Goal: Task Accomplishment & Management: Complete application form

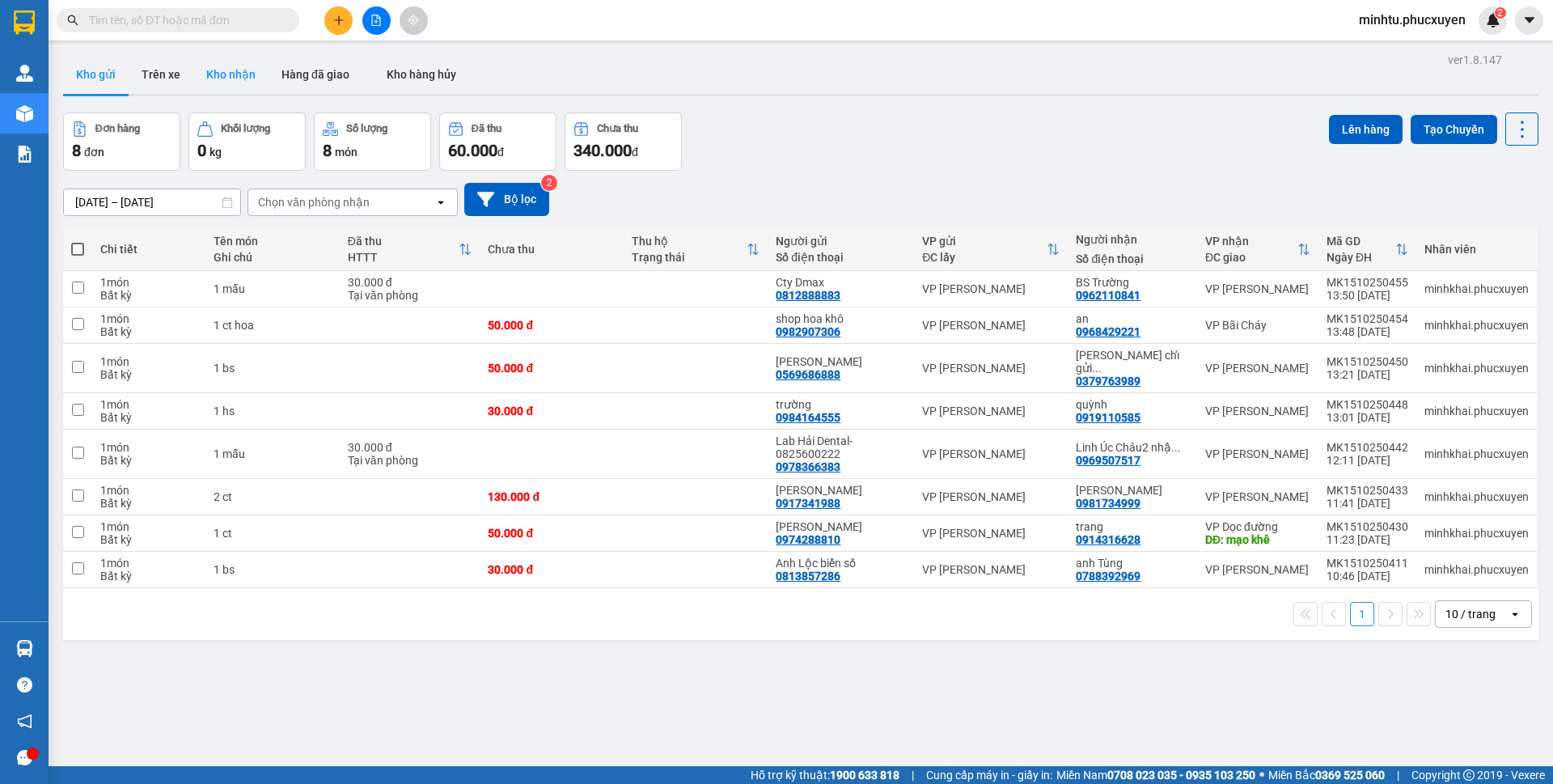
click at [225, 76] on button "Kho nhận" at bounding box center [230, 74] width 76 height 39
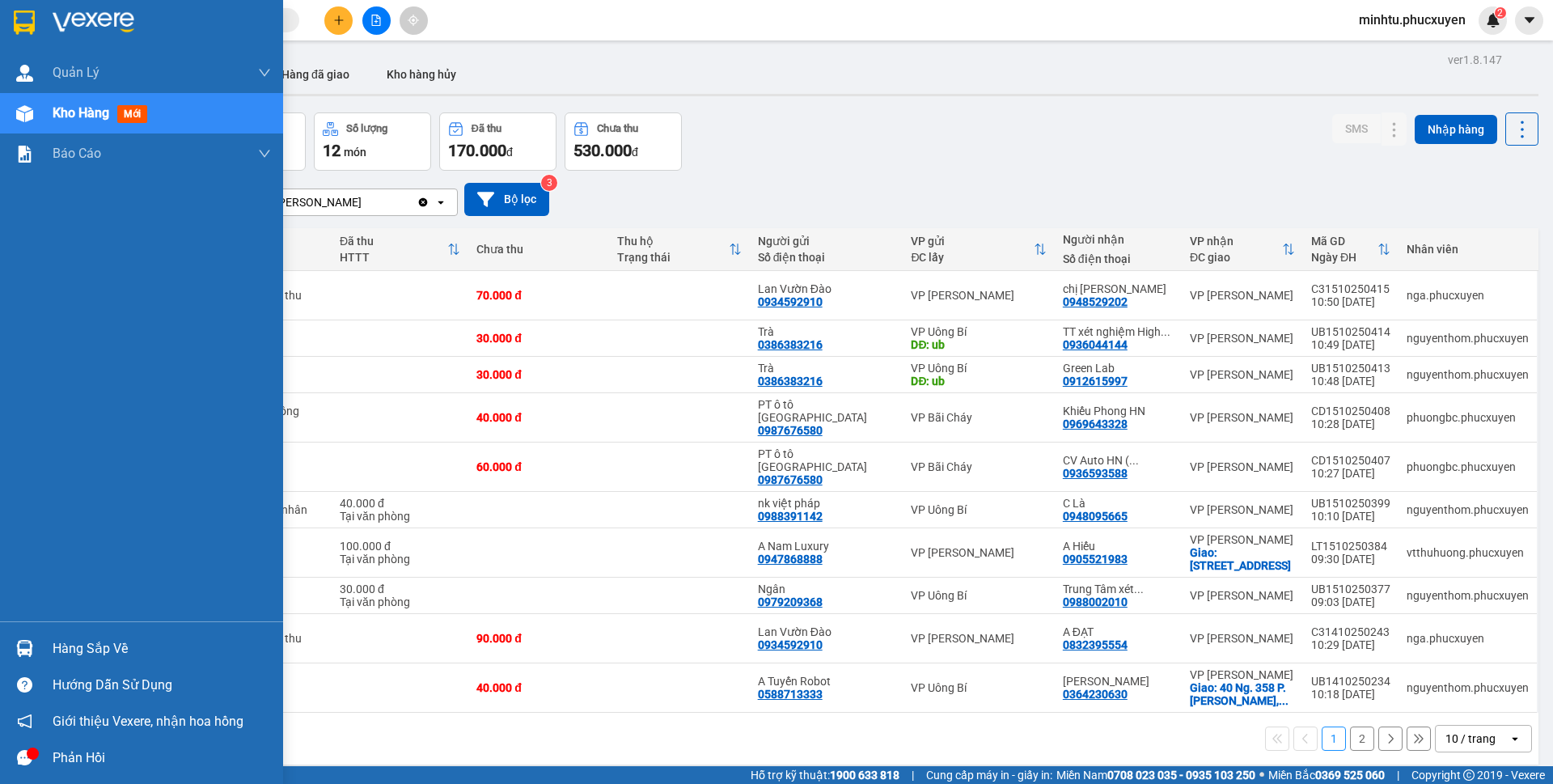
click at [26, 644] on img at bounding box center [25, 648] width 17 height 17
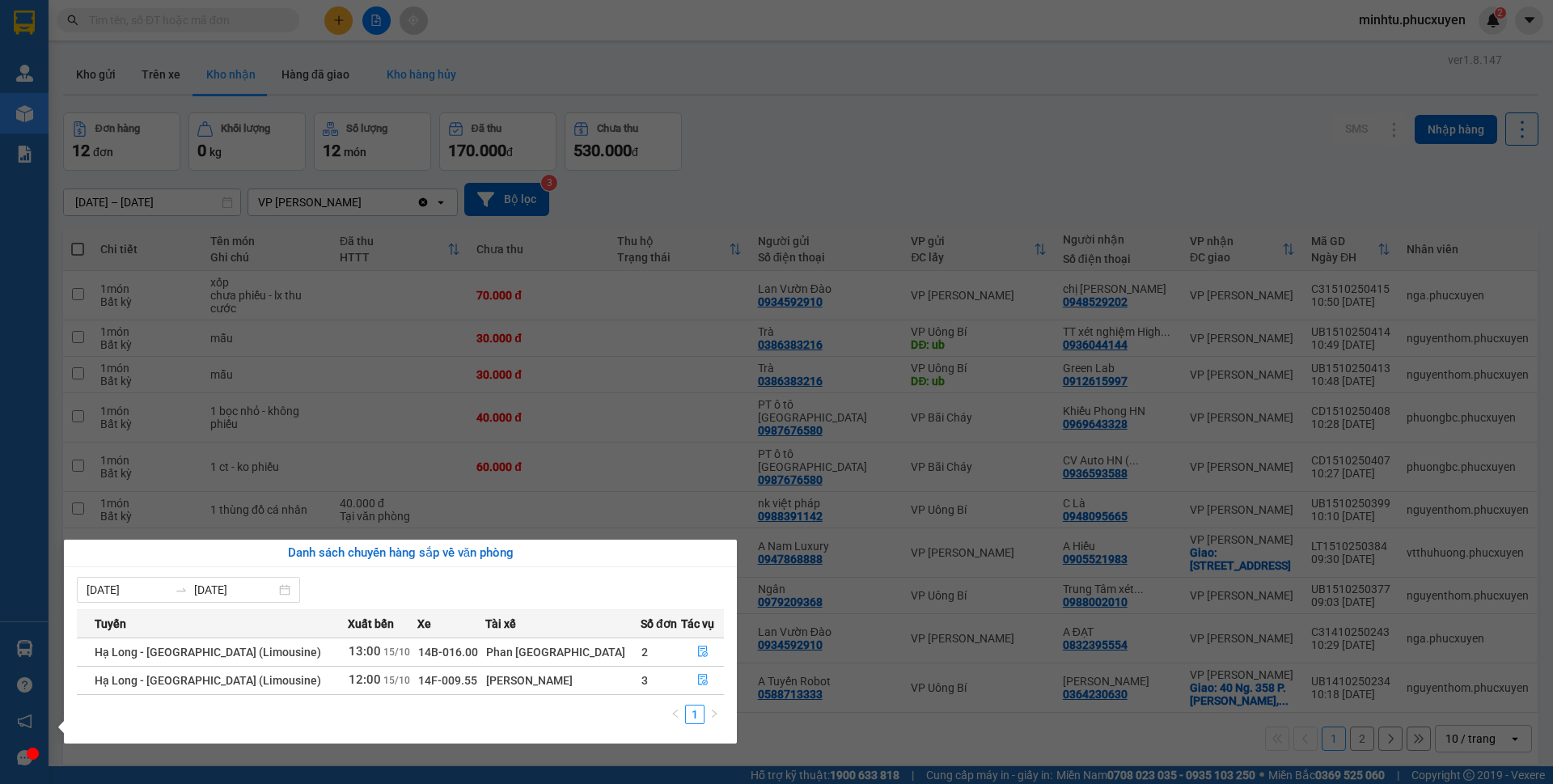
click at [925, 109] on section "Kết quả tìm kiếm ( 0 ) Bộ lọc 01/10 - 13/10 No Data minhtu.phucxuyen 2 [PERSON_…" at bounding box center [776, 392] width 1553 height 784
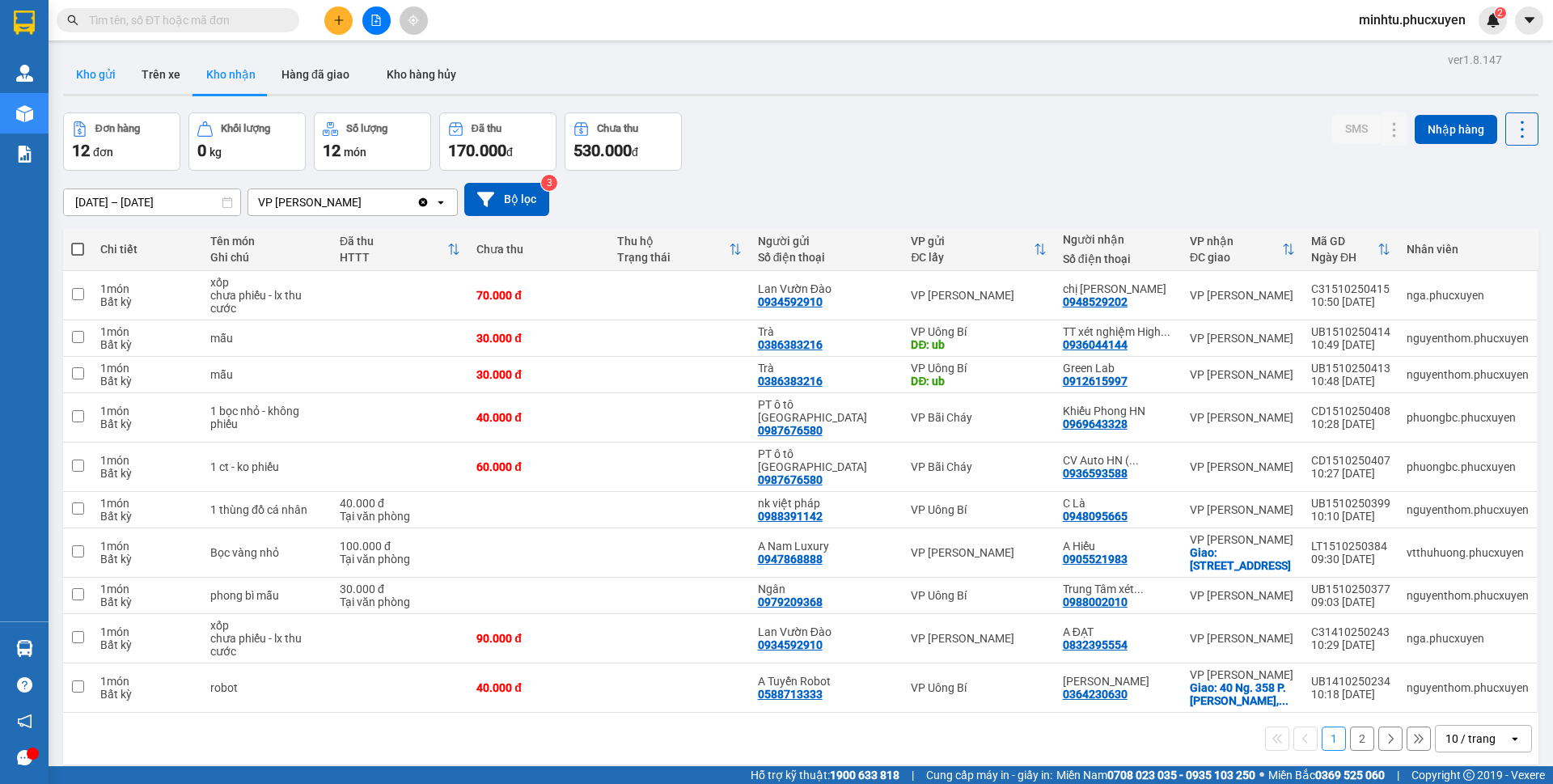
click at [95, 83] on button "Kho gửi" at bounding box center [96, 74] width 66 height 39
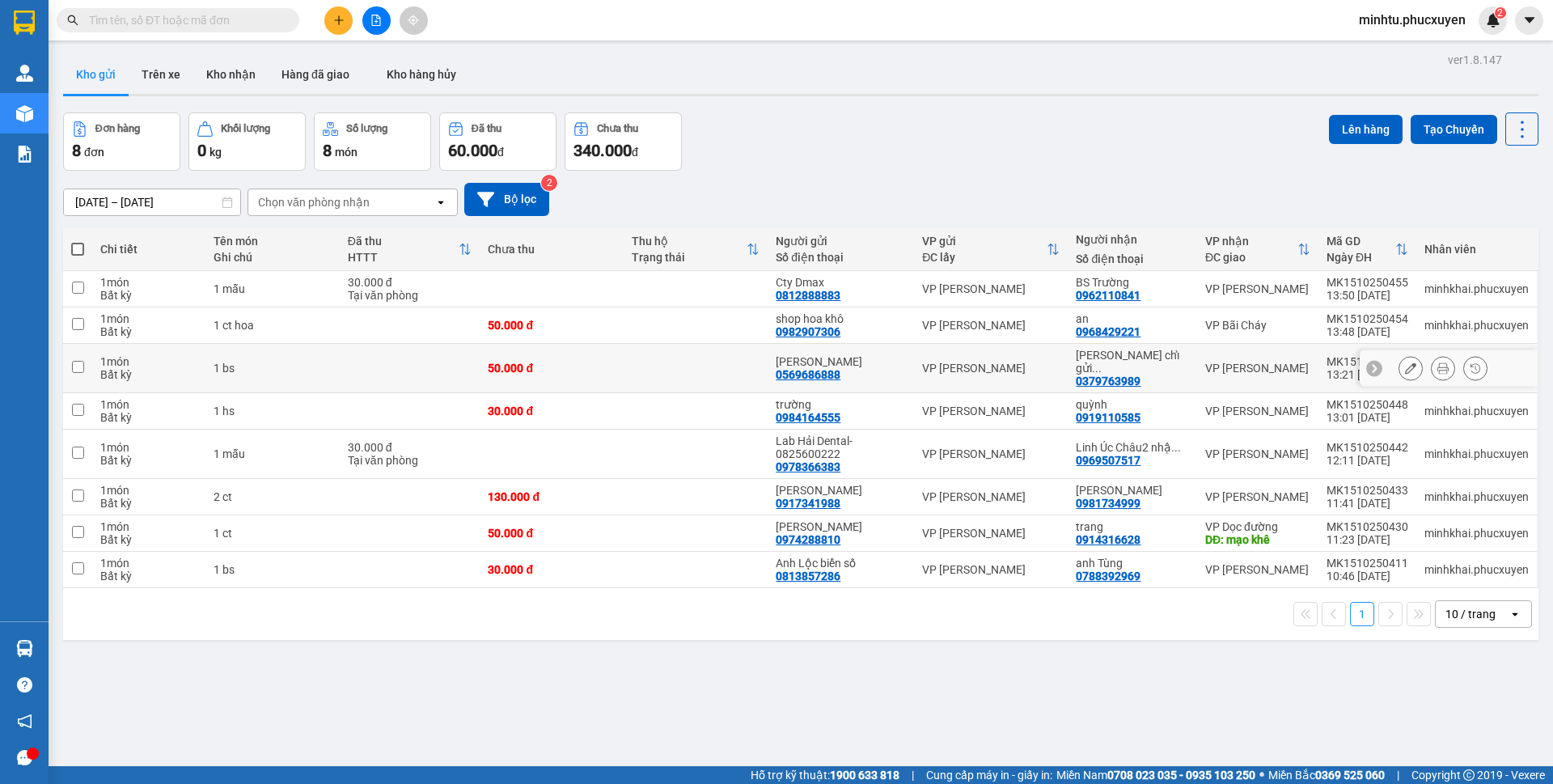
click at [441, 360] on td at bounding box center [410, 368] width 141 height 49
checkbox input "true"
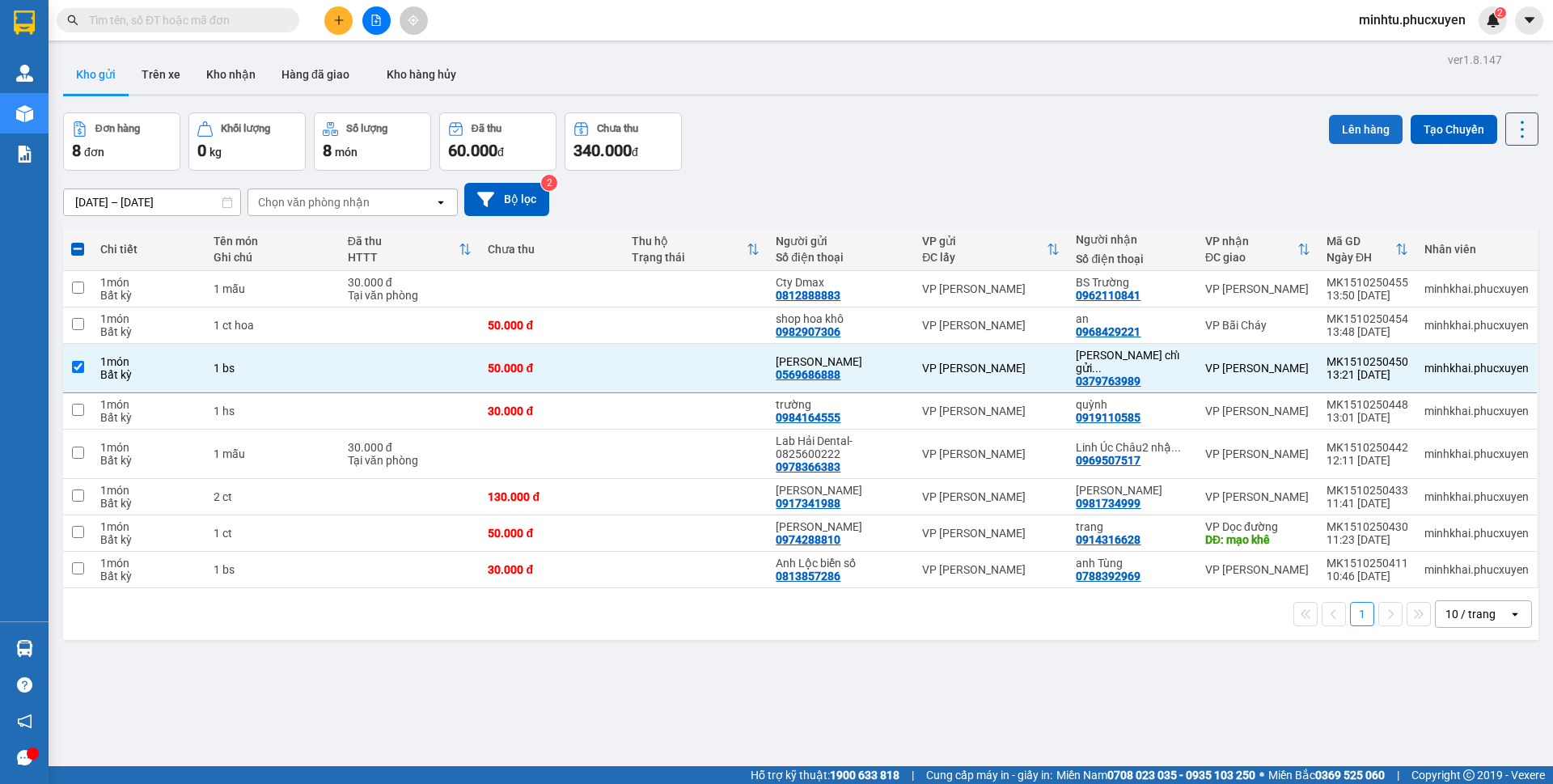
click at [1329, 127] on button "Lên hàng" at bounding box center [1365, 129] width 74 height 29
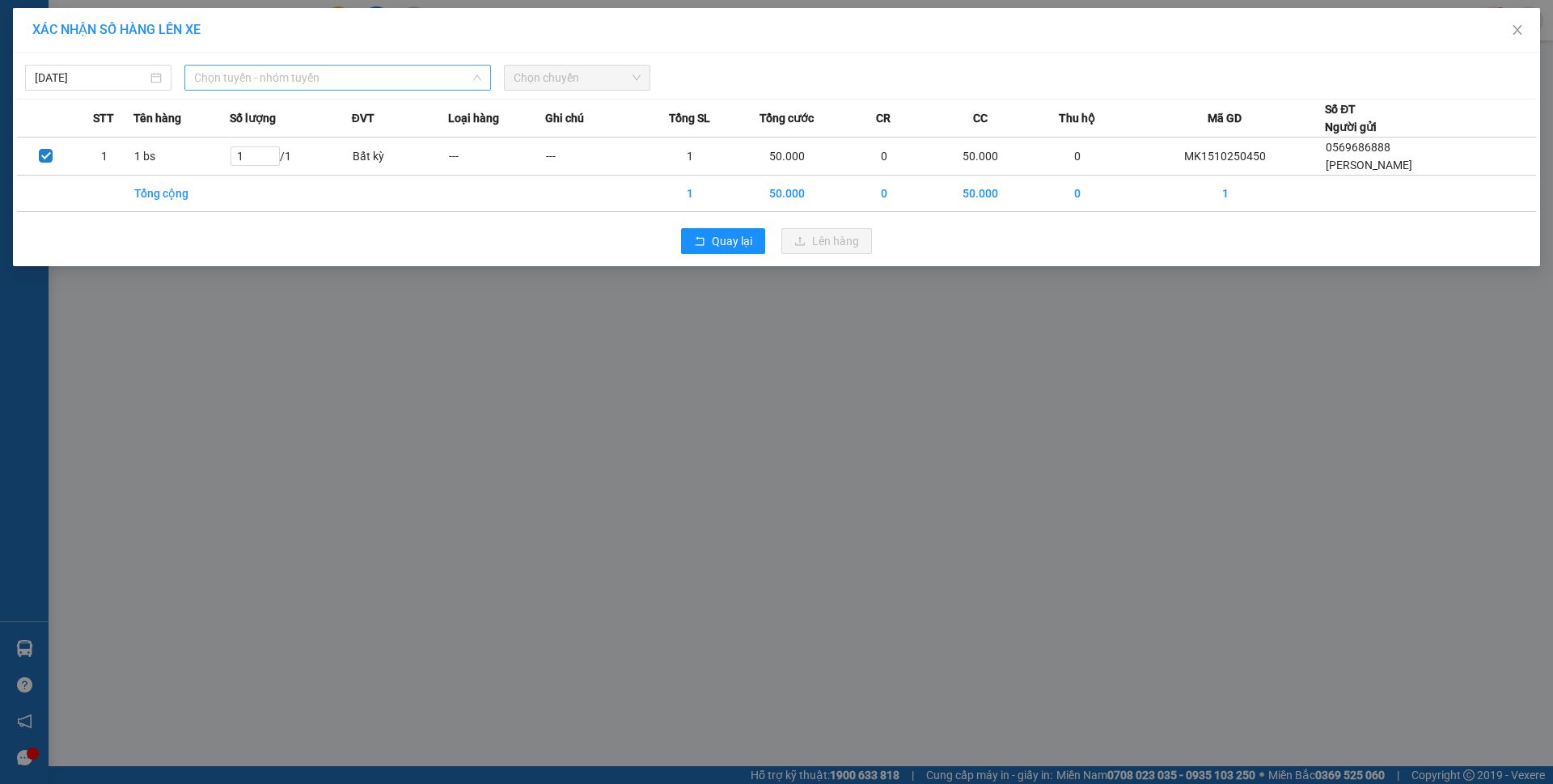
click at [342, 81] on span "Chọn tuyến - nhóm tuyến" at bounding box center [337, 77] width 287 height 25
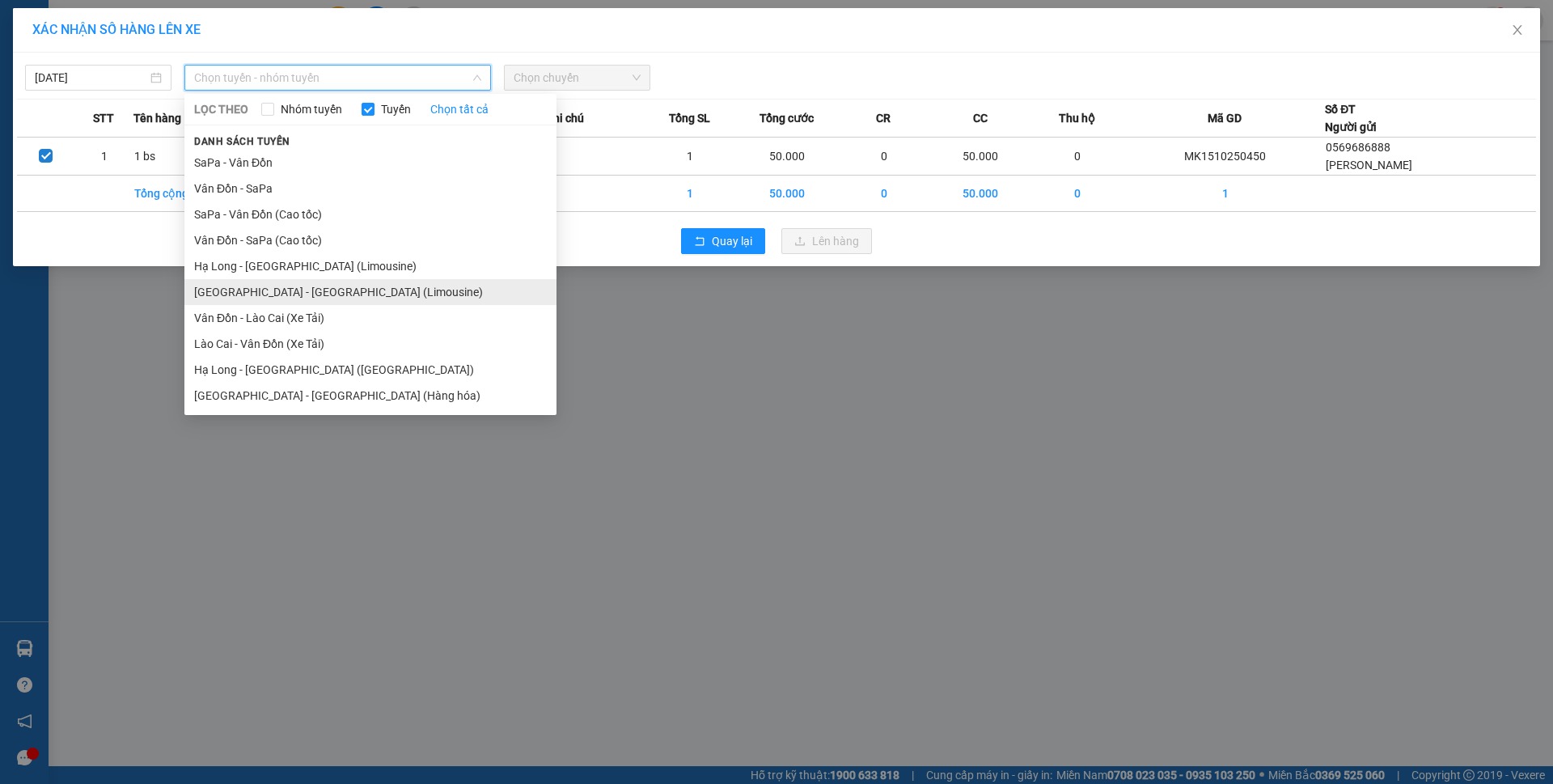
drag, startPoint x: 312, startPoint y: 391, endPoint x: 338, endPoint y: 290, distance: 104.3
click at [338, 290] on ul "SaPa - Vân Đồn Vân Đồn - SaPa SaPa - [GEOGRAPHIC_DATA] (Cao tốc) [GEOGRAPHIC_DA…" at bounding box center [371, 279] width 373 height 259
click at [338, 290] on li "[GEOGRAPHIC_DATA] - [GEOGRAPHIC_DATA] (Limousine)" at bounding box center [371, 291] width 373 height 25
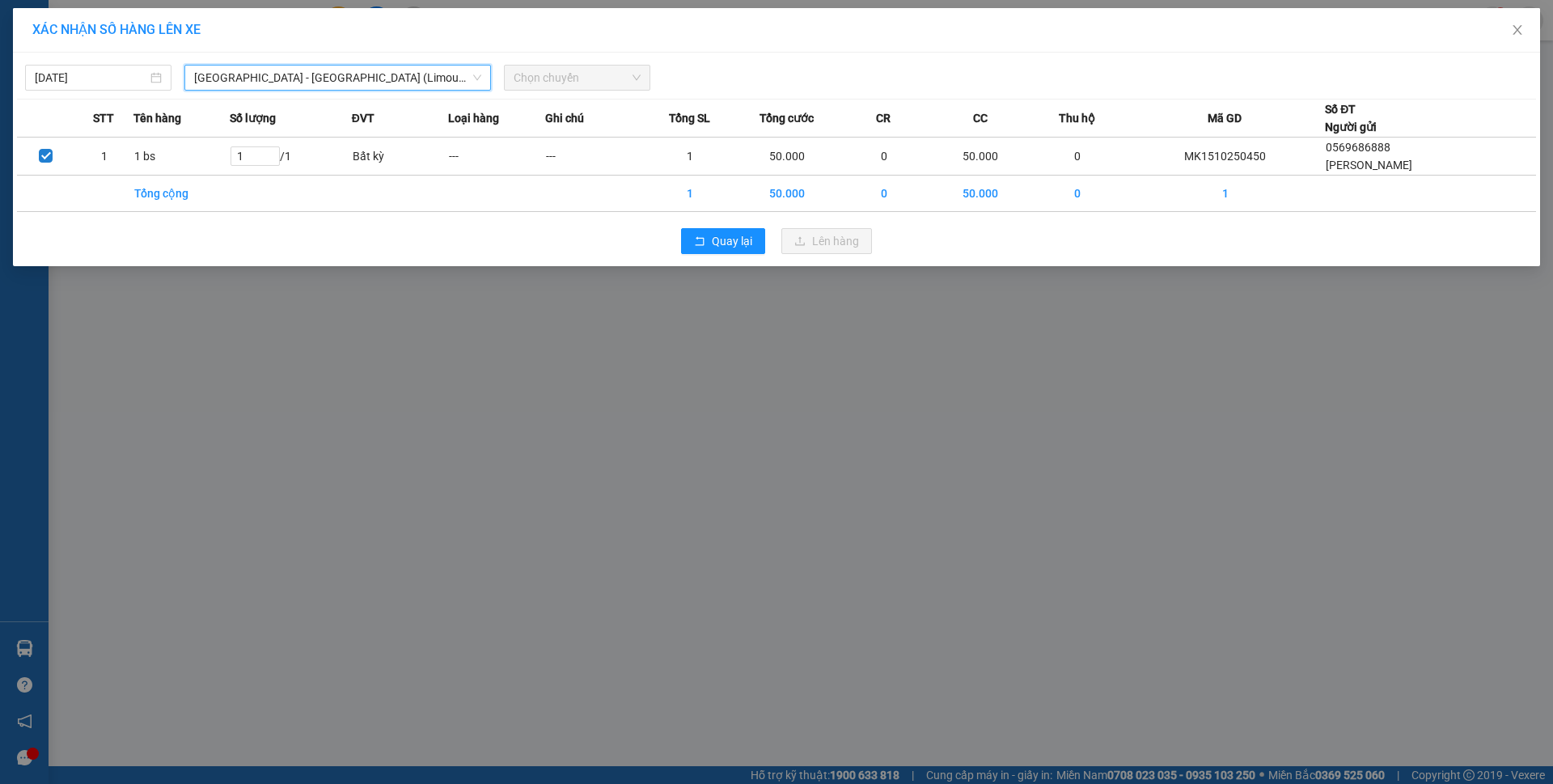
click at [618, 78] on span "Chọn chuyến" at bounding box center [577, 77] width 127 height 25
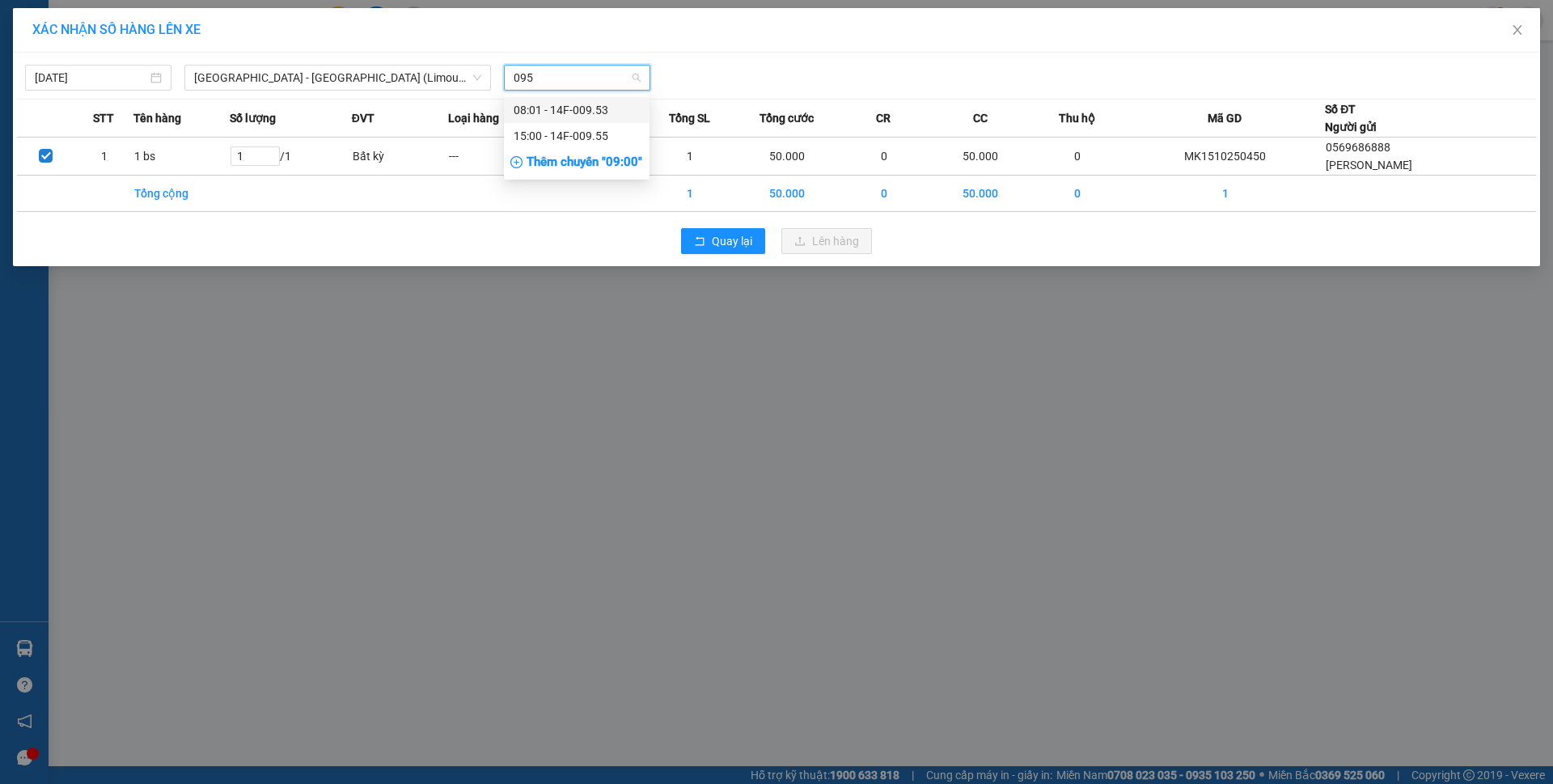
type input "0955"
click at [597, 104] on div "15:00 - 14F-009.55" at bounding box center [577, 110] width 127 height 18
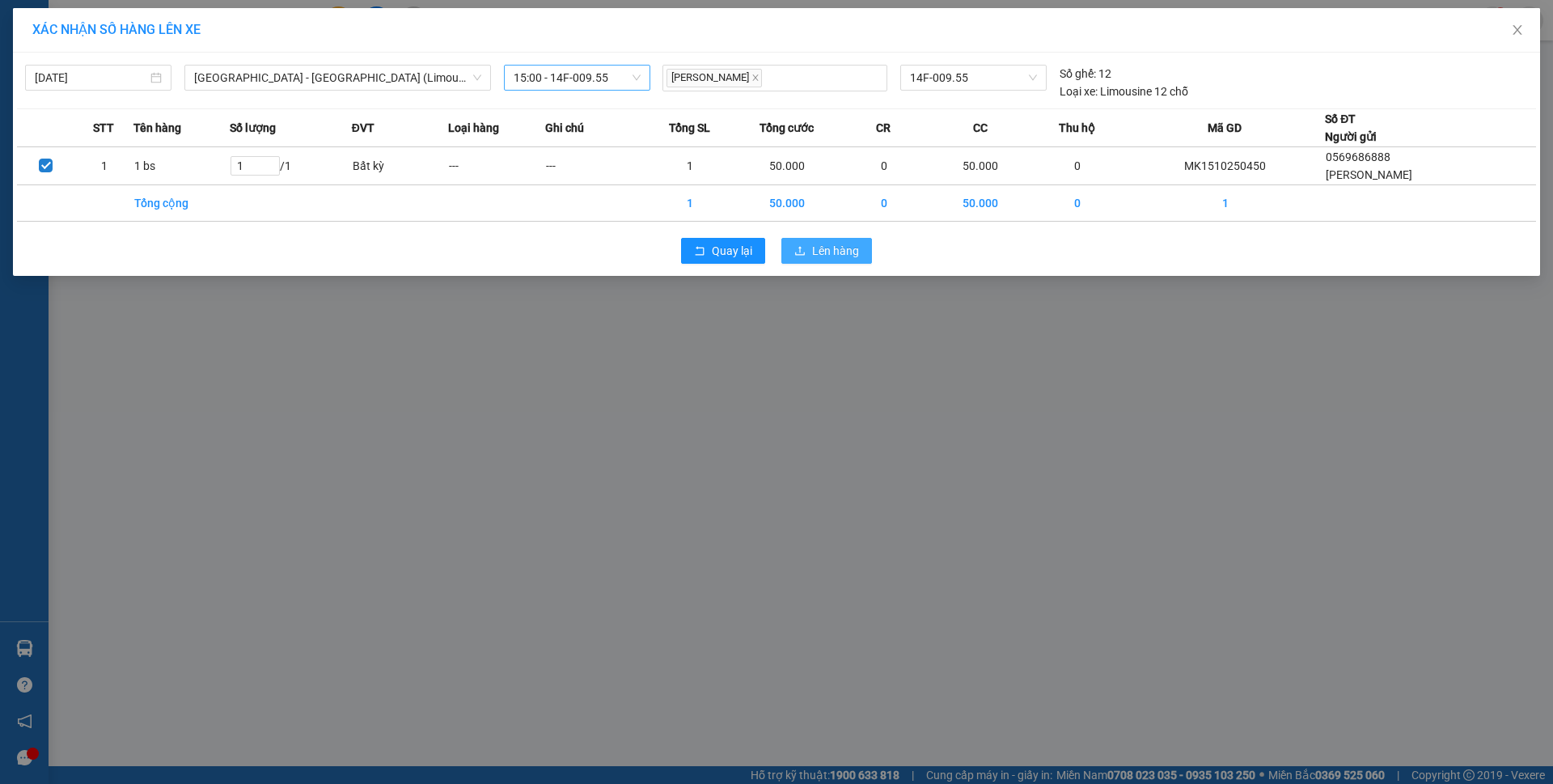
click at [853, 258] on span "Lên hàng" at bounding box center [836, 251] width 47 height 18
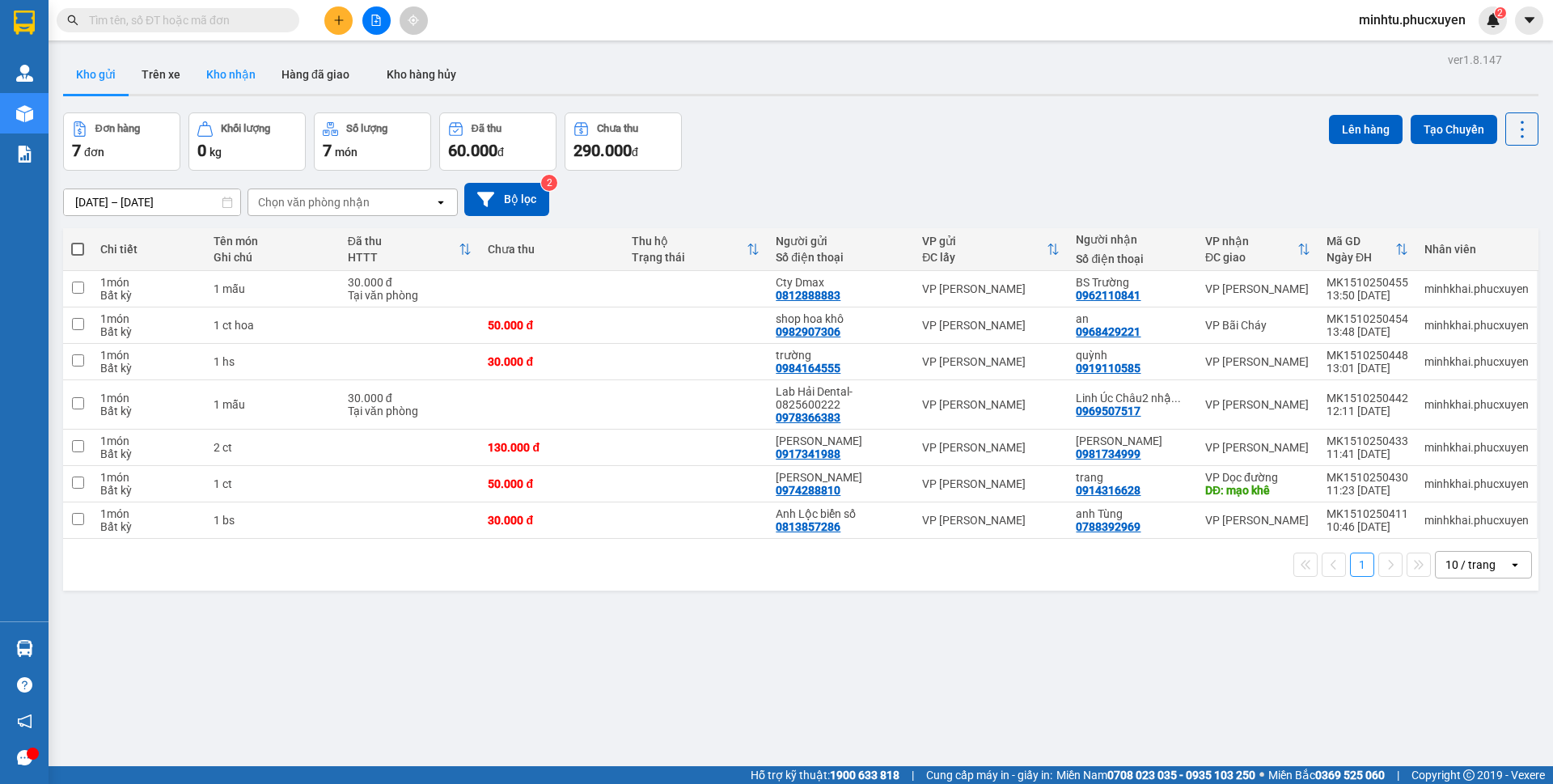
click at [242, 81] on button "Kho nhận" at bounding box center [230, 74] width 76 height 39
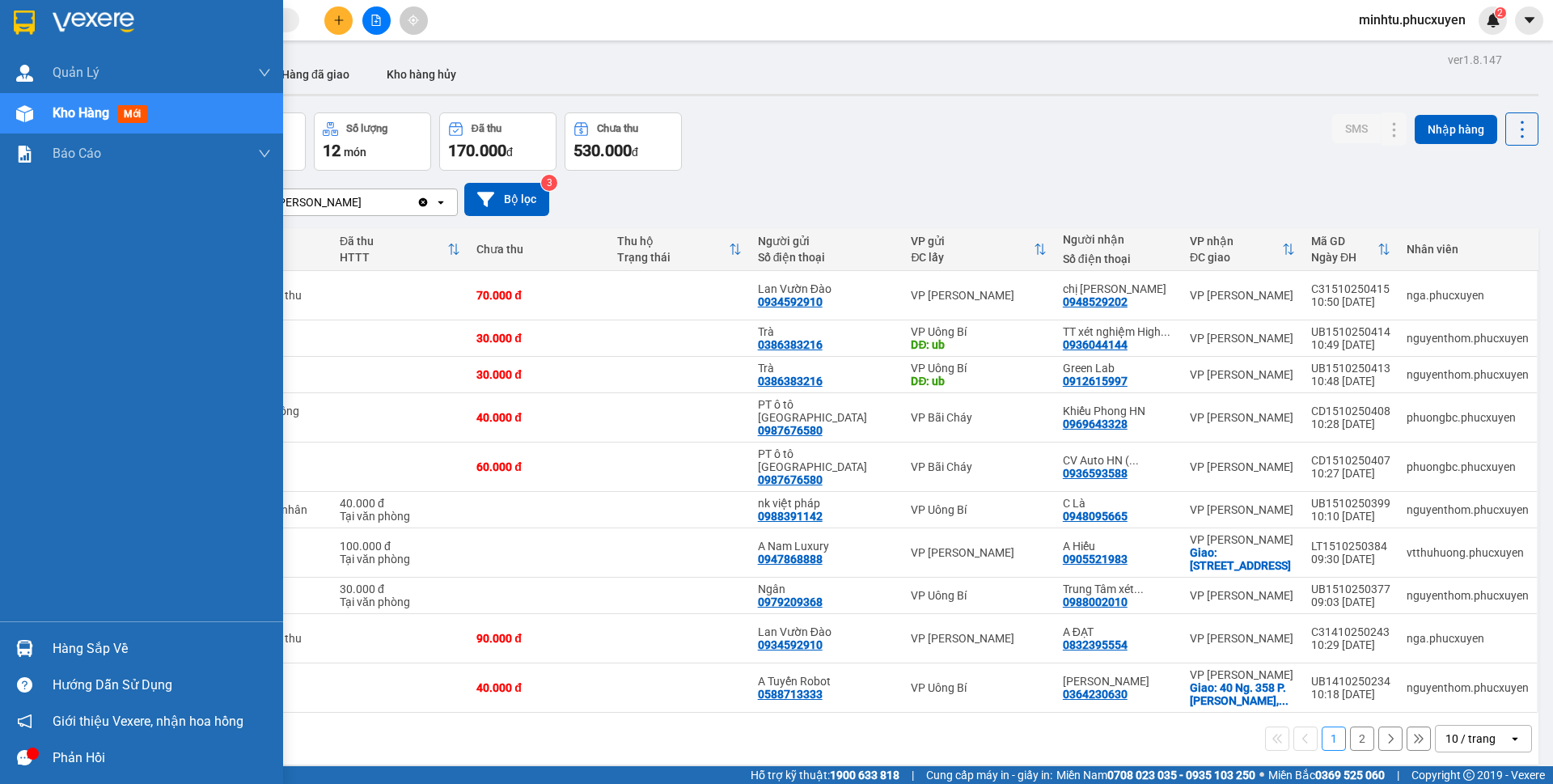
click at [45, 643] on div "Hàng sắp về" at bounding box center [141, 648] width 283 height 36
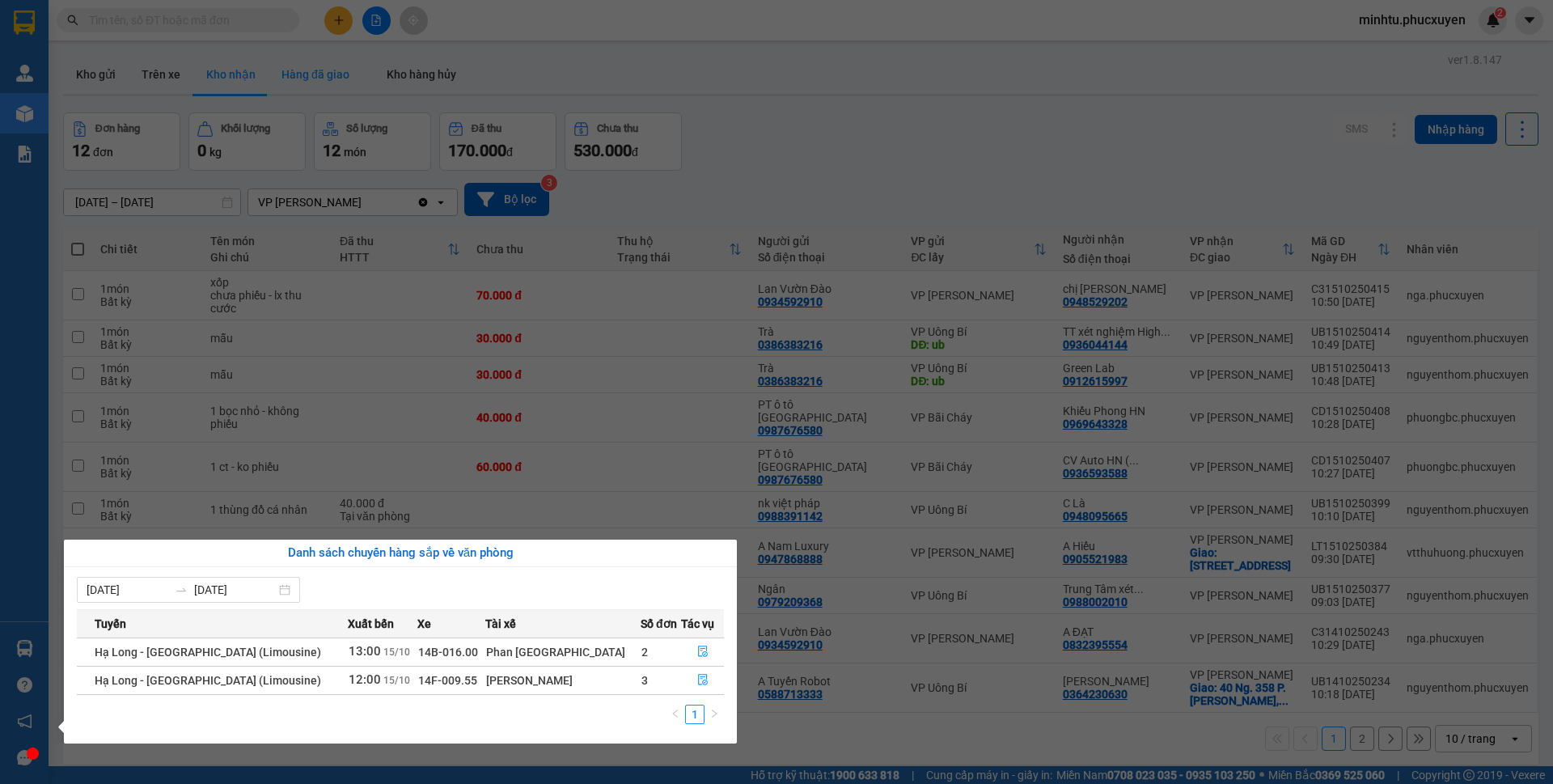
drag, startPoint x: 302, startPoint y: 87, endPoint x: 277, endPoint y: 88, distance: 25.0
click at [303, 88] on section "Kết quả tìm kiếm ( 0 ) Bộ lọc 01/10 - 13/10 No Data minhtu.phucxuyen 2 [PERSON_…" at bounding box center [776, 392] width 1553 height 784
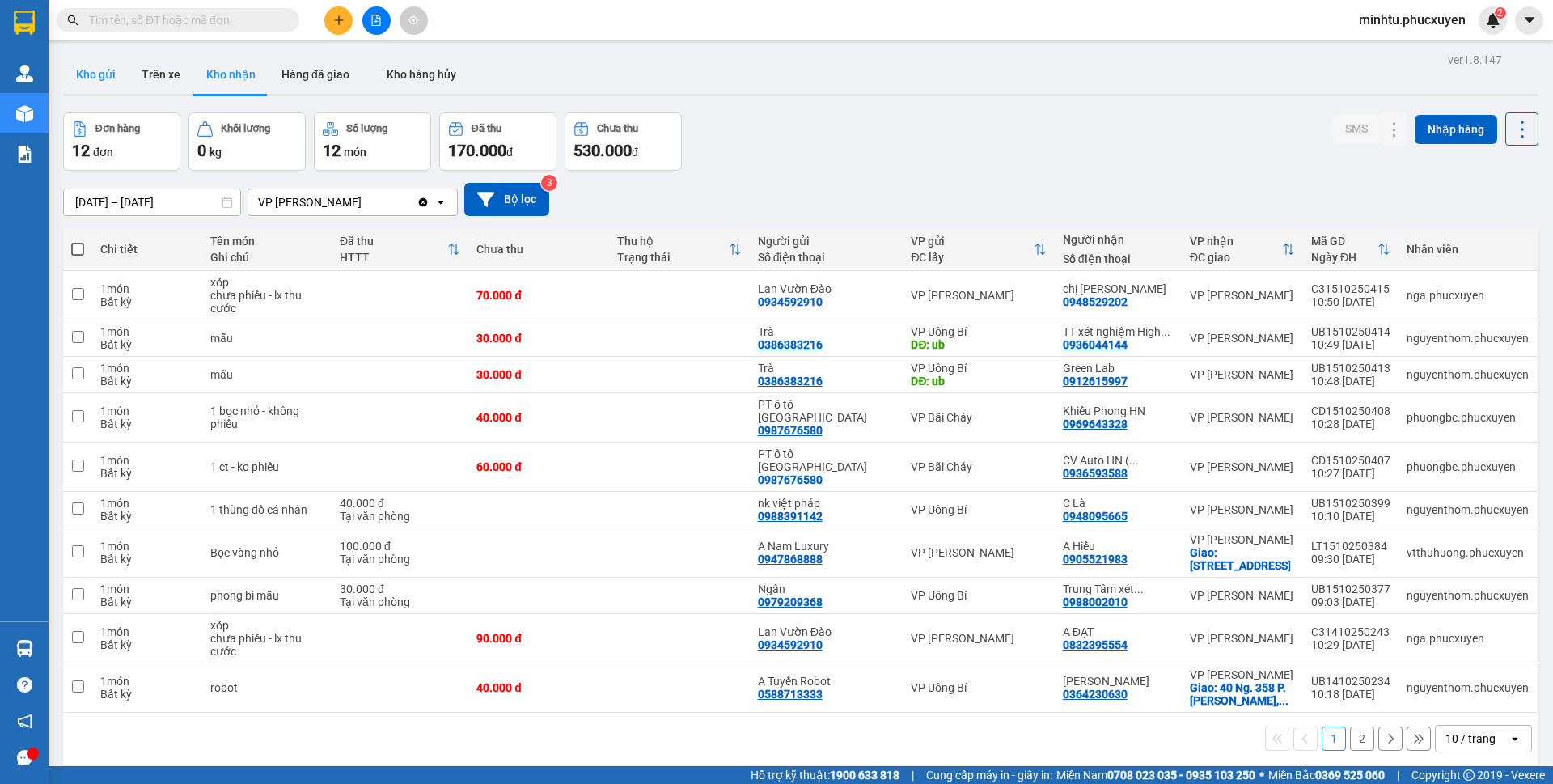
click at [98, 69] on button "Kho gửi" at bounding box center [96, 74] width 66 height 39
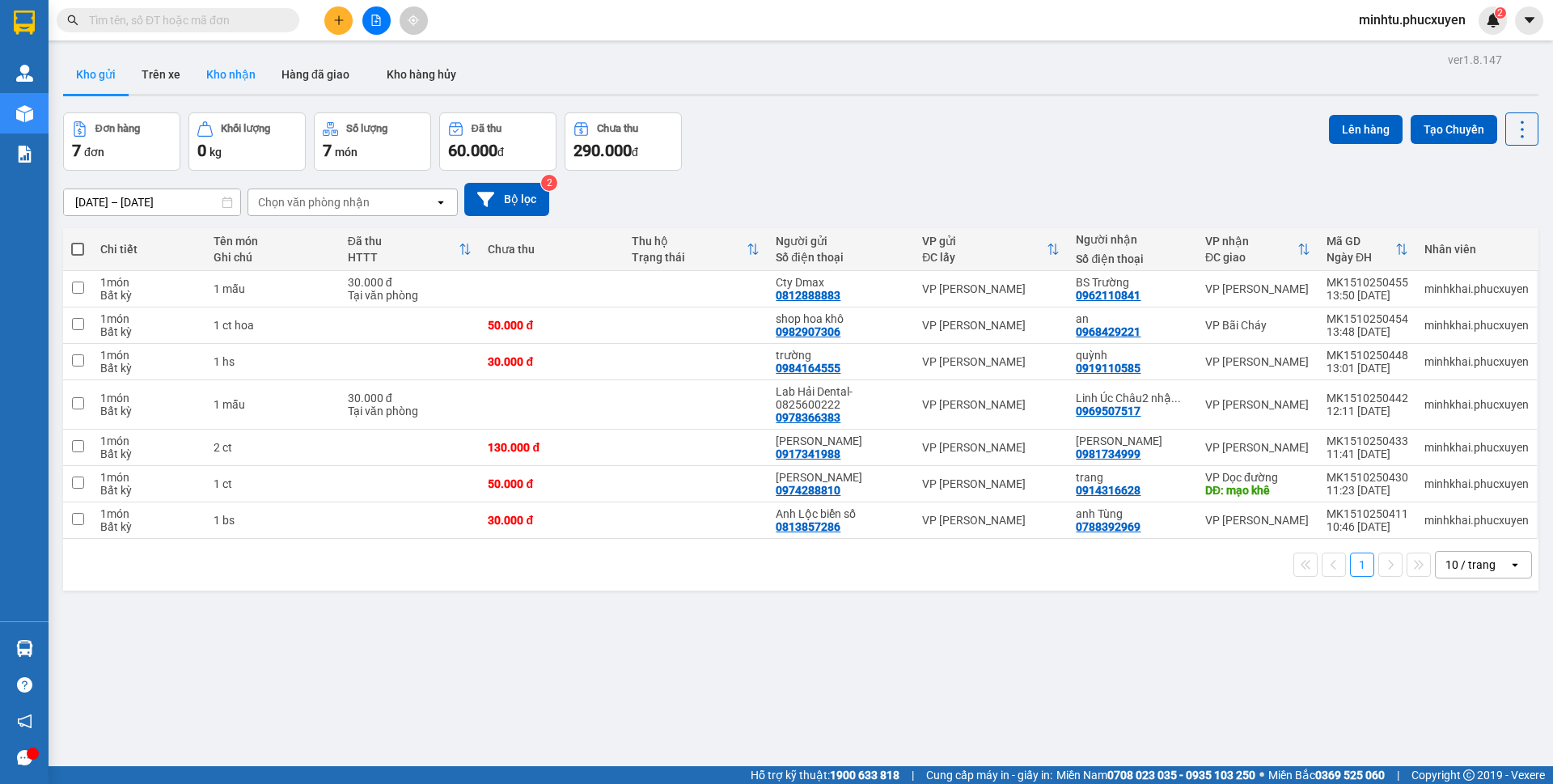
click at [239, 87] on button "Kho nhận" at bounding box center [230, 74] width 76 height 39
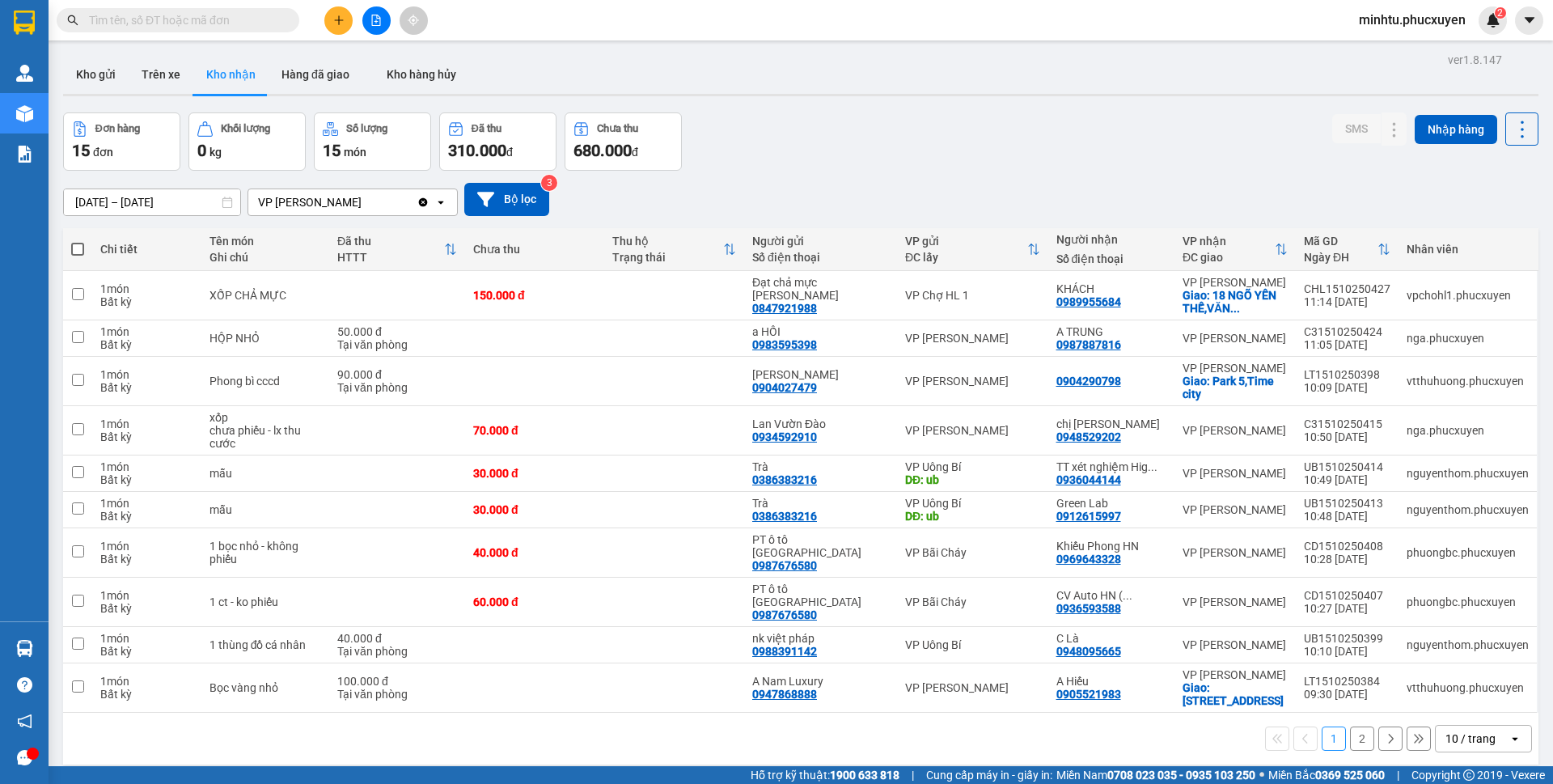
click at [1446, 730] on div "10 / trang" at bounding box center [1470, 738] width 50 height 16
click at [1456, 586] on span "20 / trang" at bounding box center [1460, 590] width 52 height 16
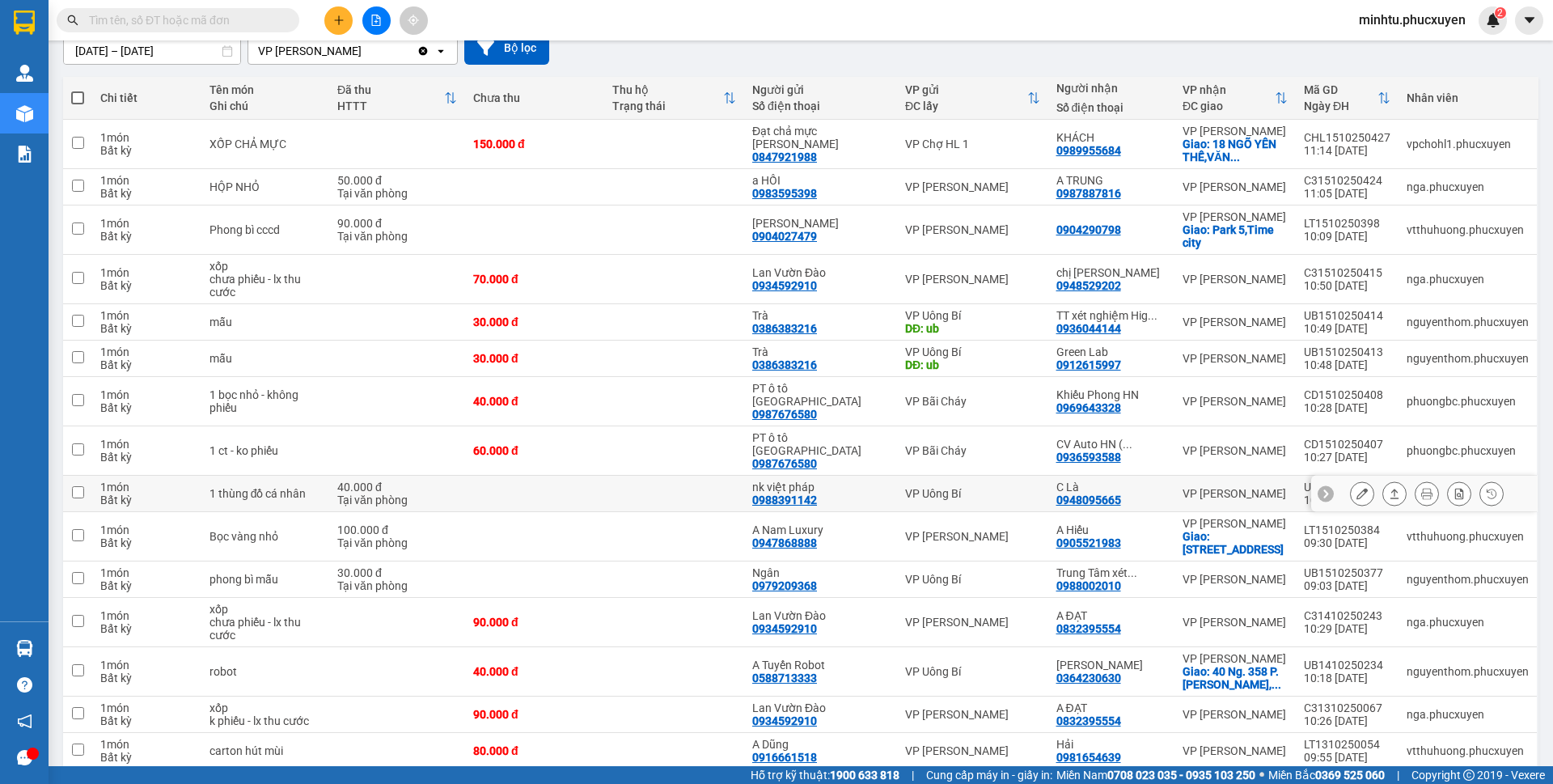
scroll to position [195, 0]
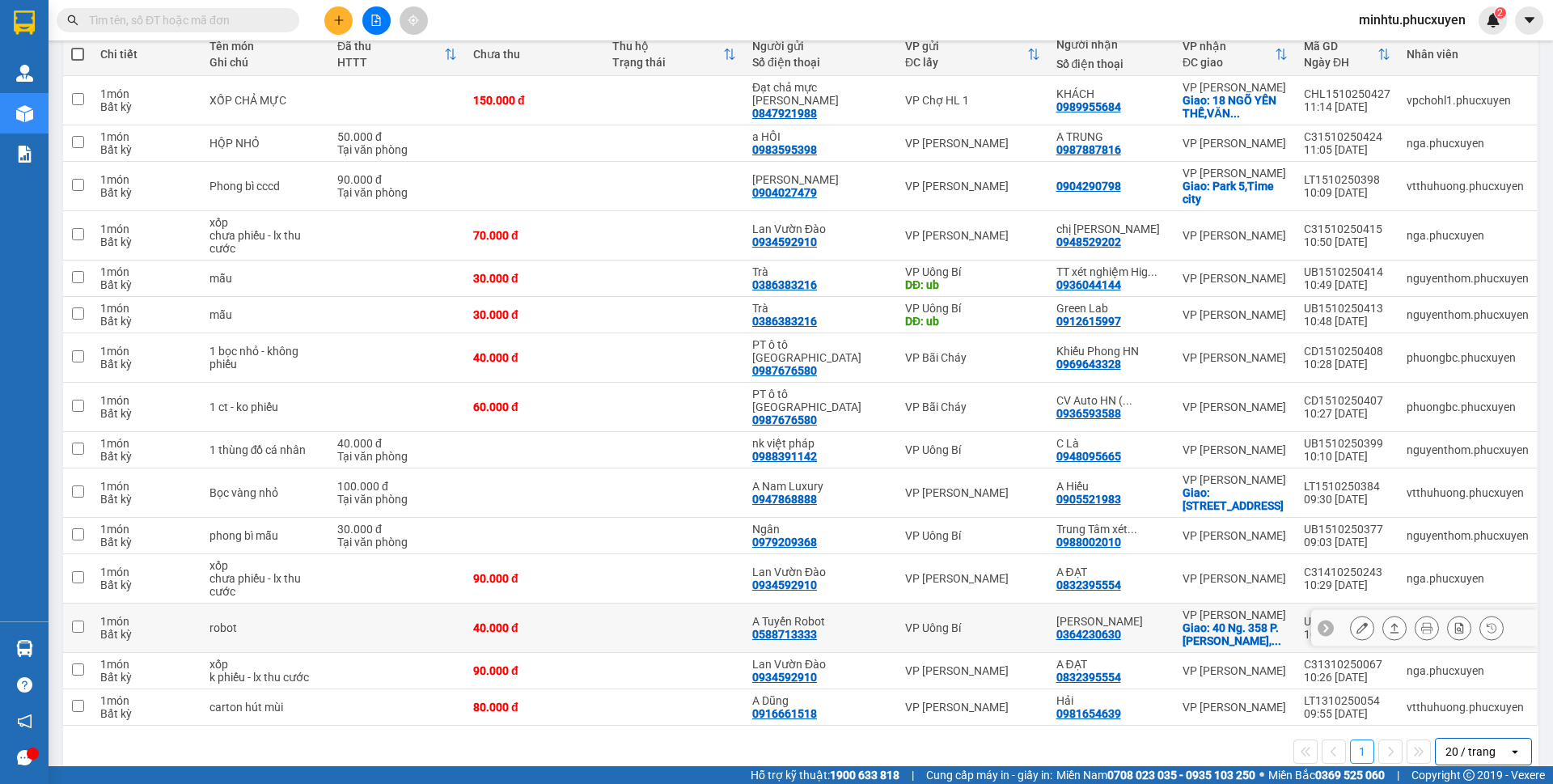
click at [1357, 622] on icon at bounding box center [1363, 627] width 11 height 11
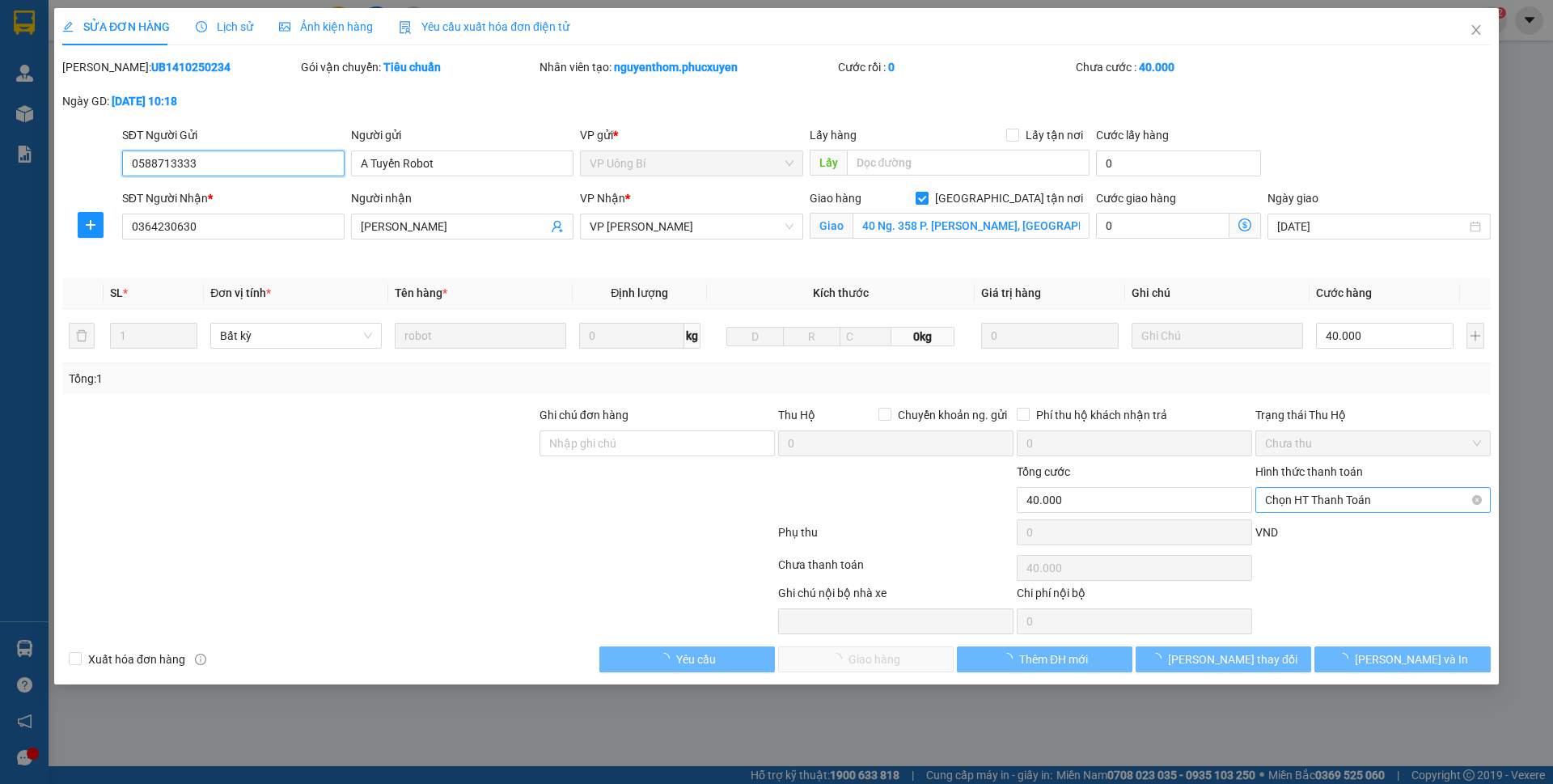
type input "0588713333"
type input "A Tuyến Robot"
type input "0364230630"
type input "[PERSON_NAME]"
checkbox input "true"
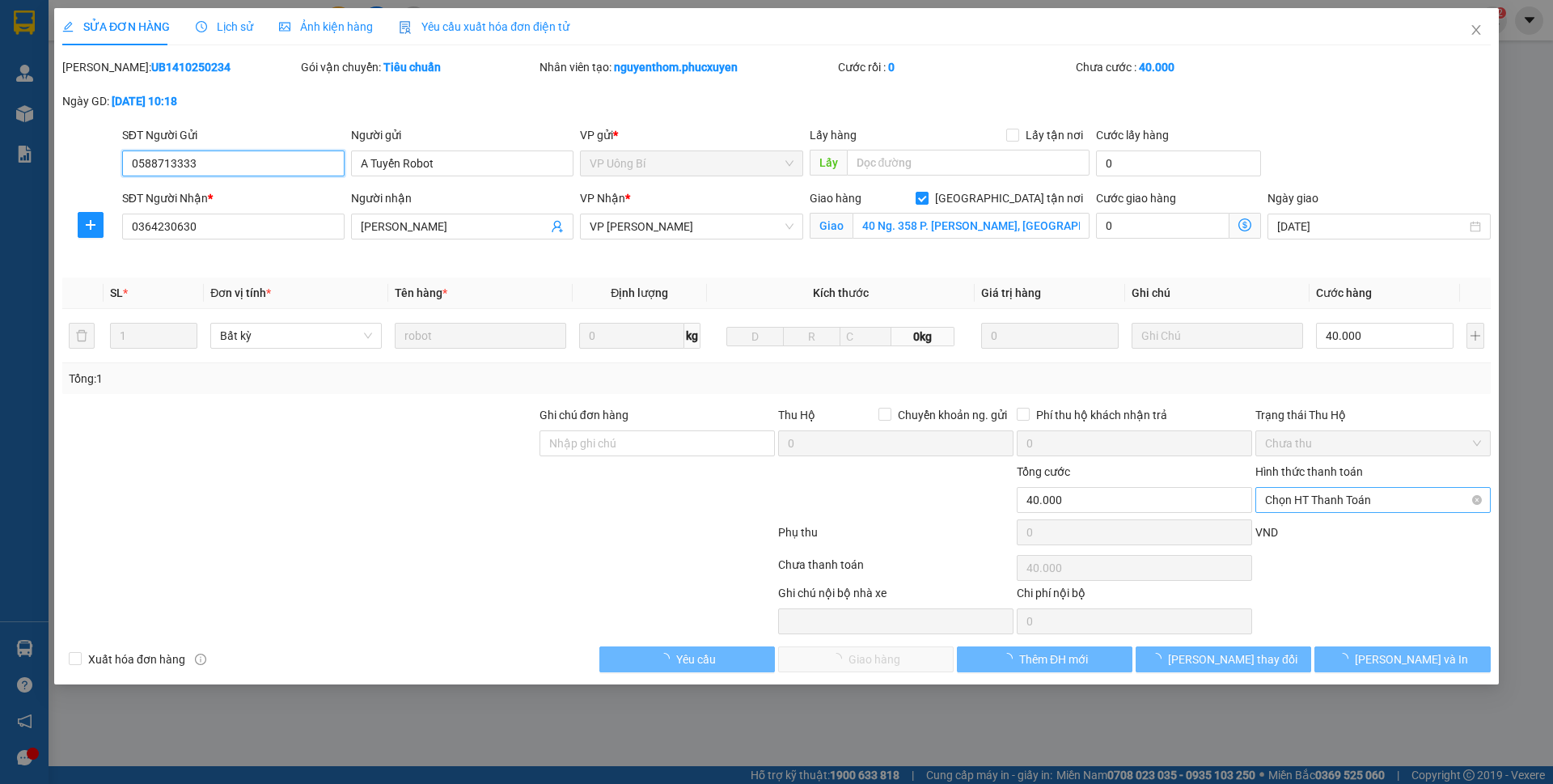
type input "40 Ng. 358 P. [PERSON_NAME], [GEOGRAPHIC_DATA], [GEOGRAPHIC_DATA], [GEOGRAPHIC_…"
type input "0"
type input "40.000"
click at [1321, 503] on span "Chọn HT Thanh Toán" at bounding box center [1373, 500] width 216 height 25
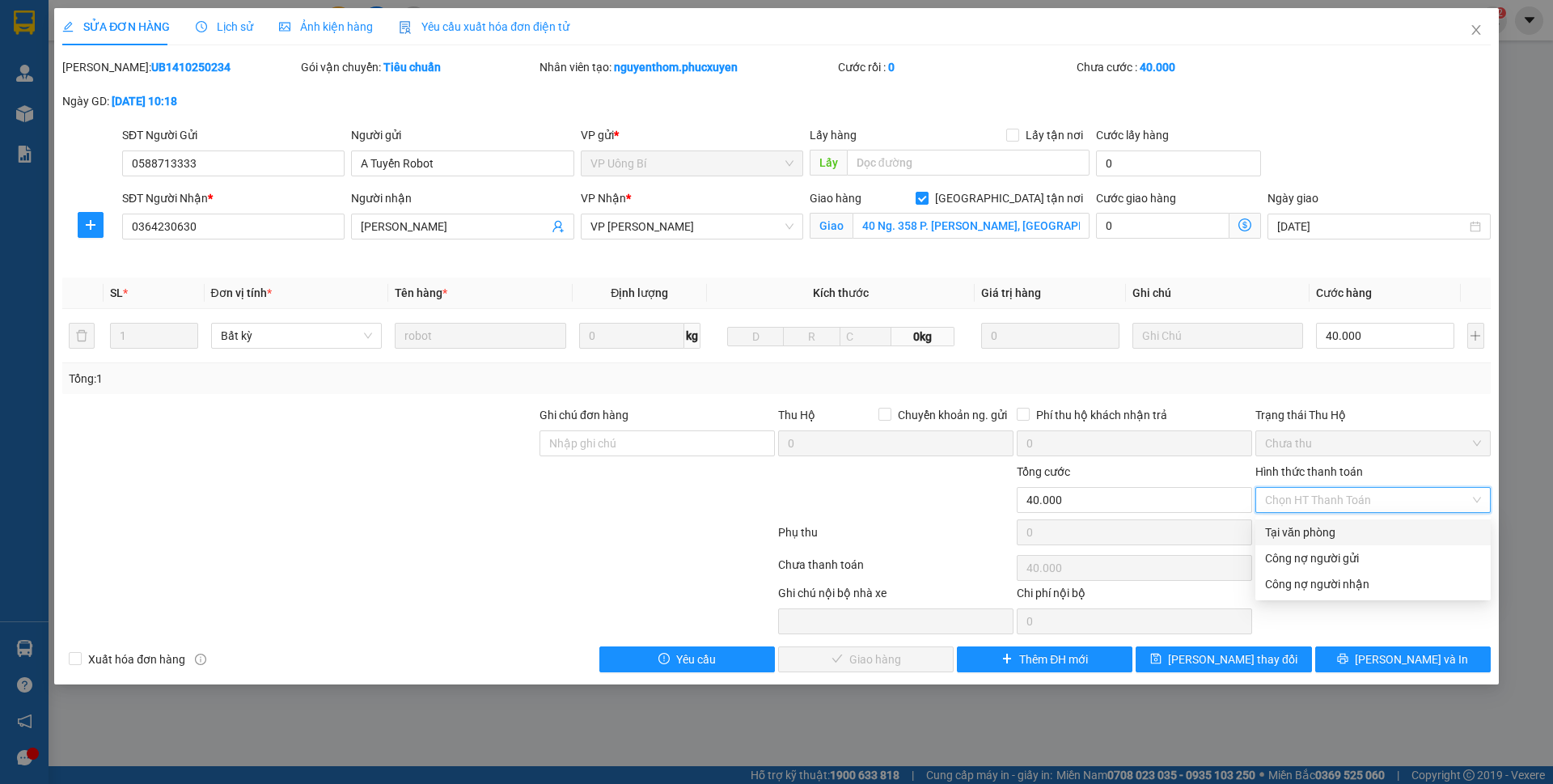
click at [1303, 537] on div "Tại văn phòng" at bounding box center [1373, 533] width 216 height 18
type input "0"
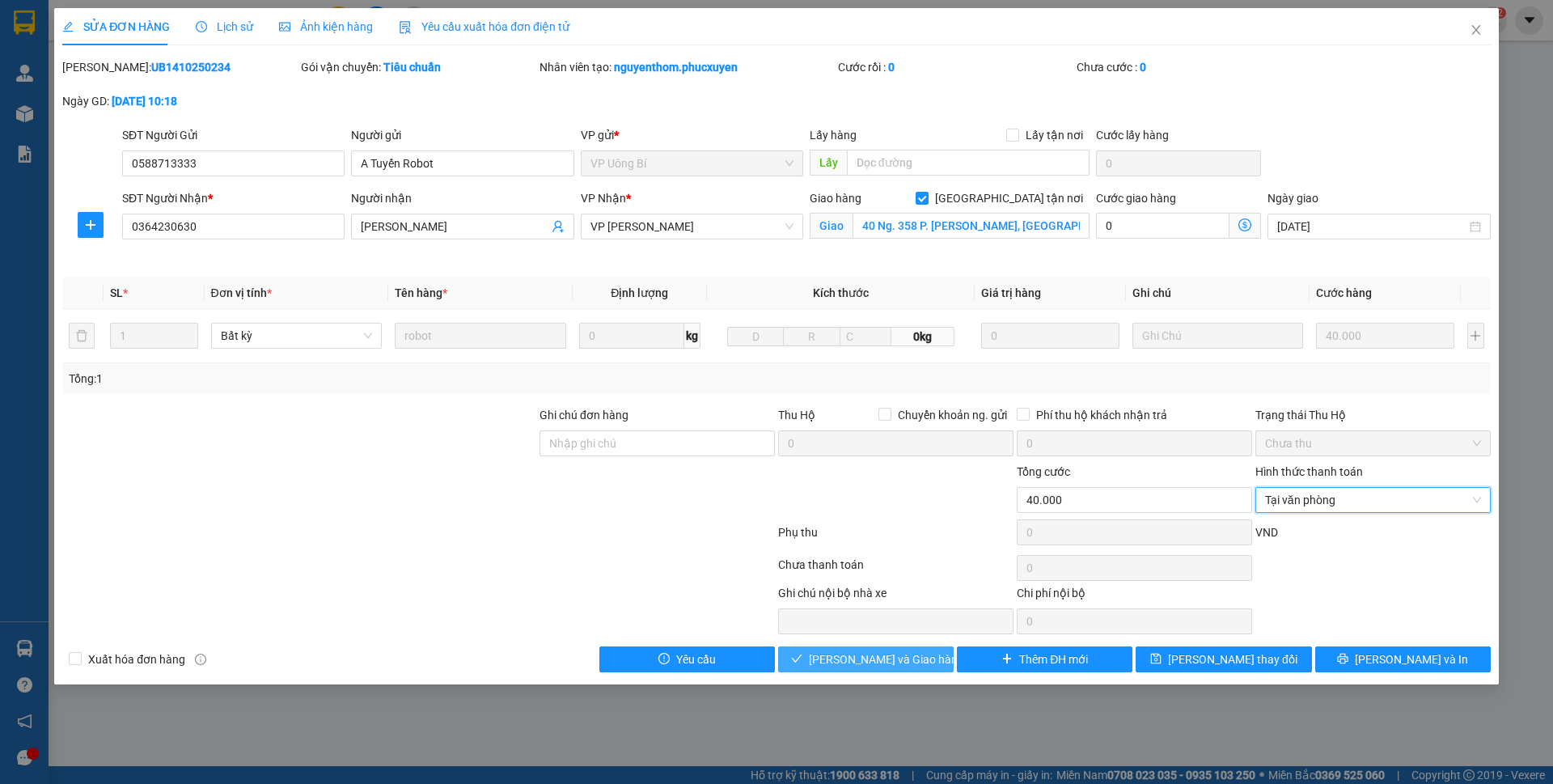
click at [904, 658] on span "[PERSON_NAME] và Giao hàng" at bounding box center [886, 659] width 156 height 18
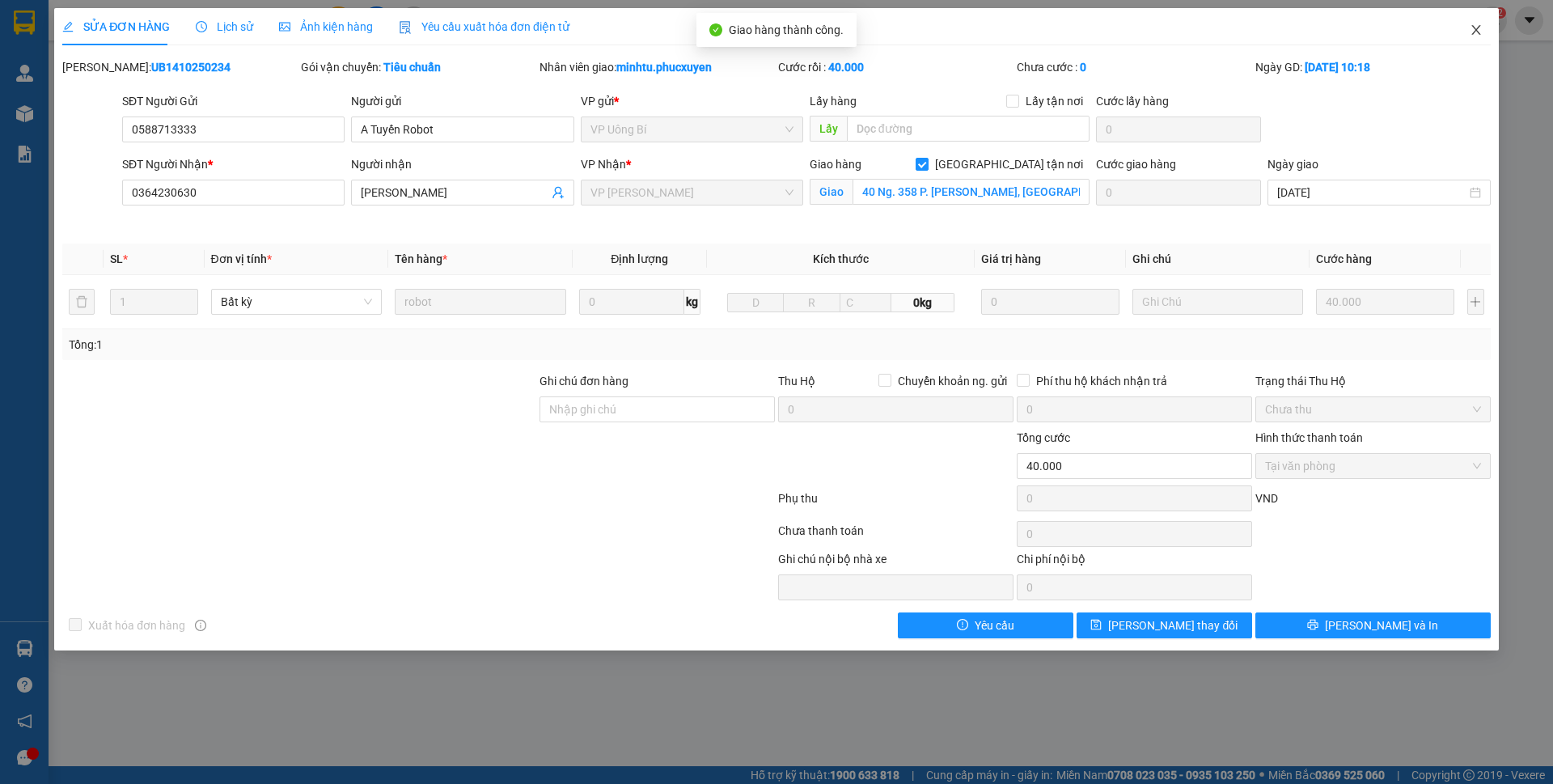
click at [1476, 36] on icon "close" at bounding box center [1476, 30] width 13 height 13
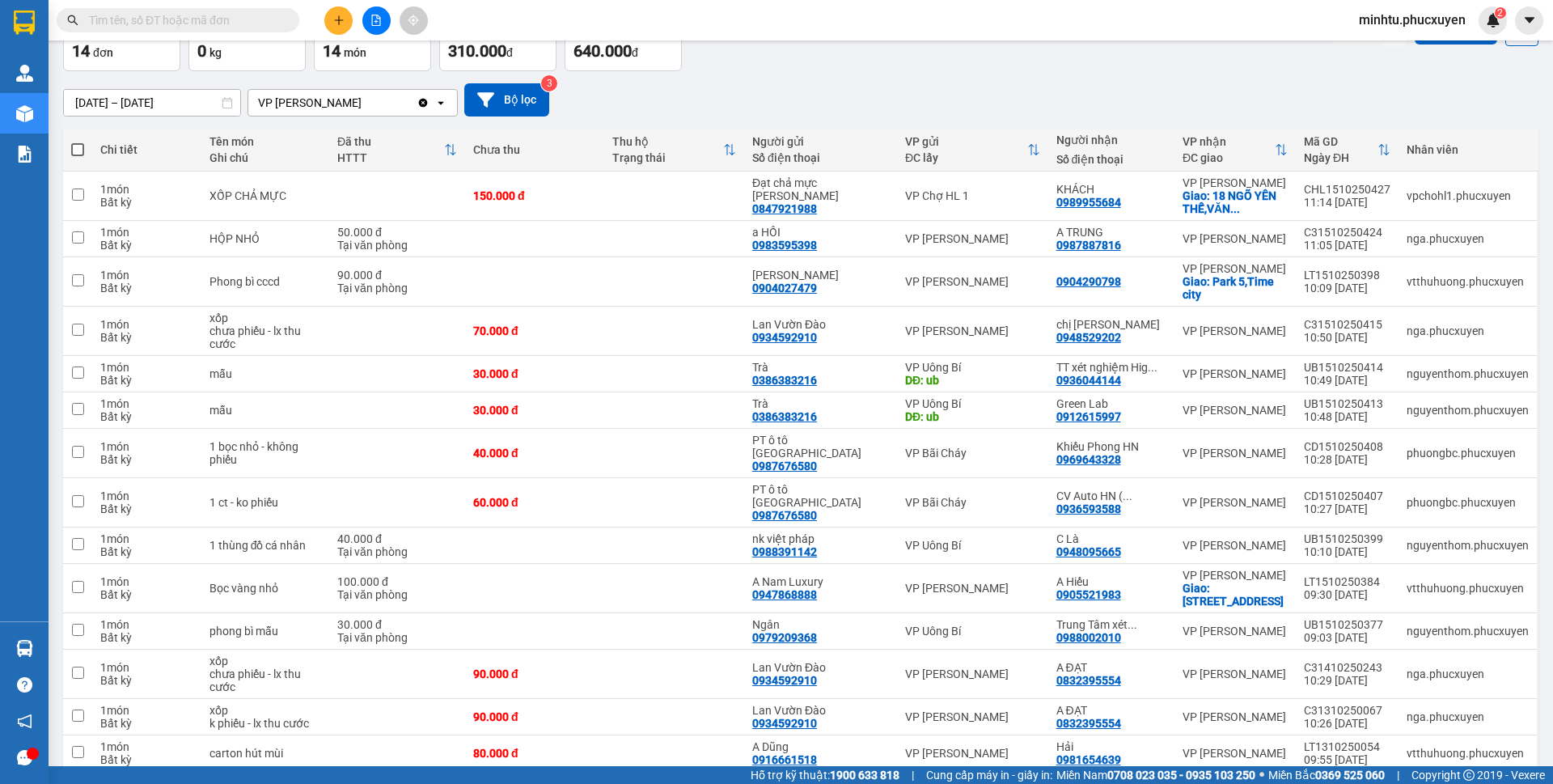
scroll to position [146, 0]
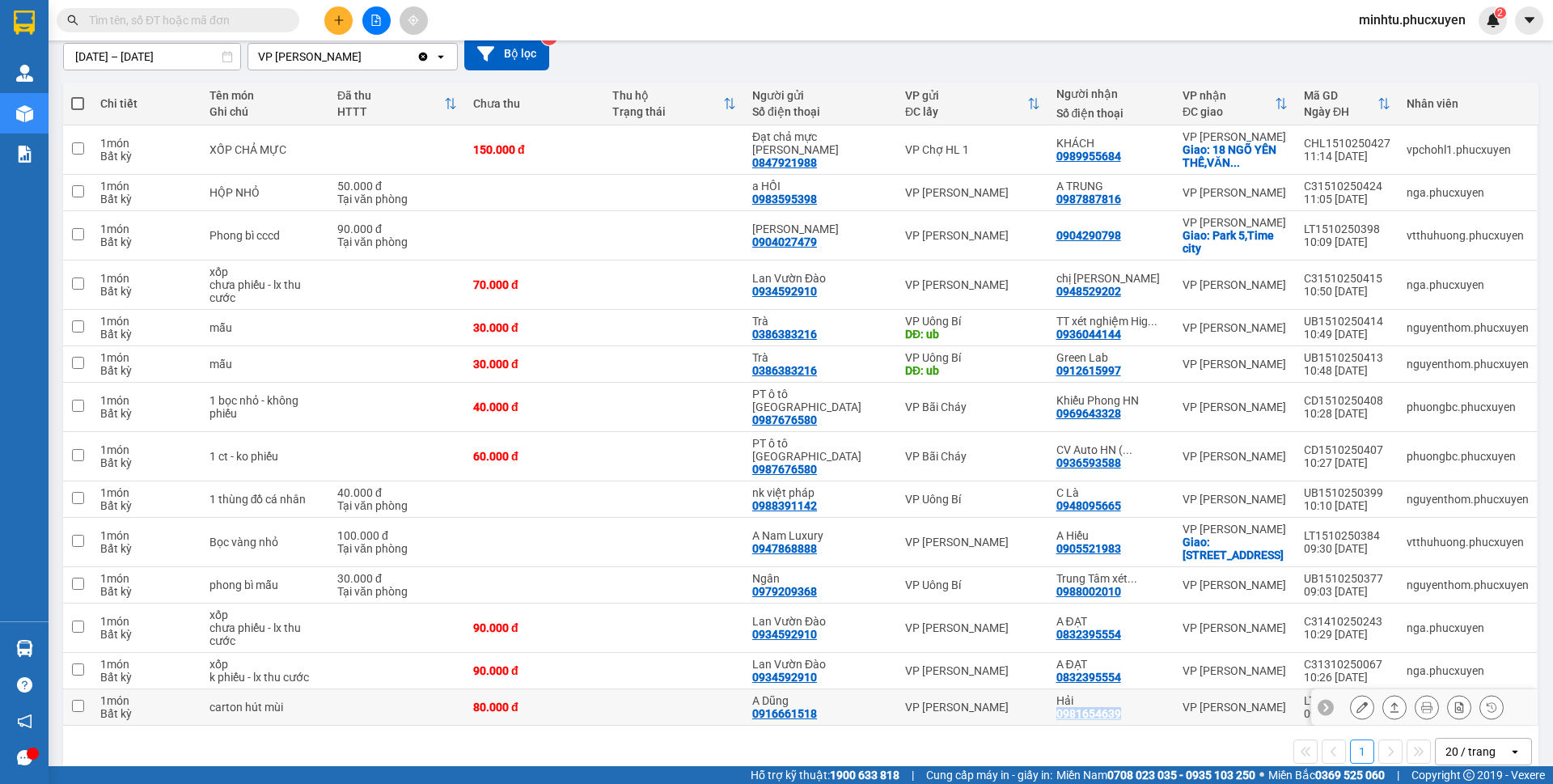
drag, startPoint x: 1125, startPoint y: 691, endPoint x: 1057, endPoint y: 691, distance: 68.0
click at [1057, 694] on div "Hải 0981654639" at bounding box center [1111, 707] width 110 height 25
checkbox input "true"
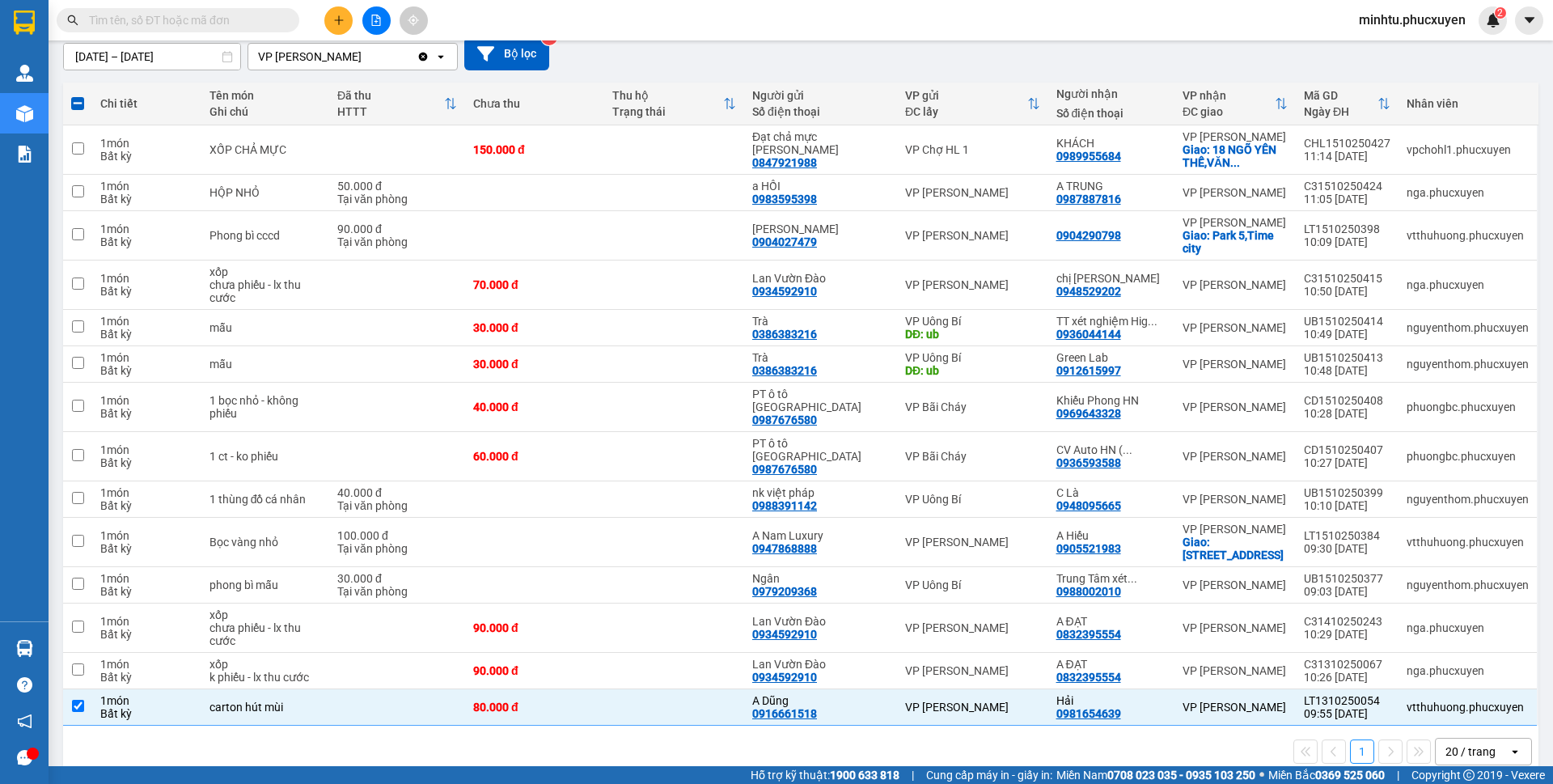
click at [1124, 738] on div "1 20 / trang open" at bounding box center [801, 751] width 1463 height 27
click at [814, 393] on div "PT ô tô [GEOGRAPHIC_DATA]" at bounding box center [821, 400] width 137 height 25
checkbox input "true"
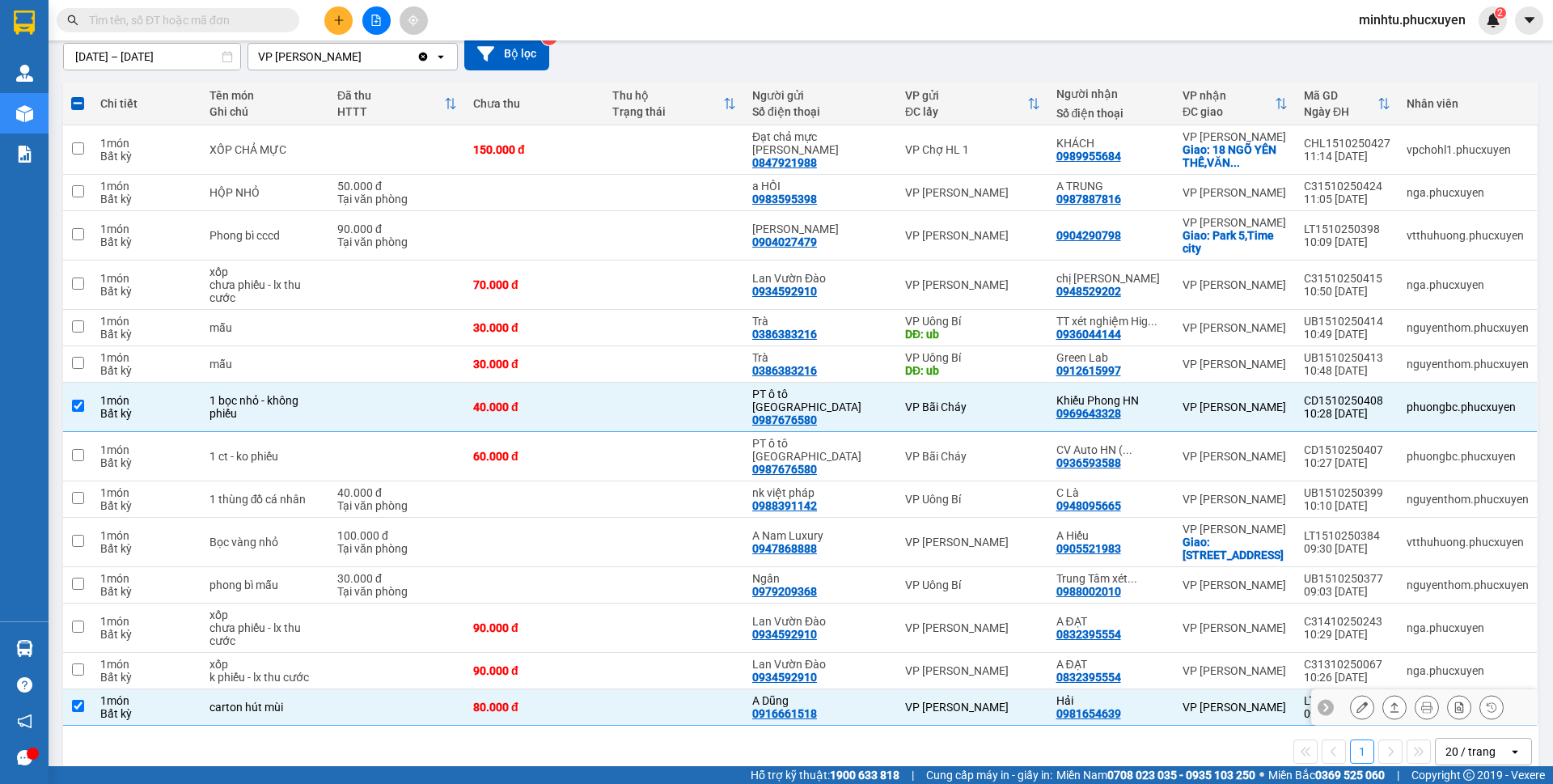
click at [412, 689] on td at bounding box center [397, 708] width 136 height 36
checkbox input "false"
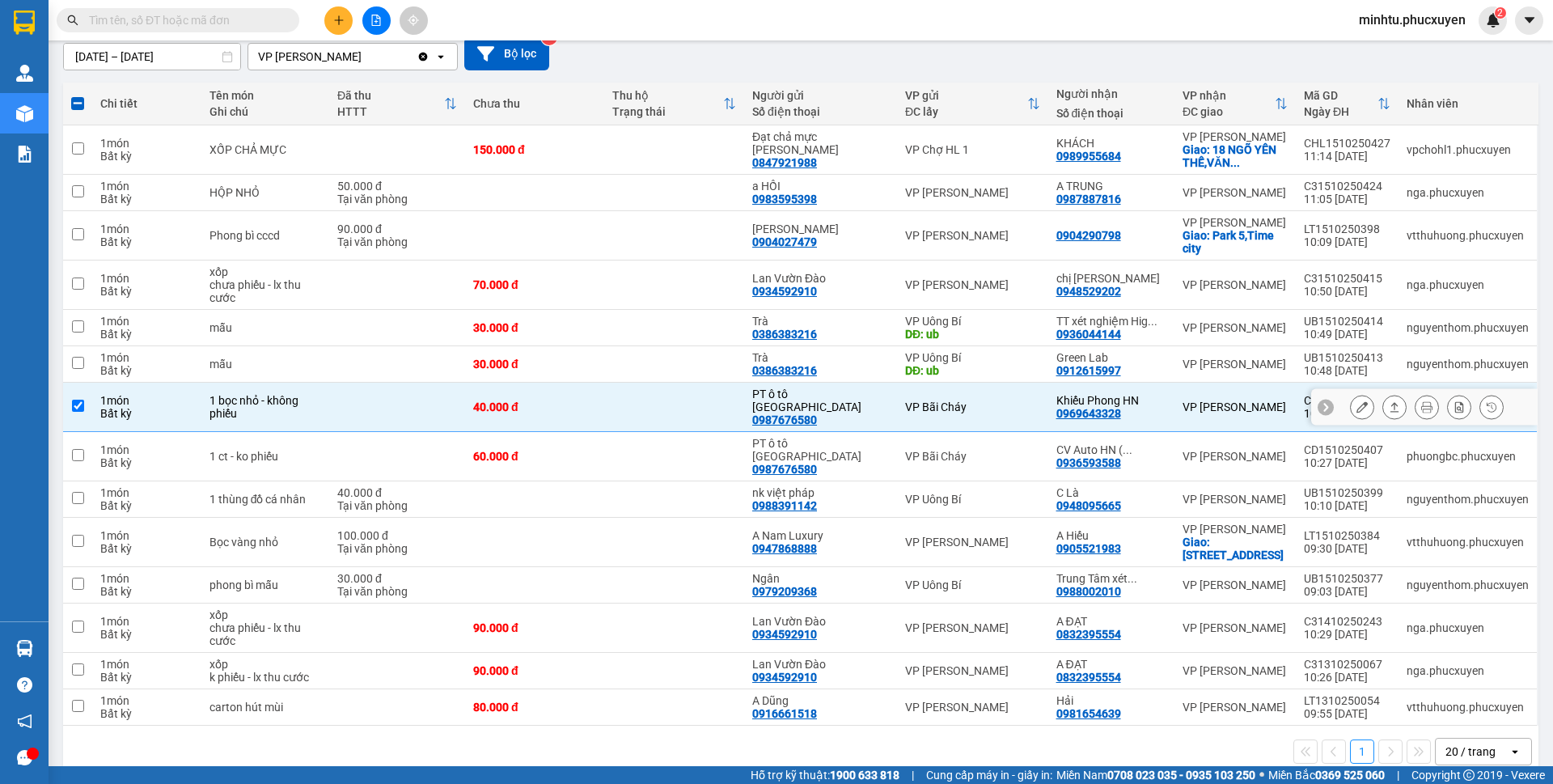
click at [1357, 404] on icon at bounding box center [1363, 407] width 11 height 11
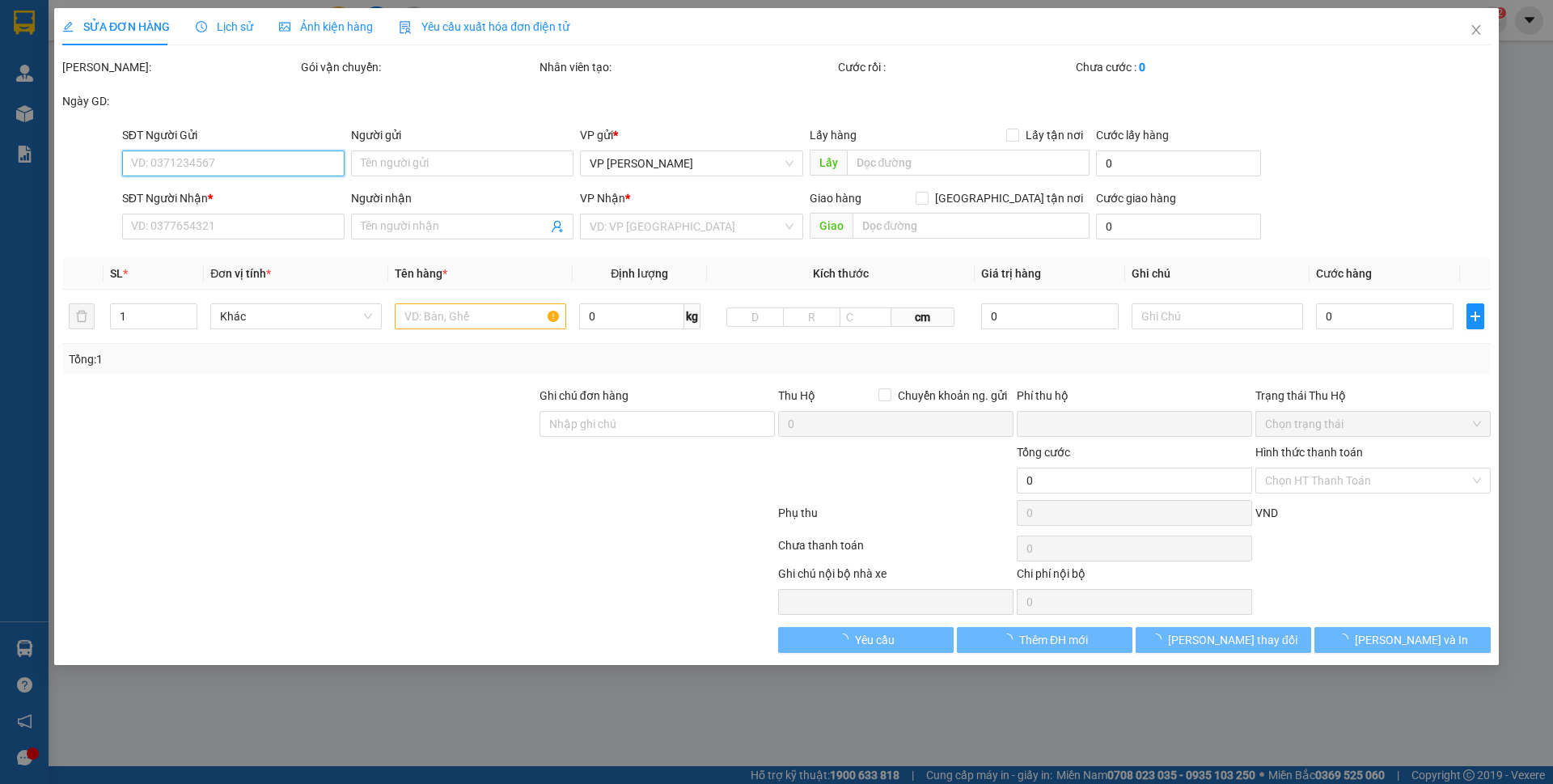
type input "0987676580"
type input "PT ô tô [GEOGRAPHIC_DATA]"
type input "0969643328"
type input "Khiếu Phong HN"
type input "0"
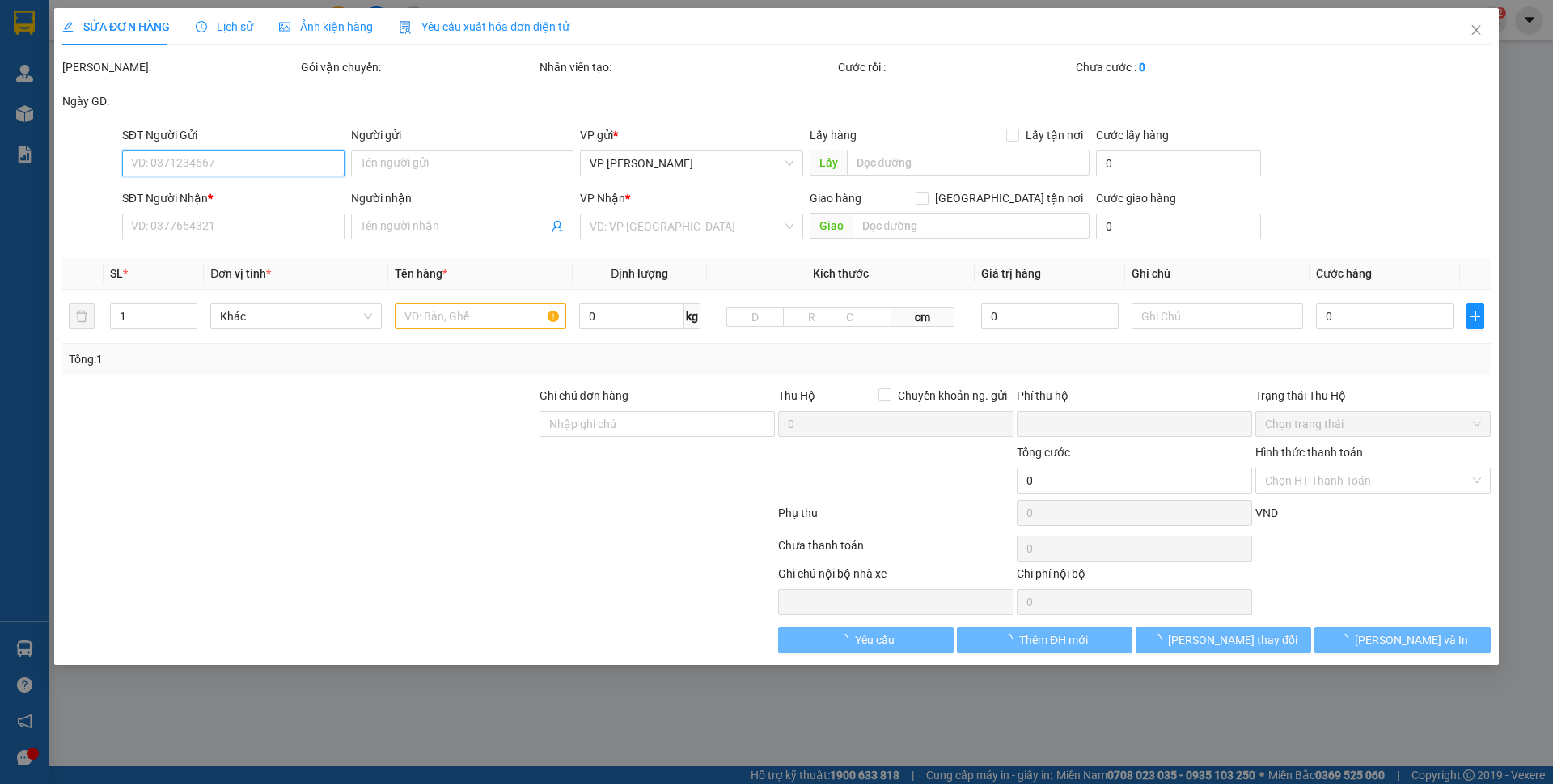
type input "40.000"
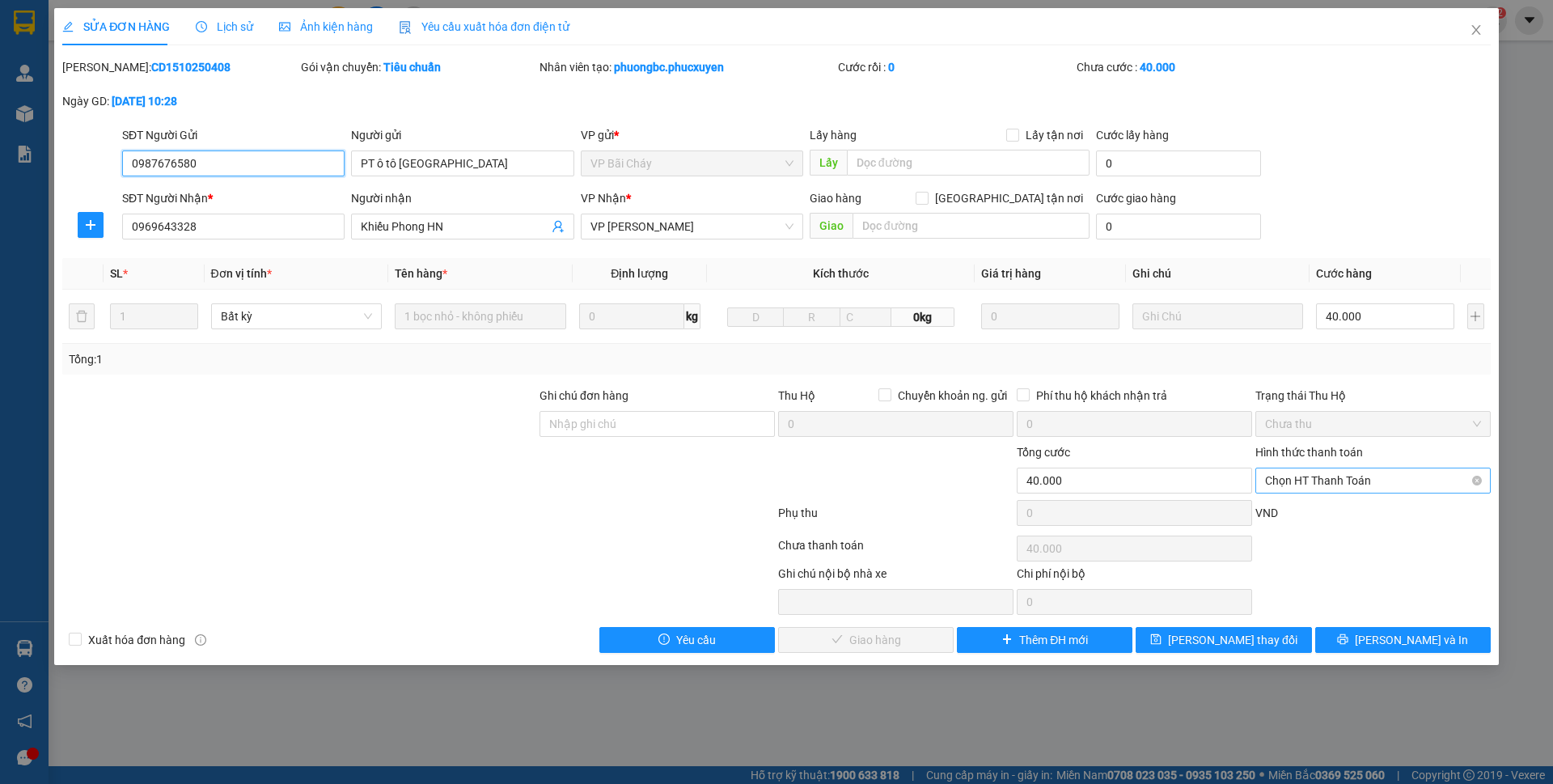
click at [1315, 485] on span "Chọn HT Thanh Toán" at bounding box center [1373, 480] width 216 height 25
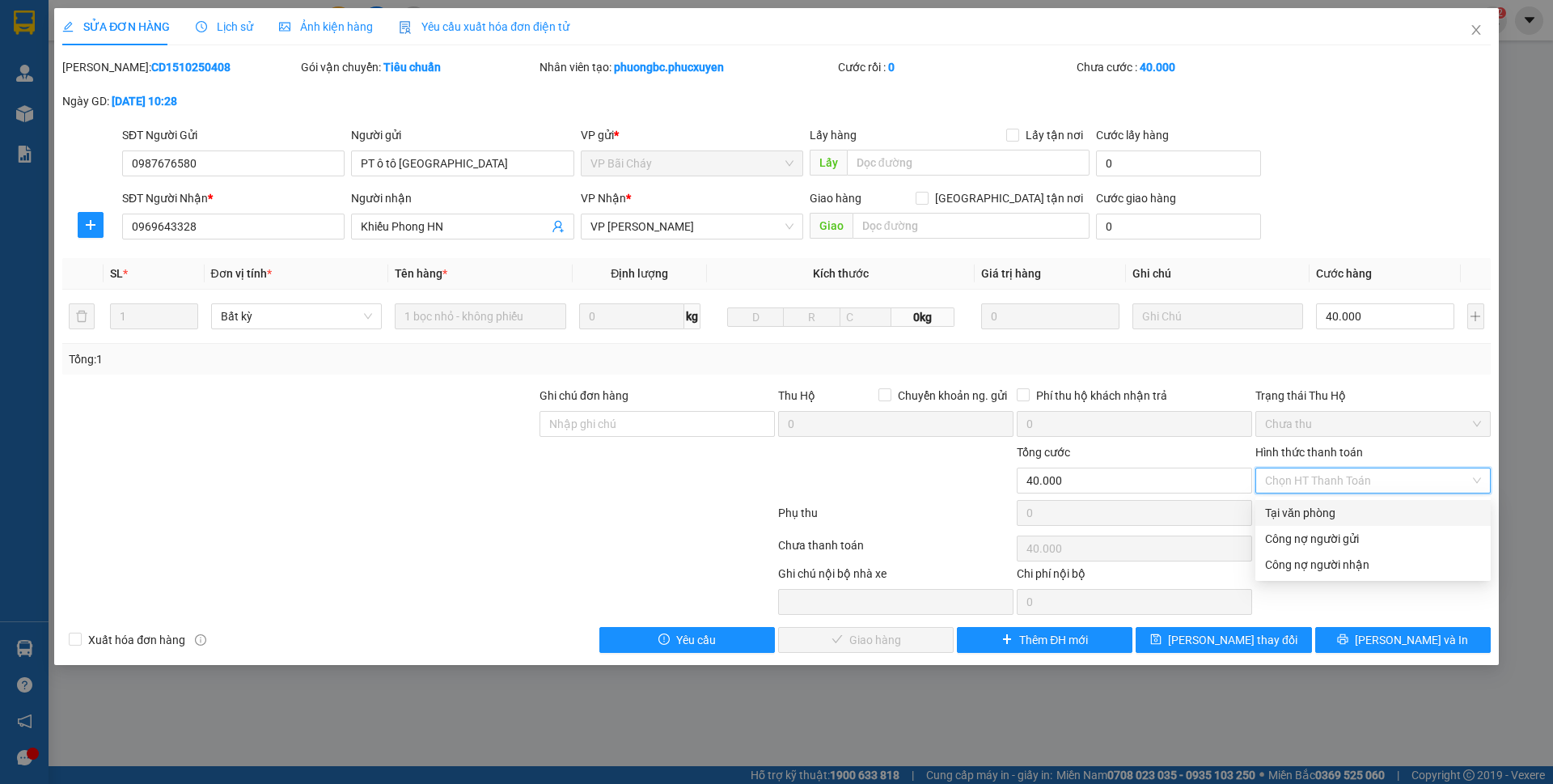
click at [1313, 508] on div "Tại văn phòng" at bounding box center [1373, 513] width 216 height 18
type input "0"
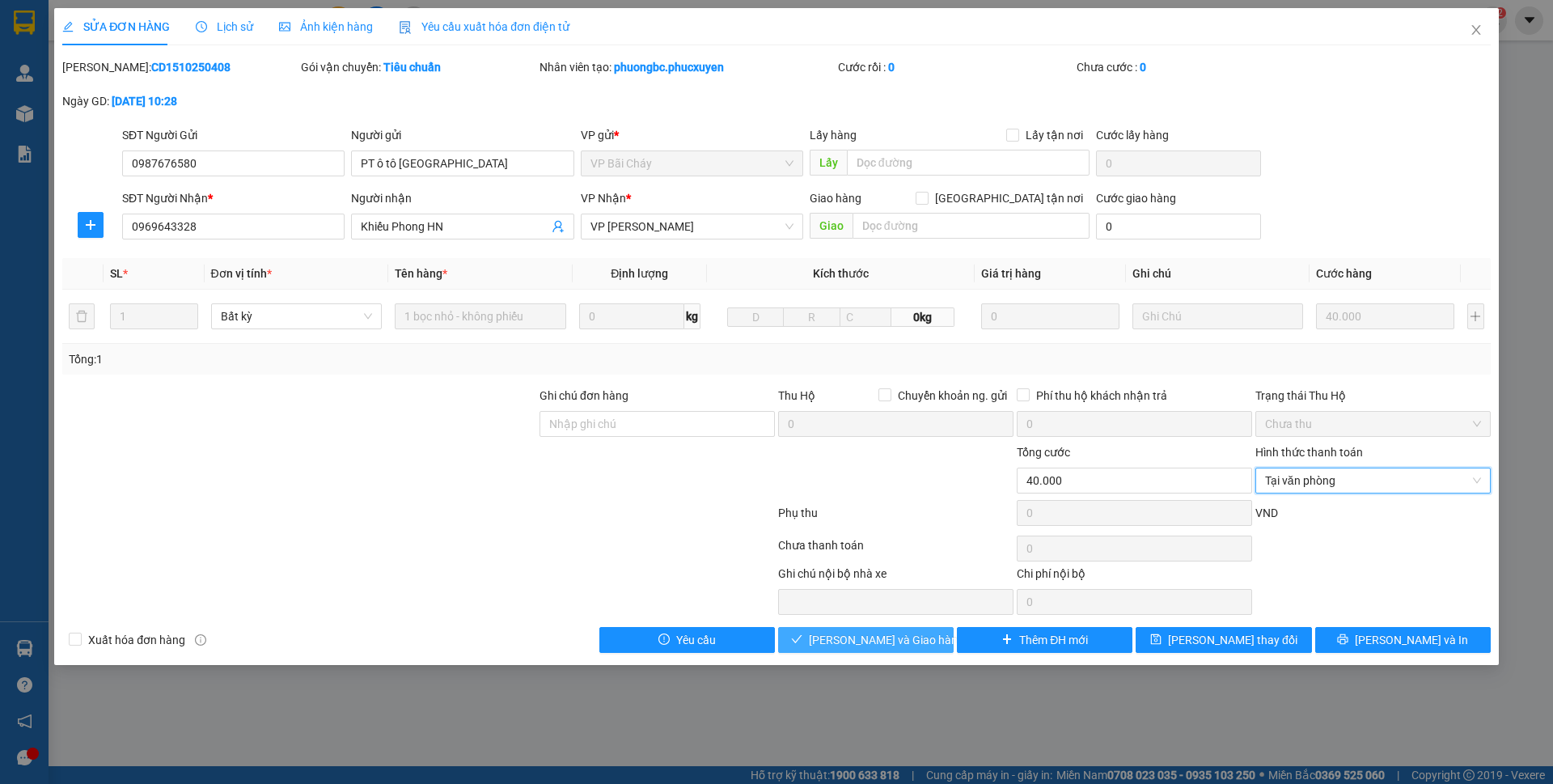
click at [886, 638] on span "[PERSON_NAME] và Giao hàng" at bounding box center [886, 640] width 156 height 18
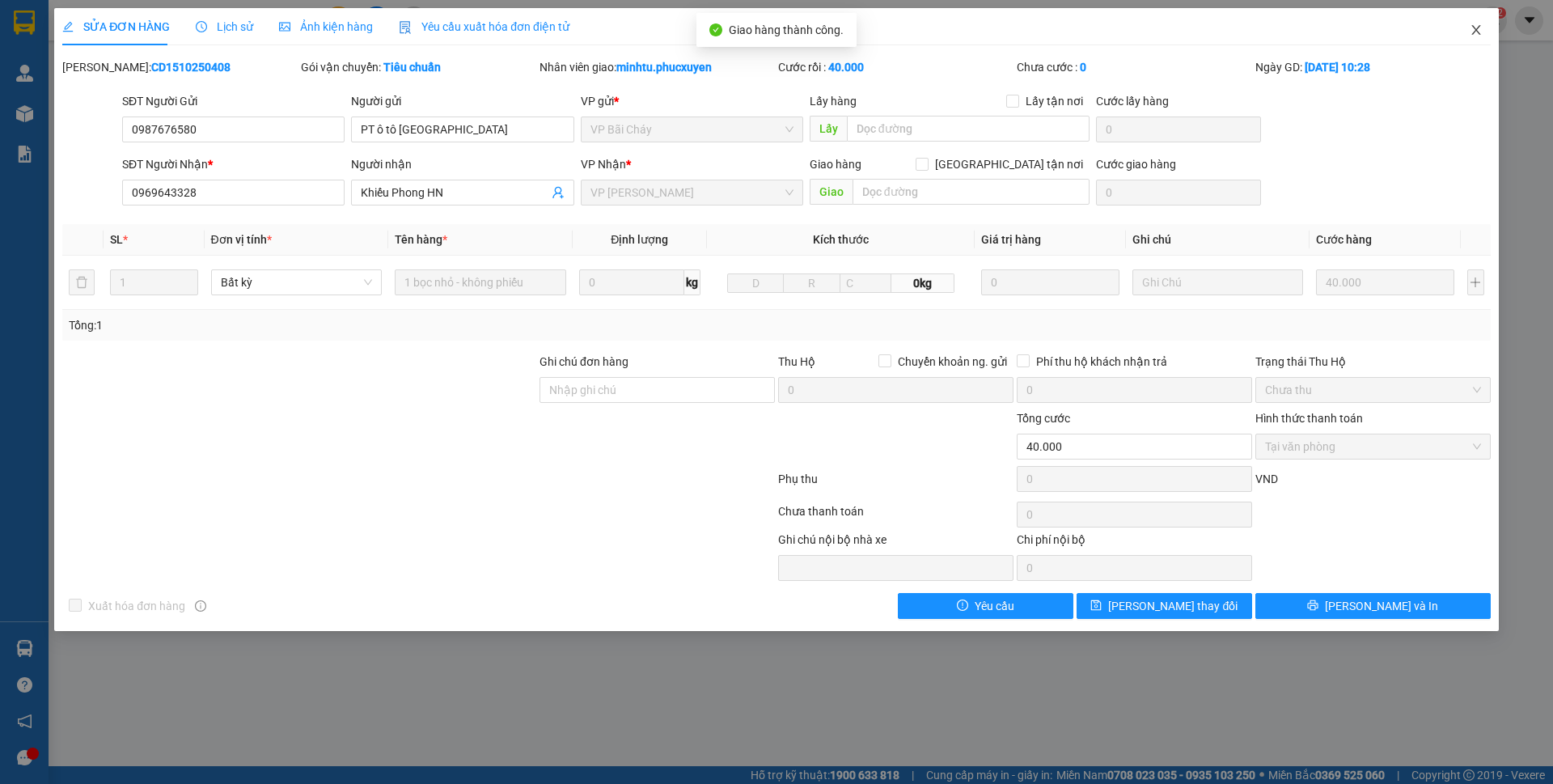
click at [1481, 40] on span "Close" at bounding box center [1476, 31] width 46 height 46
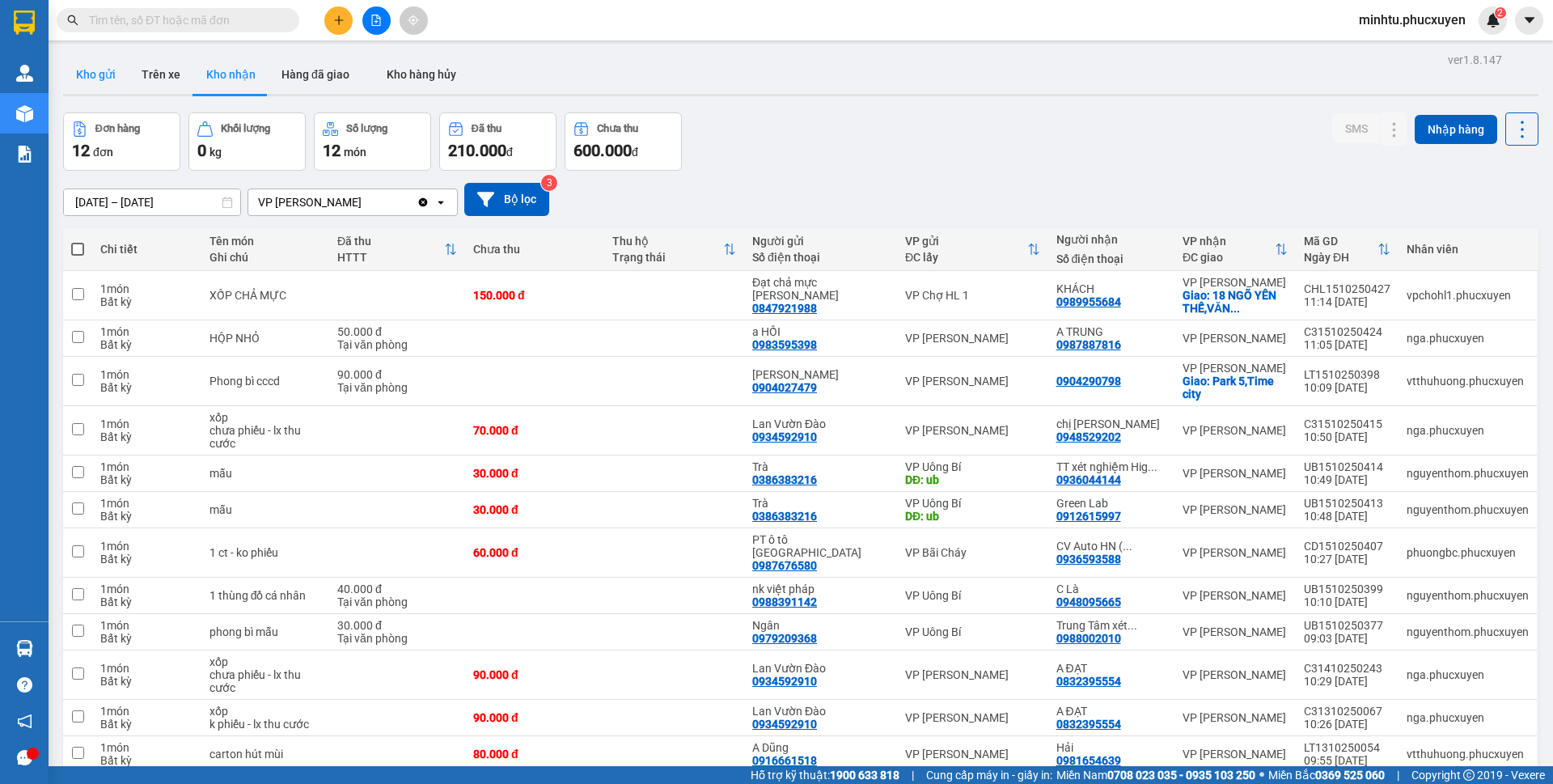
click at [88, 83] on button "Kho gửi" at bounding box center [96, 74] width 66 height 39
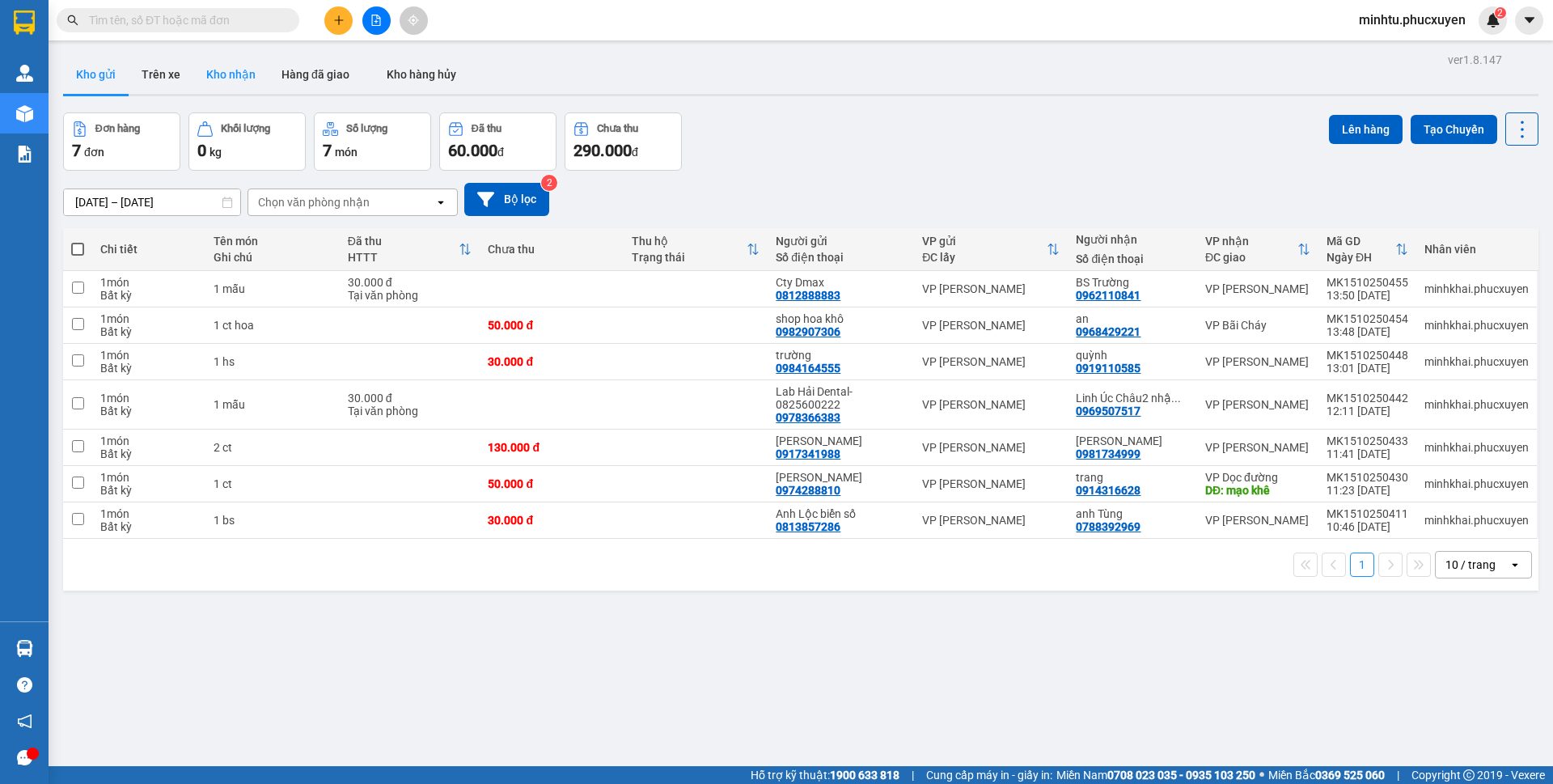
click at [245, 86] on button "Kho nhận" at bounding box center [230, 74] width 76 height 39
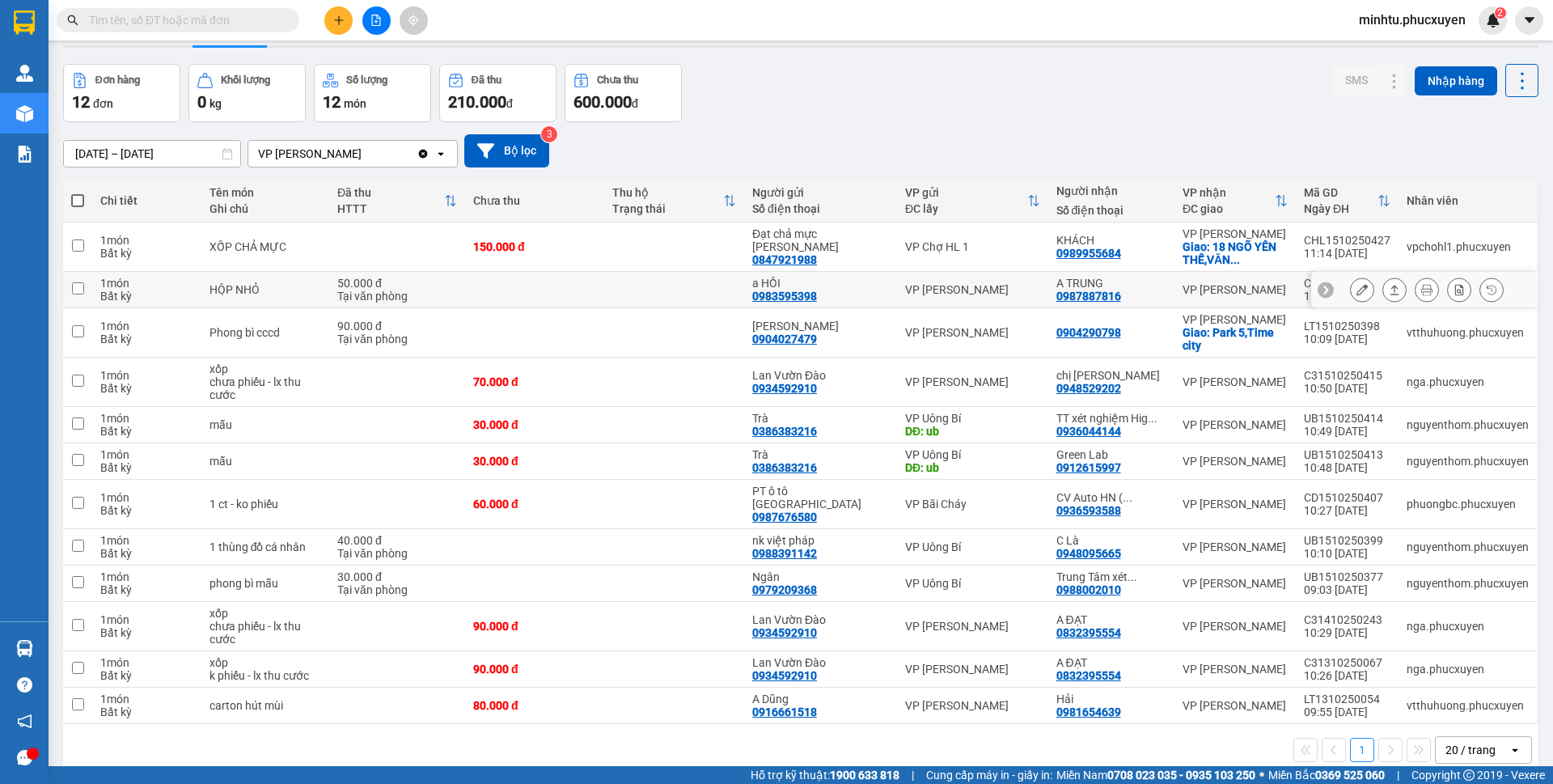
scroll to position [75, 0]
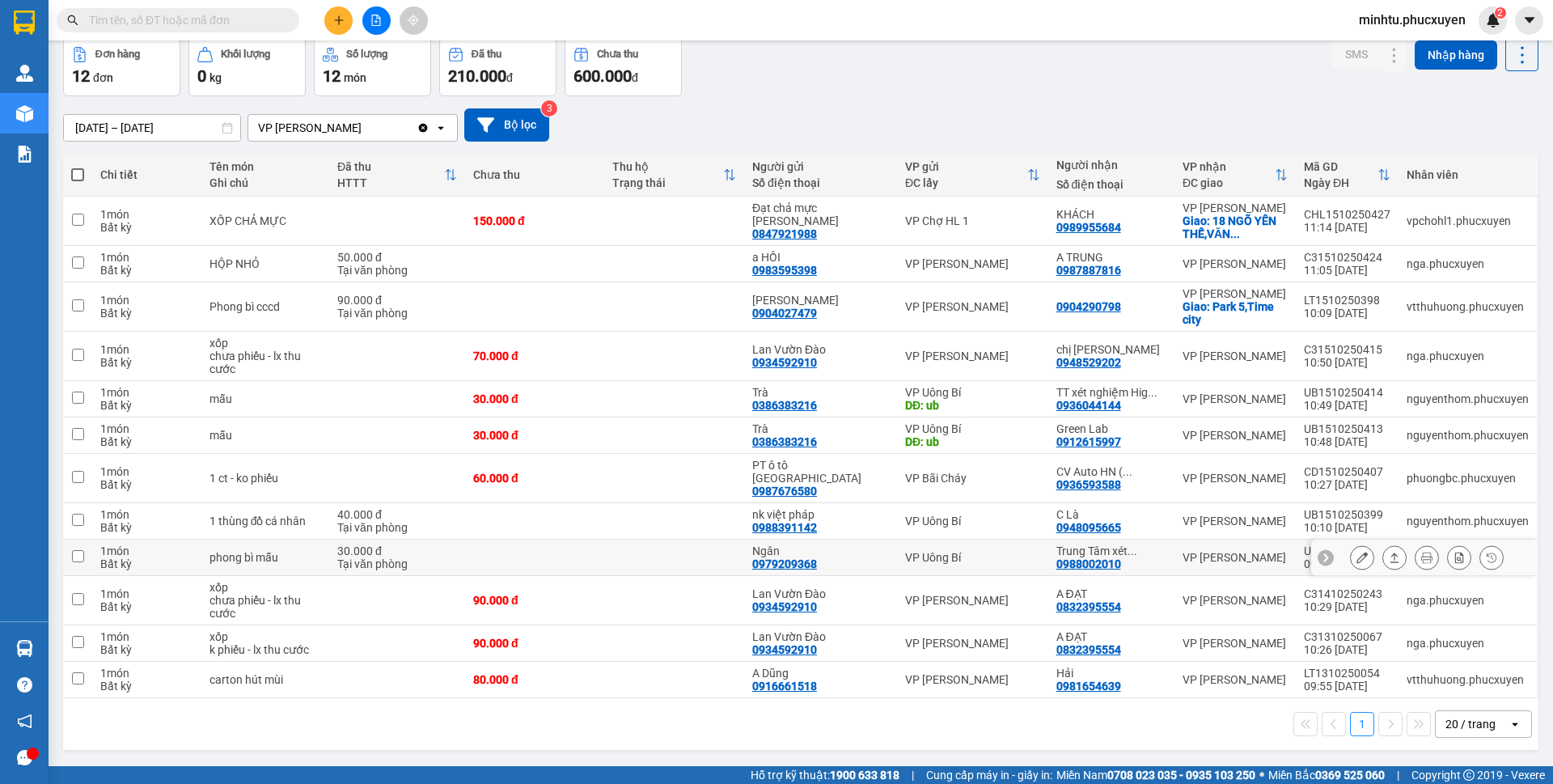
click at [1357, 552] on icon at bounding box center [1363, 557] width 11 height 11
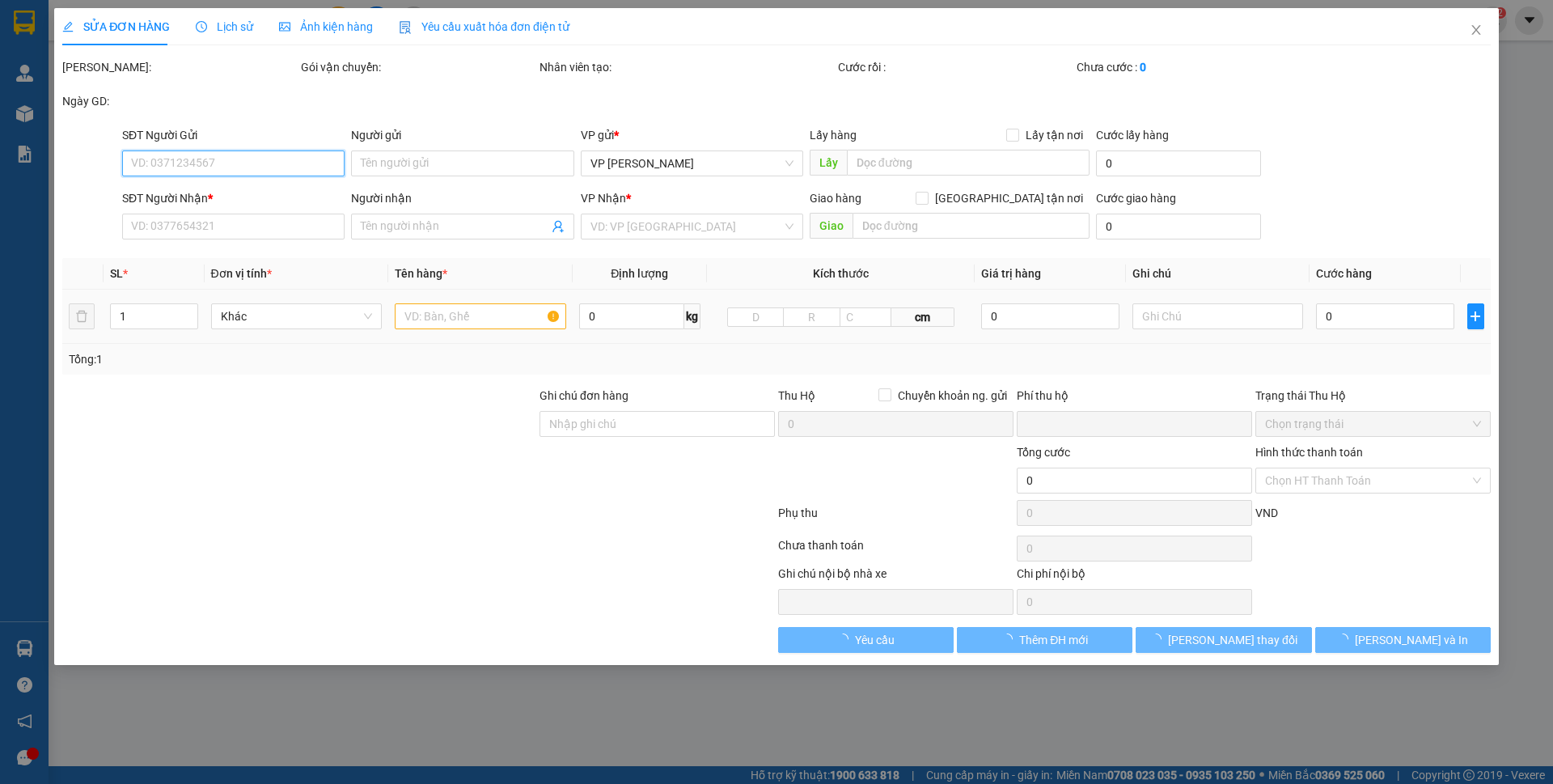
type input "0979209368"
type input "Ngân"
type input "0988002010"
type input "Trung Tâm xét nghiệm Gentis"
type input "0"
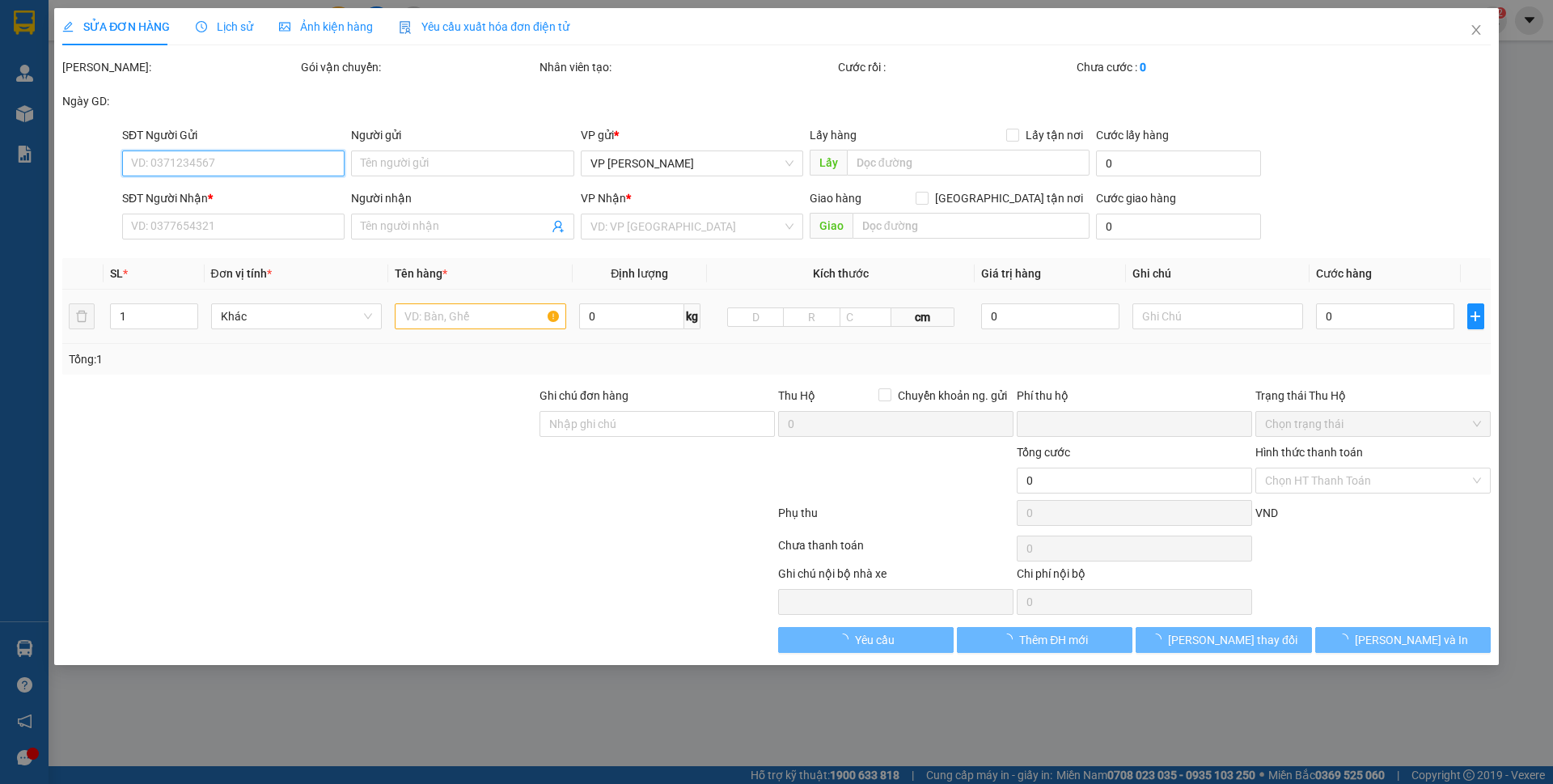
type input "30.000"
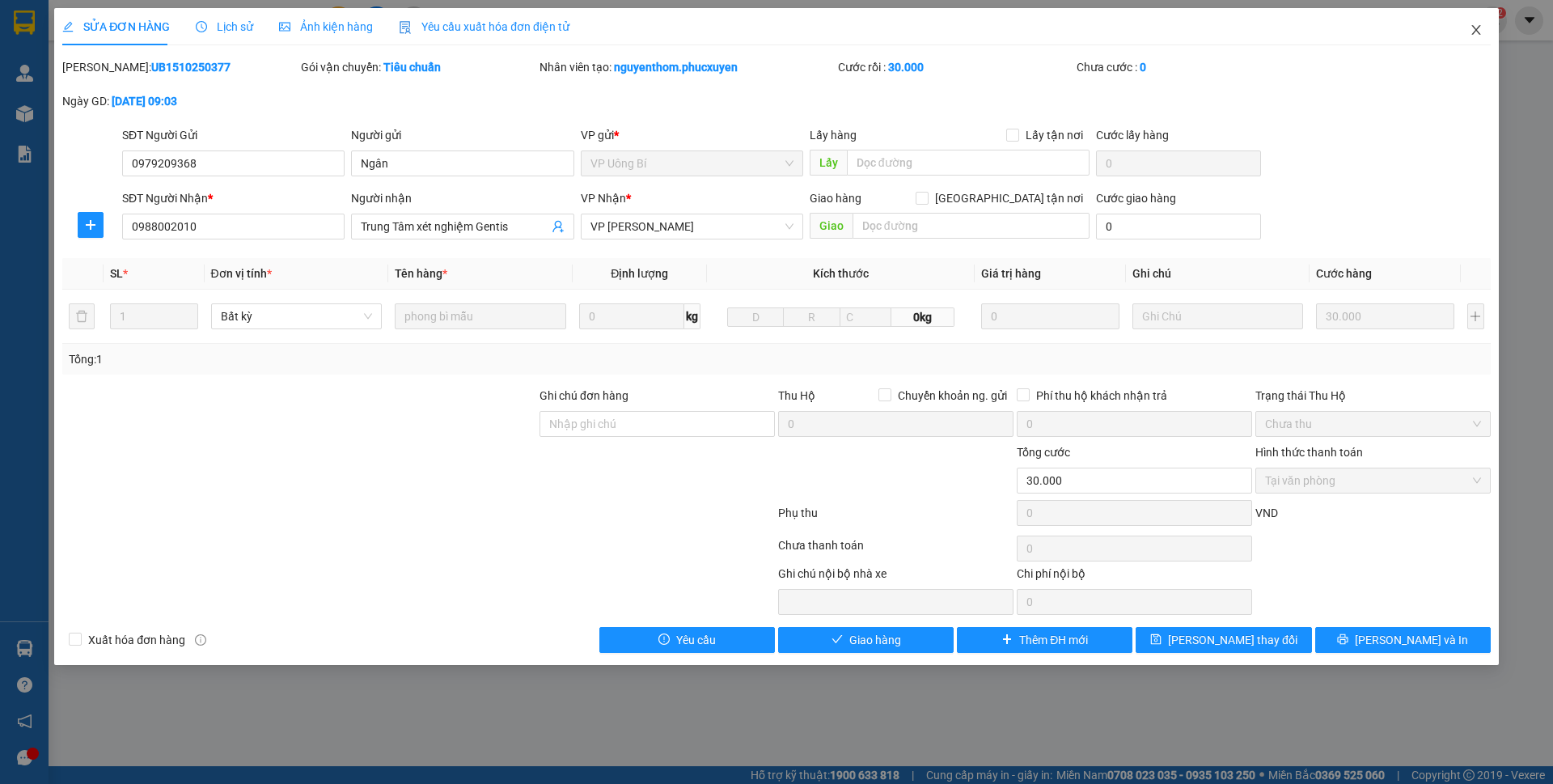
click at [1482, 28] on icon "close" at bounding box center [1476, 30] width 13 height 13
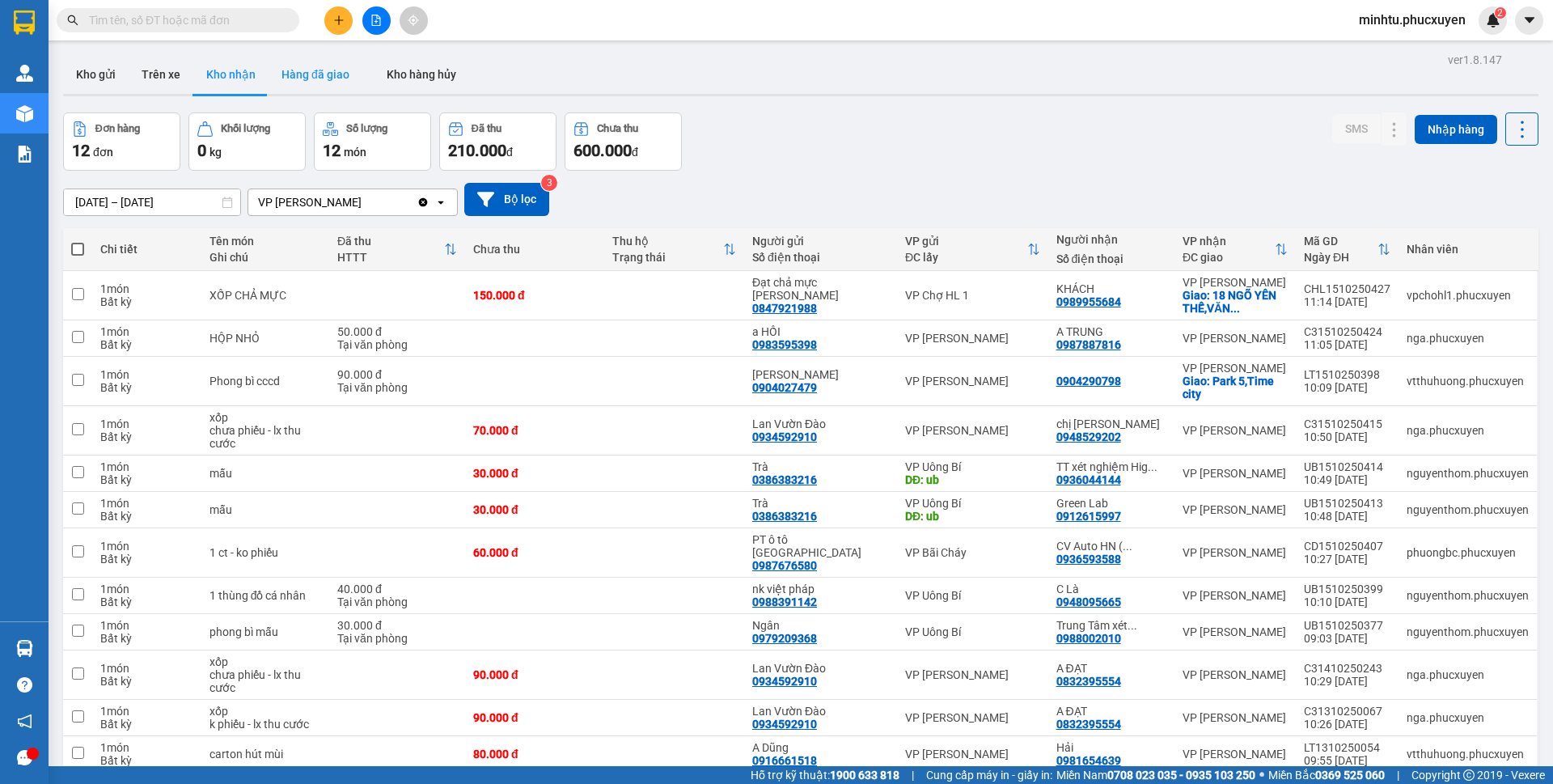
click at [297, 76] on button "Hàng đã giao" at bounding box center [315, 74] width 94 height 39
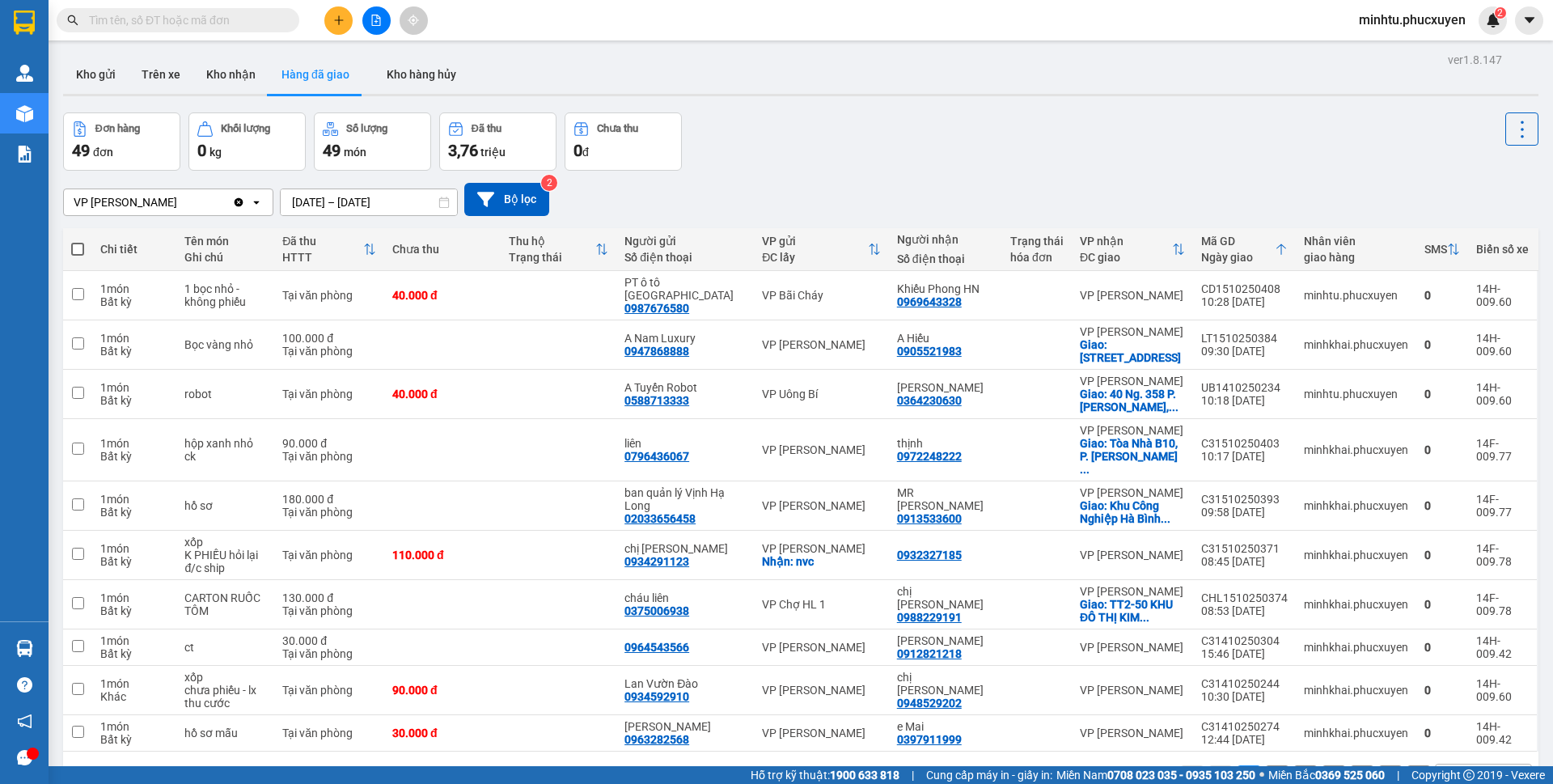
click at [1000, 117] on div "Đơn hàng 49 đơn Khối lượng 0 kg Số lượng 49 món Đã thu 3,76 triệu Chưa thu 0 đ" at bounding box center [801, 141] width 1476 height 58
click at [945, 173] on div "VP [PERSON_NAME] Clear value open [DATE] – [DATE] Press the down arrow key to i…" at bounding box center [801, 199] width 1476 height 57
click at [235, 79] on button "Kho nhận" at bounding box center [230, 74] width 76 height 39
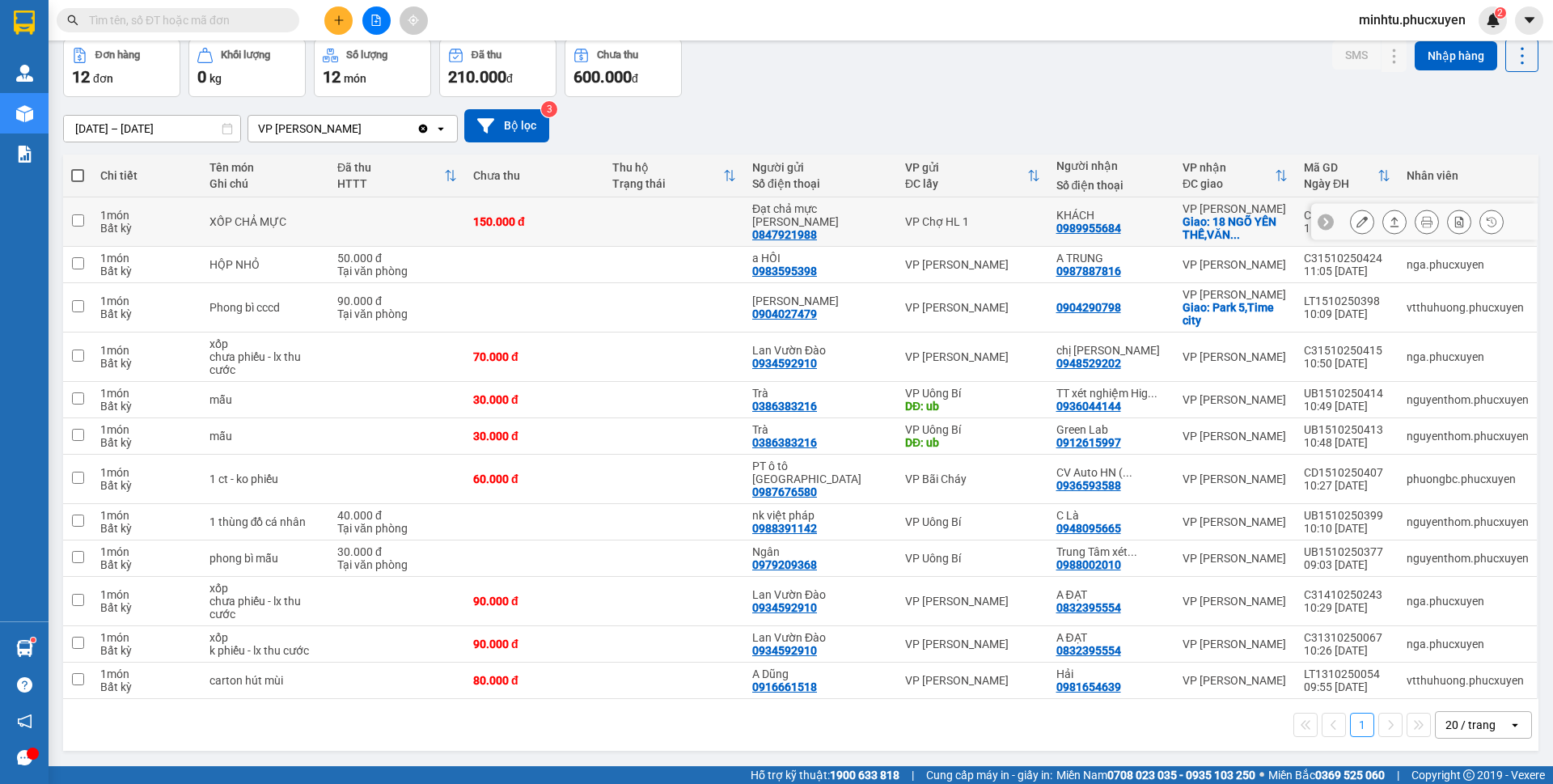
scroll to position [75, 0]
click at [1357, 440] on icon at bounding box center [1363, 435] width 11 height 11
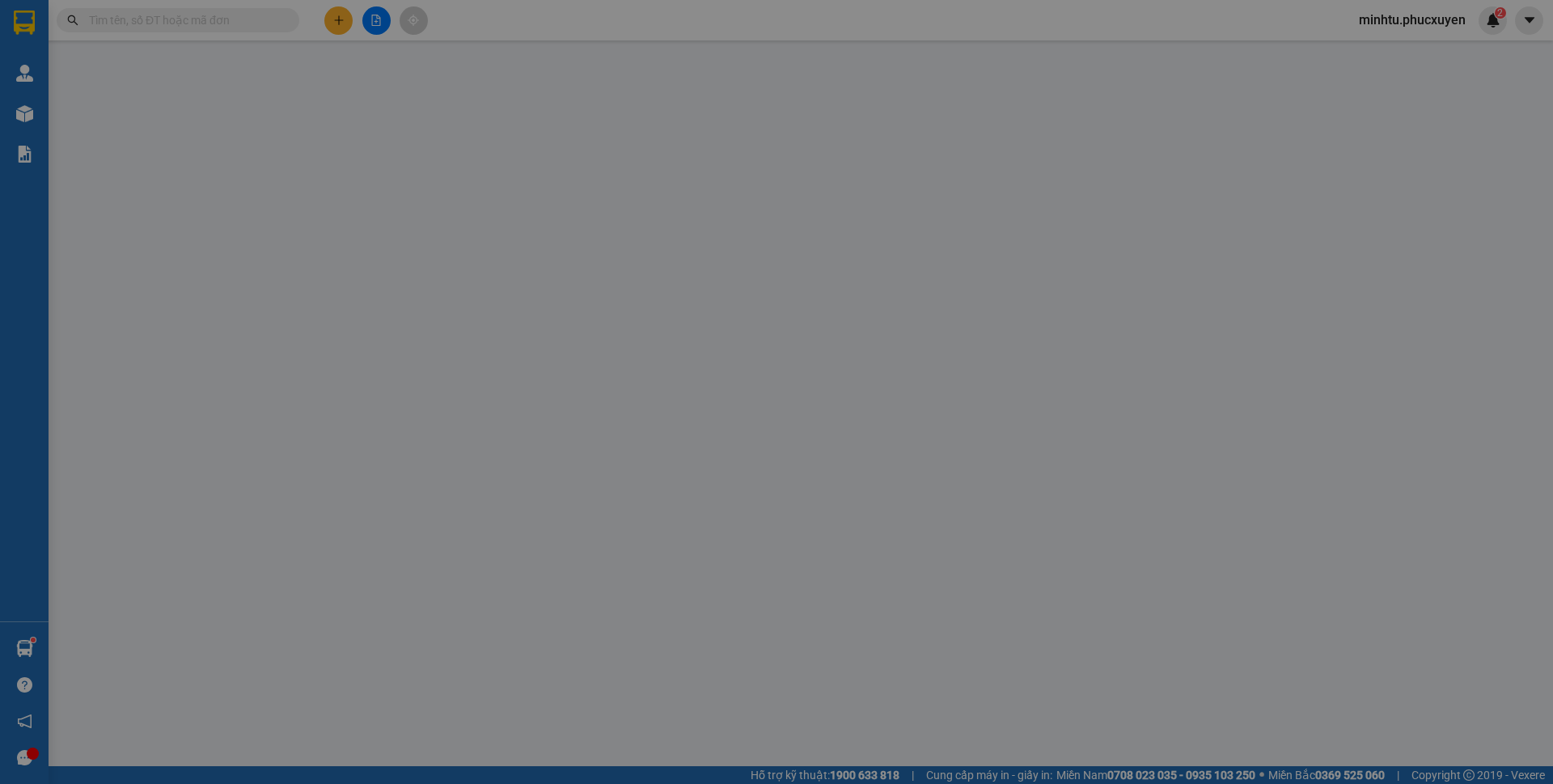
type input "0386383216"
type input "Trà"
type input "ub"
type input "0912615997"
type input "Green Lab"
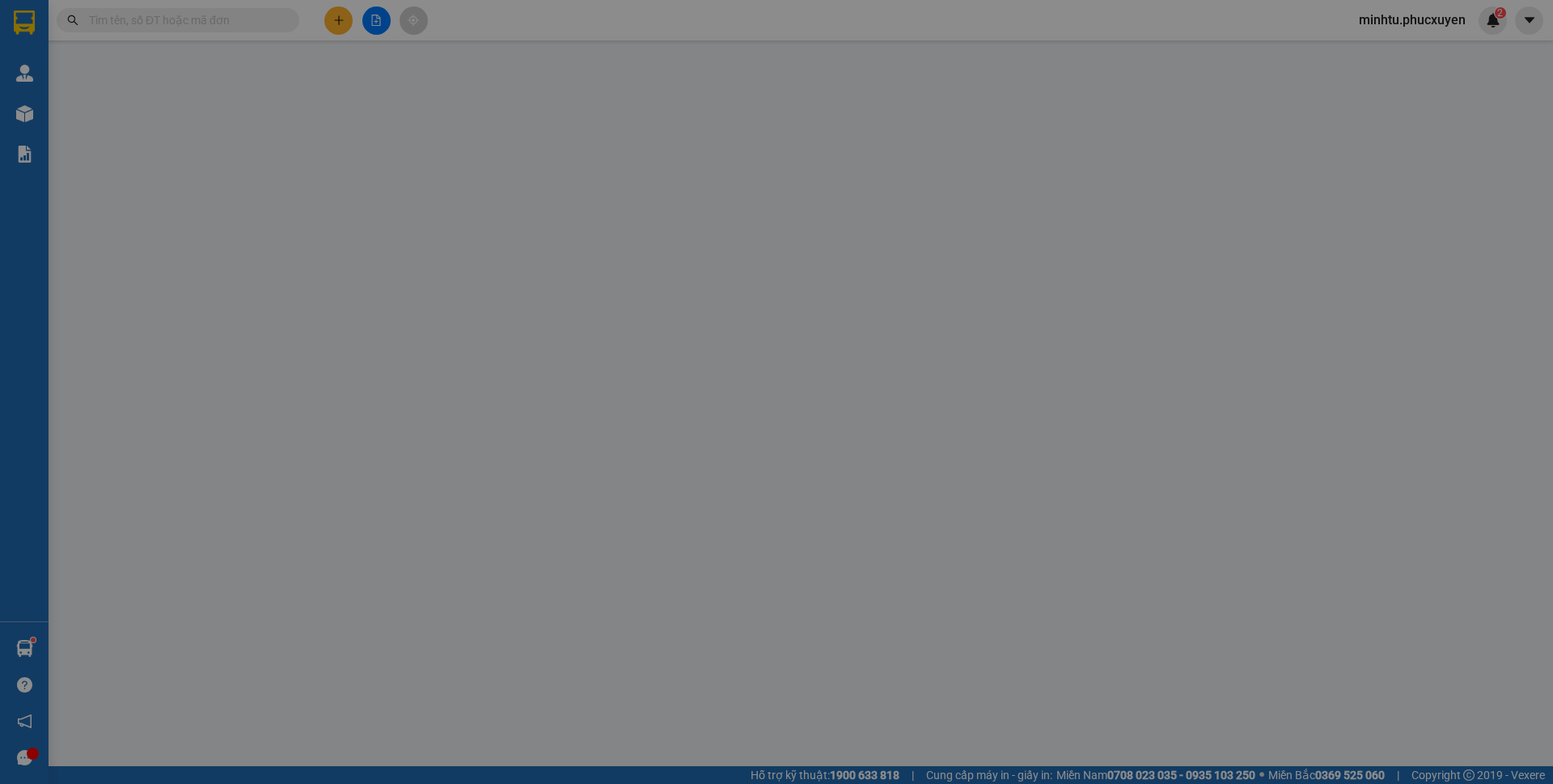
type input "0"
type input "30.000"
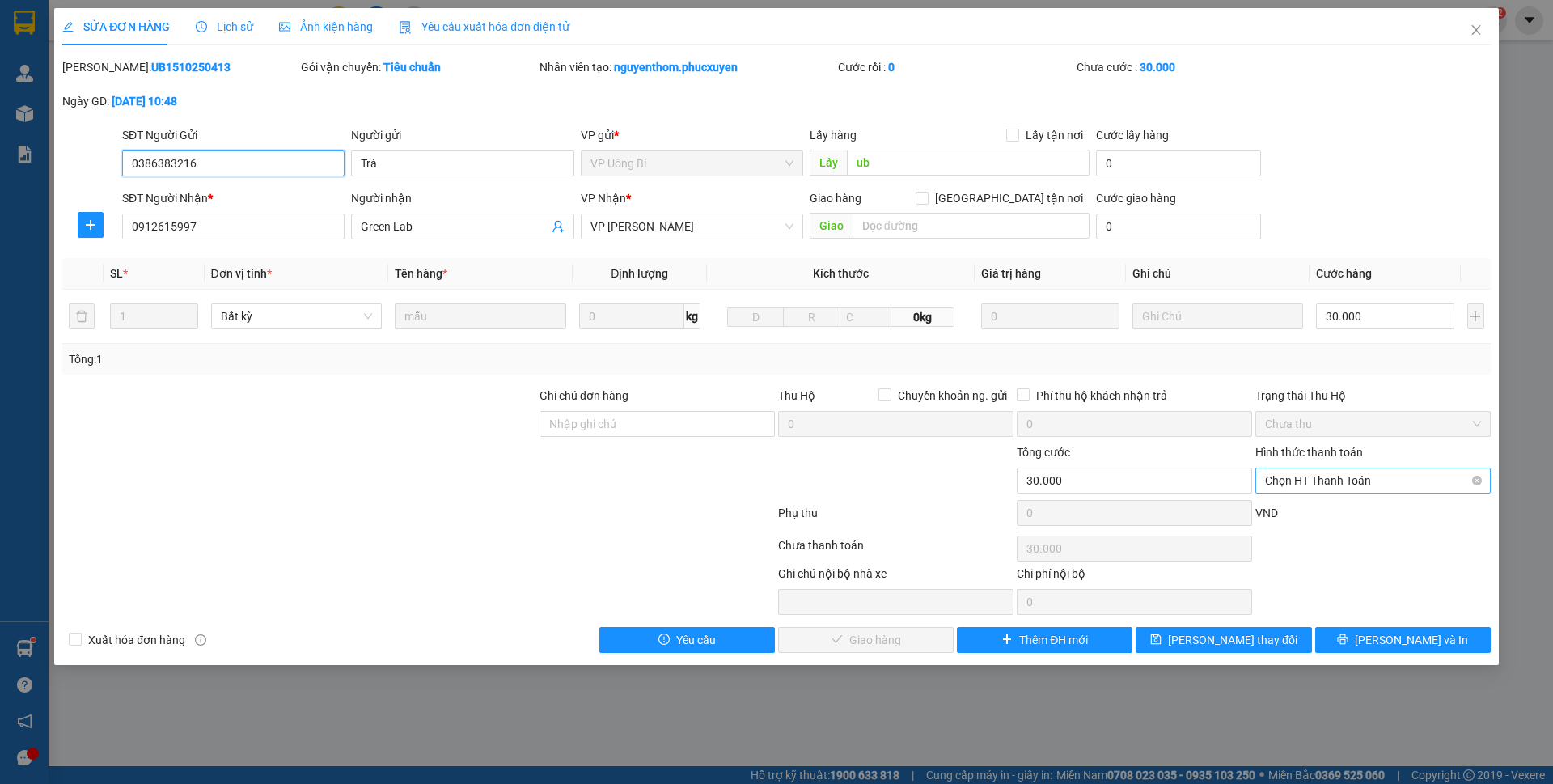
click at [1311, 486] on span "Chọn HT Thanh Toán" at bounding box center [1373, 480] width 216 height 25
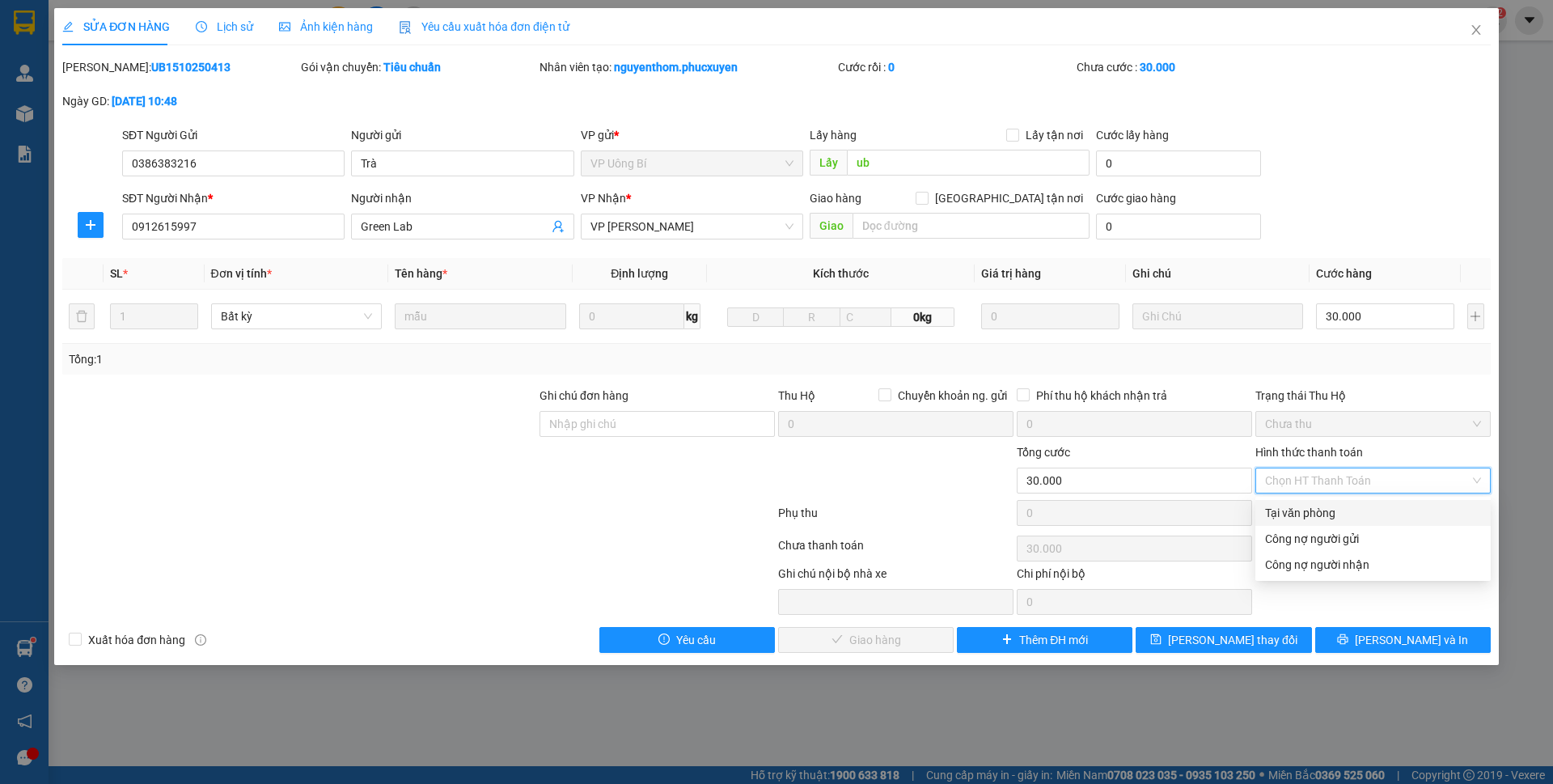
click at [1292, 511] on div "Tại văn phòng" at bounding box center [1373, 513] width 216 height 18
type input "0"
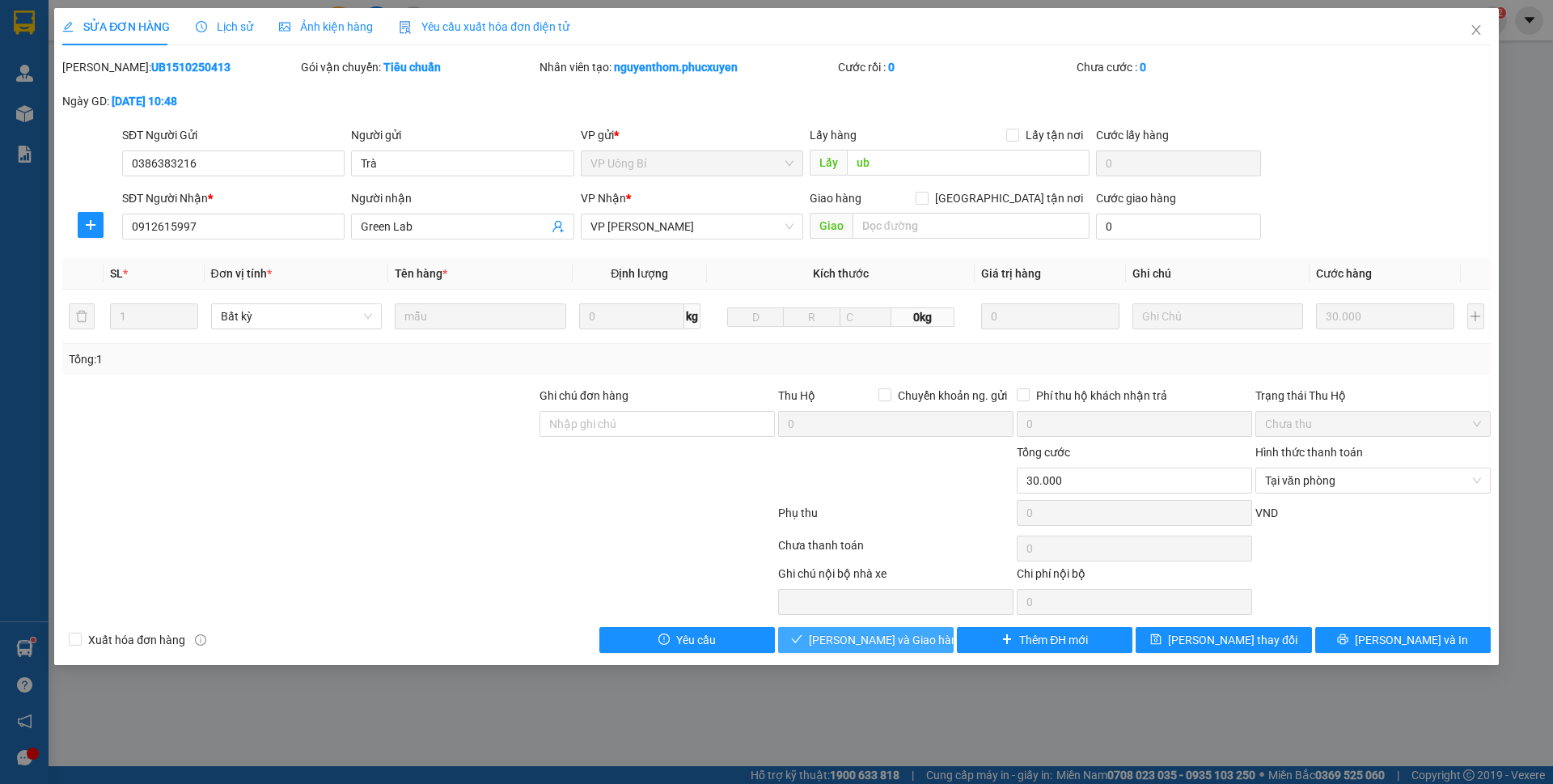
click at [884, 636] on span "[PERSON_NAME] và Giao hàng" at bounding box center [886, 640] width 156 height 18
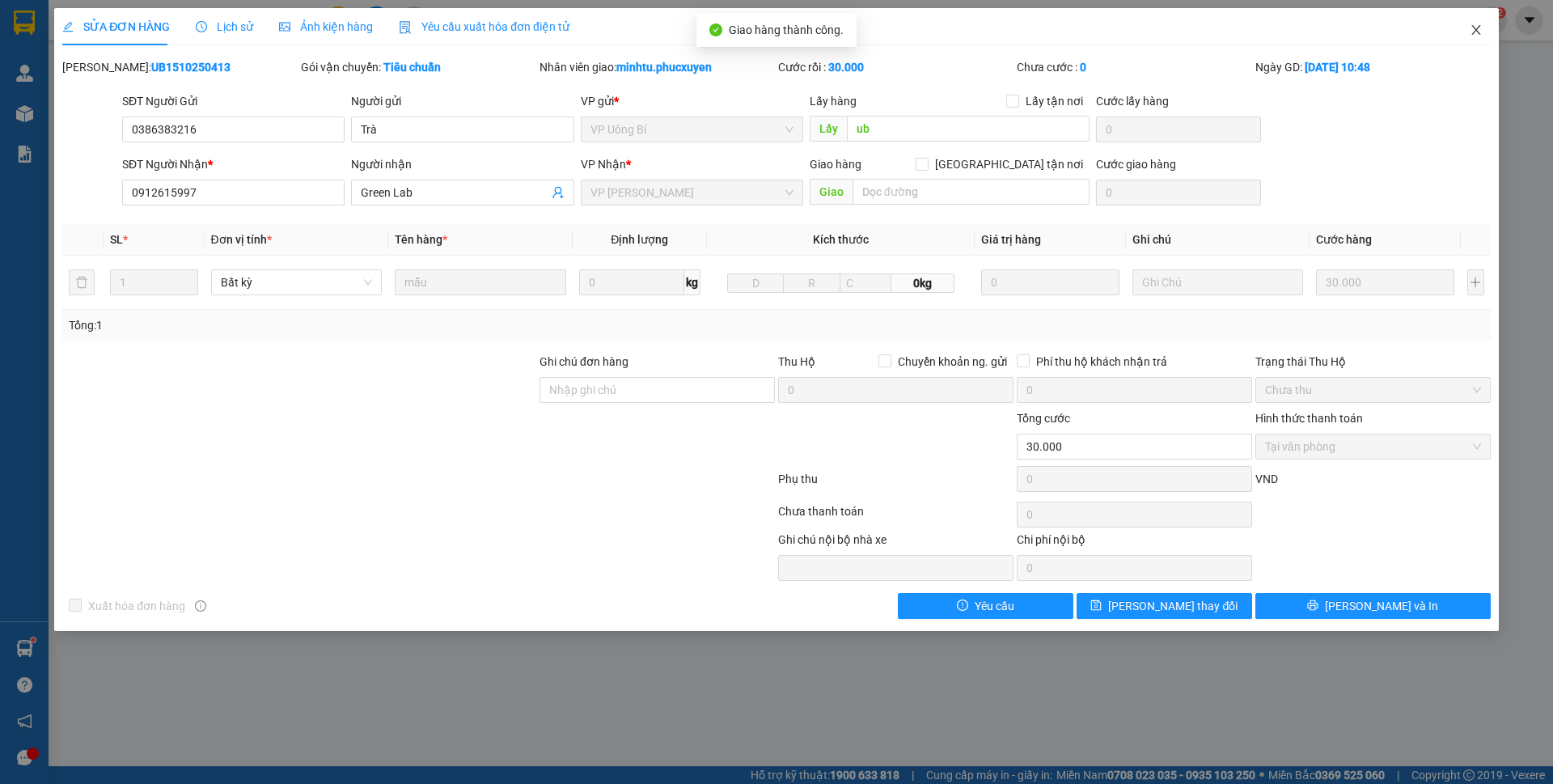
click at [1473, 33] on icon "close" at bounding box center [1476, 30] width 13 height 13
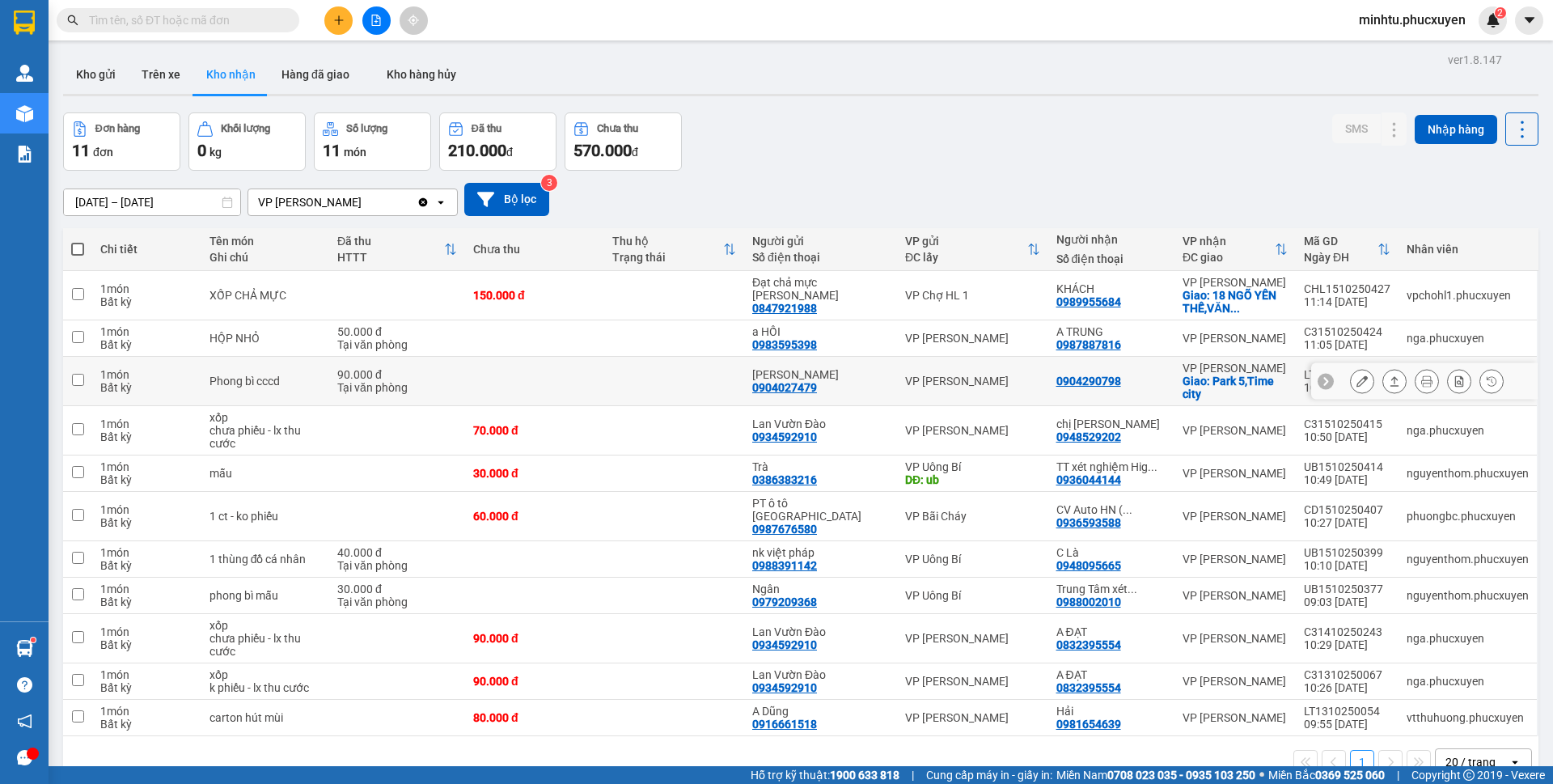
scroll to position [75, 0]
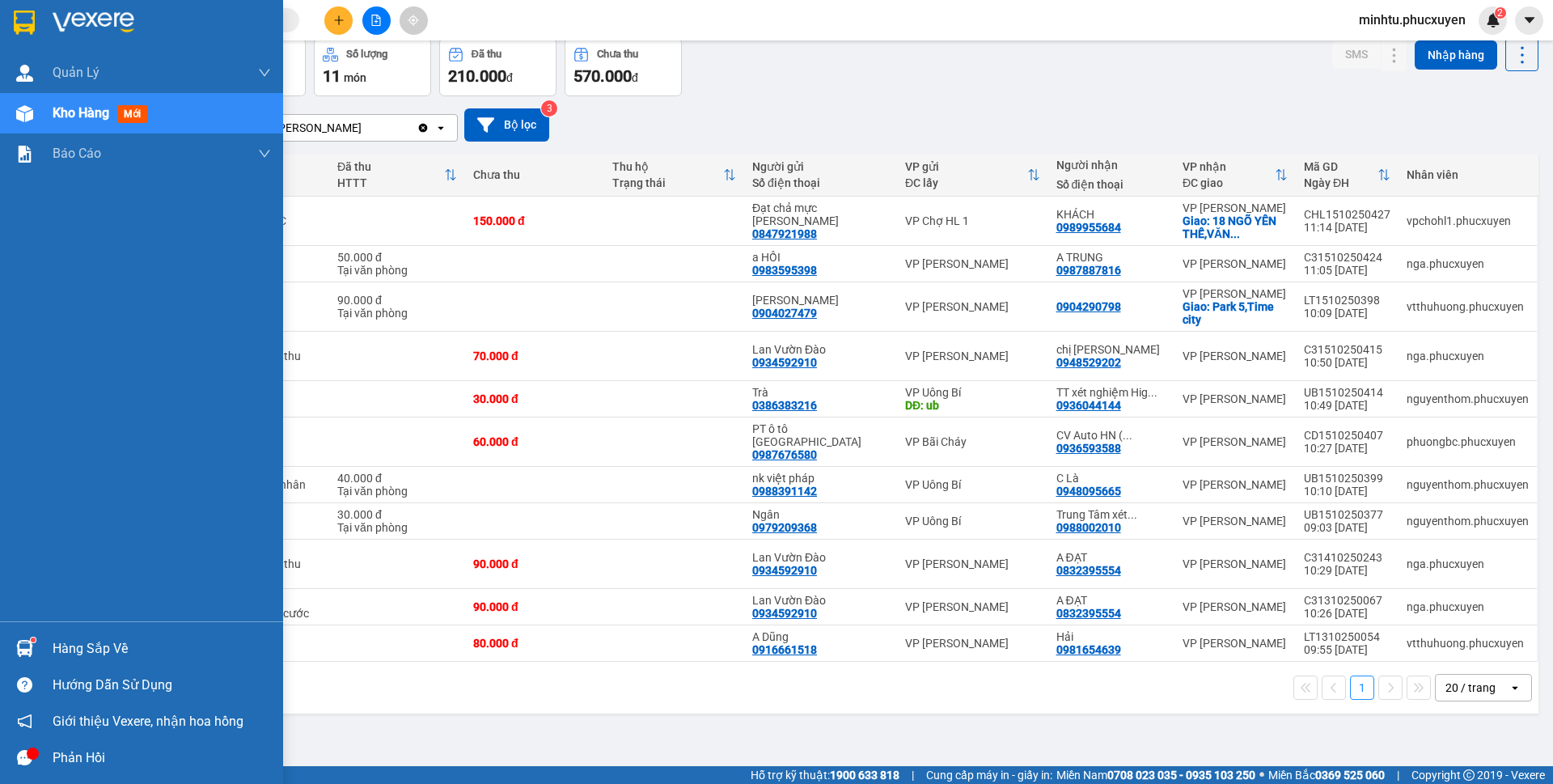
click at [23, 640] on img at bounding box center [25, 648] width 17 height 17
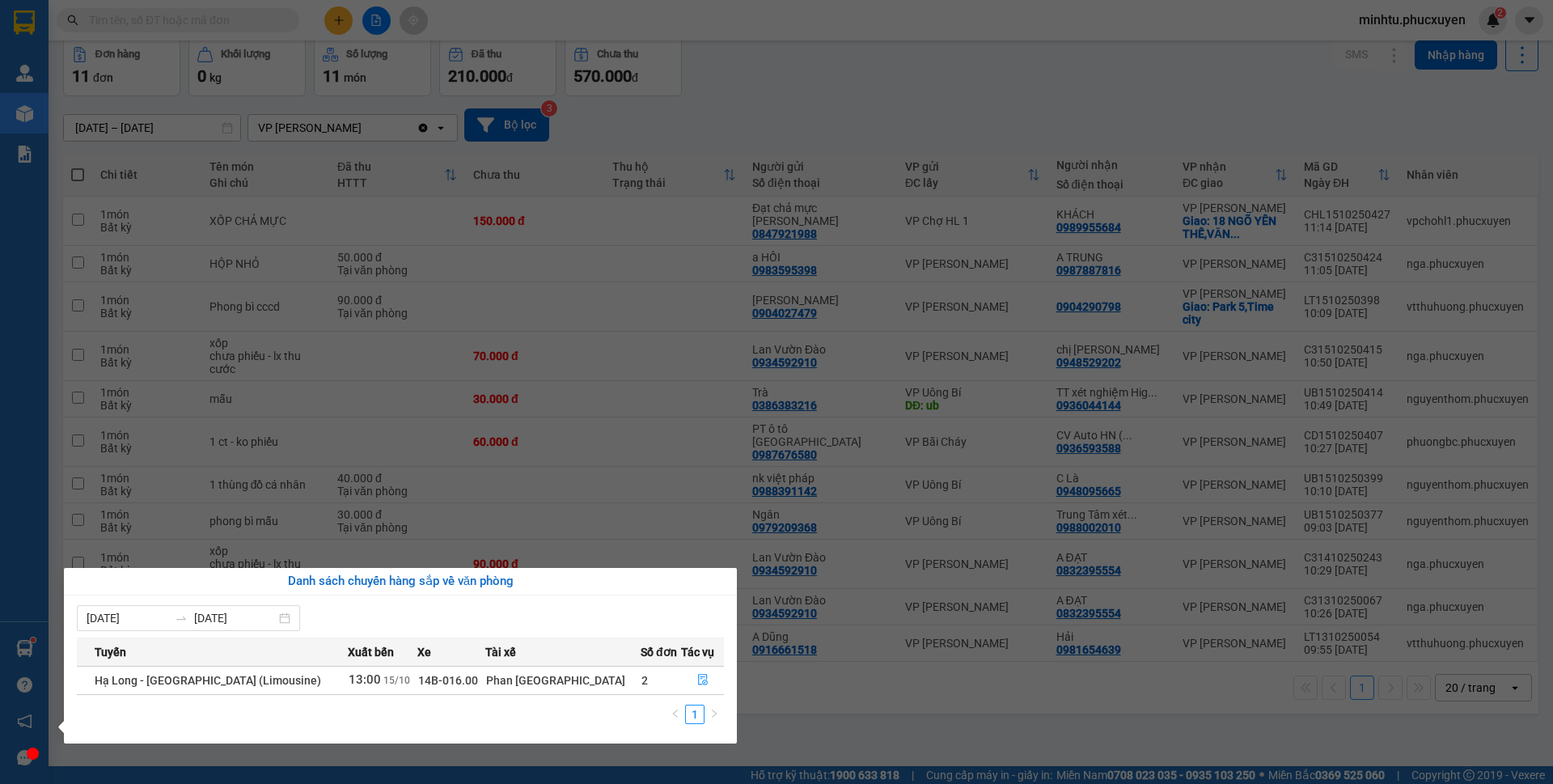
click at [740, 83] on section "Kết quả tìm kiếm ( 0 ) Bộ lọc 01/10 - 13/10 No Data minhtu.phucxuyen 2 [PERSON_…" at bounding box center [776, 392] width 1553 height 784
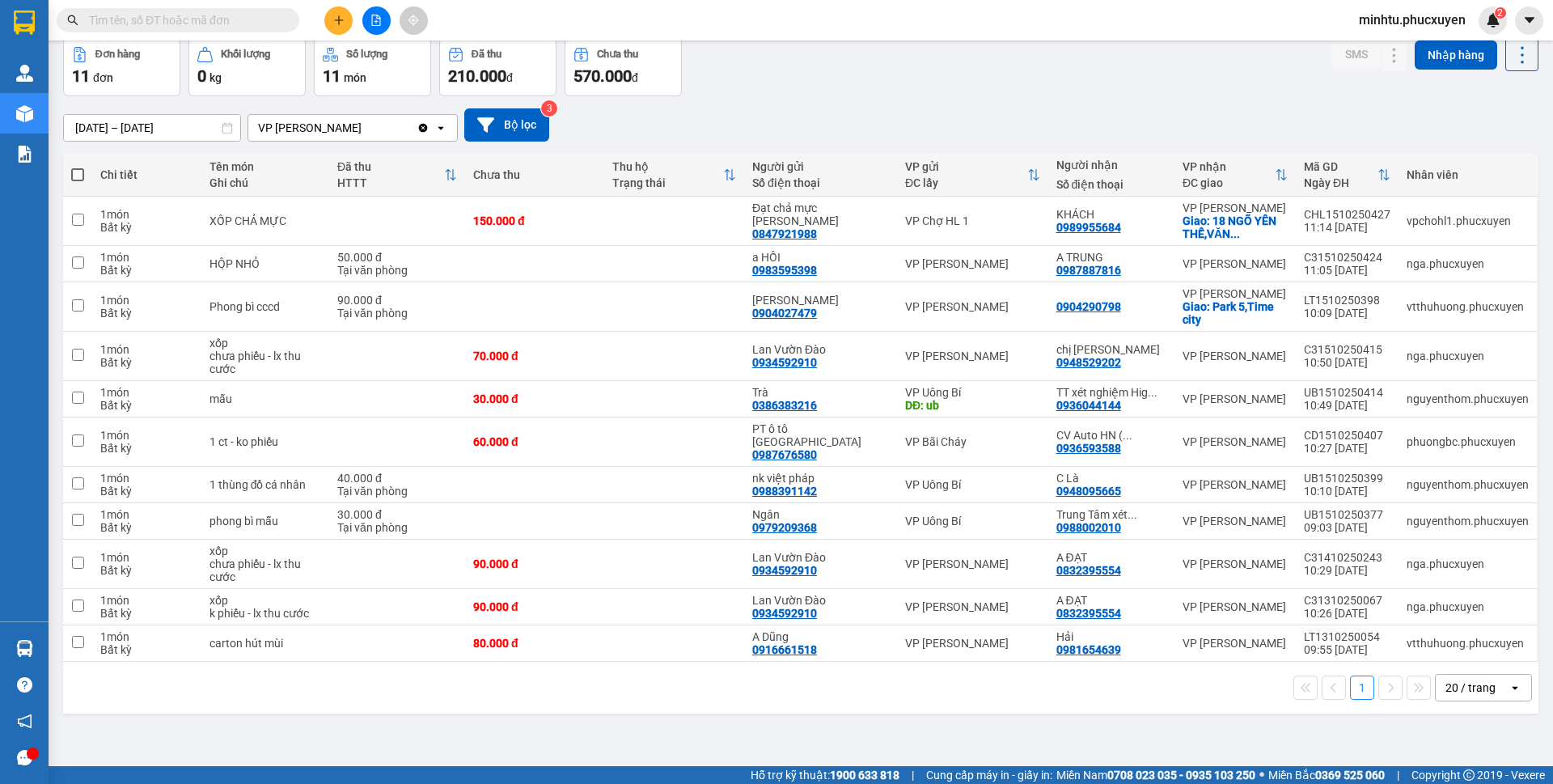
click at [263, 23] on input "text" at bounding box center [185, 20] width 191 height 18
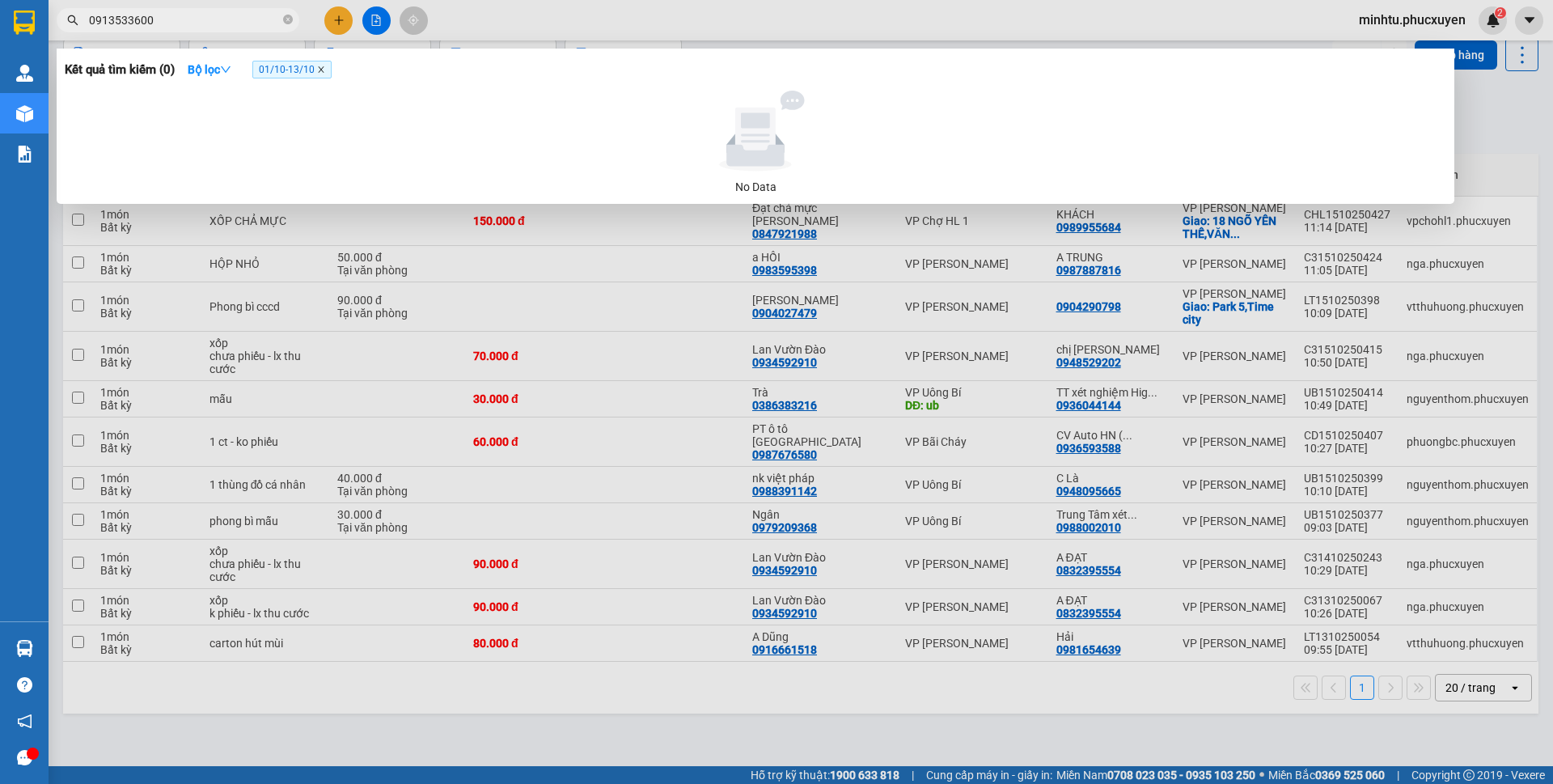
type input "0913533600"
click at [323, 68] on icon "close" at bounding box center [321, 69] width 8 height 8
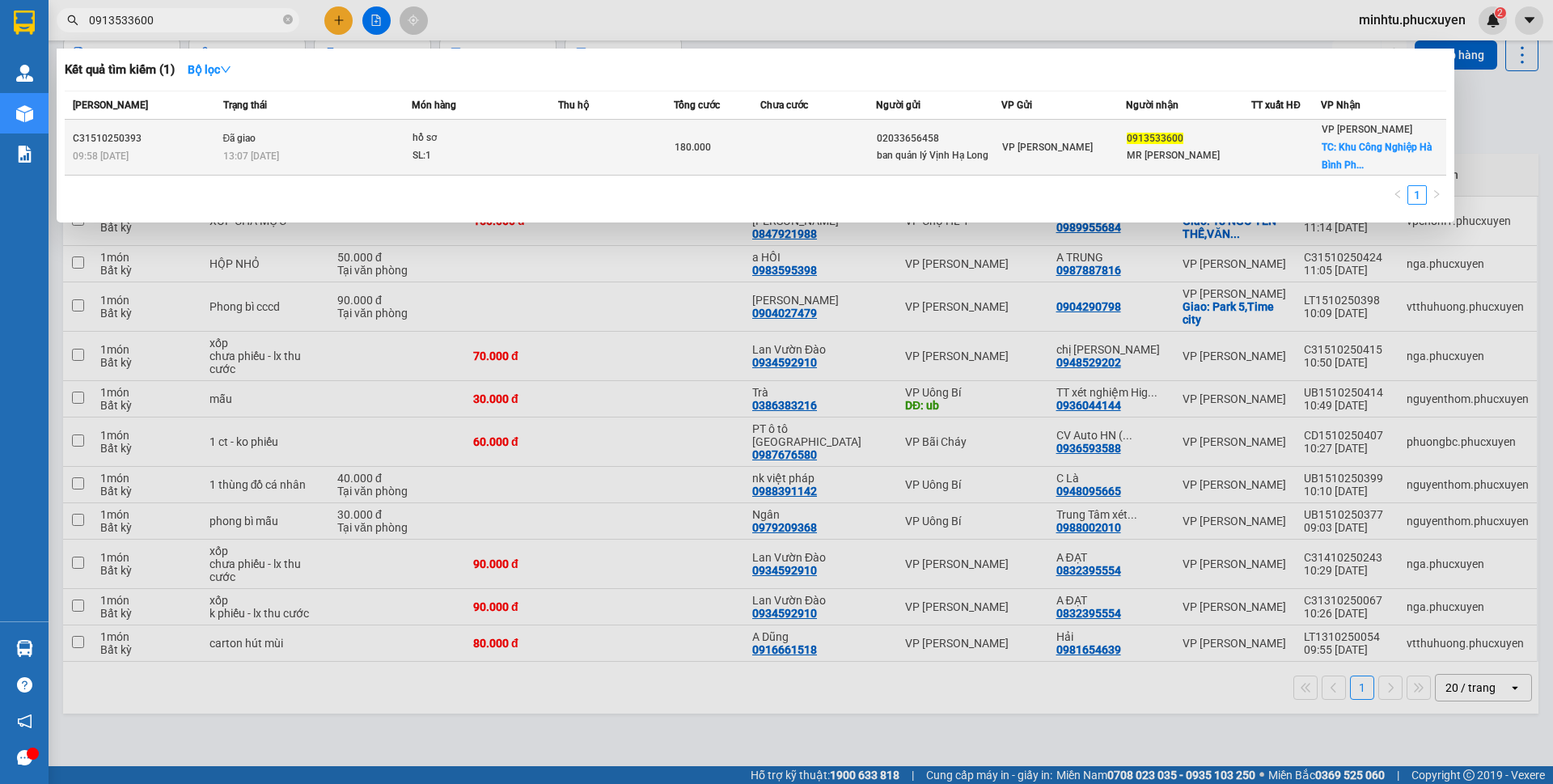
click at [1177, 168] on td "0913533600 MR [PERSON_NAME]" at bounding box center [1189, 147] width 126 height 56
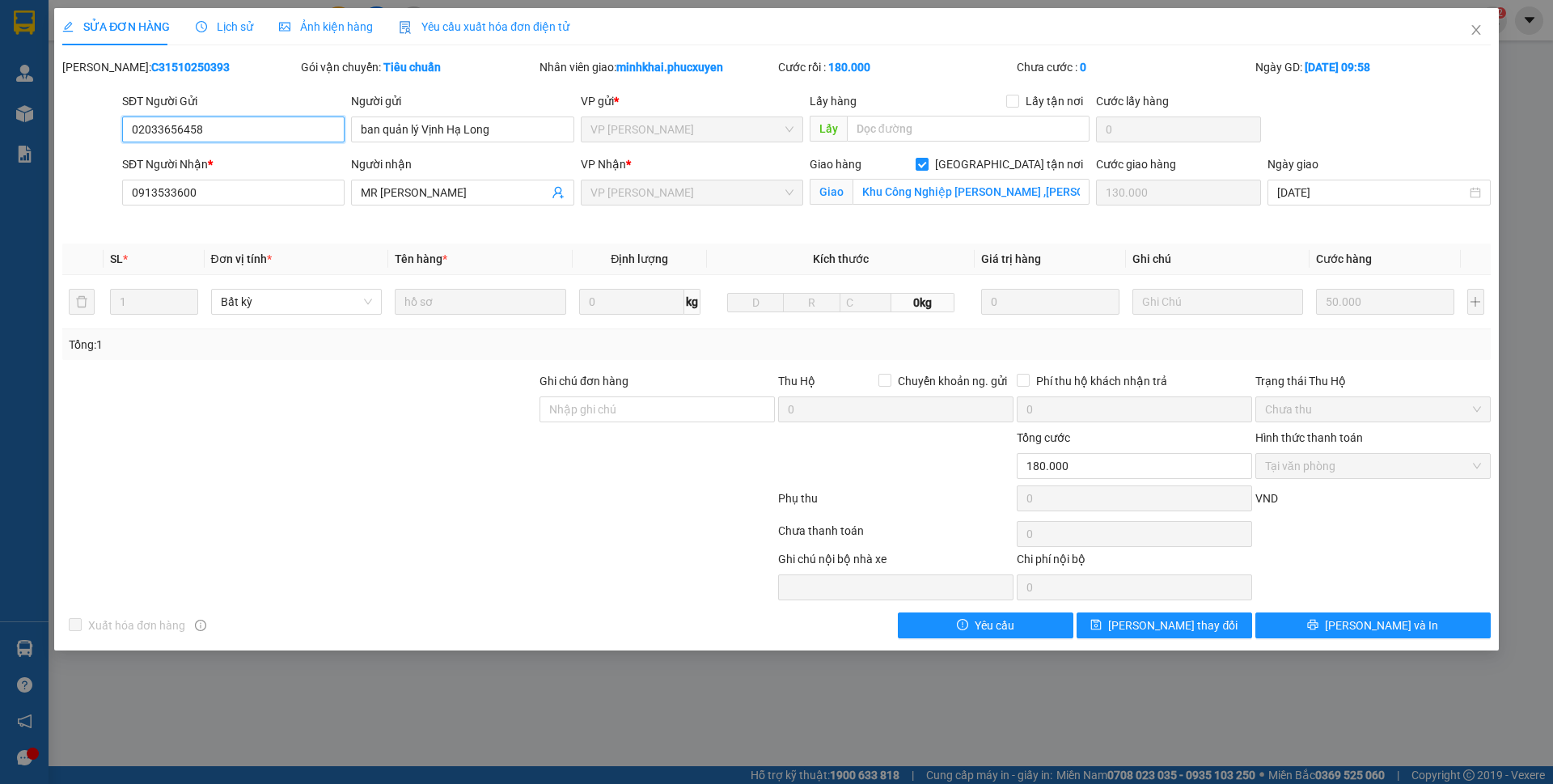
type input "02033656458"
type input "ban quản lý Vịnh Hạ Long"
type input "0913533600"
type input "MR [PERSON_NAME]"
checkbox input "true"
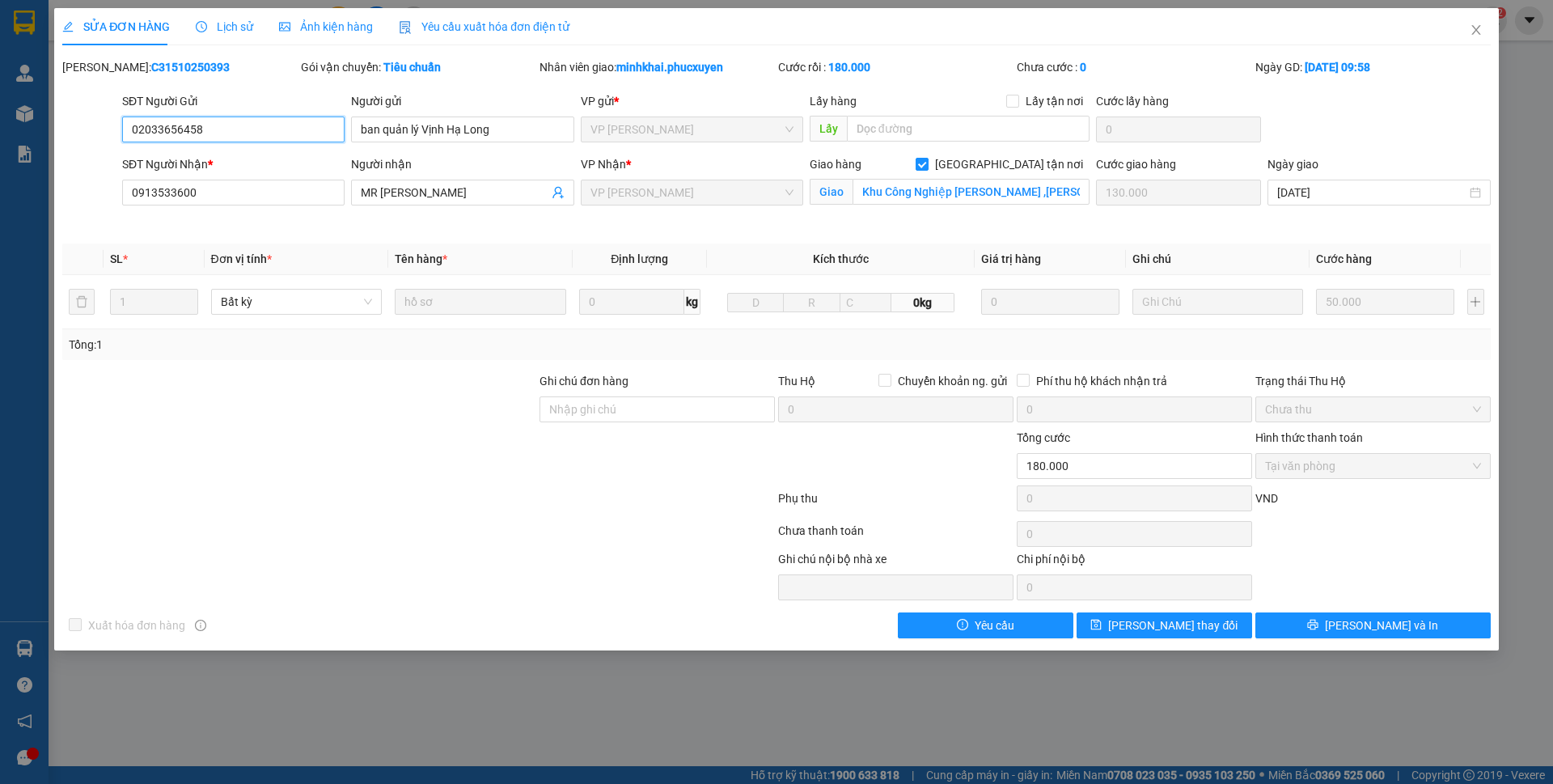
type input "Khu Công Nghiệp [PERSON_NAME] ,[PERSON_NAME], [PERSON_NAME], [PERSON_NAME]"
type input "130.000"
type input "0"
type input "180.000"
click at [235, 36] on div "Lịch sử" at bounding box center [224, 26] width 57 height 37
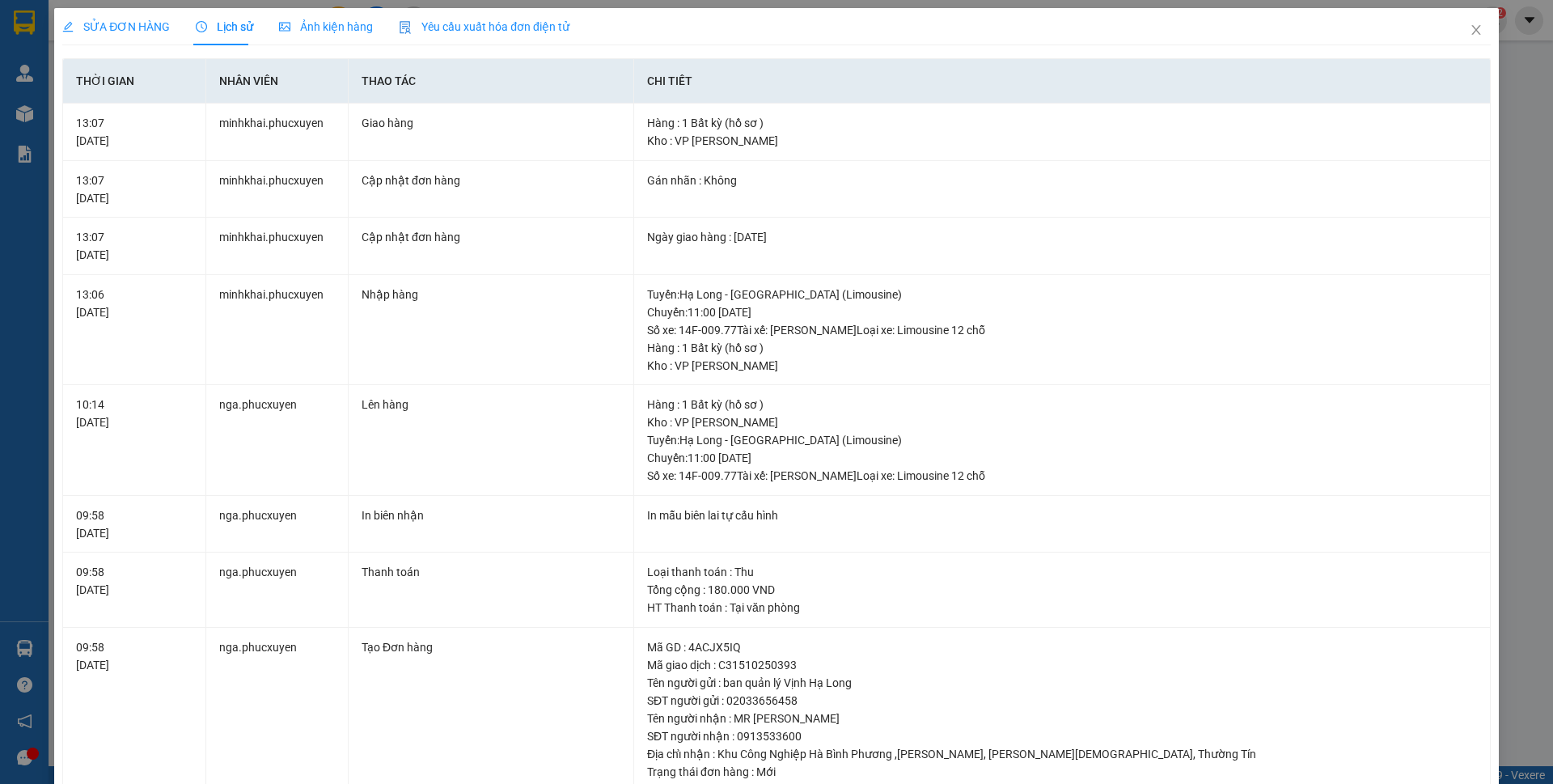
click at [117, 21] on span "SỬA ĐƠN HÀNG" at bounding box center [116, 26] width 107 height 13
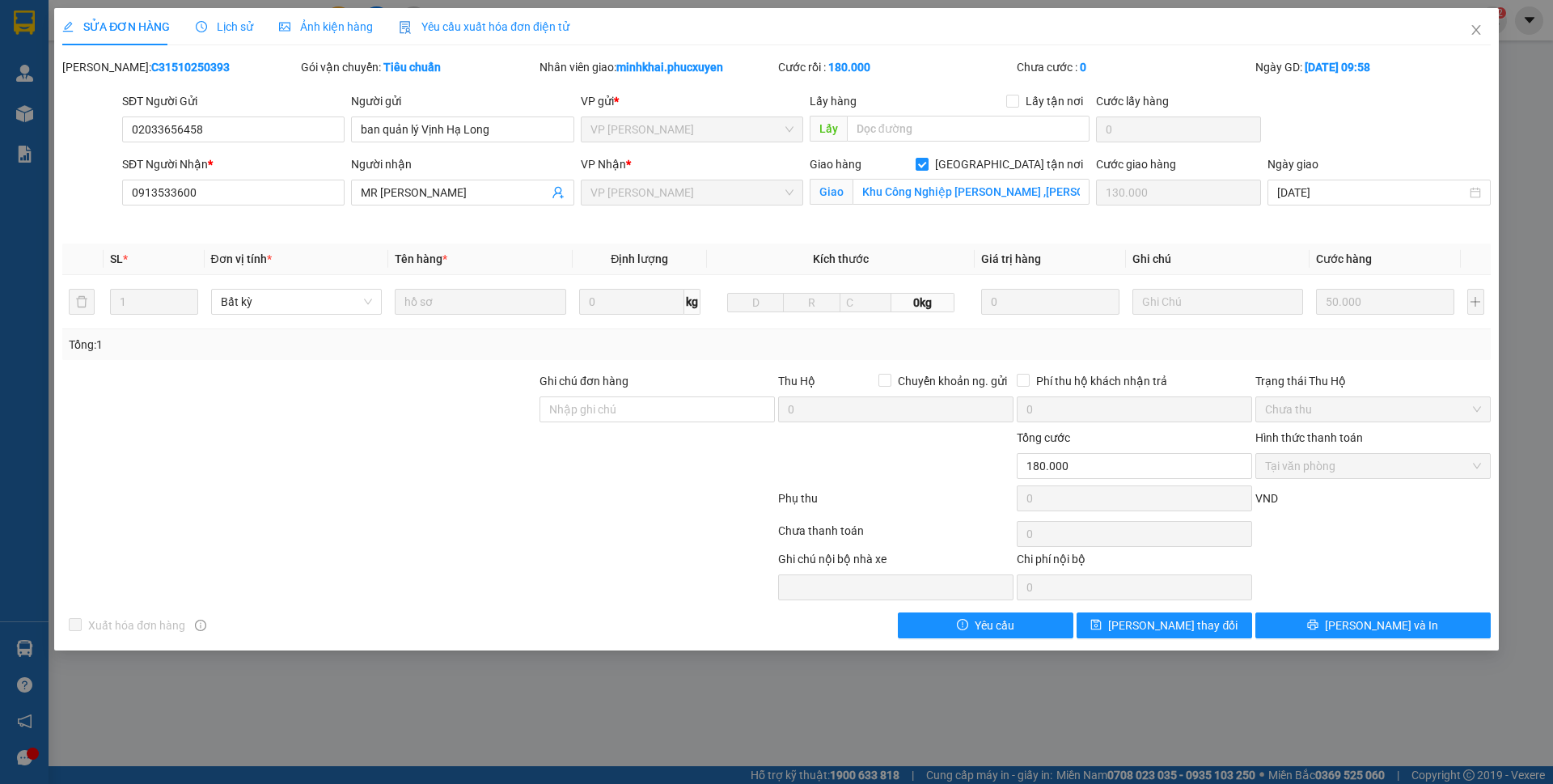
click at [208, 30] on span "Lịch sử" at bounding box center [224, 26] width 57 height 13
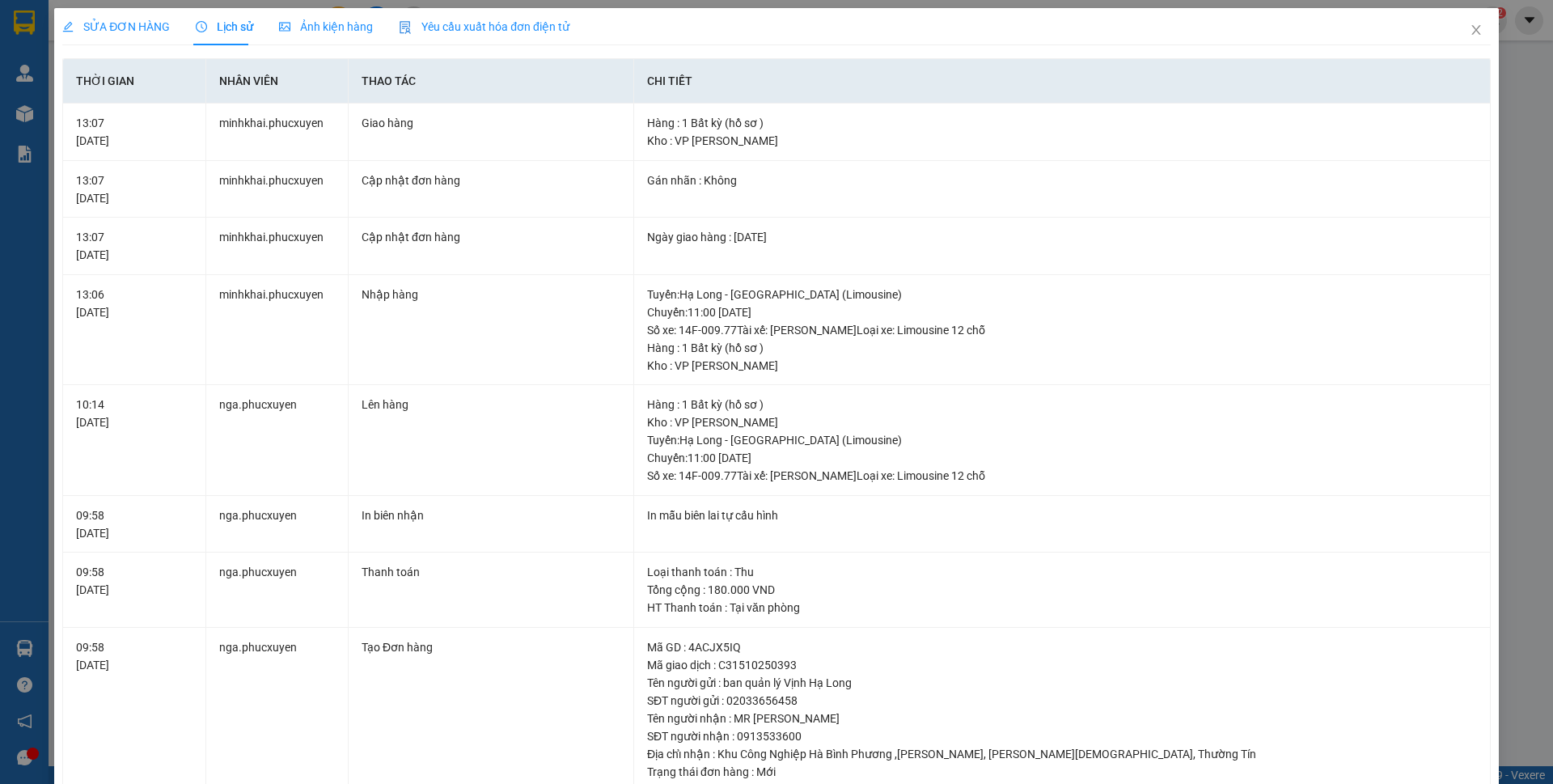
click at [147, 31] on span "SỬA ĐƠN HÀNG" at bounding box center [116, 26] width 107 height 13
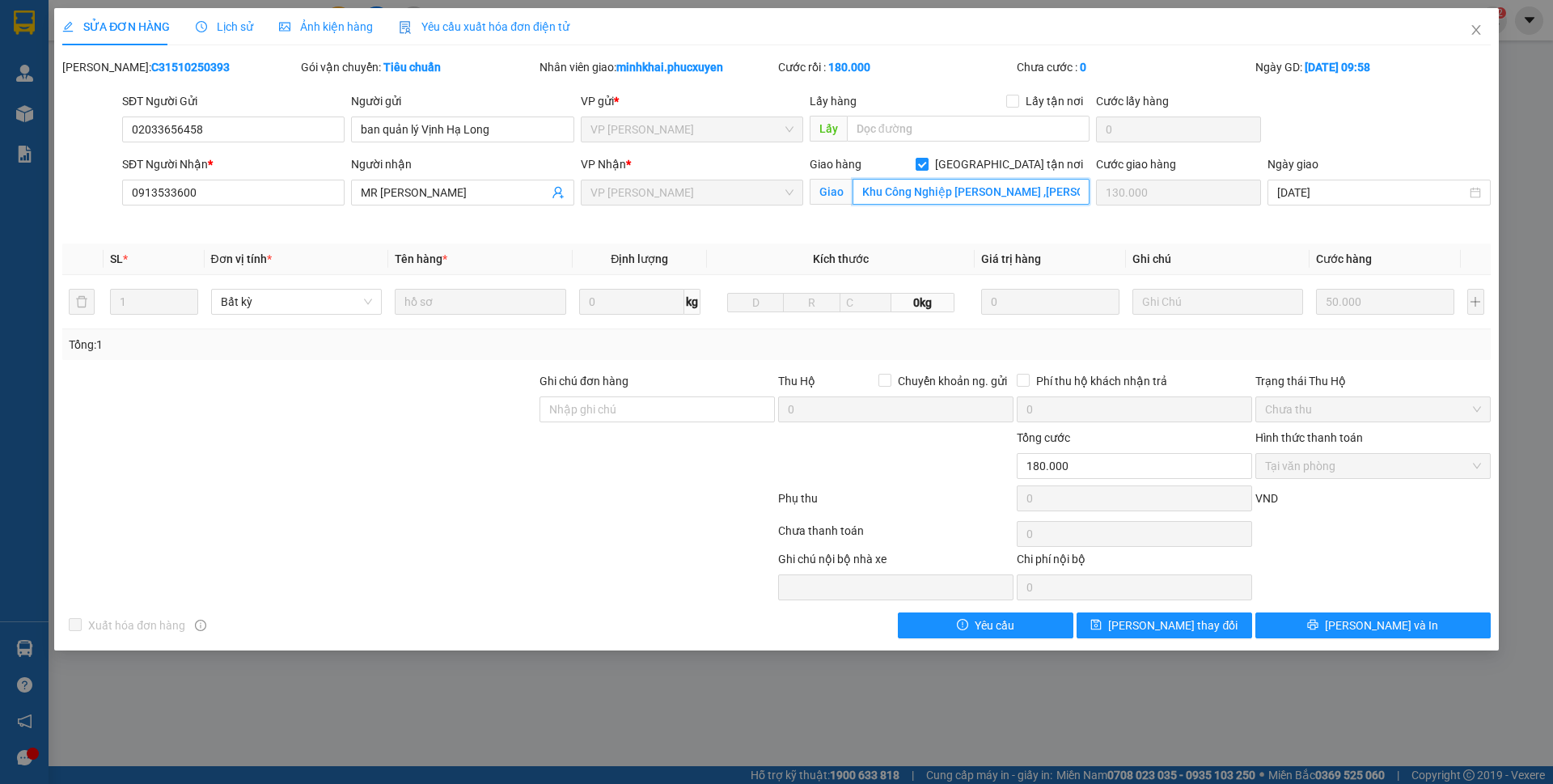
click at [864, 189] on input "Khu Công Nghiệp [PERSON_NAME] ,[PERSON_NAME], [PERSON_NAME], [PERSON_NAME]" at bounding box center [971, 191] width 237 height 25
click at [873, 235] on div "Total Paid Fee 180.000 Total UnPaid Fee 0 Cash Collection Total Fee Mã ĐH: C315…" at bounding box center [776, 348] width 1429 height 580
click at [854, 215] on div "Giao hàng [GEOGRAPHIC_DATA] tận nơi [PERSON_NAME] ,[PERSON_NAME], [PERSON_NAME]…" at bounding box center [950, 193] width 286 height 76
click at [922, 202] on input "Khu Công Nghiệp [PERSON_NAME] ,[PERSON_NAME], [PERSON_NAME], [PERSON_NAME]" at bounding box center [971, 191] width 237 height 25
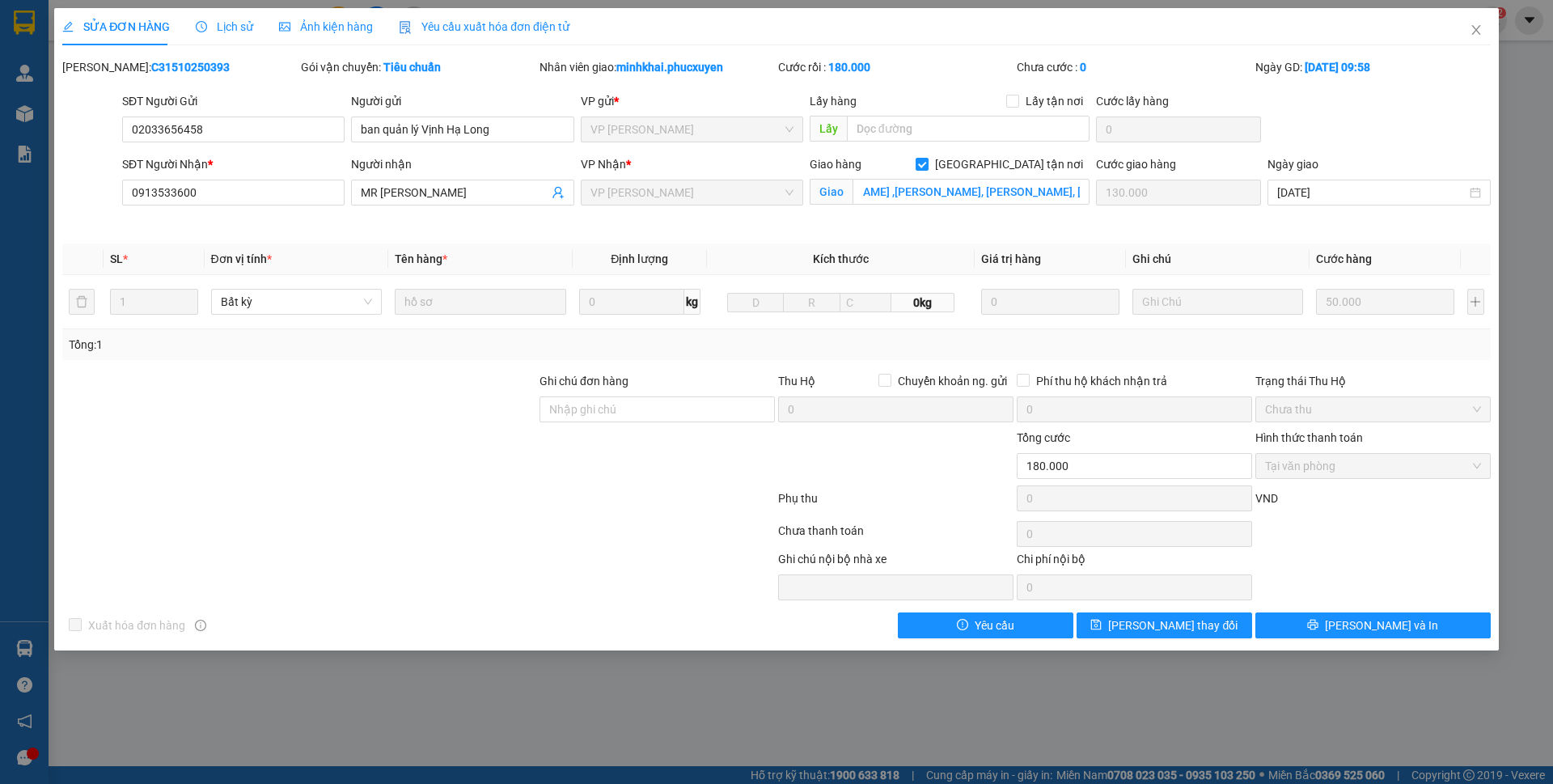
click at [1004, 219] on div "Giao hàng [GEOGRAPHIC_DATA] tận nơi [PERSON_NAME] ,[PERSON_NAME], [PERSON_NAME]…" at bounding box center [950, 193] width 286 height 76
click at [1471, 34] on icon "close" at bounding box center [1476, 30] width 13 height 13
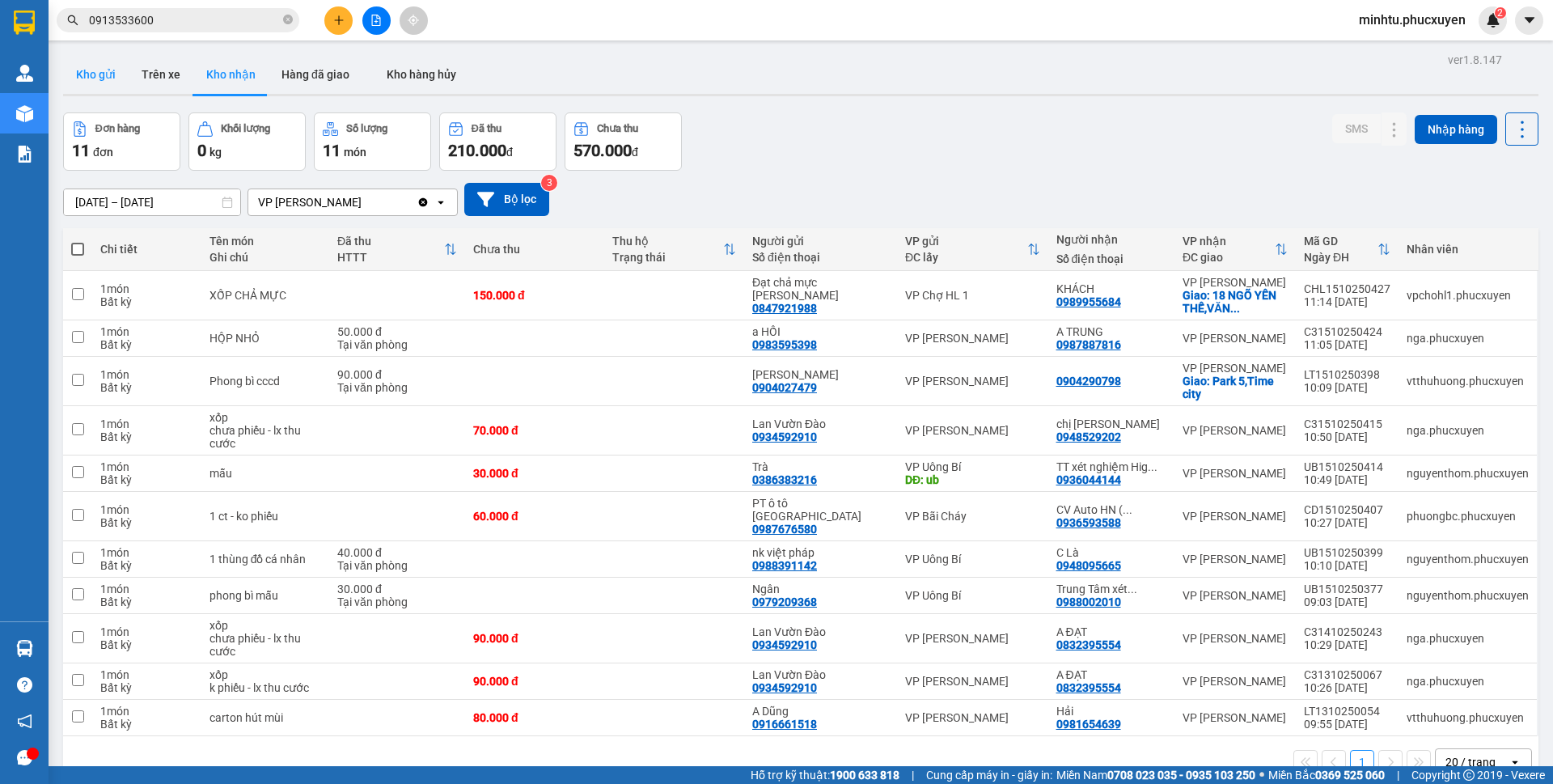
click at [116, 76] on button "Kho gửi" at bounding box center [96, 74] width 66 height 39
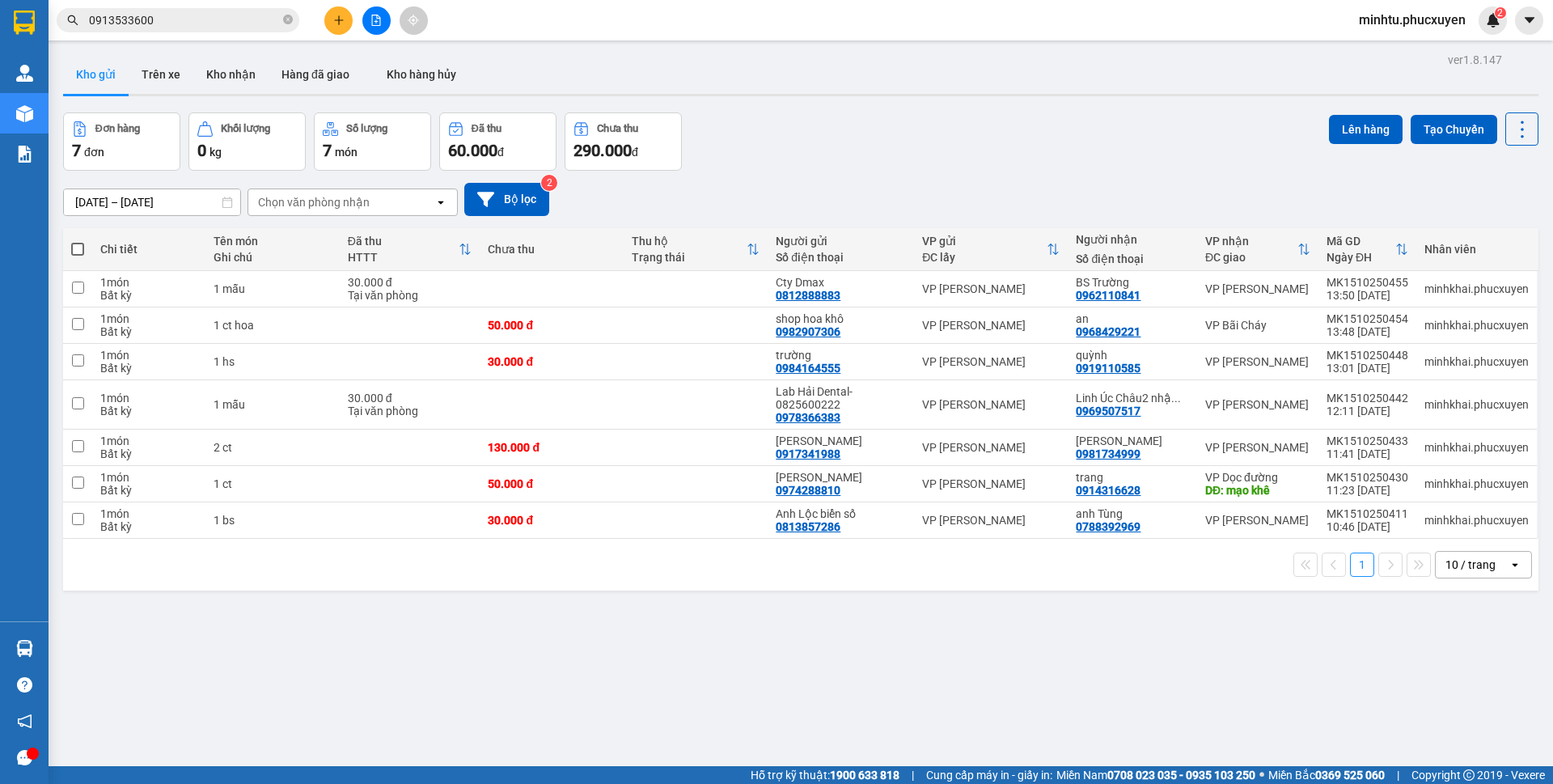
click at [341, 24] on icon "plus" at bounding box center [339, 20] width 11 height 11
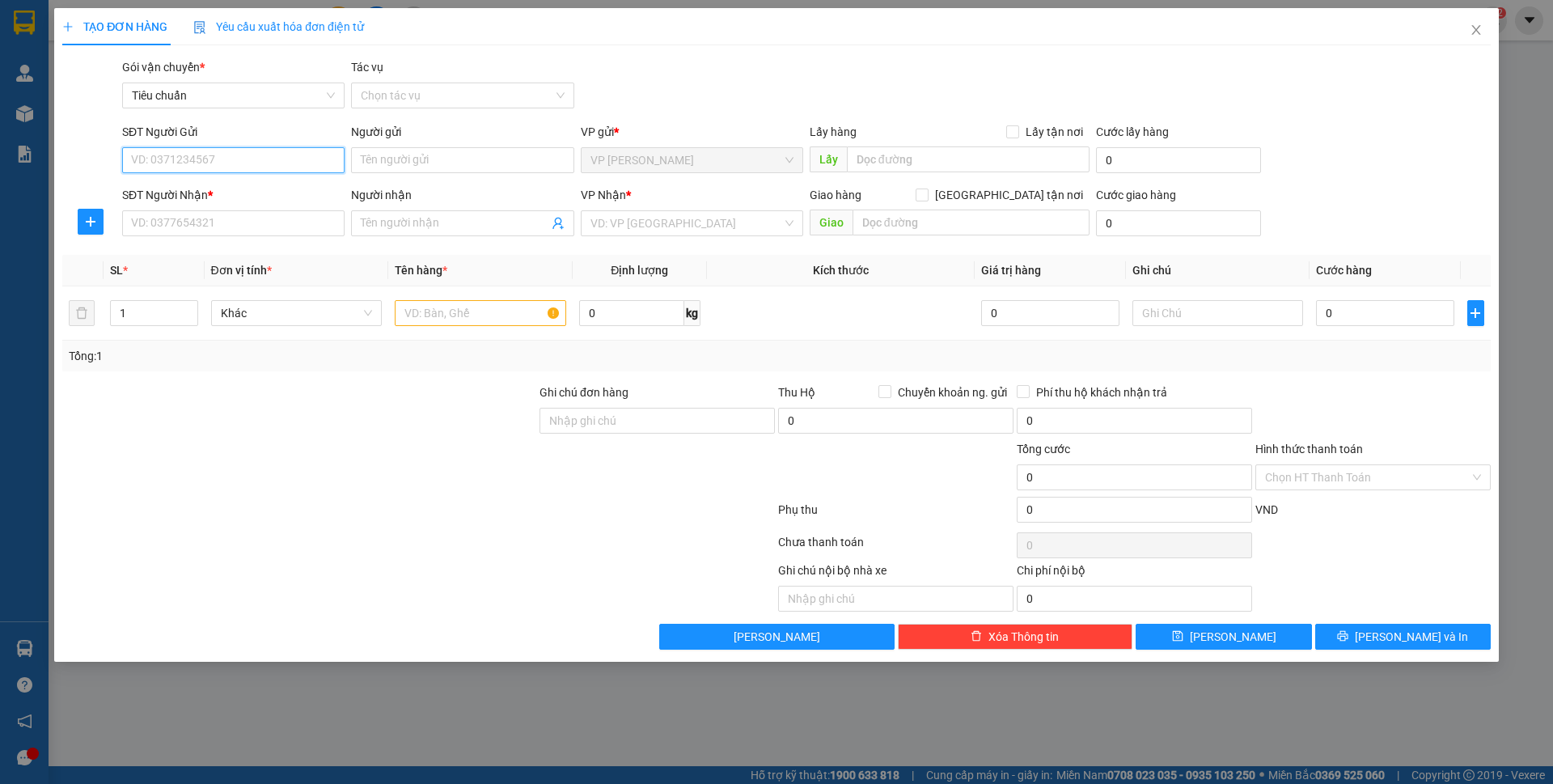
click at [254, 165] on input "SĐT Người Gửi" at bounding box center [233, 160] width 222 height 25
type input "0982034128"
click at [253, 163] on input "0982034128" at bounding box center [233, 160] width 222 height 25
click at [246, 190] on div "0982034128 - sim quốc tế [GEOGRAPHIC_DATA]" at bounding box center [253, 193] width 242 height 18
type input "sim quốc tế [GEOGRAPHIC_DATA]"
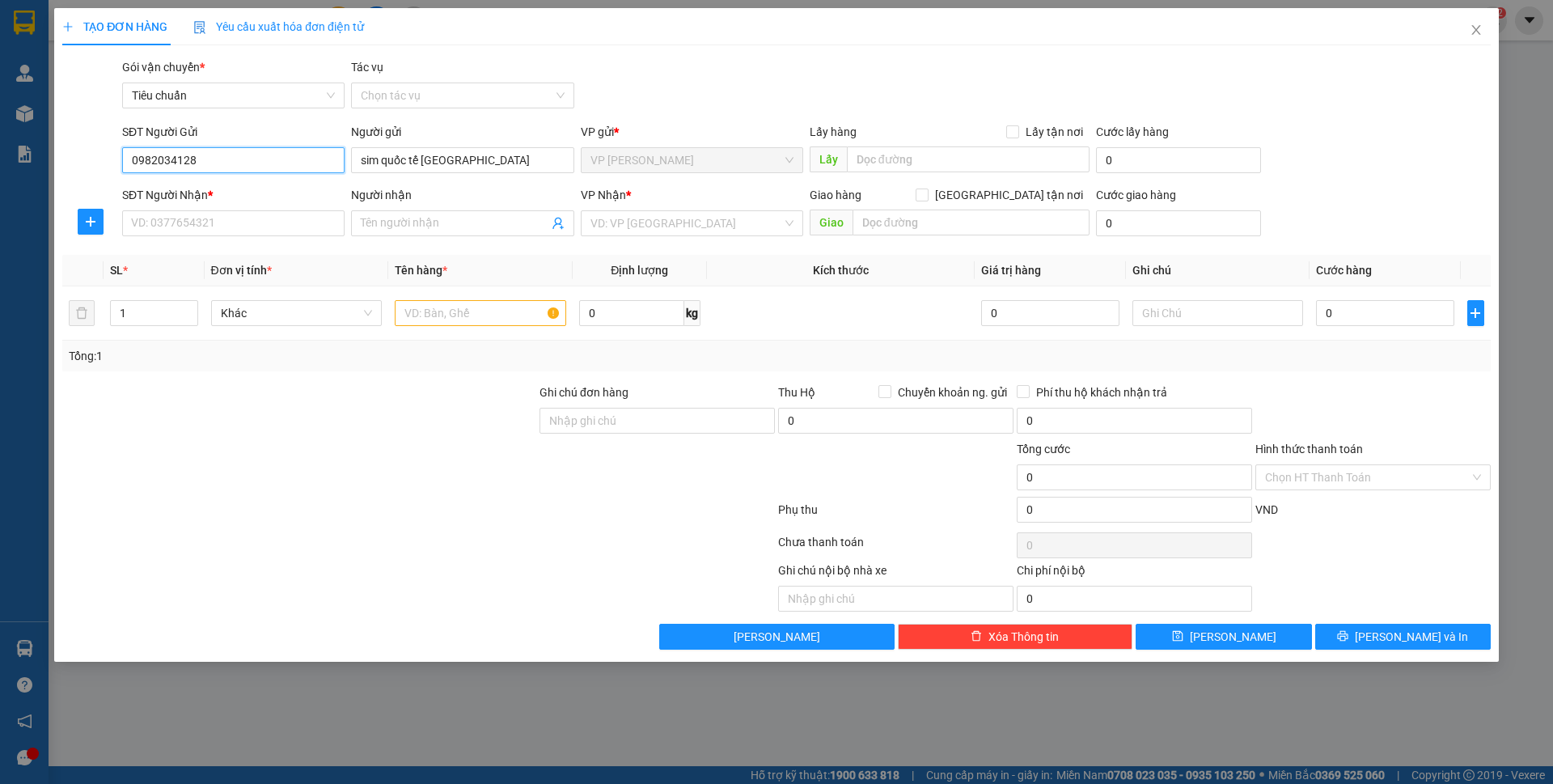
type input "0982034128"
click at [246, 205] on div "SĐT Người Nhận *" at bounding box center [233, 198] width 222 height 25
click at [245, 230] on input "SĐT Người Nhận *" at bounding box center [233, 223] width 222 height 25
type input "0973039222"
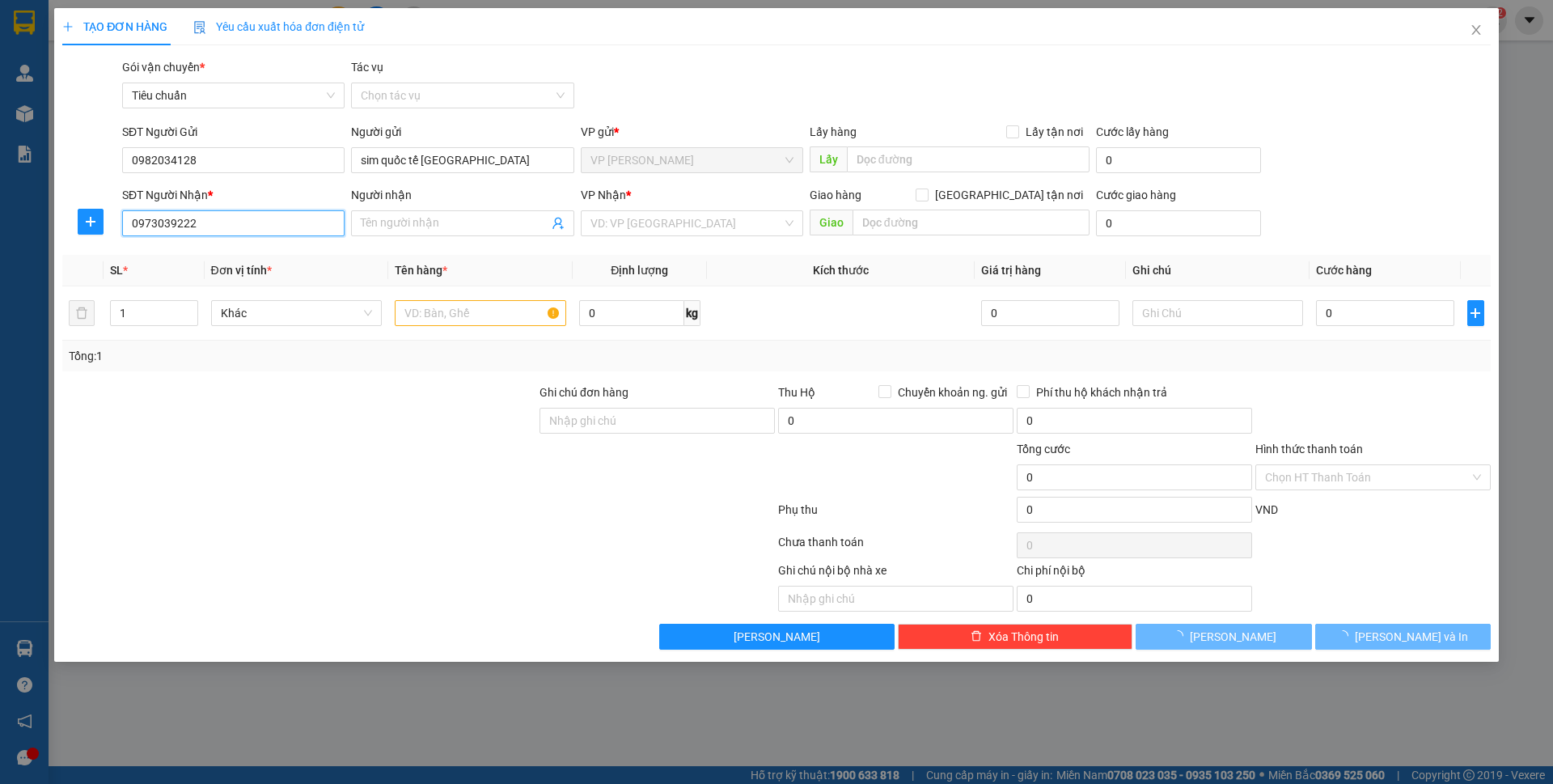
click at [254, 219] on input "0973039222" at bounding box center [233, 223] width 222 height 25
click at [240, 249] on div "0973039222 - [GEOGRAPHIC_DATA]" at bounding box center [233, 256] width 203 height 18
type input "[PERSON_NAME]"
type input "0973039222"
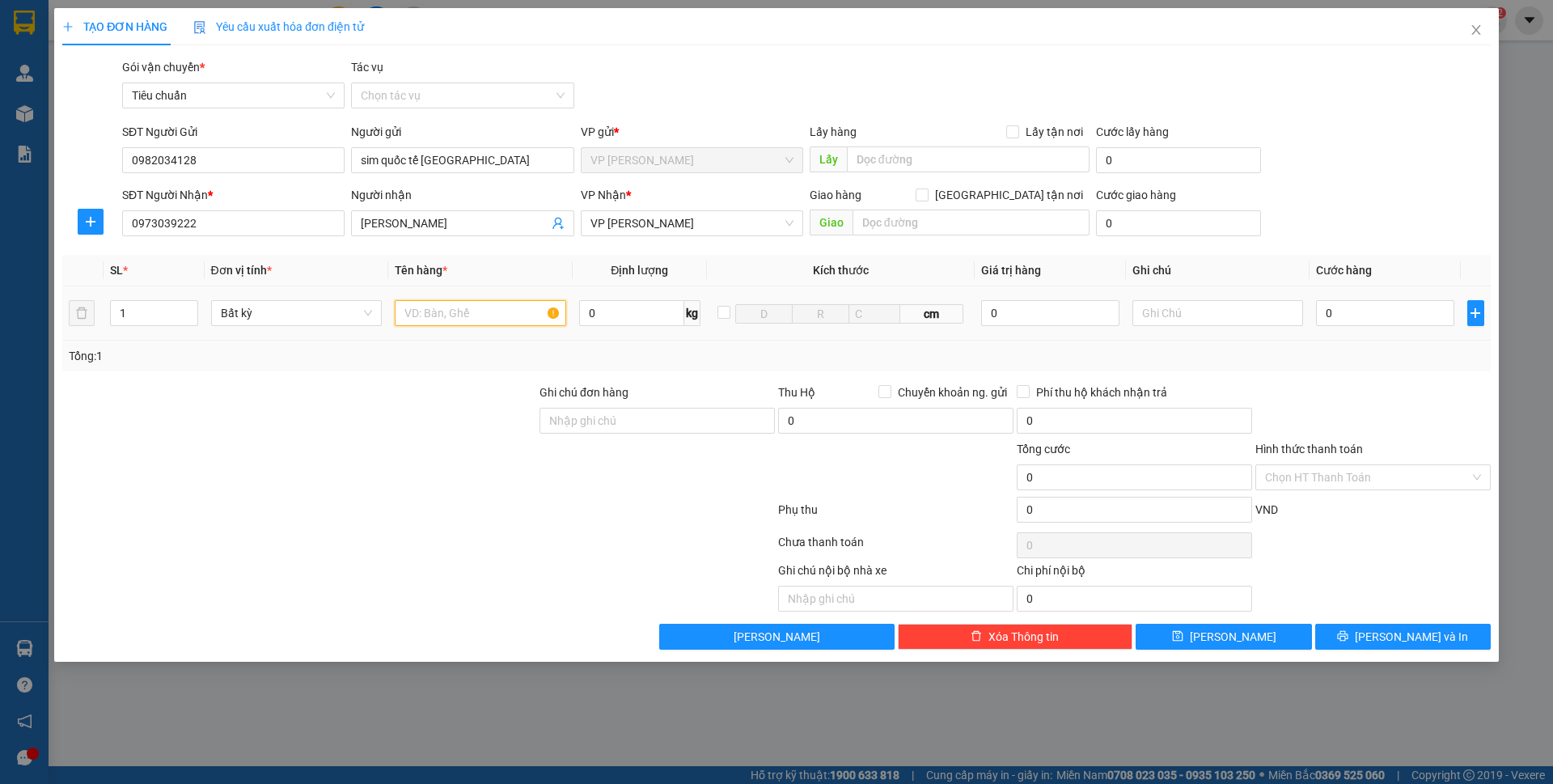
click at [451, 323] on input "text" at bounding box center [480, 313] width 171 height 25
click at [456, 318] on input "text" at bounding box center [480, 313] width 171 height 25
type input "1 bọc sim"
click at [734, 272] on th "Kích thước" at bounding box center [841, 270] width 268 height 32
click at [1350, 320] on input "0" at bounding box center [1384, 313] width 138 height 25
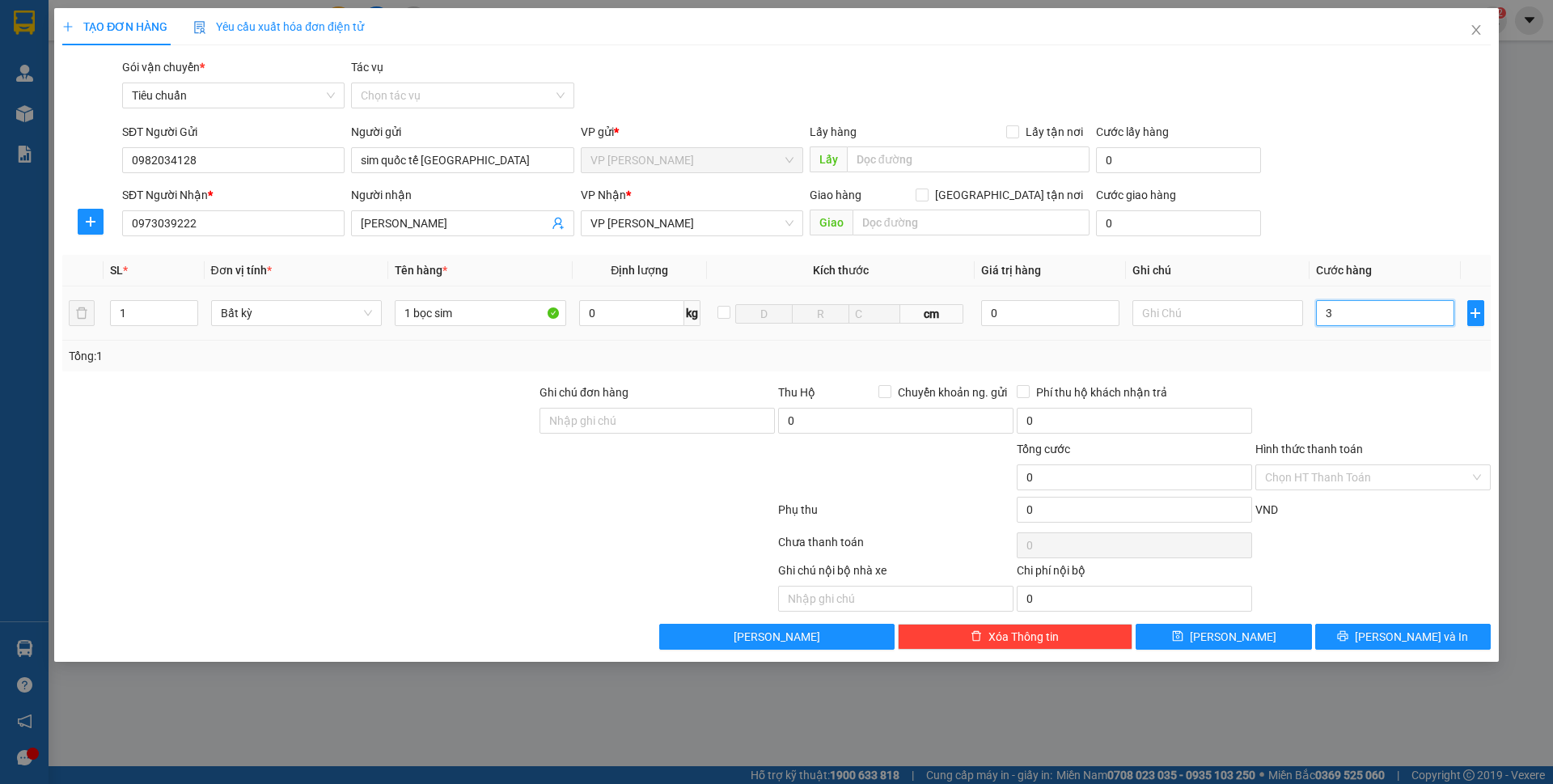
type input "30"
click at [1374, 256] on th "Cước hàng" at bounding box center [1384, 270] width 150 height 32
type input "30.000"
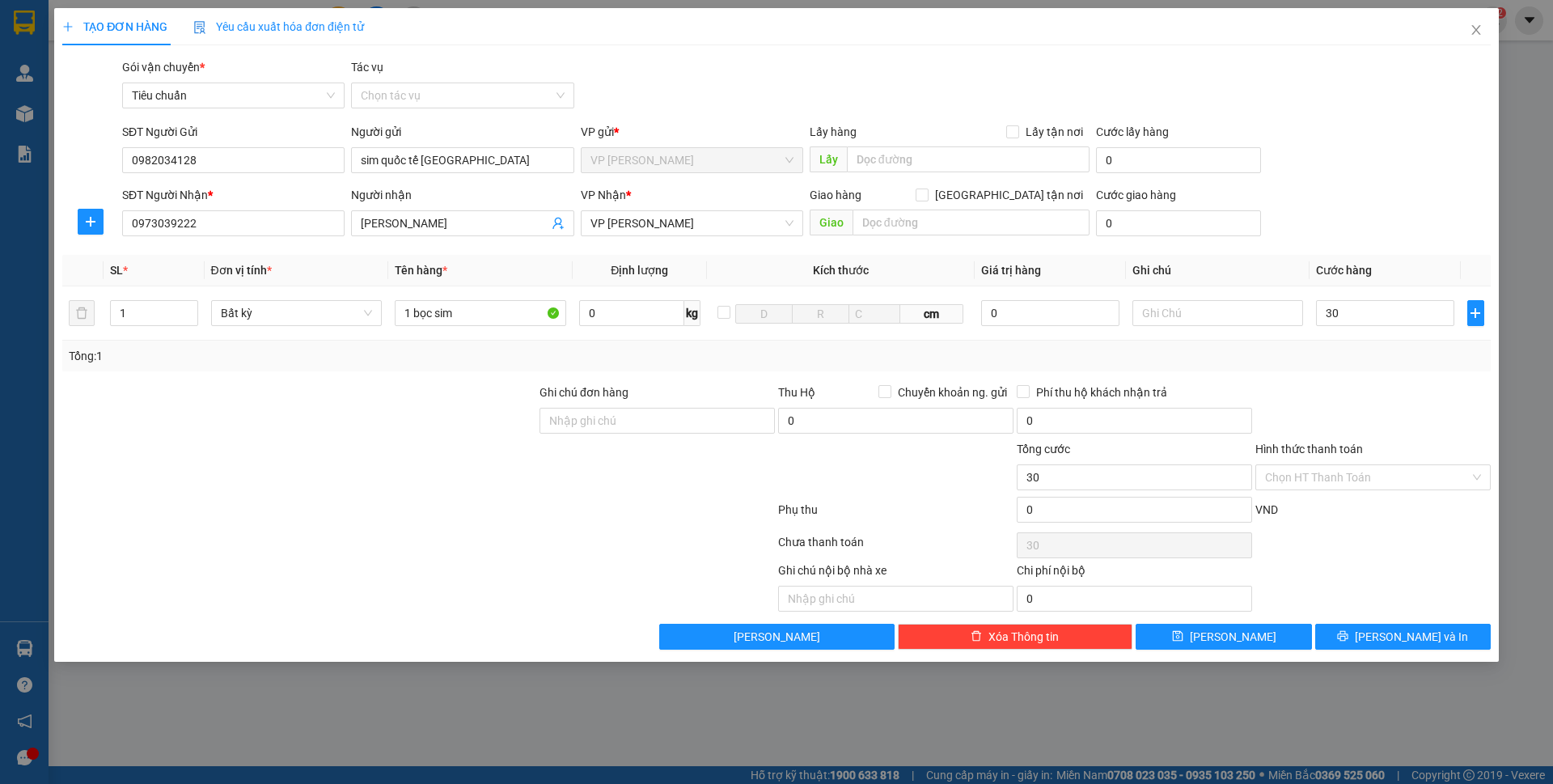
type input "30.000"
click at [1418, 642] on span "[PERSON_NAME] và In" at bounding box center [1412, 636] width 113 height 18
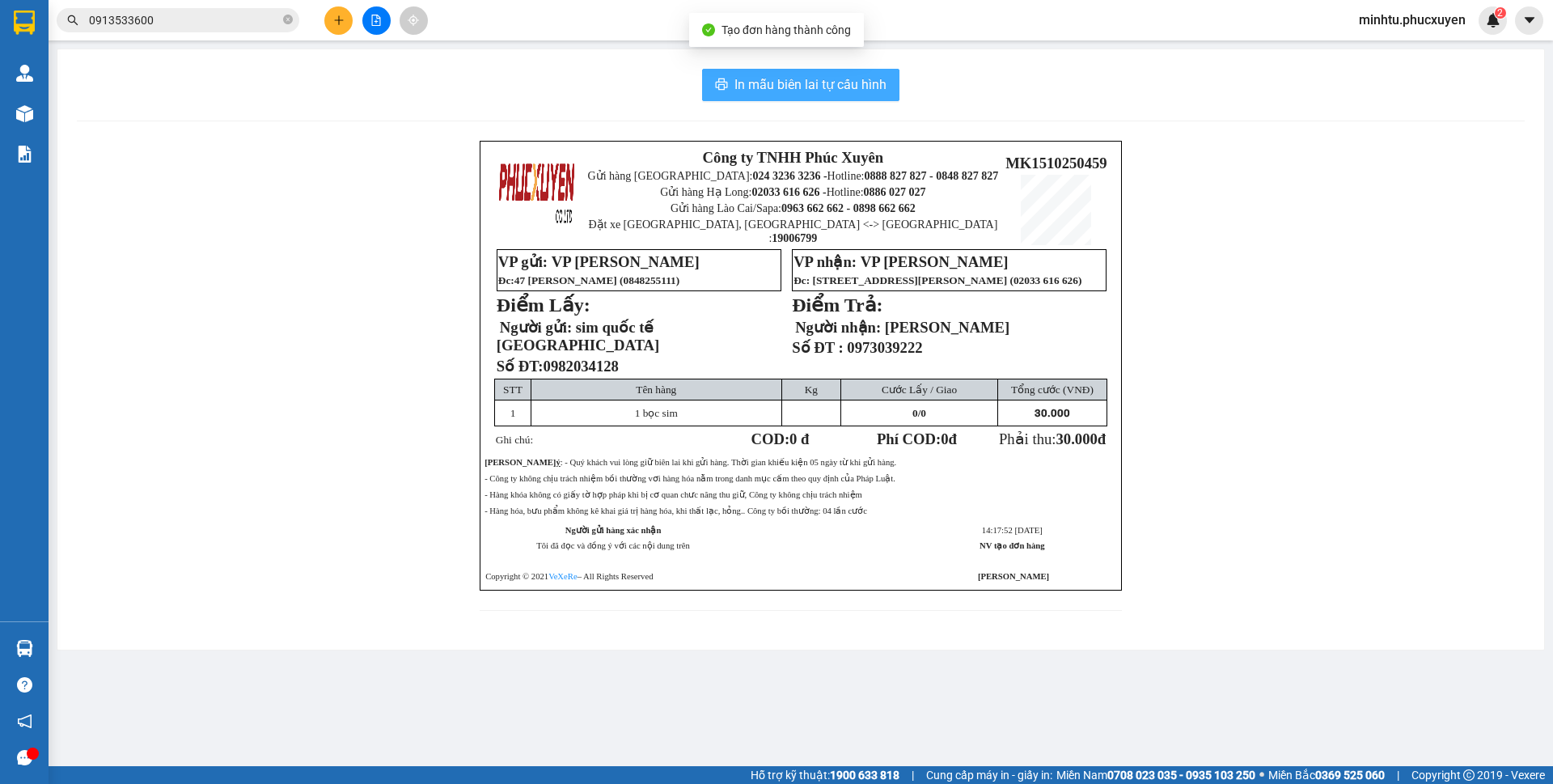
click at [840, 88] on span "In mẫu biên lai tự cấu hình" at bounding box center [811, 85] width 152 height 20
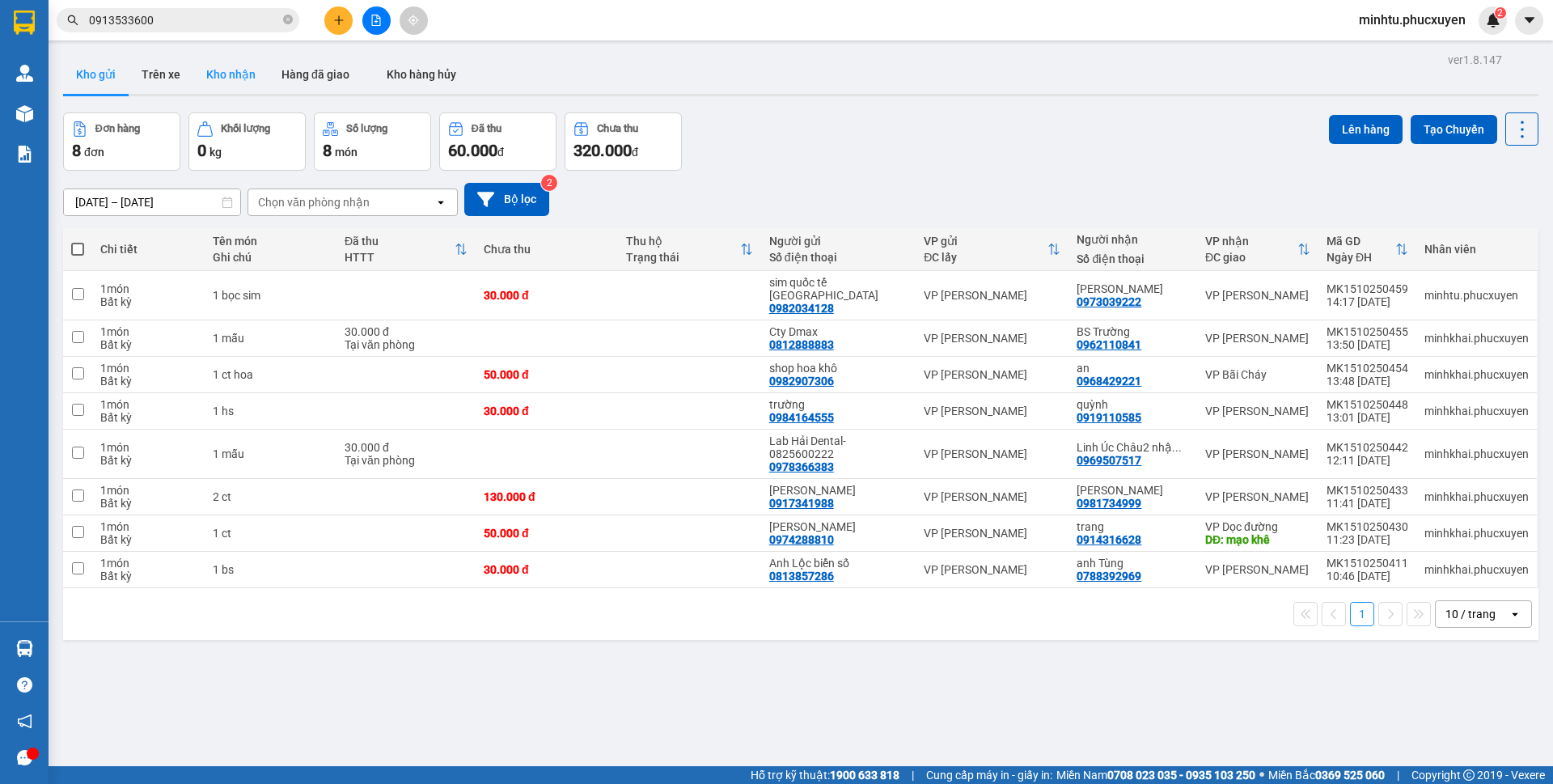
click at [230, 75] on button "Kho nhận" at bounding box center [230, 74] width 76 height 39
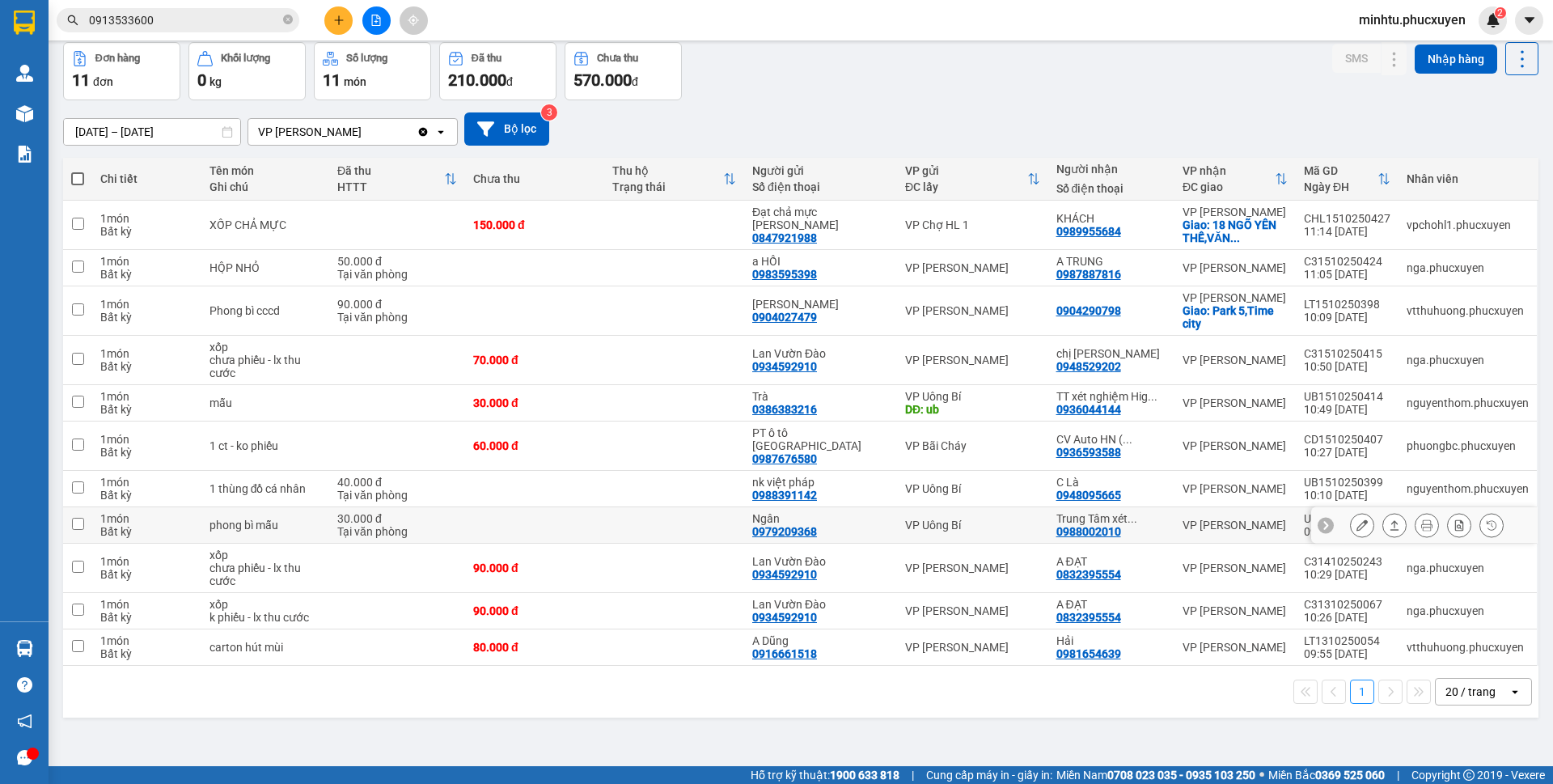
scroll to position [75, 0]
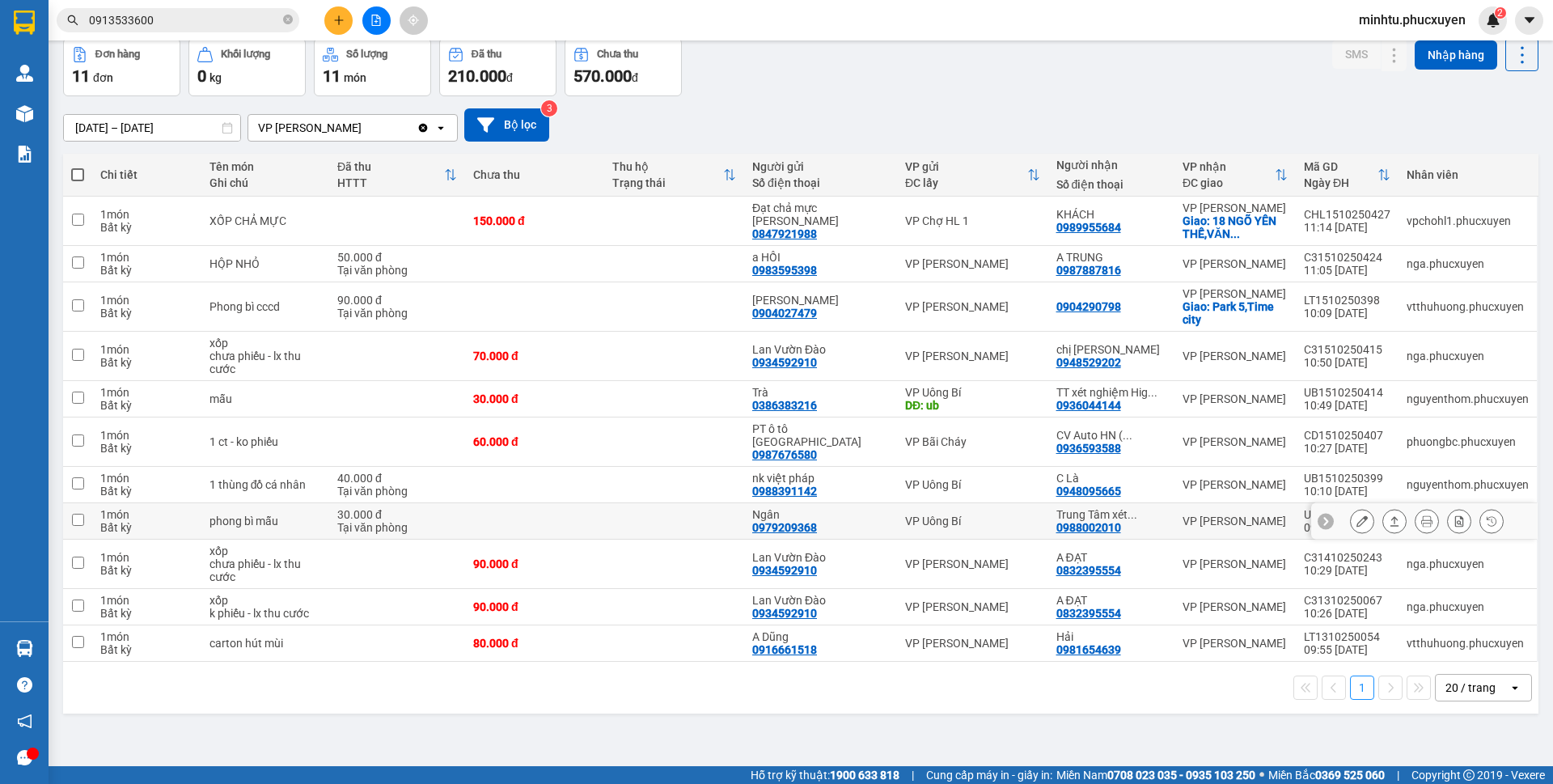
click at [1357, 515] on icon at bounding box center [1363, 521] width 11 height 11
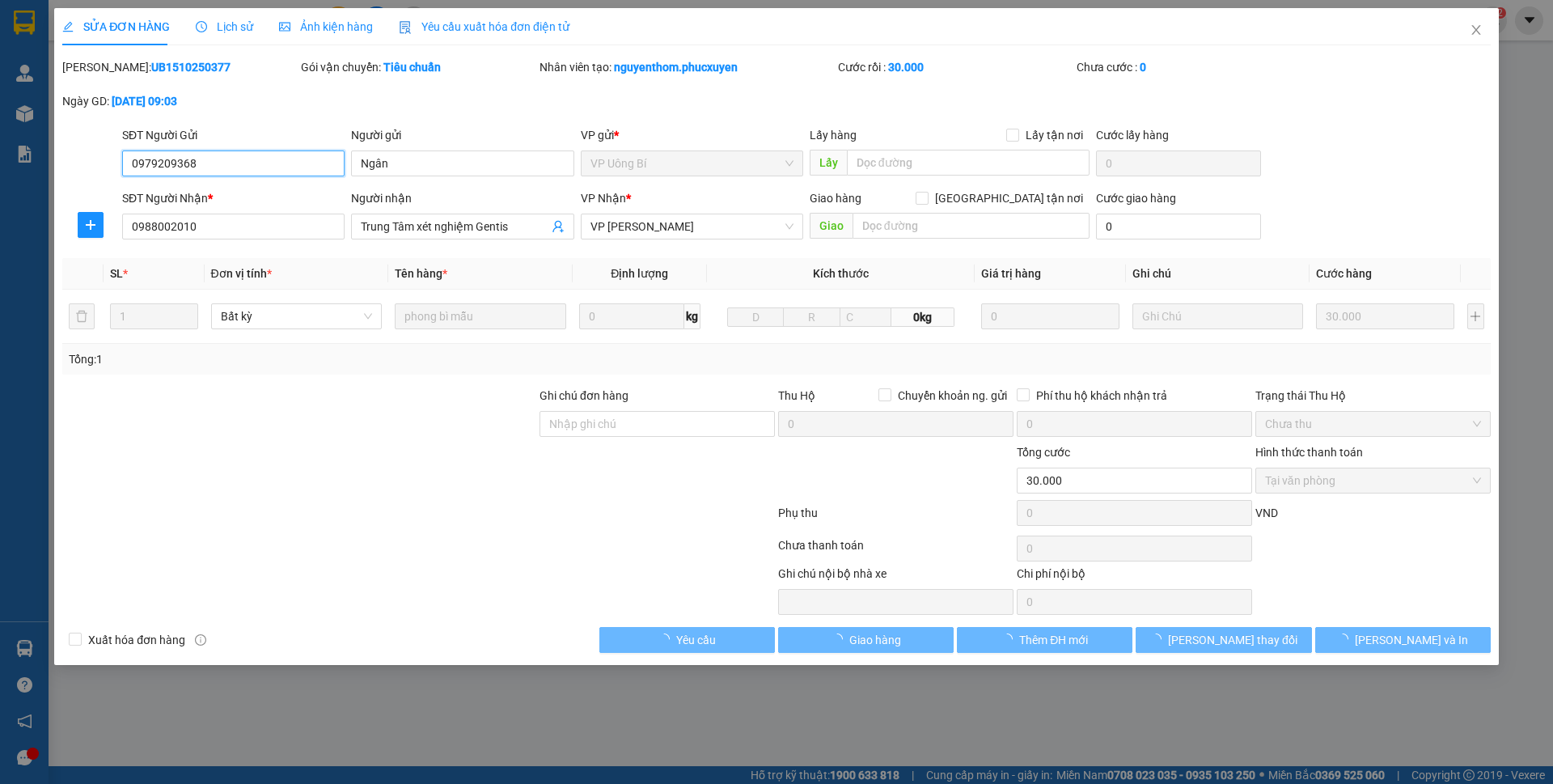
type input "0979209368"
type input "Ngân"
type input "0988002010"
type input "Trung Tâm xét nghiệm Gentis"
type input "0"
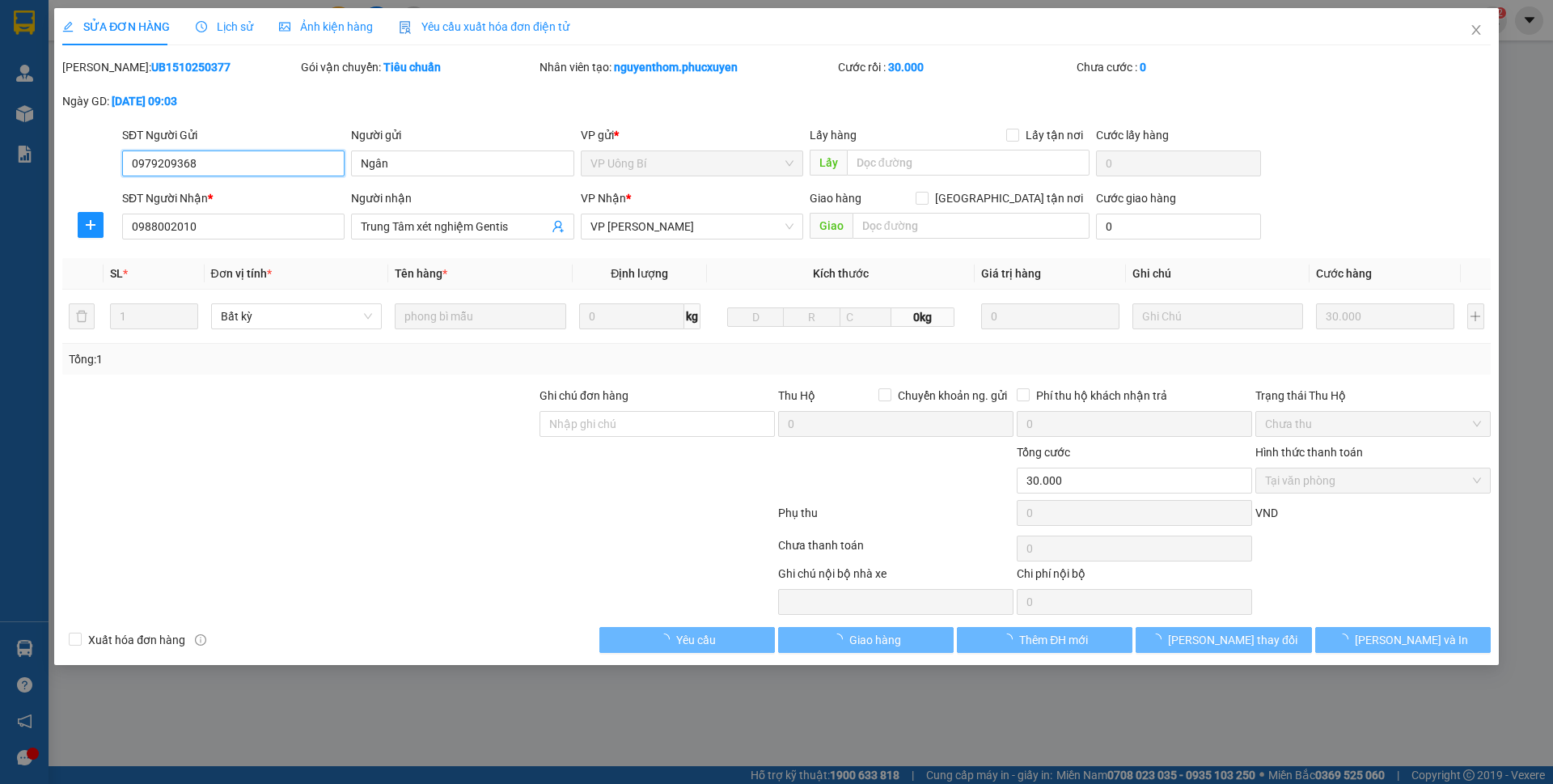
type input "30.000"
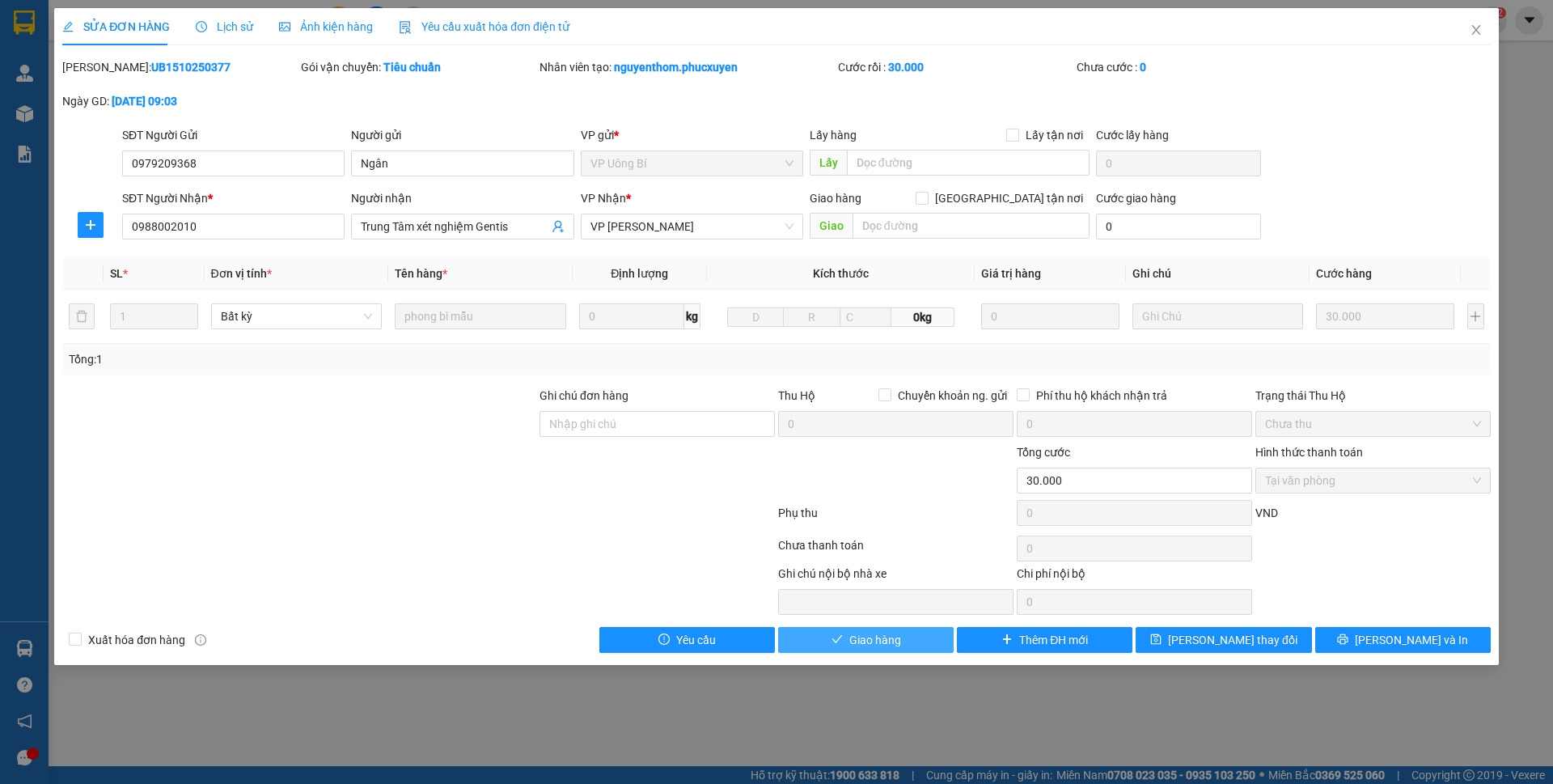
click at [915, 642] on button "Giao hàng" at bounding box center [865, 639] width 176 height 25
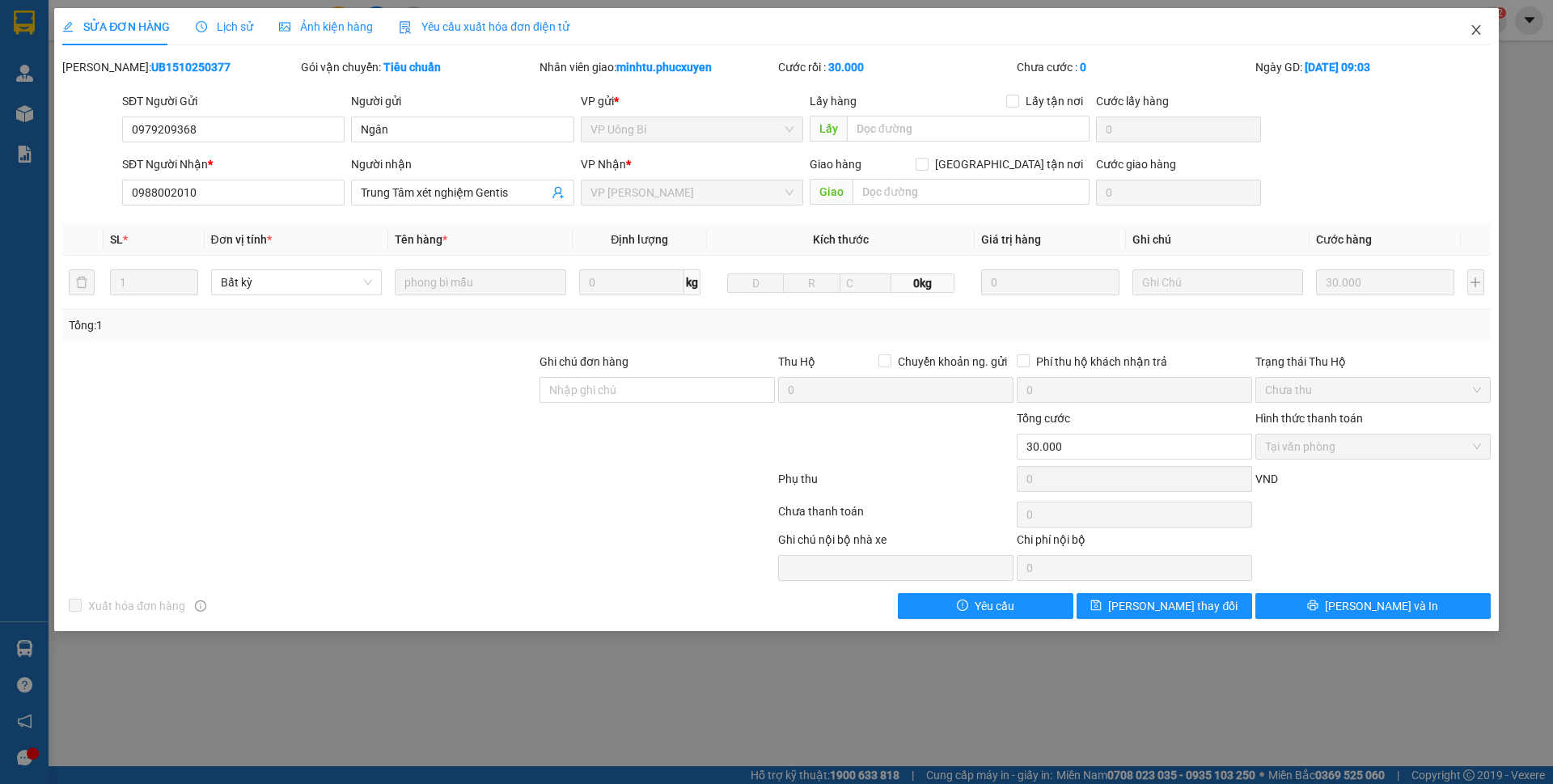
click at [1477, 25] on icon "close" at bounding box center [1476, 30] width 13 height 13
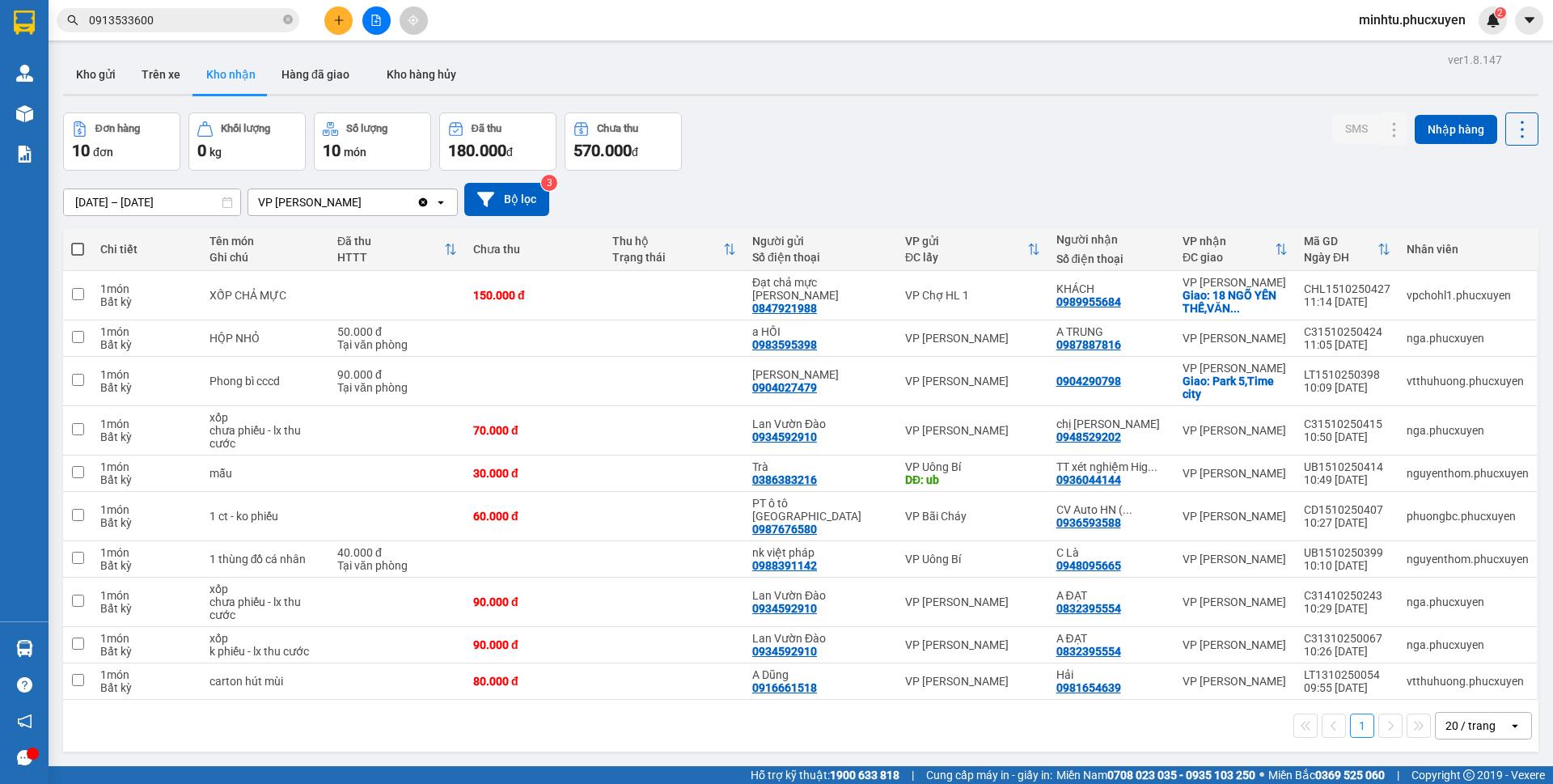
click at [1262, 126] on div "Đơn hàng 10 đơn Khối lượng 0 kg Số lượng 10 món Đã thu 180.000 đ Chưa thu 570.0…" at bounding box center [801, 141] width 1476 height 58
drag, startPoint x: 898, startPoint y: 544, endPoint x: 966, endPoint y: 550, distance: 68.3
click at [966, 550] on td "VP Uông Bí" at bounding box center [973, 559] width 151 height 36
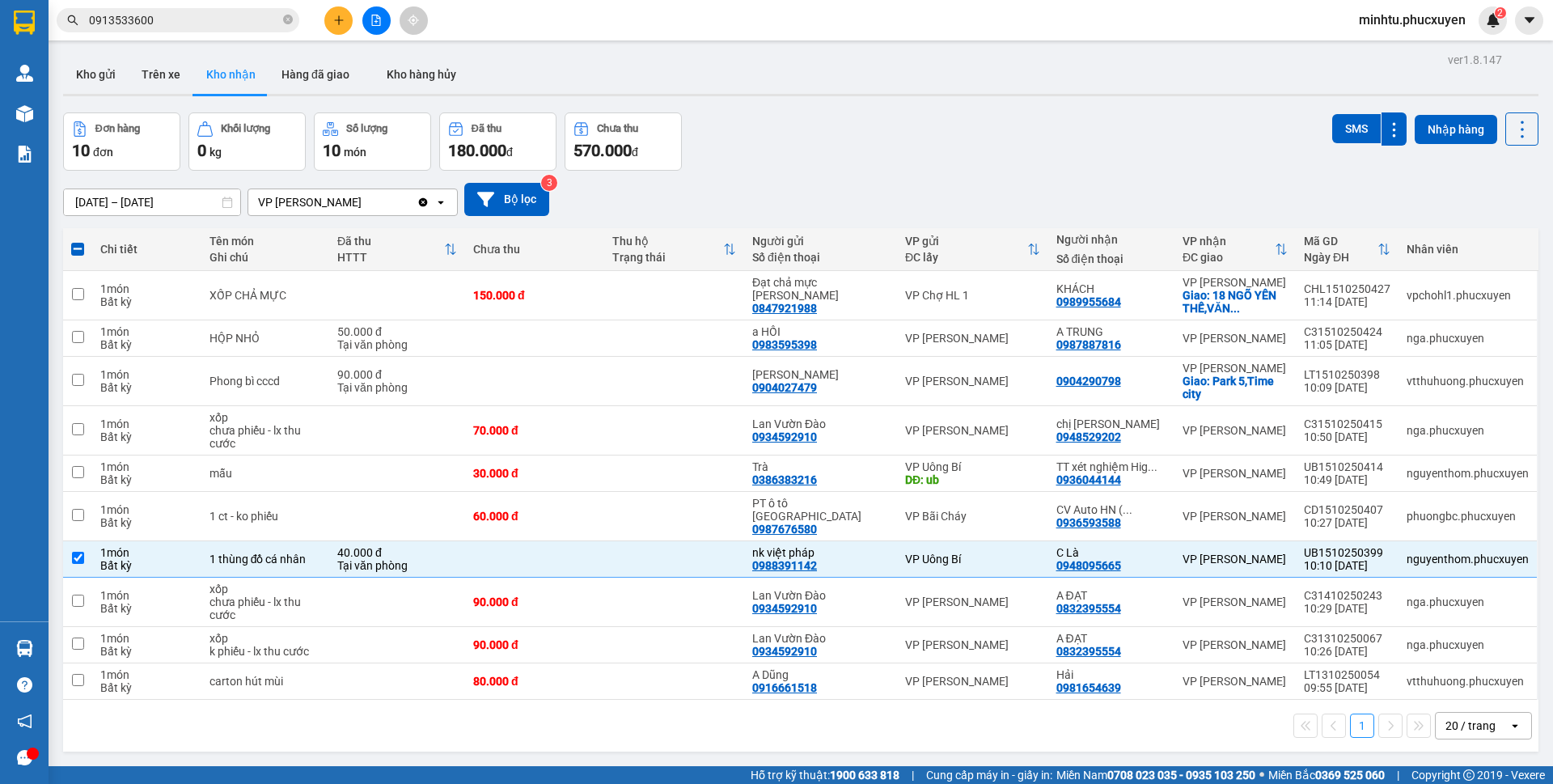
click at [976, 134] on div "Đơn hàng 10 đơn Khối lượng 0 kg Số lượng 10 món Đã thu 180.000 đ Chưa thu 570.0…" at bounding box center [801, 141] width 1476 height 58
click at [264, 541] on td "1 thùng đồ cá nhân" at bounding box center [265, 559] width 128 height 36
checkbox input "false"
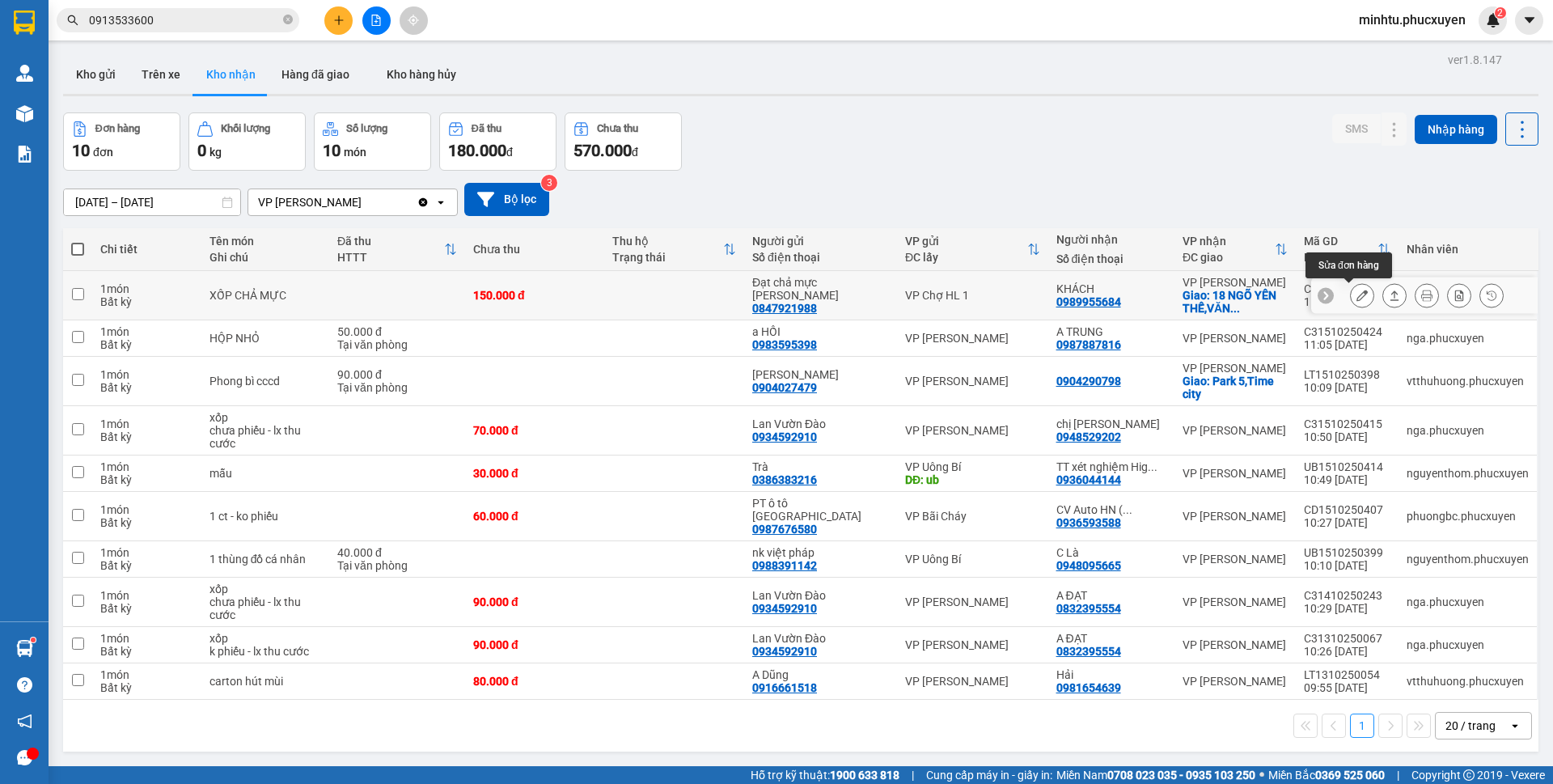
click at [1357, 297] on icon at bounding box center [1363, 295] width 11 height 11
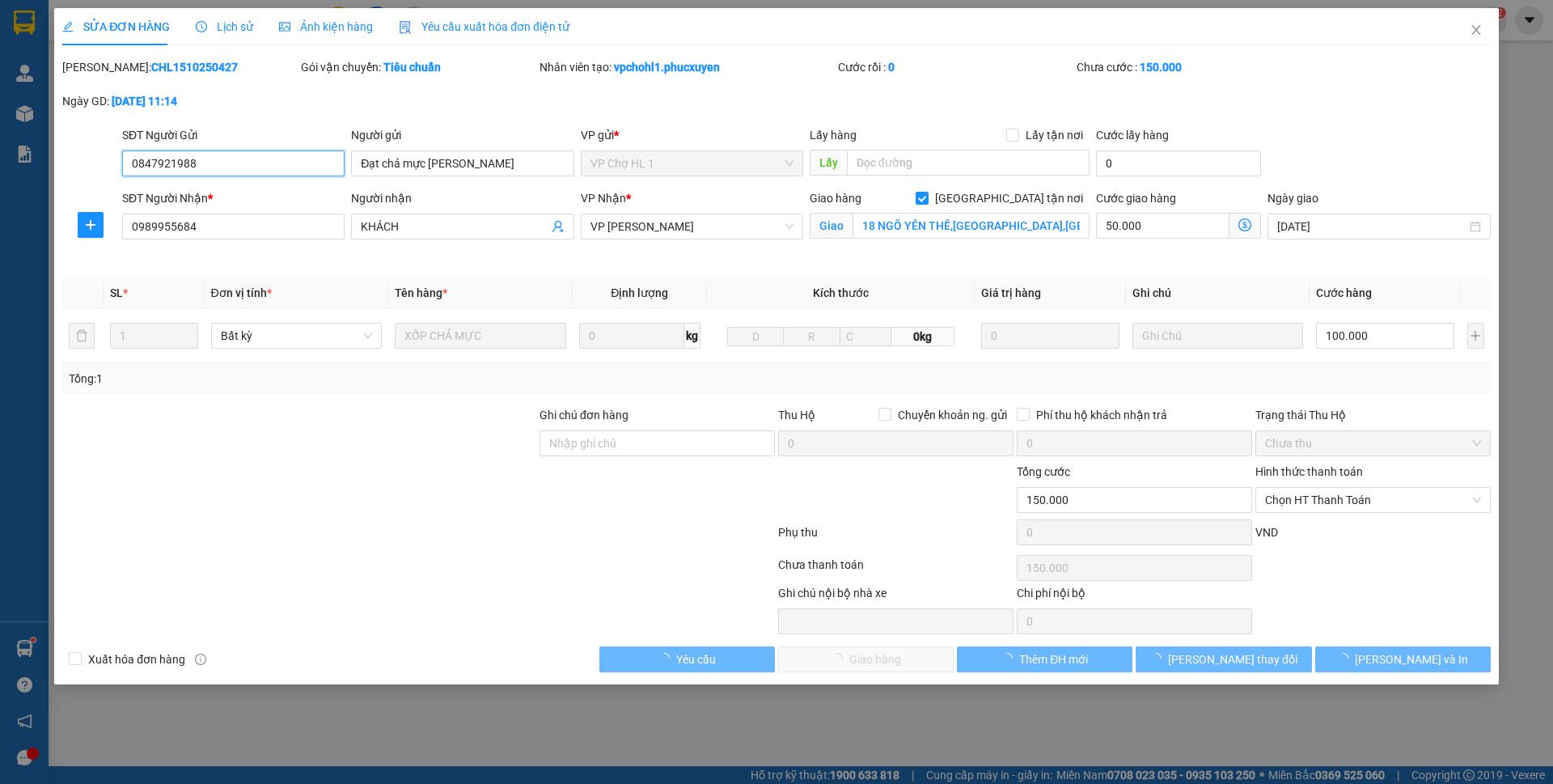
type input "0847921988"
type input "Đạt chả mực [PERSON_NAME]"
type input "0989955684"
type input "KHÁCH"
checkbox input "true"
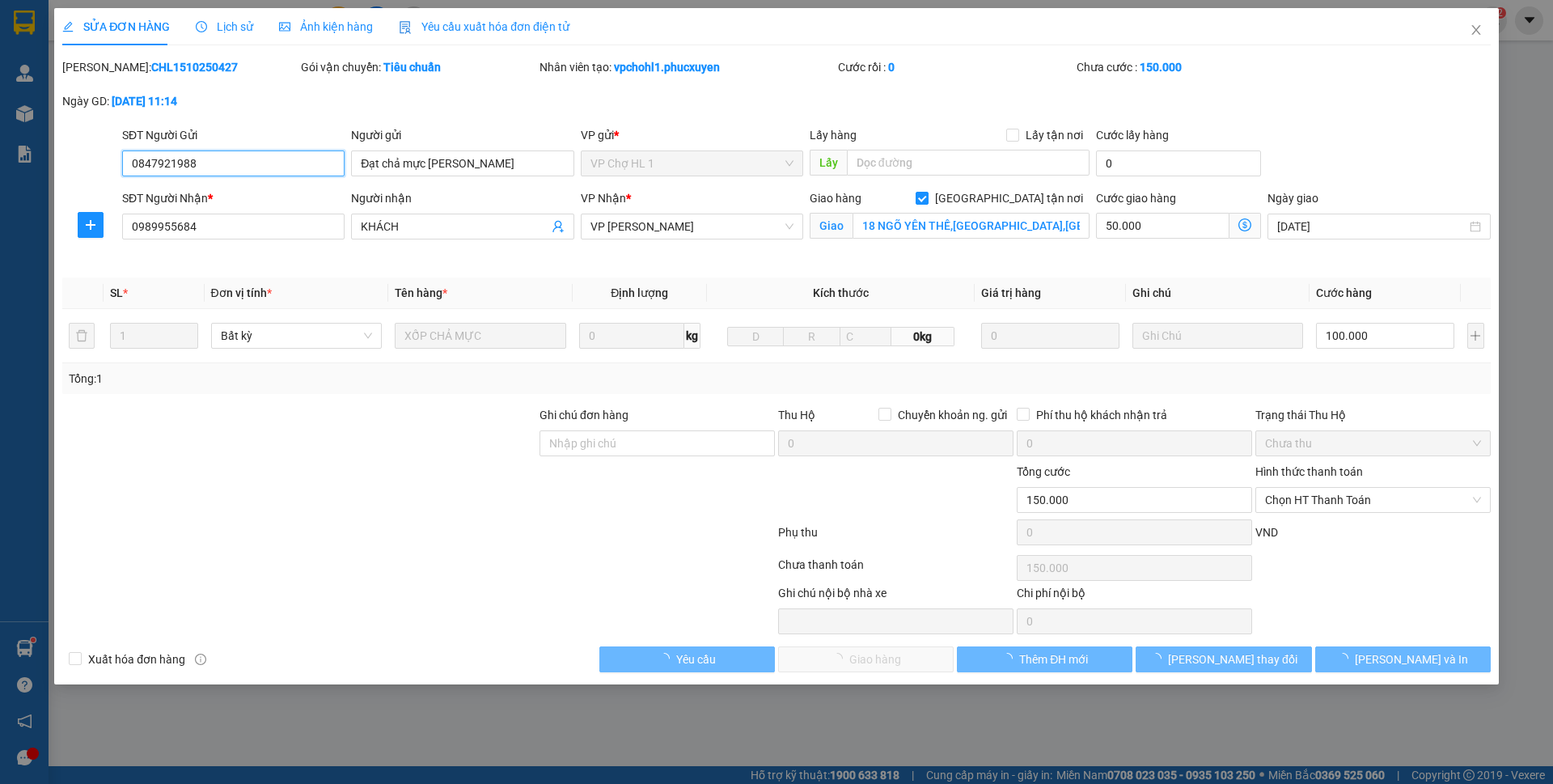
type input "18 NGÕ YÊN THẾ,[GEOGRAPHIC_DATA],[GEOGRAPHIC_DATA],[GEOGRAPHIC_DATA]"
type input "0"
type input "150.000"
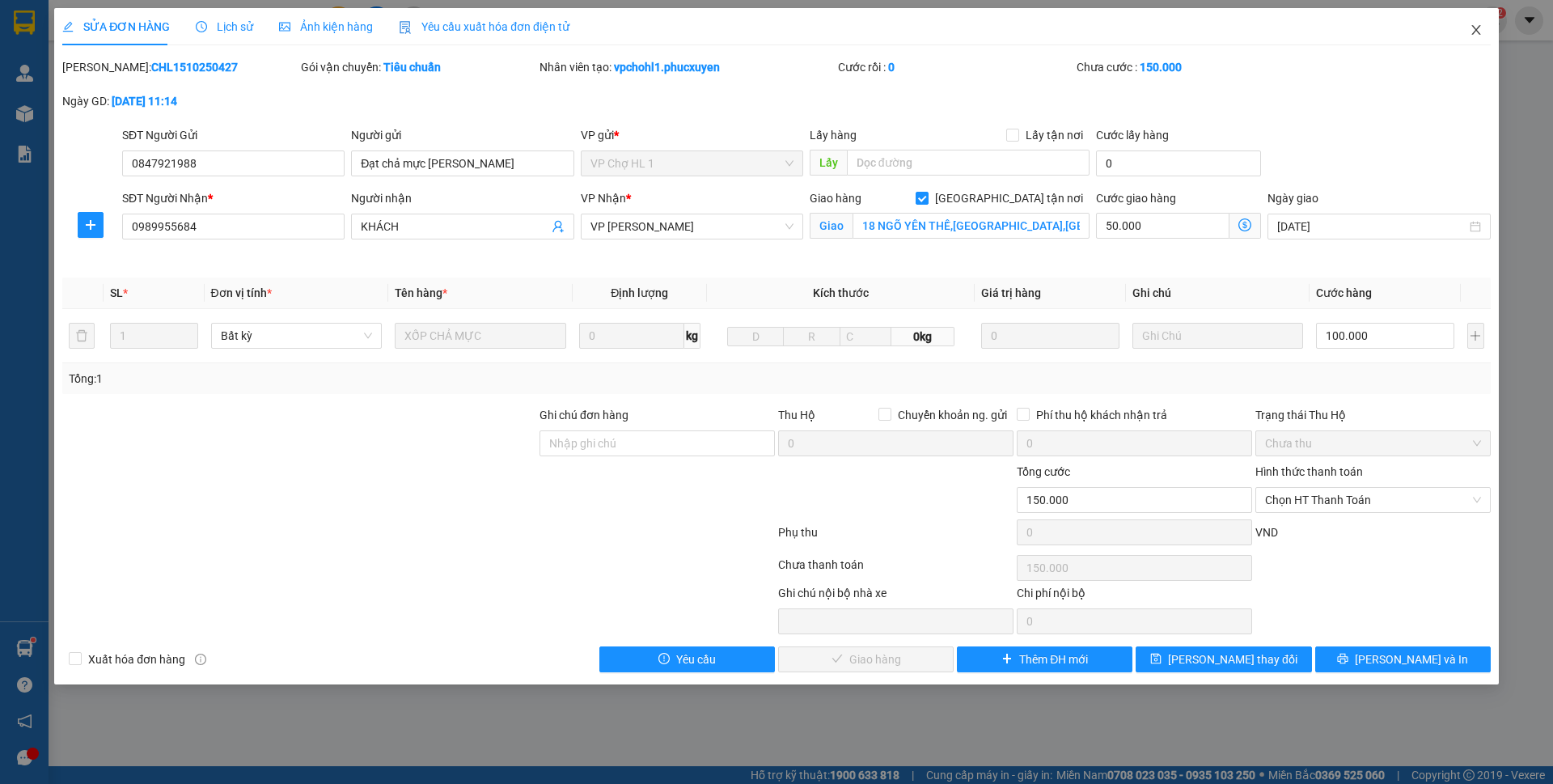
click at [1485, 28] on span "Close" at bounding box center [1476, 31] width 46 height 46
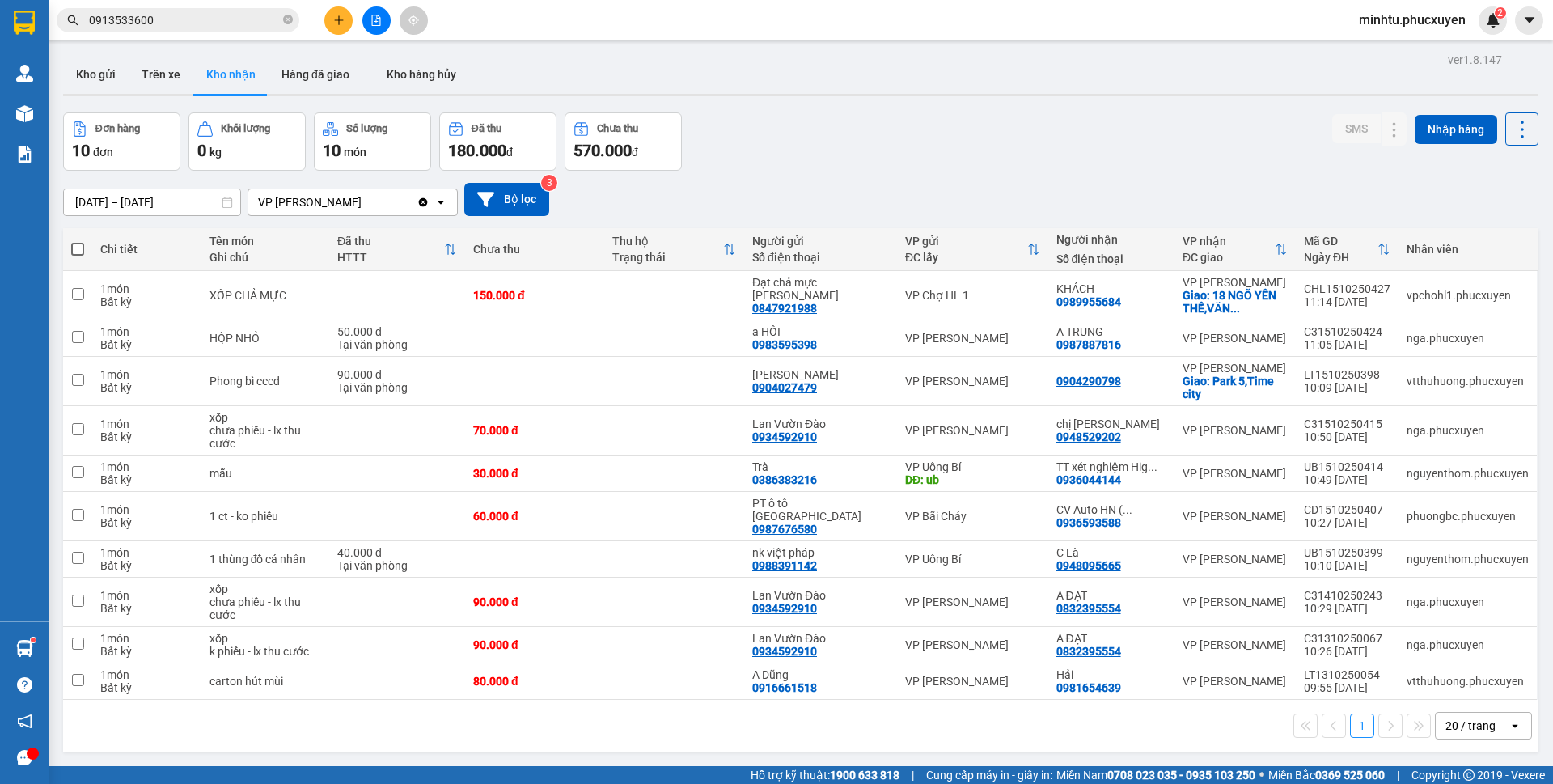
click at [652, 85] on div "Kho gửi Trên xe Kho nhận Hàng đã giao Kho hàng hủy" at bounding box center [801, 76] width 1476 height 43
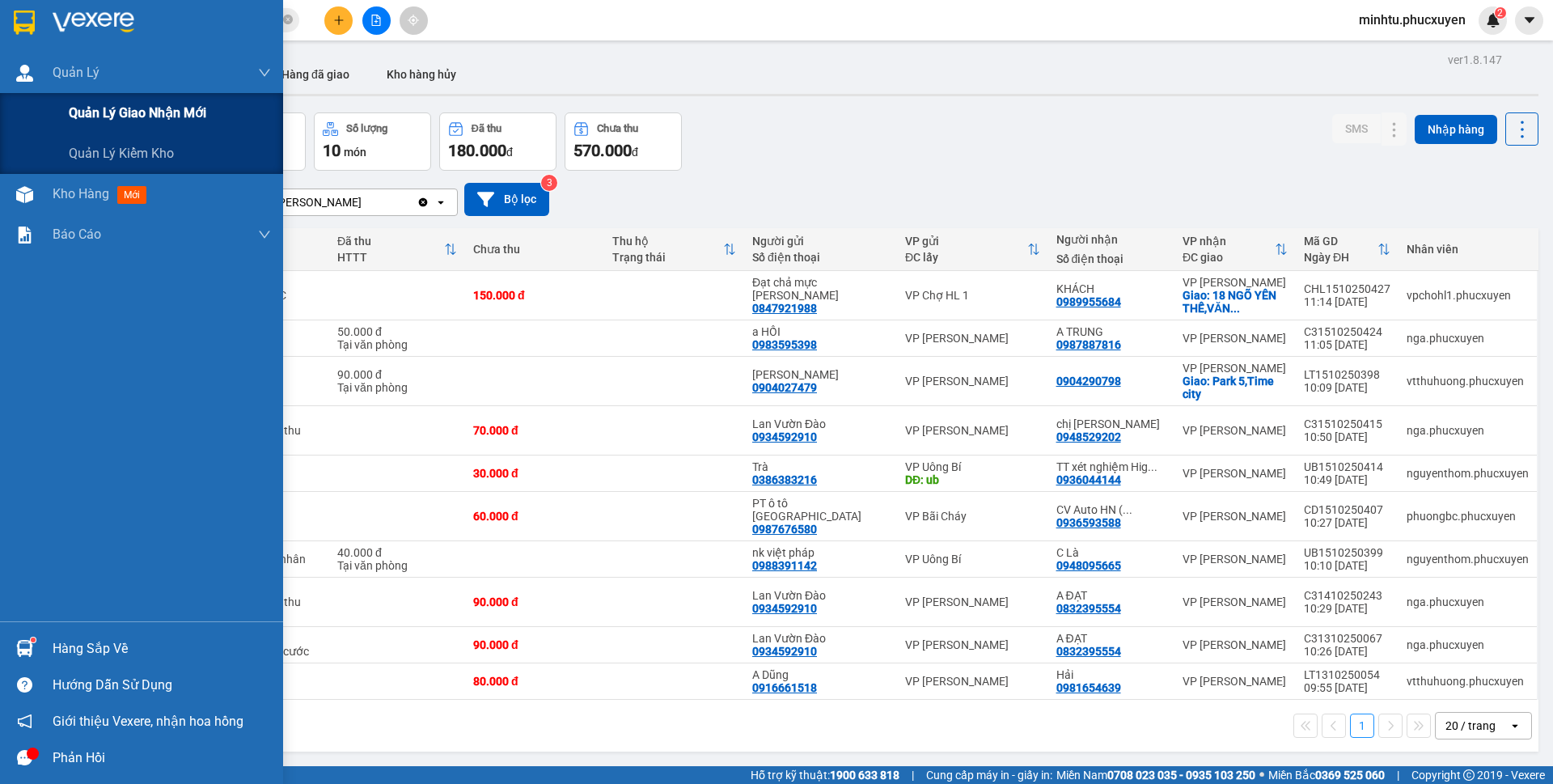
click at [105, 119] on span "Quản lý giao nhận mới" at bounding box center [137, 113] width 138 height 20
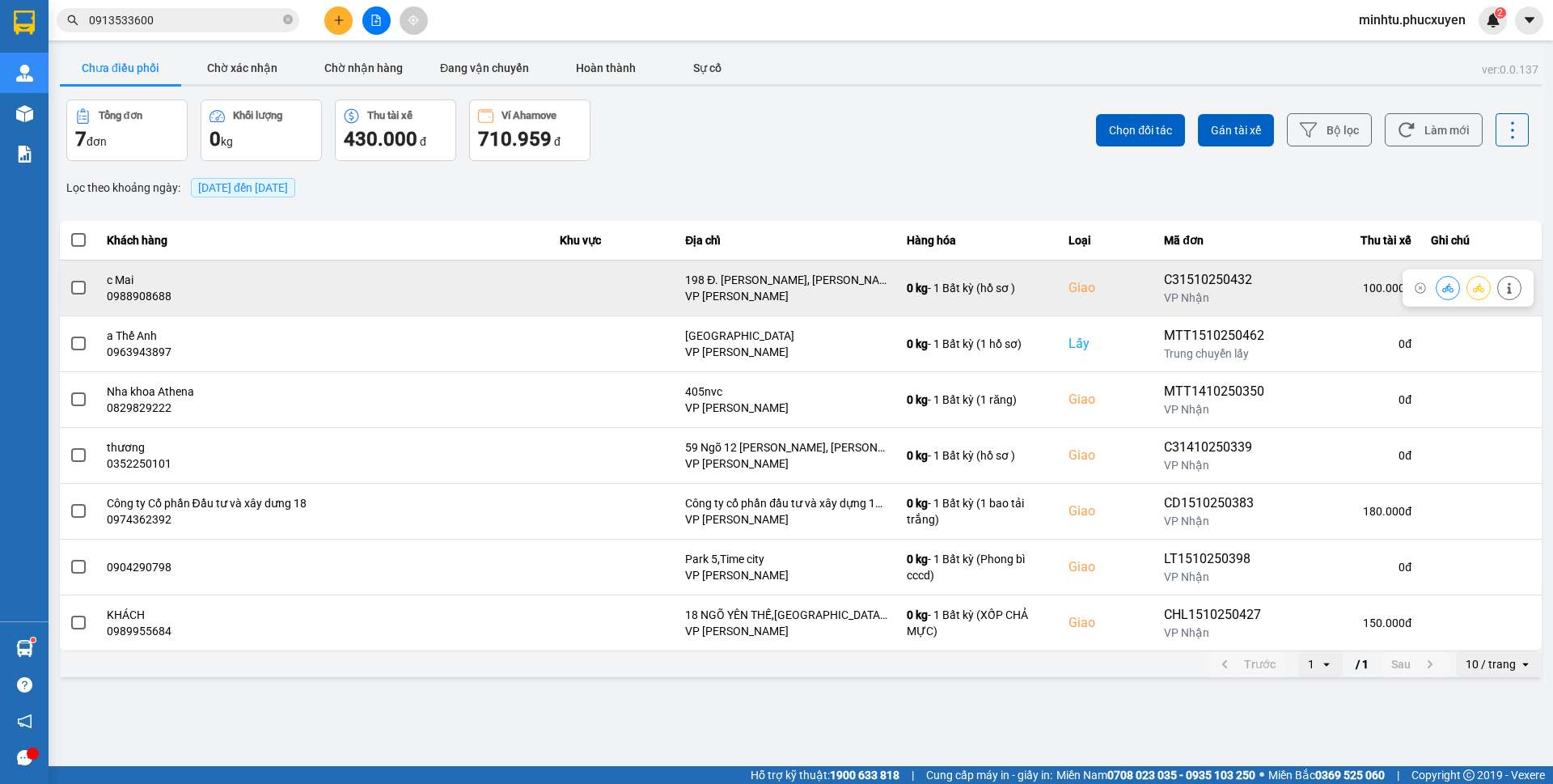
click at [1444, 290] on icon at bounding box center [1448, 288] width 11 height 11
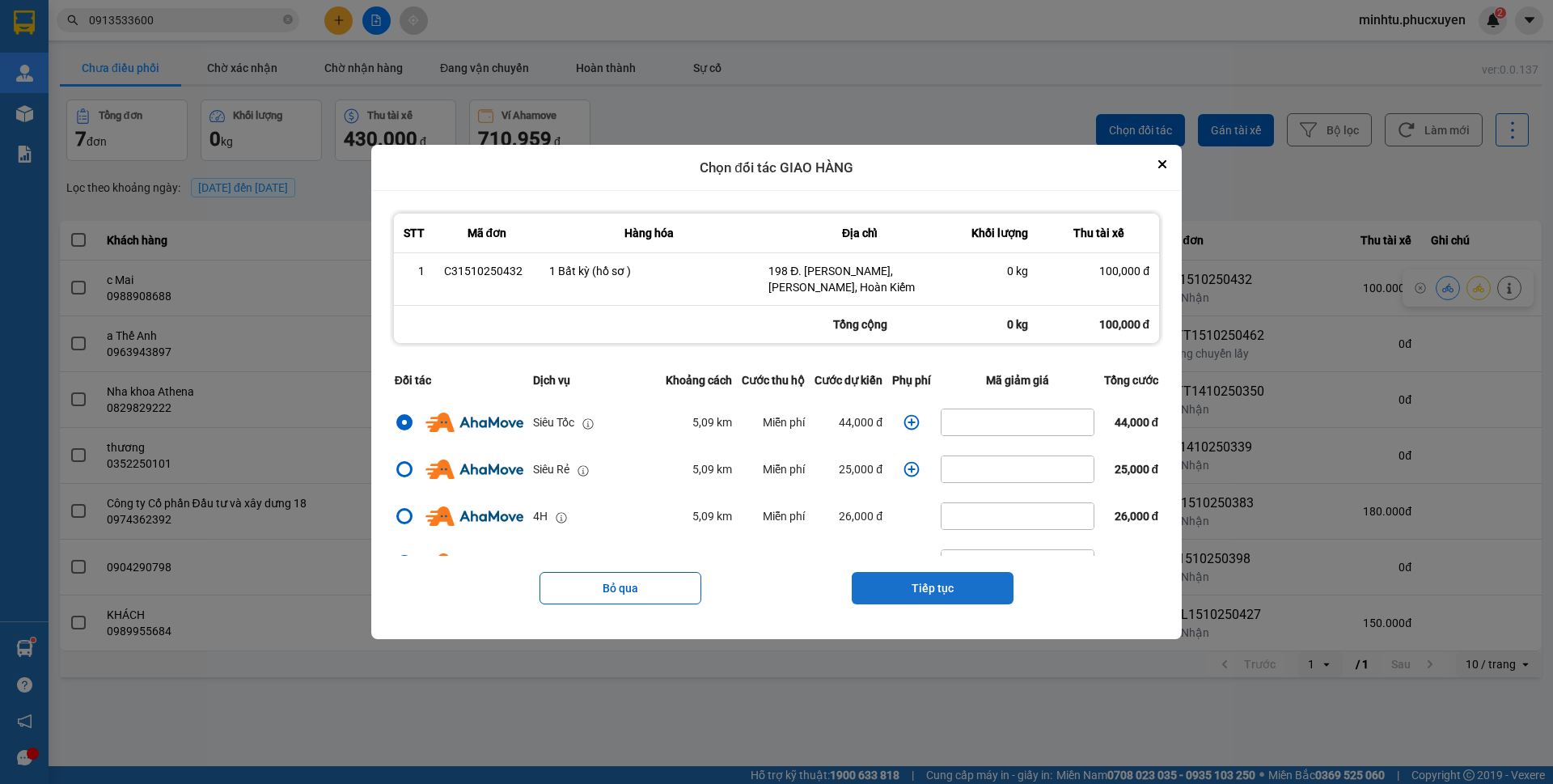
click at [970, 593] on button "Tiếp tục" at bounding box center [933, 588] width 162 height 33
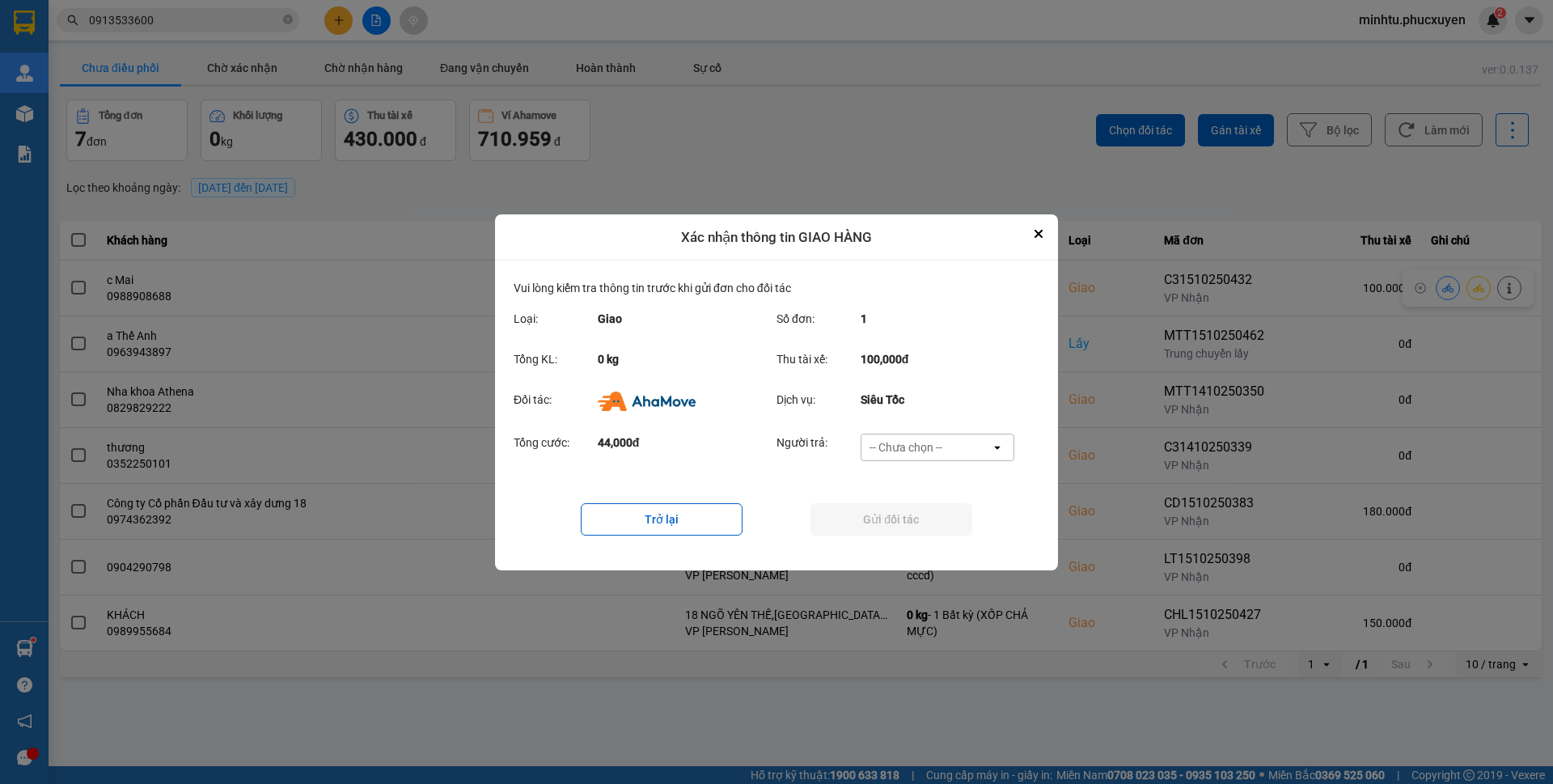
click at [959, 445] on div "-- Chưa chọn --" at bounding box center [926, 447] width 129 height 25
click at [933, 541] on span "Ví Ahamove" at bounding box center [905, 540] width 66 height 16
click at [930, 523] on button "Gửi đối tác" at bounding box center [892, 519] width 162 height 33
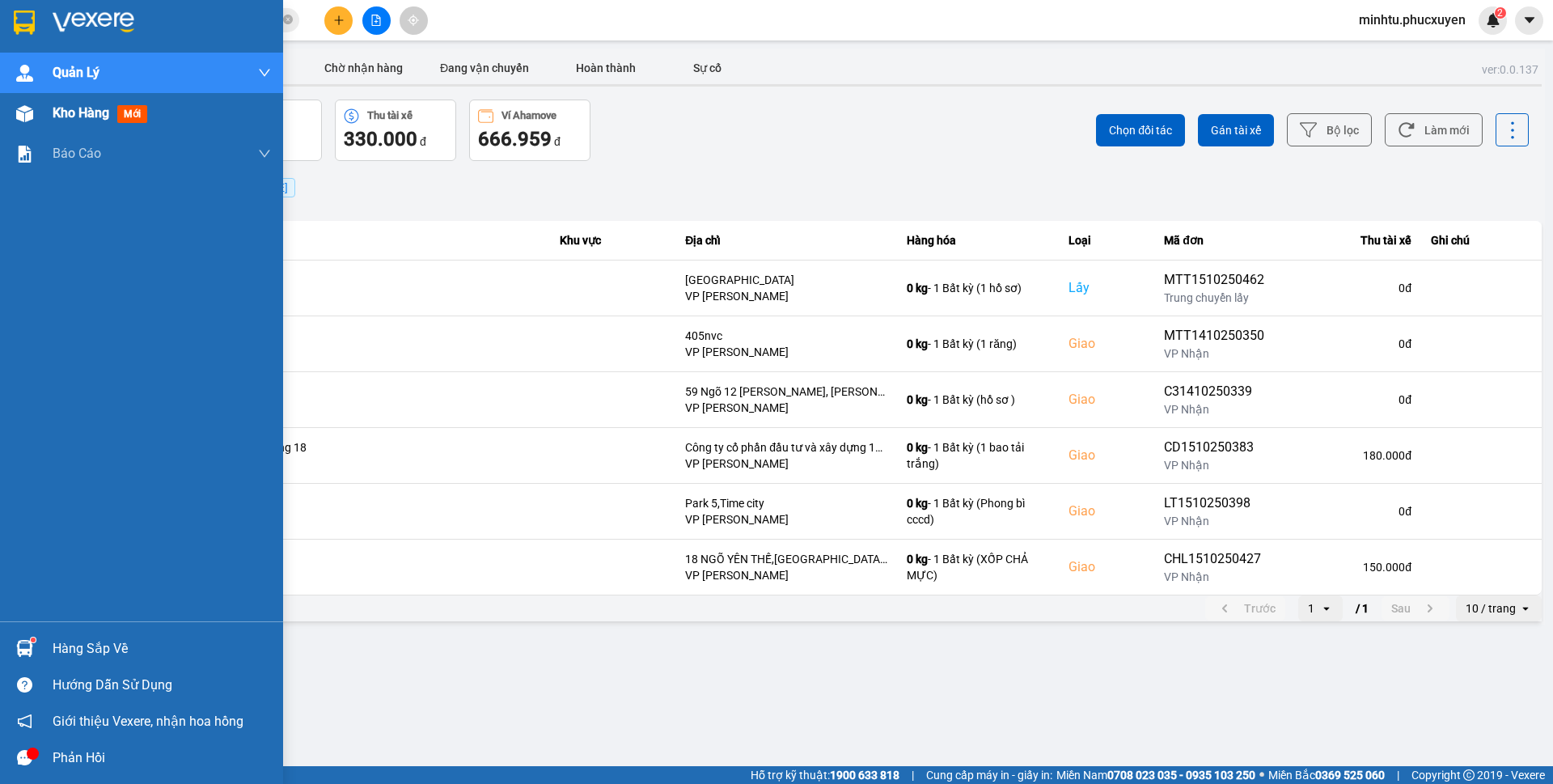
click at [25, 118] on img at bounding box center [25, 113] width 17 height 17
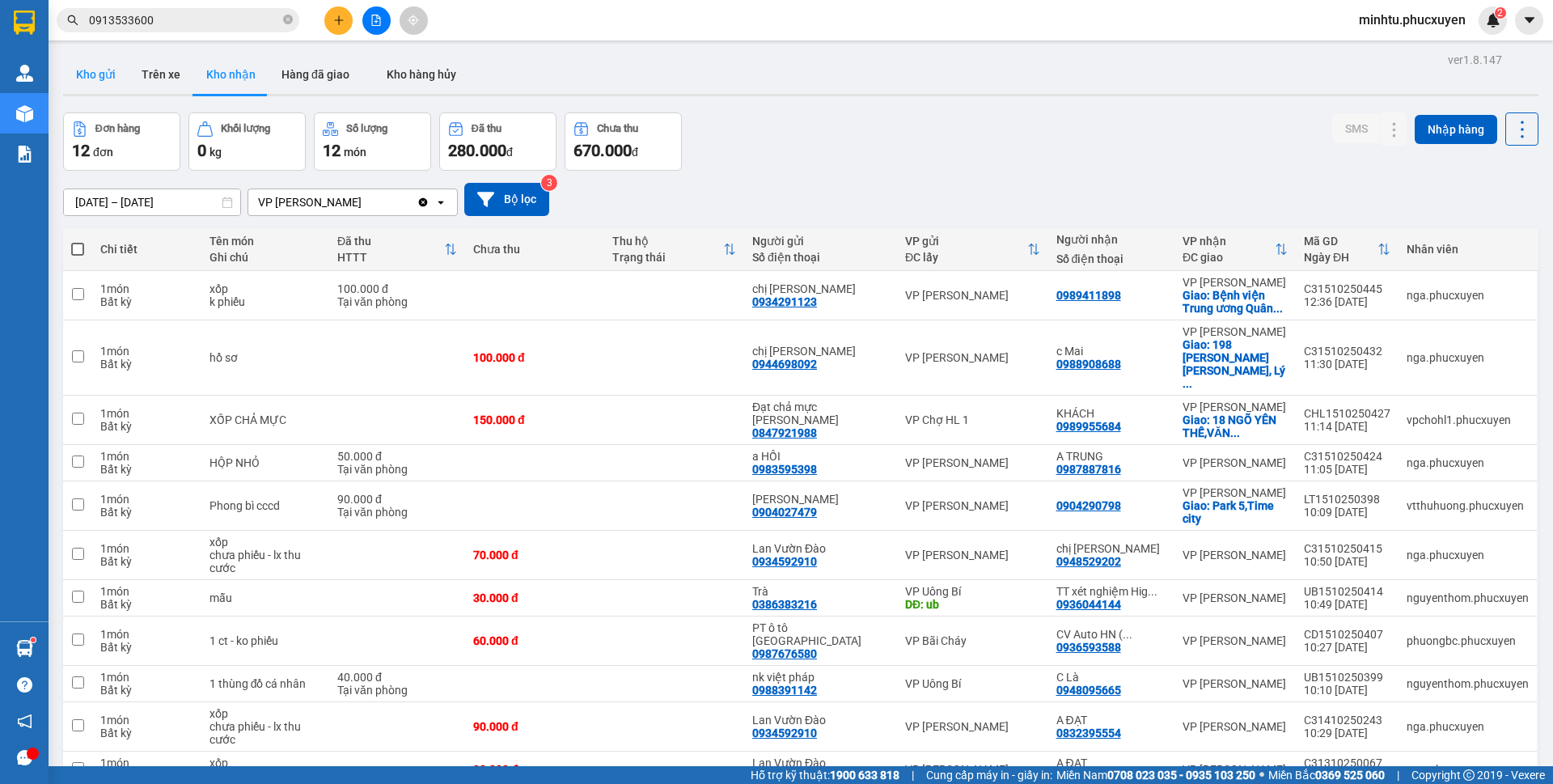
click at [97, 83] on button "Kho gửi" at bounding box center [96, 74] width 66 height 39
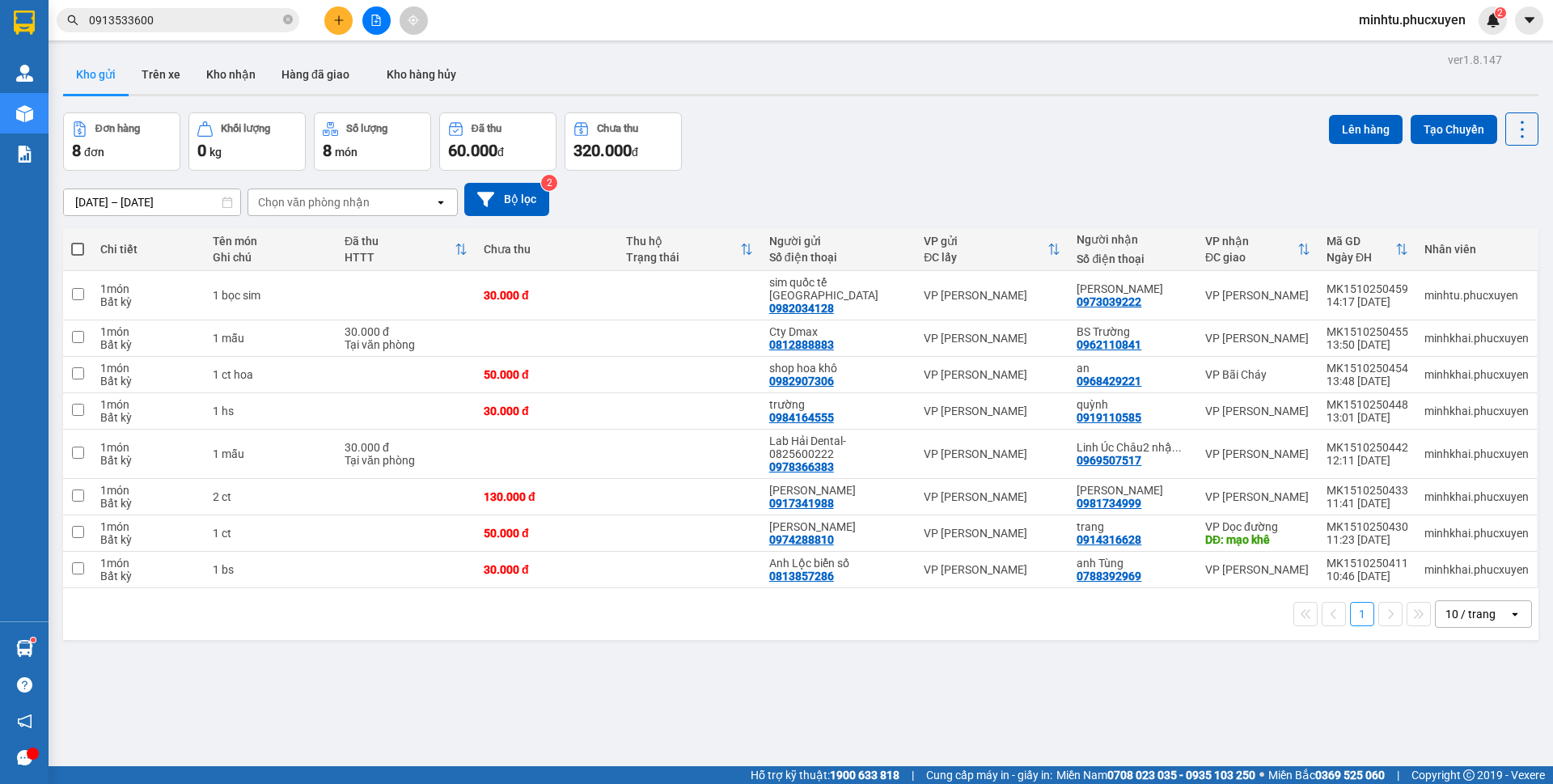
click at [228, 86] on button "Kho nhận" at bounding box center [230, 74] width 76 height 39
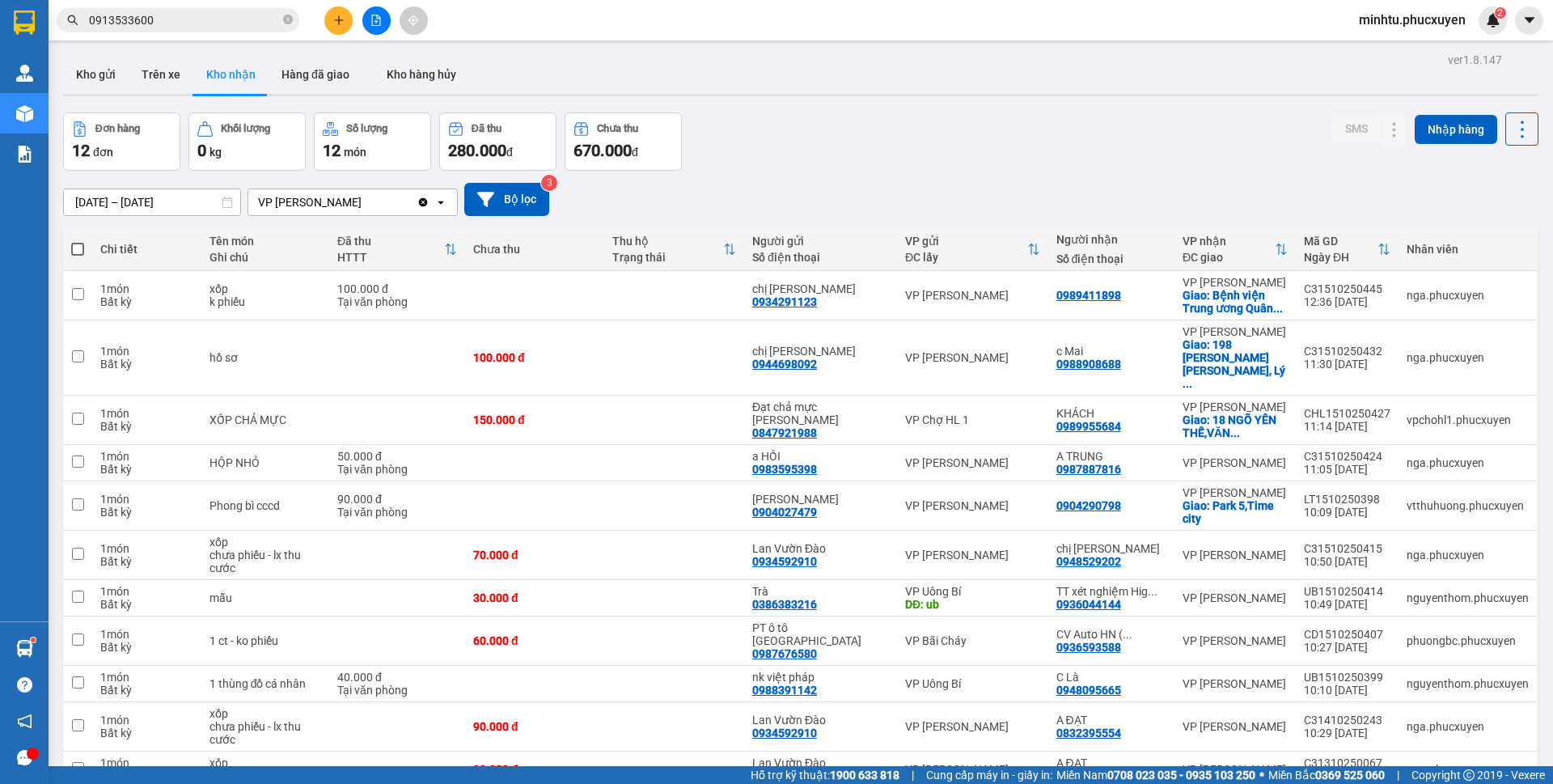
click at [330, 12] on button at bounding box center [338, 20] width 28 height 28
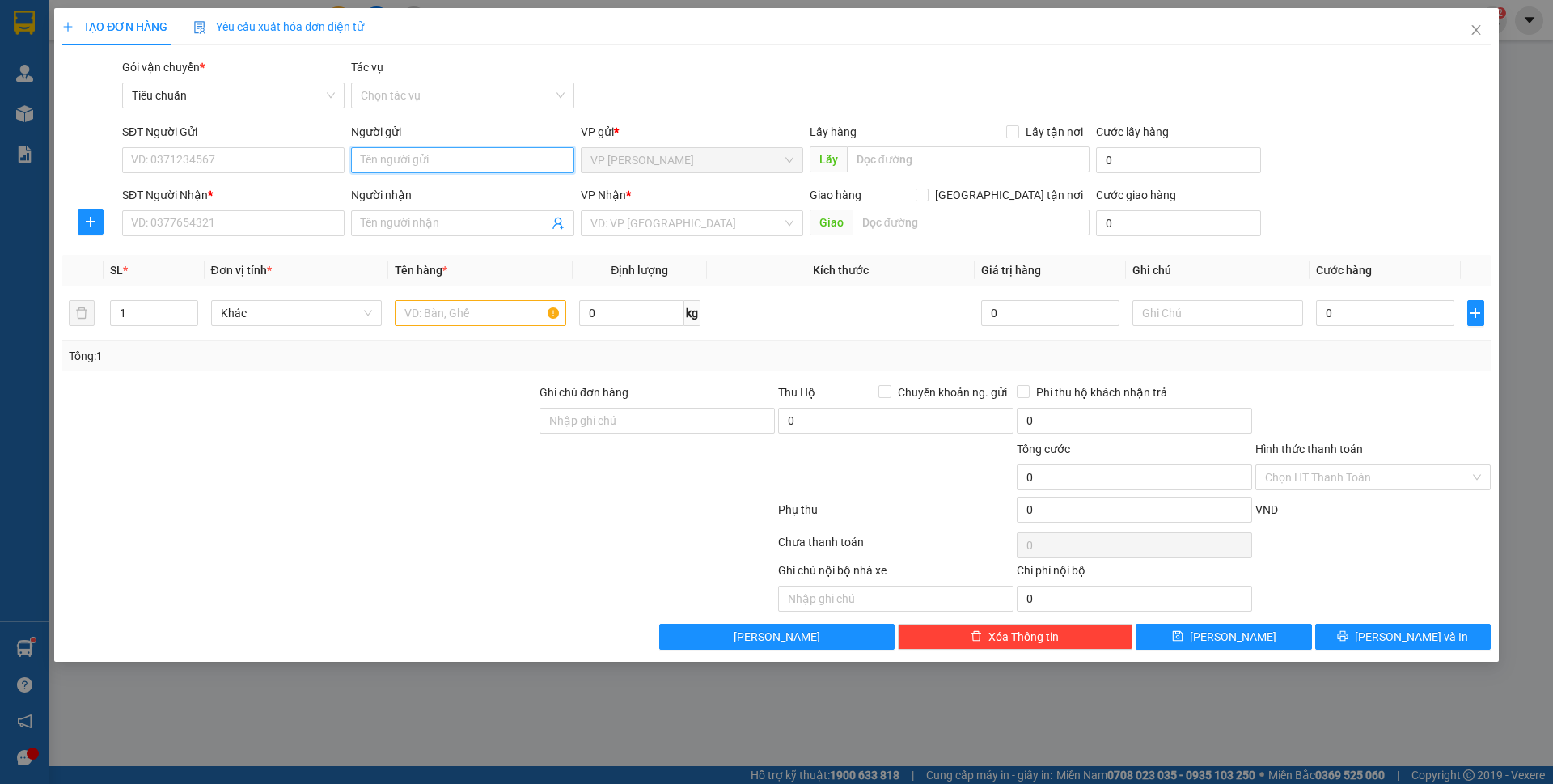
click at [435, 160] on input "Người gửi" at bounding box center [462, 160] width 222 height 25
click at [435, 160] on input "a chiêm" at bounding box center [462, 160] width 222 height 25
click at [435, 161] on input "a chiêm" at bounding box center [462, 160] width 222 height 25
click at [373, 163] on input "a chiêm" at bounding box center [462, 160] width 222 height 25
type input "chiêm"
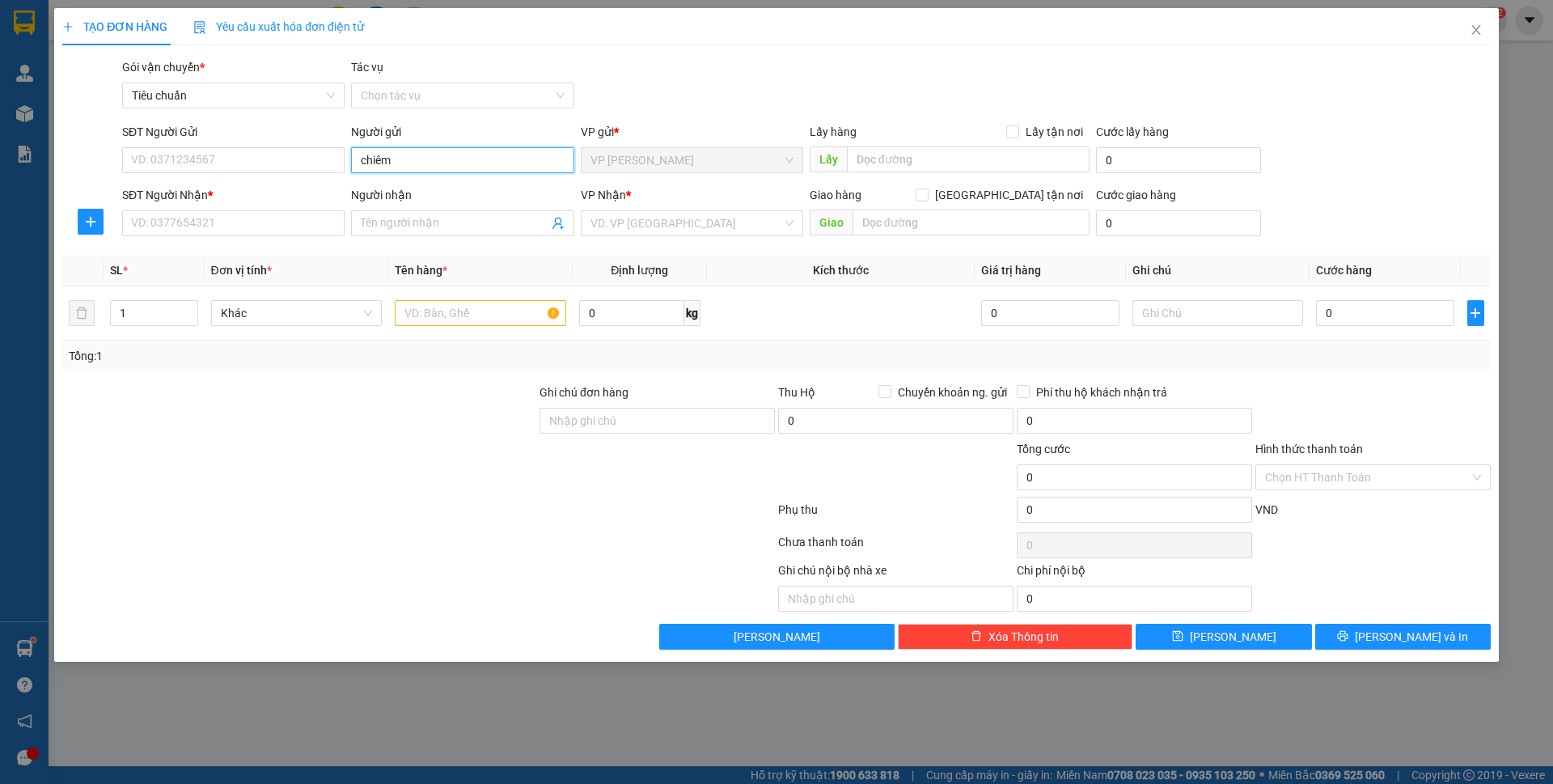
click at [457, 161] on input "chiêm" at bounding box center [462, 160] width 222 height 25
click at [463, 160] on input "chiêm" at bounding box center [462, 160] width 222 height 25
click at [496, 190] on div "Chiêm - 0969872552" at bounding box center [462, 193] width 203 height 18
type input "0969872552"
type input "Chiêm"
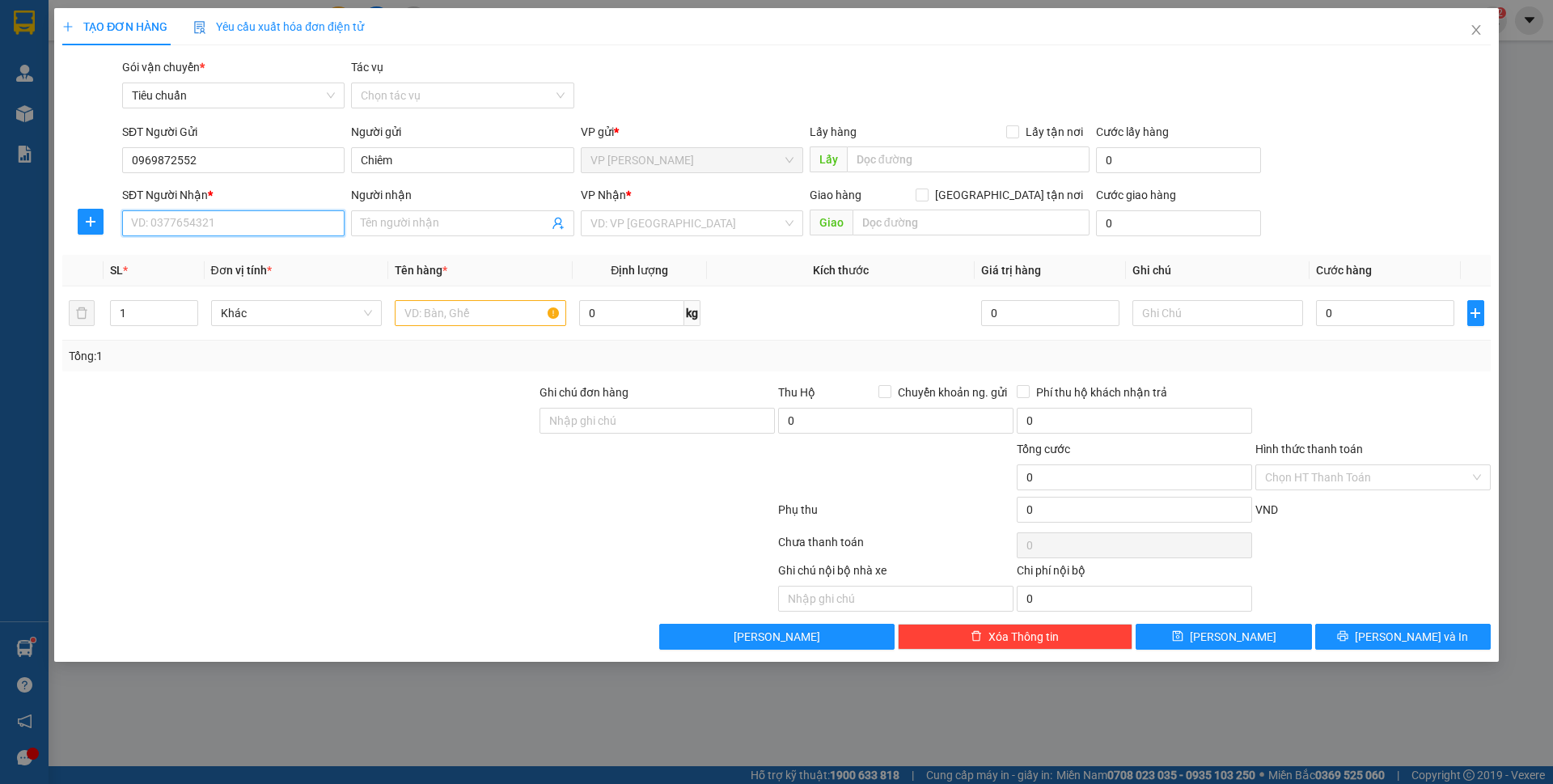
click at [309, 225] on input "SĐT Người Nhận *" at bounding box center [233, 223] width 222 height 25
click at [302, 226] on input "SĐT Người Nhận *" at bounding box center [233, 223] width 222 height 25
click at [267, 156] on input "0969872552" at bounding box center [233, 160] width 222 height 25
click at [278, 225] on input "SĐT Người Nhận *" at bounding box center [233, 223] width 222 height 25
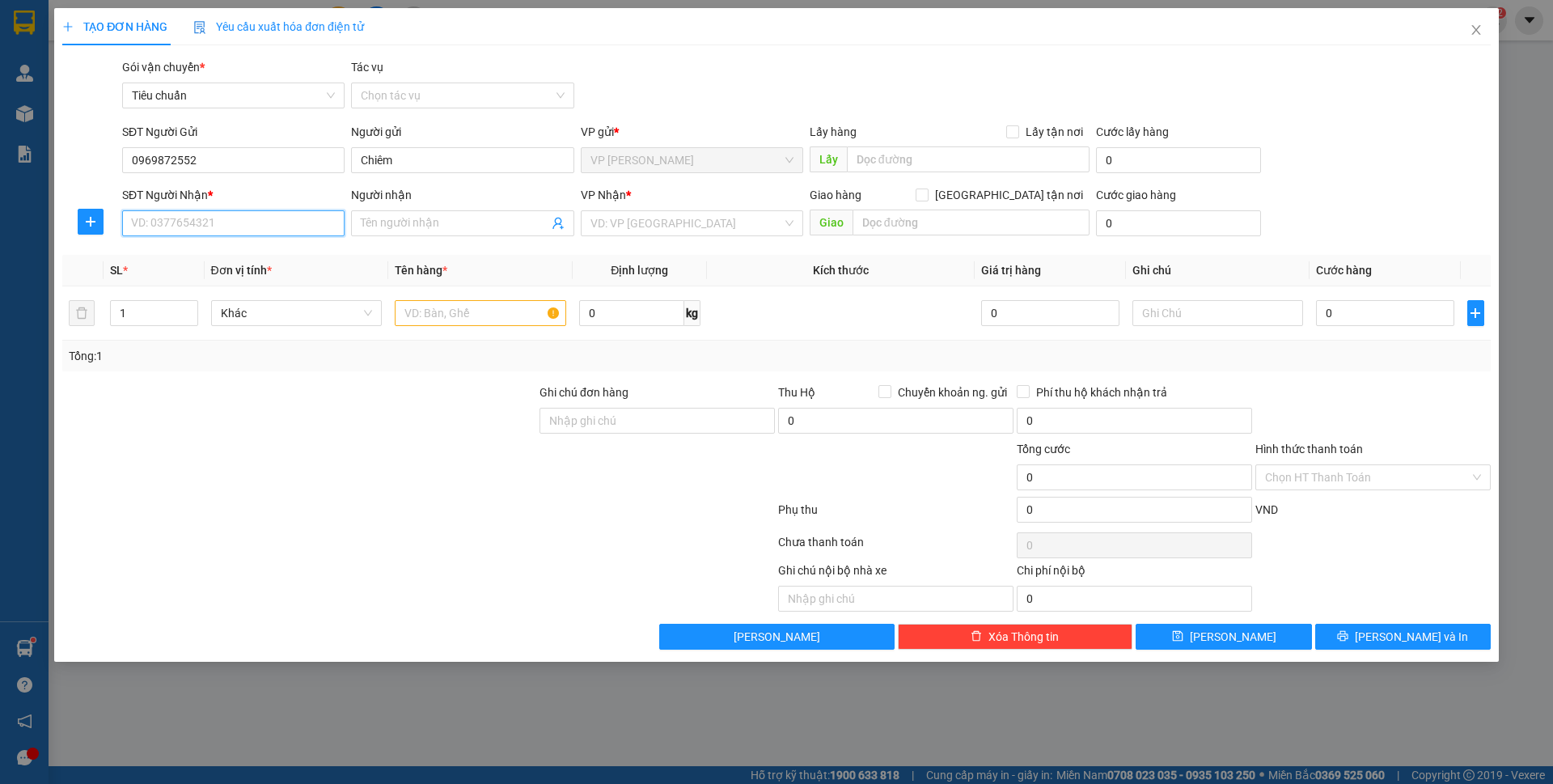
click at [264, 225] on input "SĐT Người Nhận *" at bounding box center [233, 223] width 222 height 25
click at [256, 219] on input "SĐT Người Nhận *" at bounding box center [233, 223] width 222 height 25
click at [243, 231] on input "SĐT Người Nhận *" at bounding box center [233, 223] width 222 height 25
paste input "0966558818"
type input "0966558818"
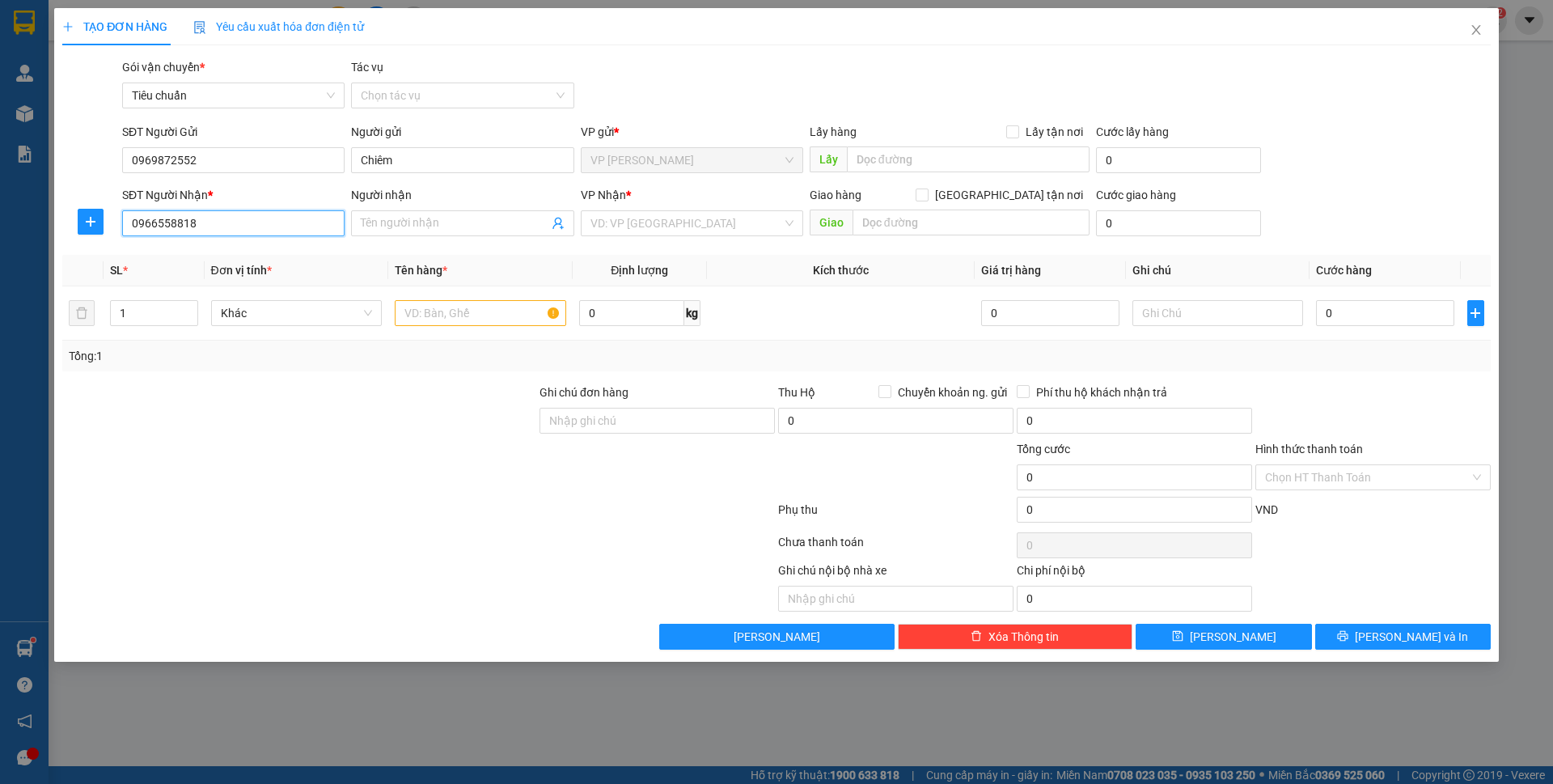
click at [248, 216] on input "0966558818" at bounding box center [233, 223] width 222 height 25
click at [235, 264] on div "0966558818 - [PERSON_NAME]" at bounding box center [233, 256] width 203 height 18
type input "c Huệ"
checkbox input "true"
type input "lấy hàng ctt"
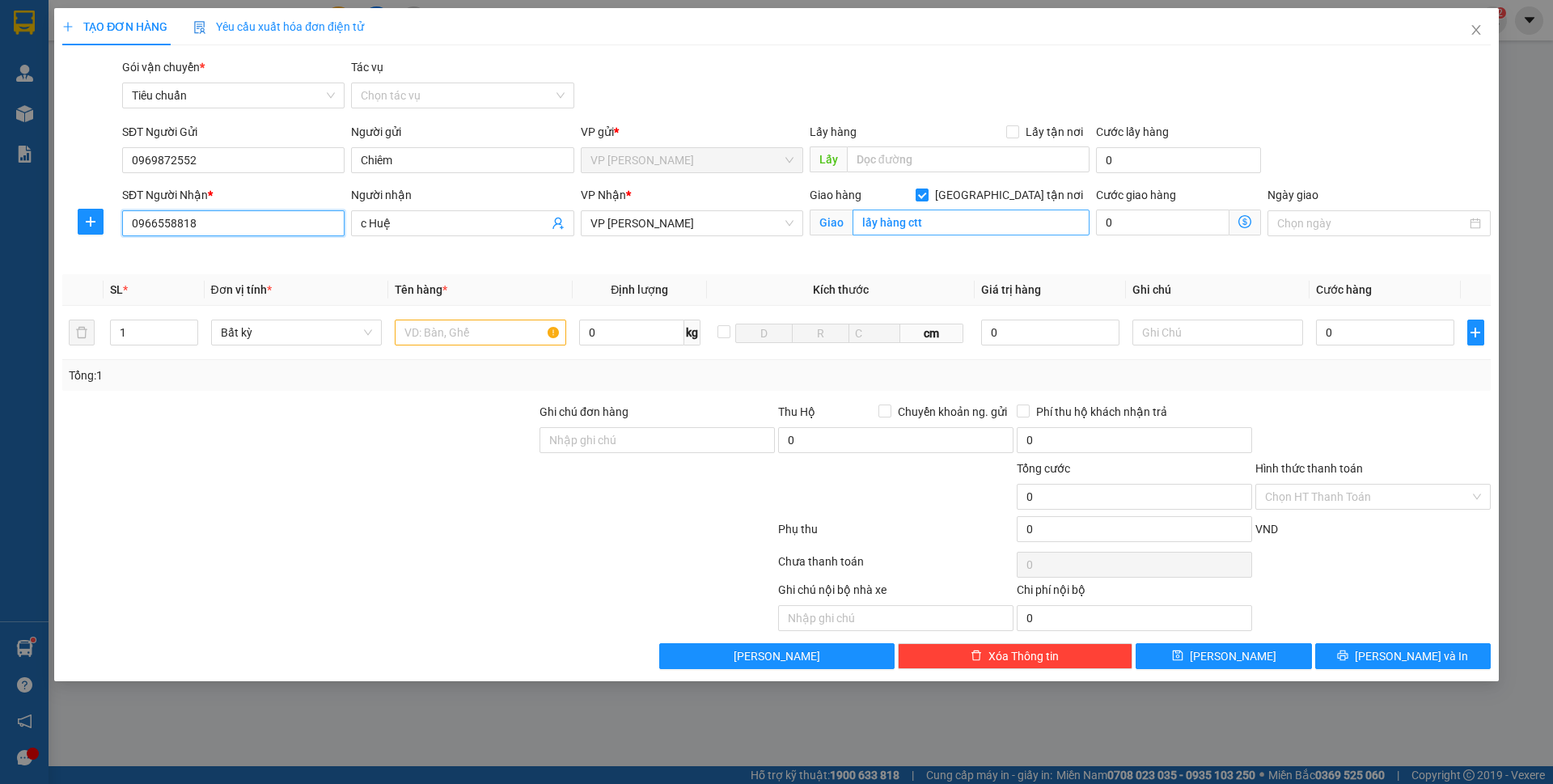
type input "0966558818"
click at [955, 226] on input "lấy hàng ctt" at bounding box center [971, 222] width 237 height 25
click at [1017, 196] on span "[GEOGRAPHIC_DATA] tận nơi" at bounding box center [1009, 195] width 161 height 18
click at [927, 196] on input "[GEOGRAPHIC_DATA] tận nơi" at bounding box center [921, 194] width 11 height 11
checkbox input "false"
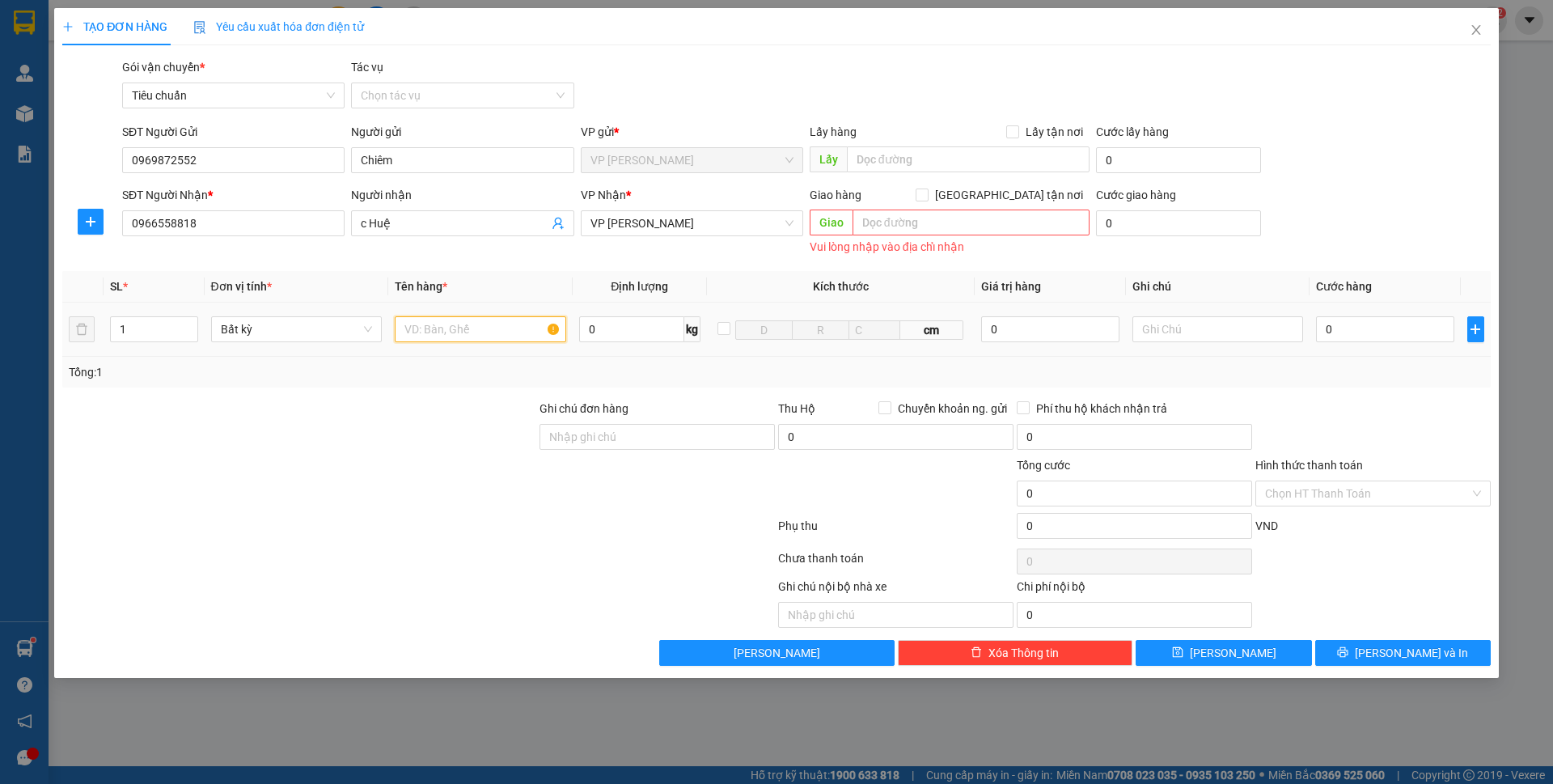
click at [451, 332] on input "text" at bounding box center [480, 329] width 171 height 25
click at [520, 276] on th "Tên hàng *" at bounding box center [480, 287] width 185 height 32
click at [462, 336] on input "1 tải x" at bounding box center [480, 329] width 171 height 25
type input "1 túi đen"
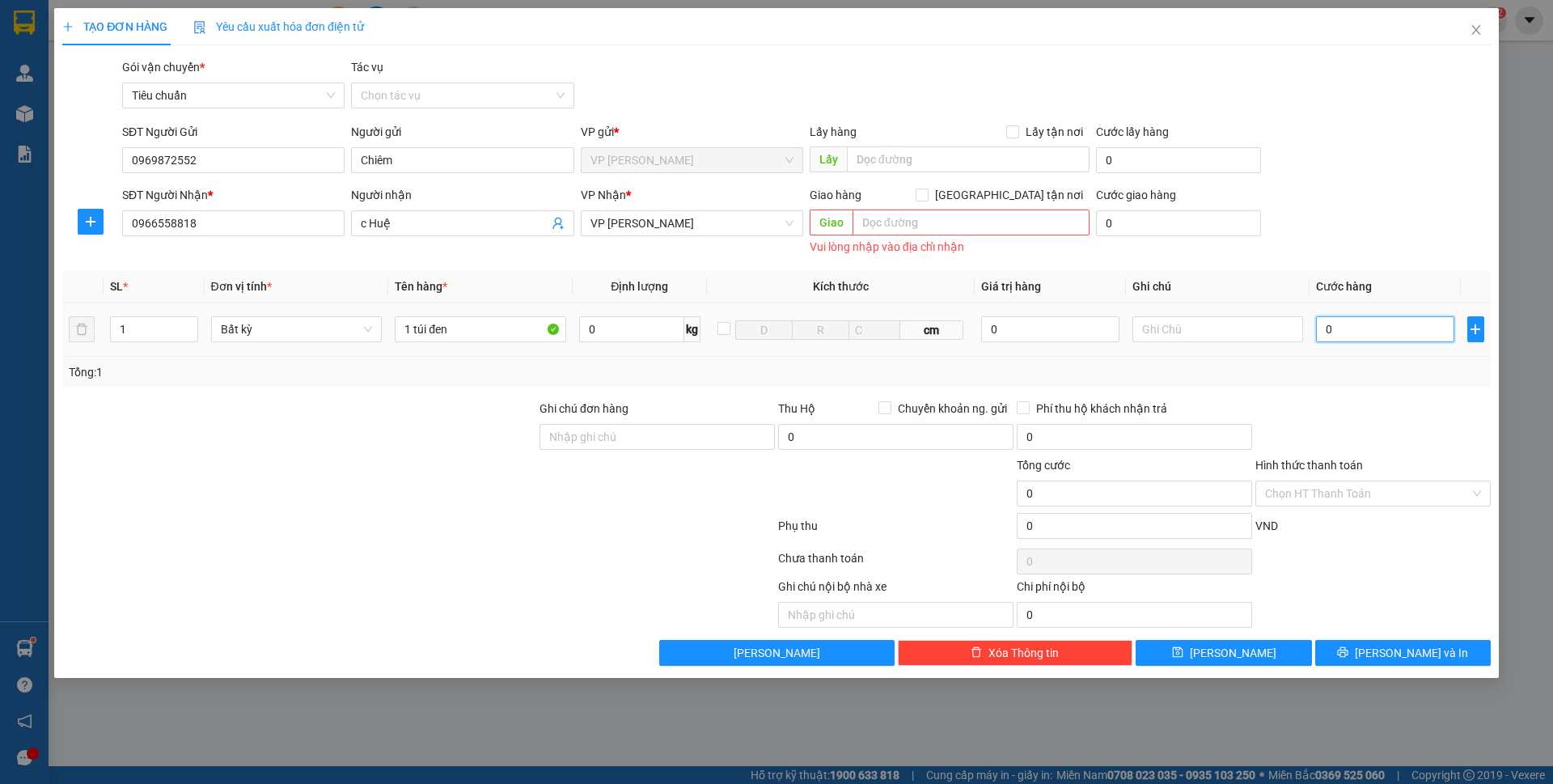
click at [1327, 328] on input "0" at bounding box center [1384, 329] width 138 height 25
type input "50"
click at [1351, 237] on div "SĐT Người Nhận * 0966558818 Người nhận c Huệ VP Nhận * VP Hạ Long Giao hàng Gia…" at bounding box center [807, 222] width 1375 height 73
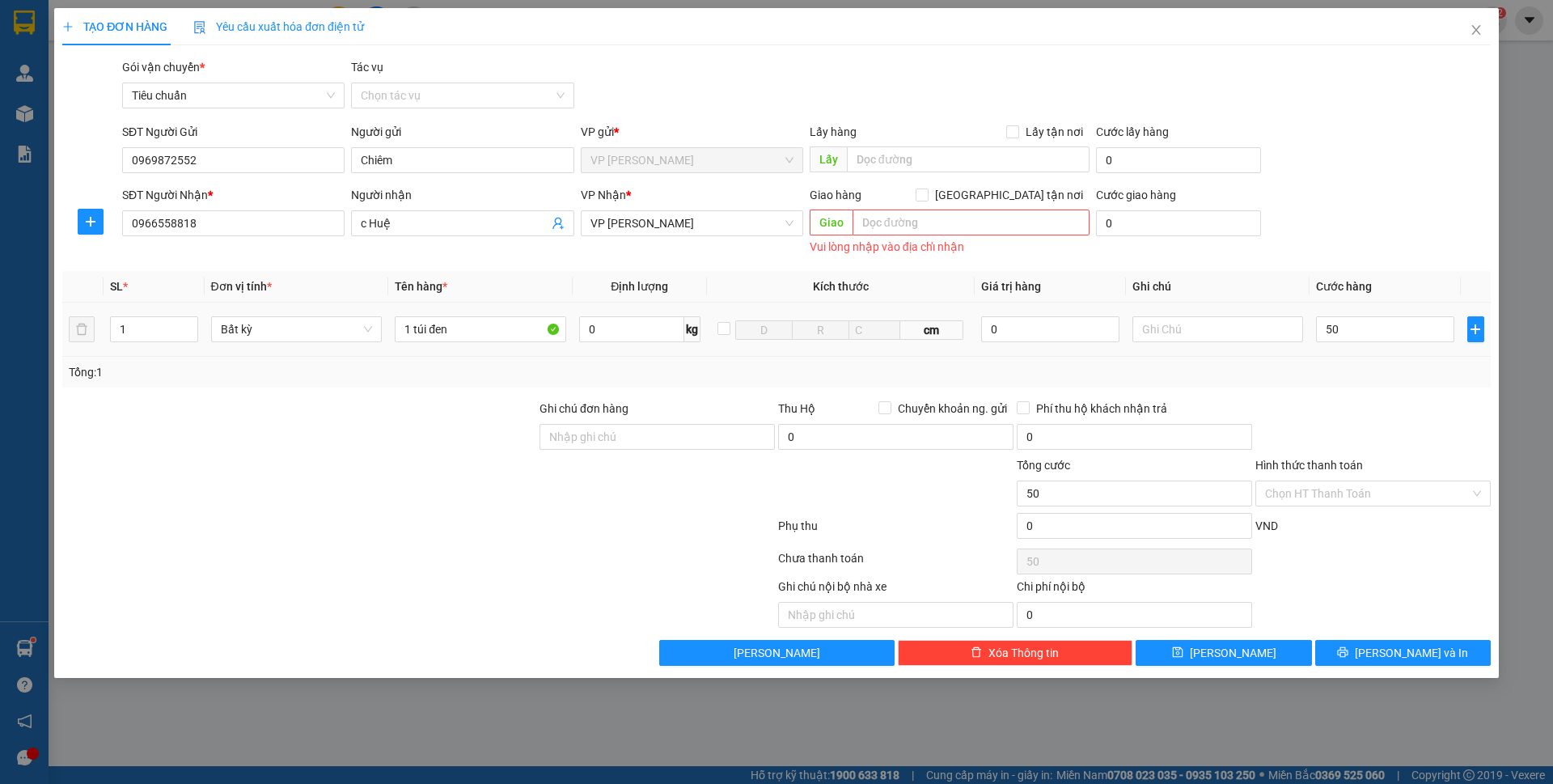
type input "50.000"
click at [1386, 648] on button "[PERSON_NAME] và In" at bounding box center [1403, 653] width 176 height 25
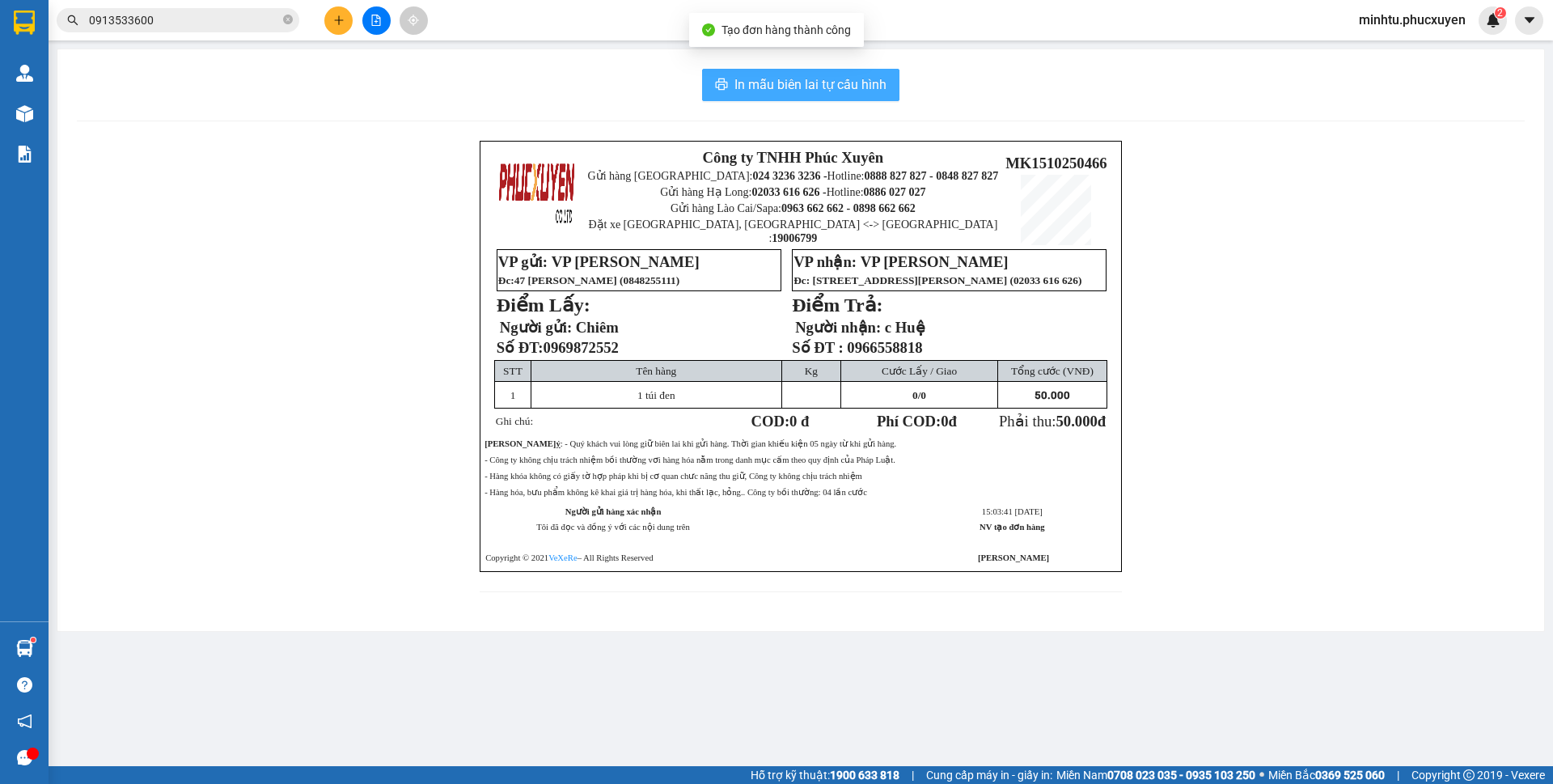
click at [880, 92] on span "In mẫu biên lai tự cấu hình" at bounding box center [811, 85] width 152 height 20
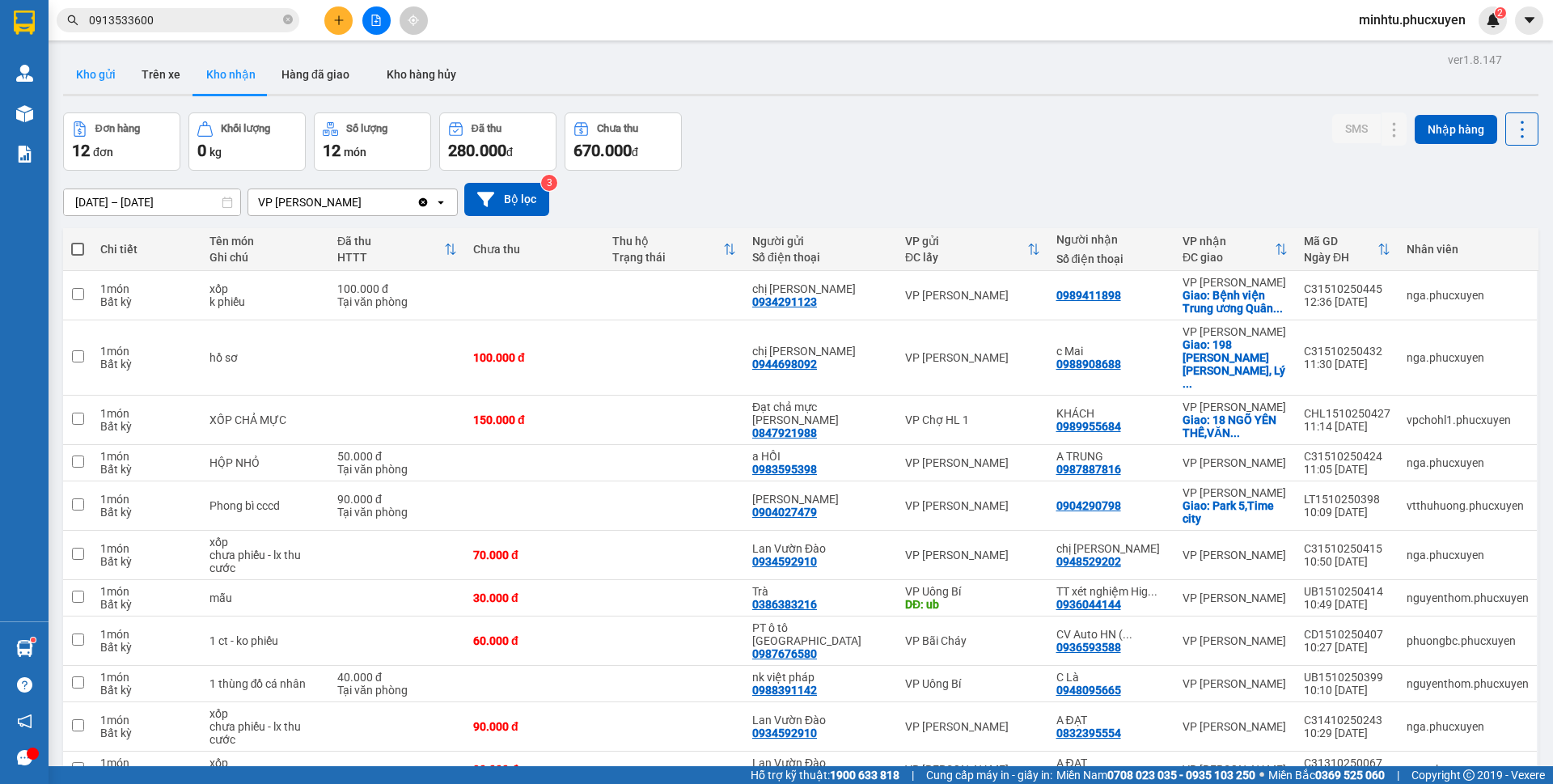
click at [117, 65] on button "Kho gửi" at bounding box center [96, 74] width 66 height 39
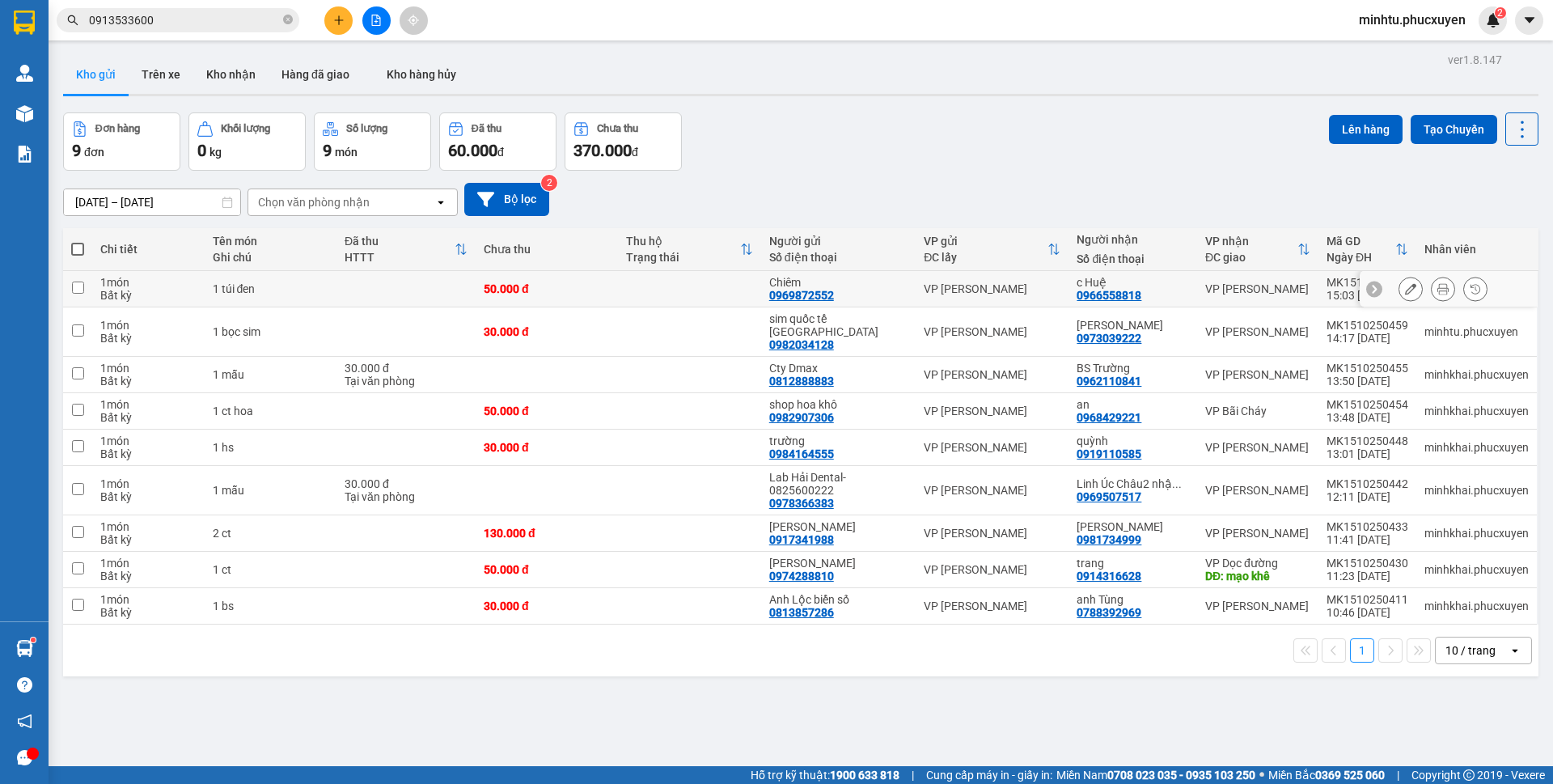
click at [1405, 286] on icon at bounding box center [1411, 289] width 11 height 11
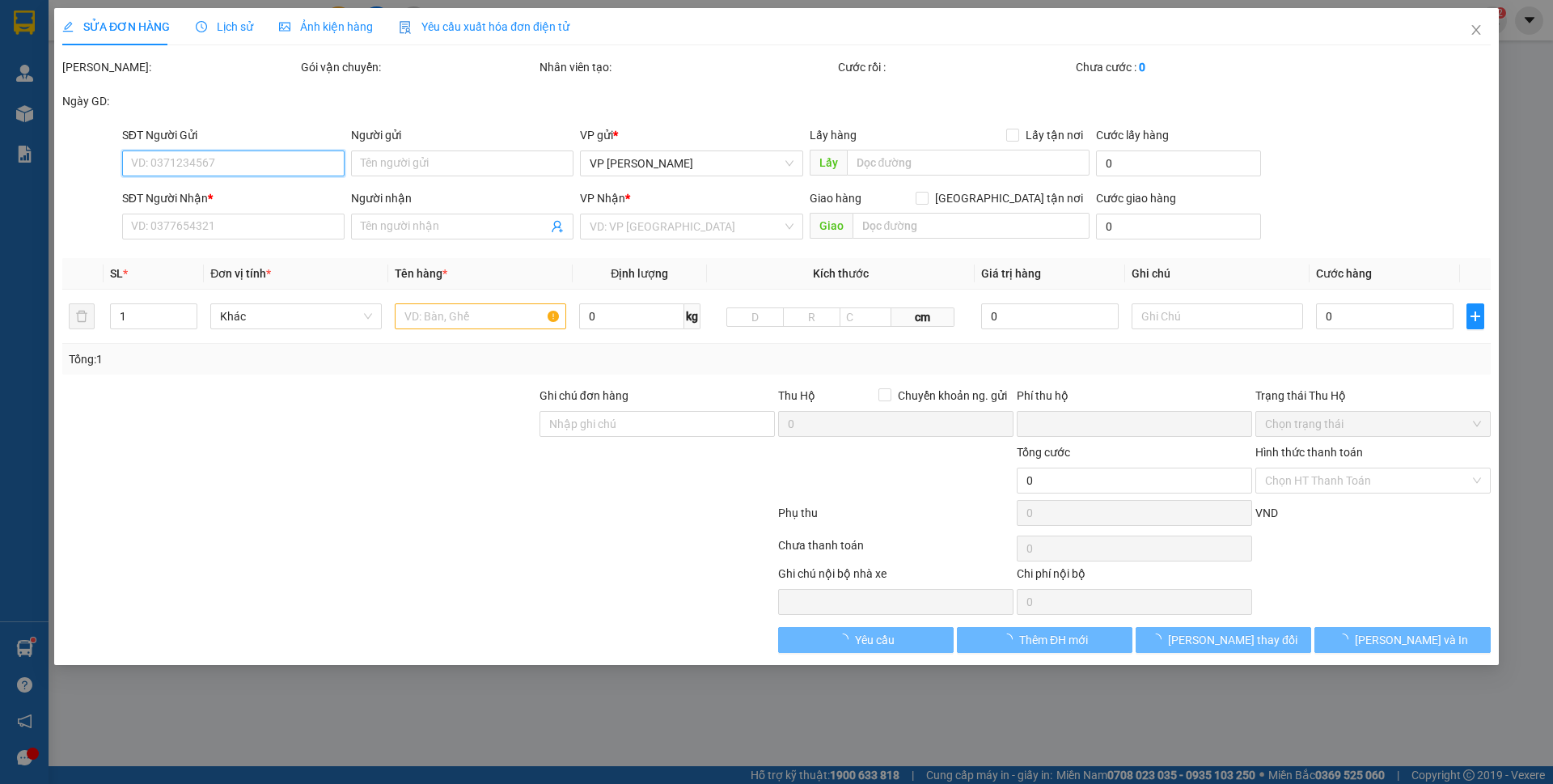
type input "0969872552"
type input "Chiêm"
type input "0966558818"
type input "c Huệ"
type input "0"
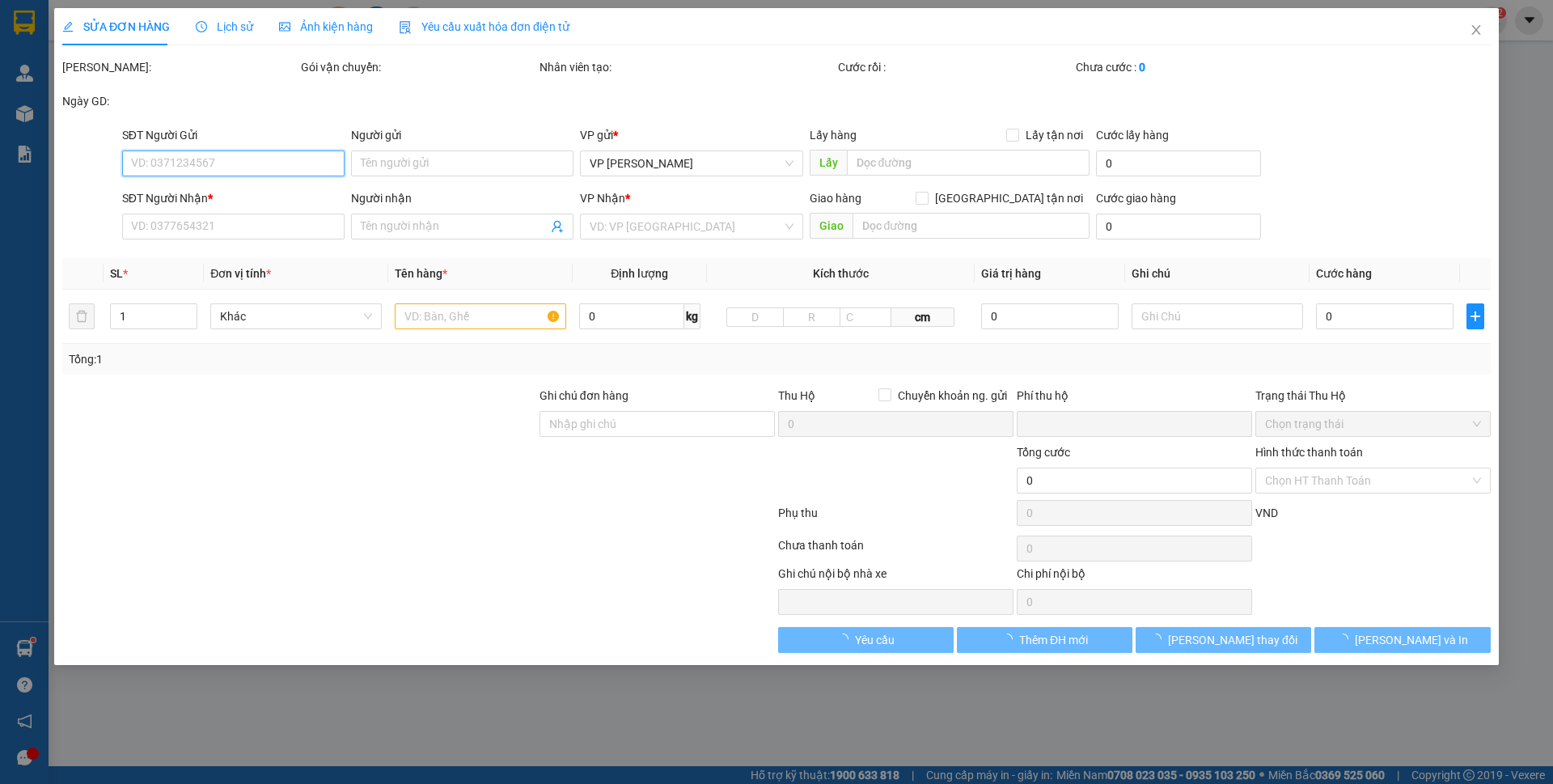
type input "50.000"
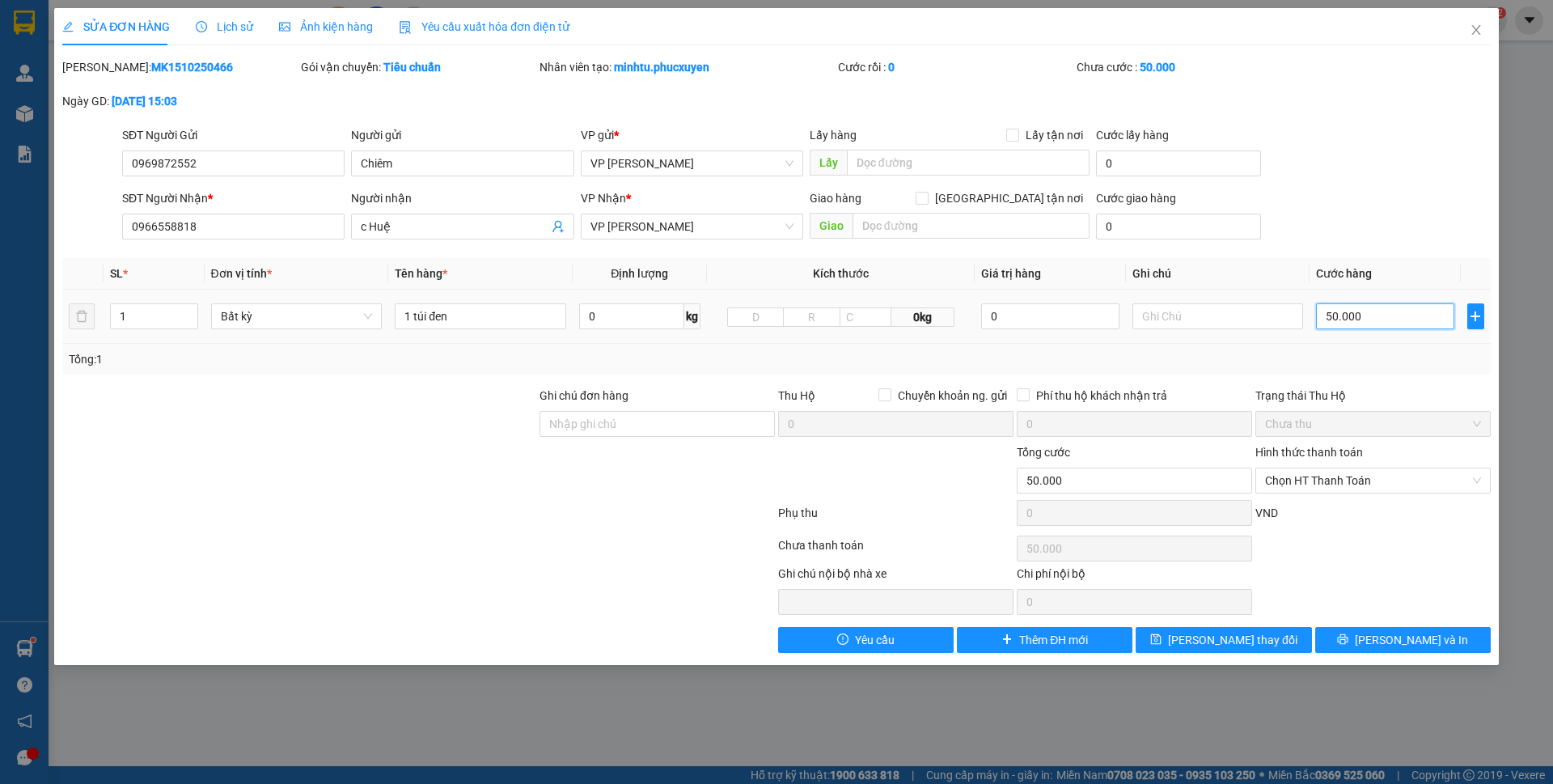
click at [1375, 327] on input "50.000" at bounding box center [1384, 316] width 138 height 25
type input "40"
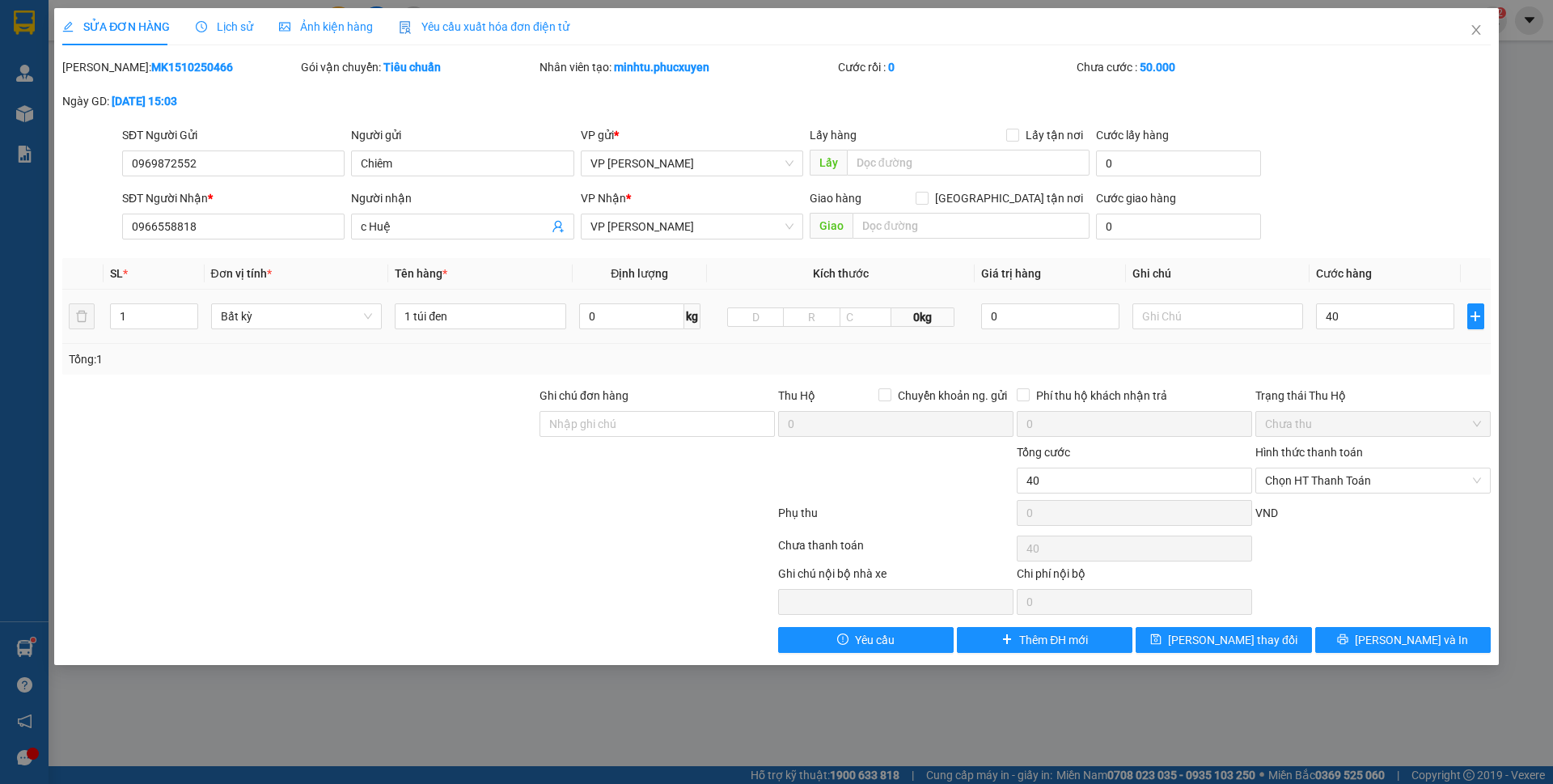
click at [1416, 227] on div "SĐT Người Nhận * 0966558818 Người nhận c Huệ VP Nhận * VP [PERSON_NAME] Giao hà…" at bounding box center [807, 218] width 1375 height 56
type input "40.000"
click at [1418, 643] on span "[PERSON_NAME] và In" at bounding box center [1412, 640] width 113 height 18
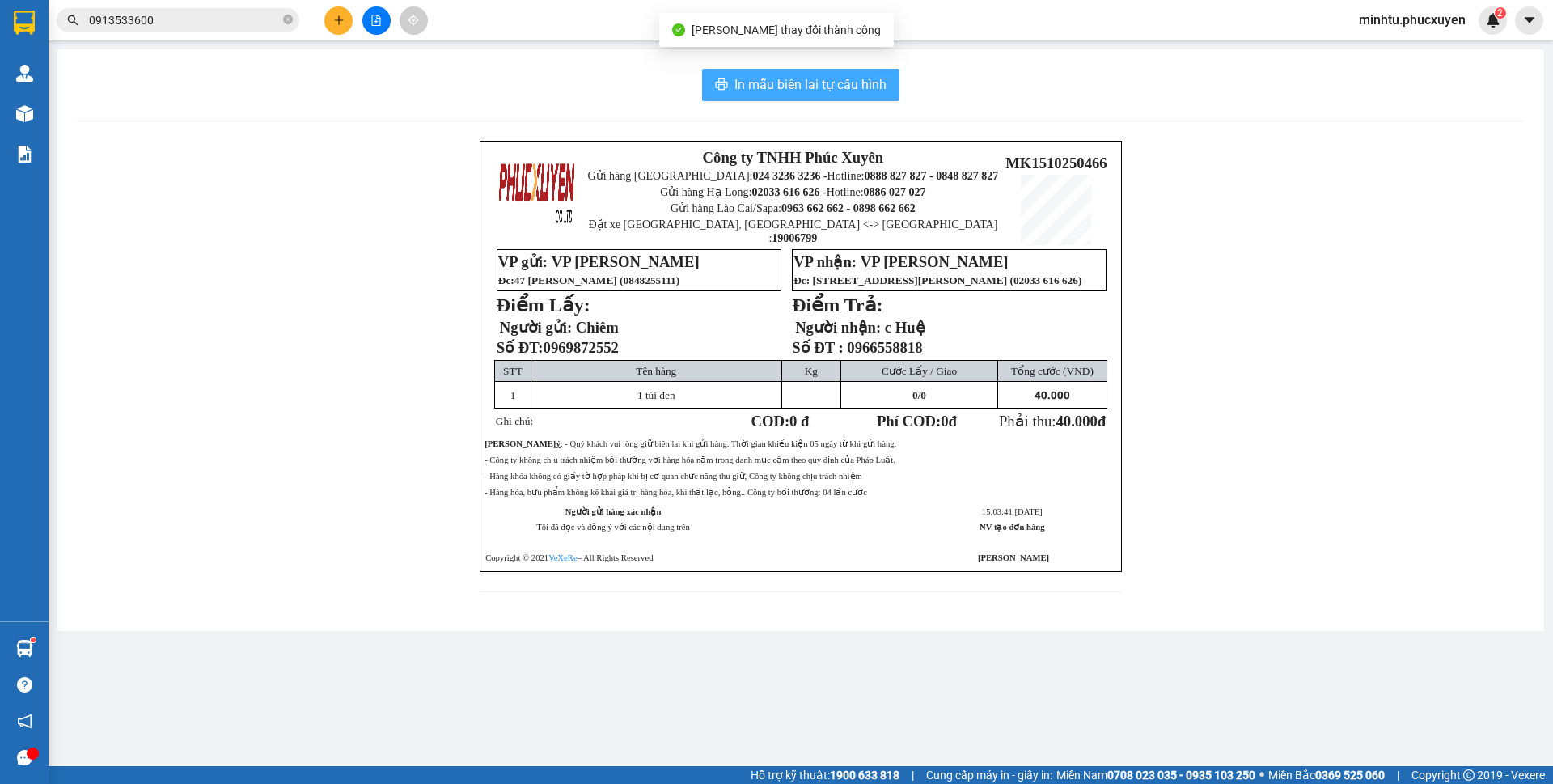
click at [856, 89] on span "In mẫu biên lai tự cấu hình" at bounding box center [811, 85] width 152 height 20
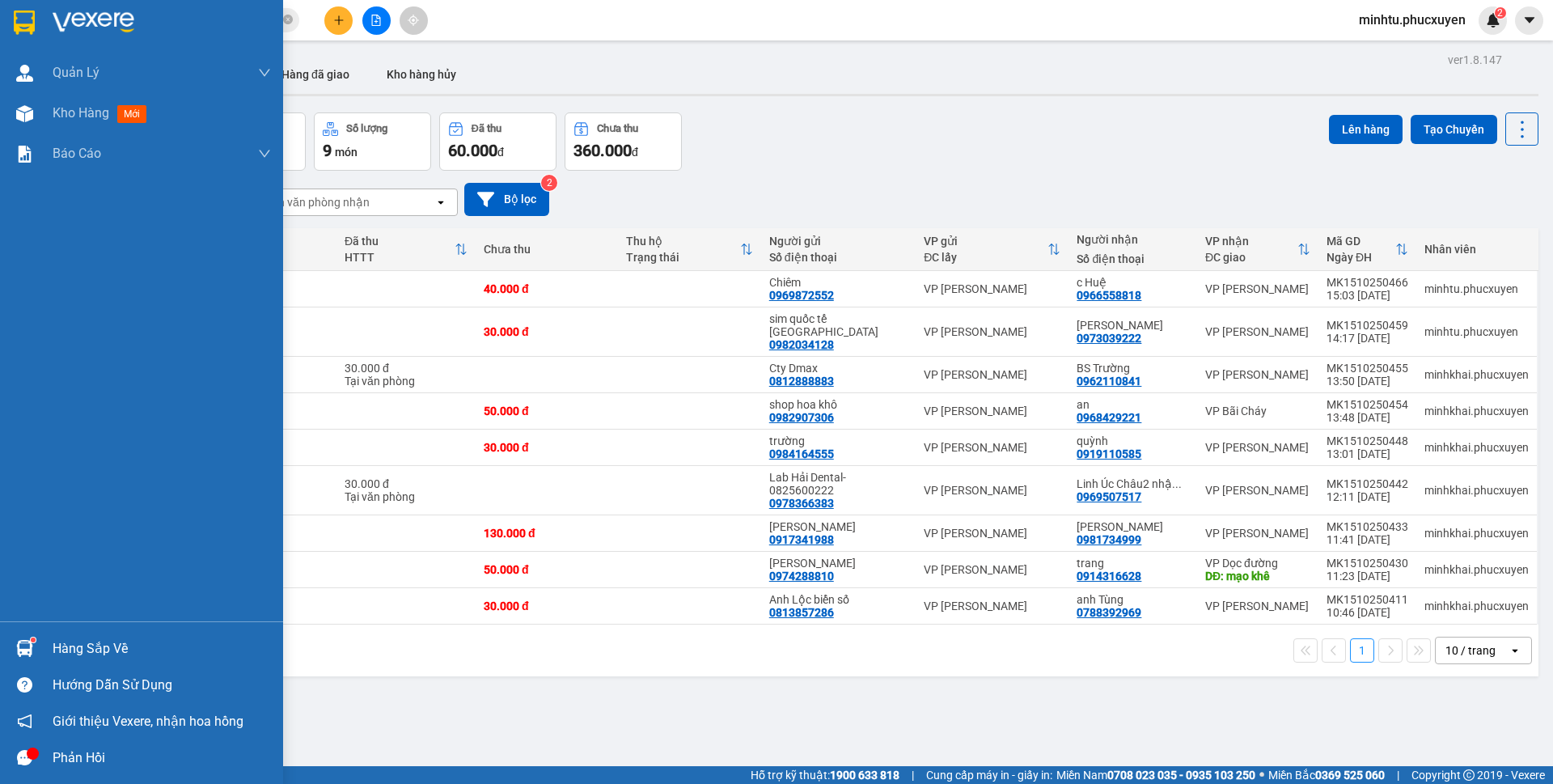
click at [18, 642] on img at bounding box center [25, 648] width 17 height 17
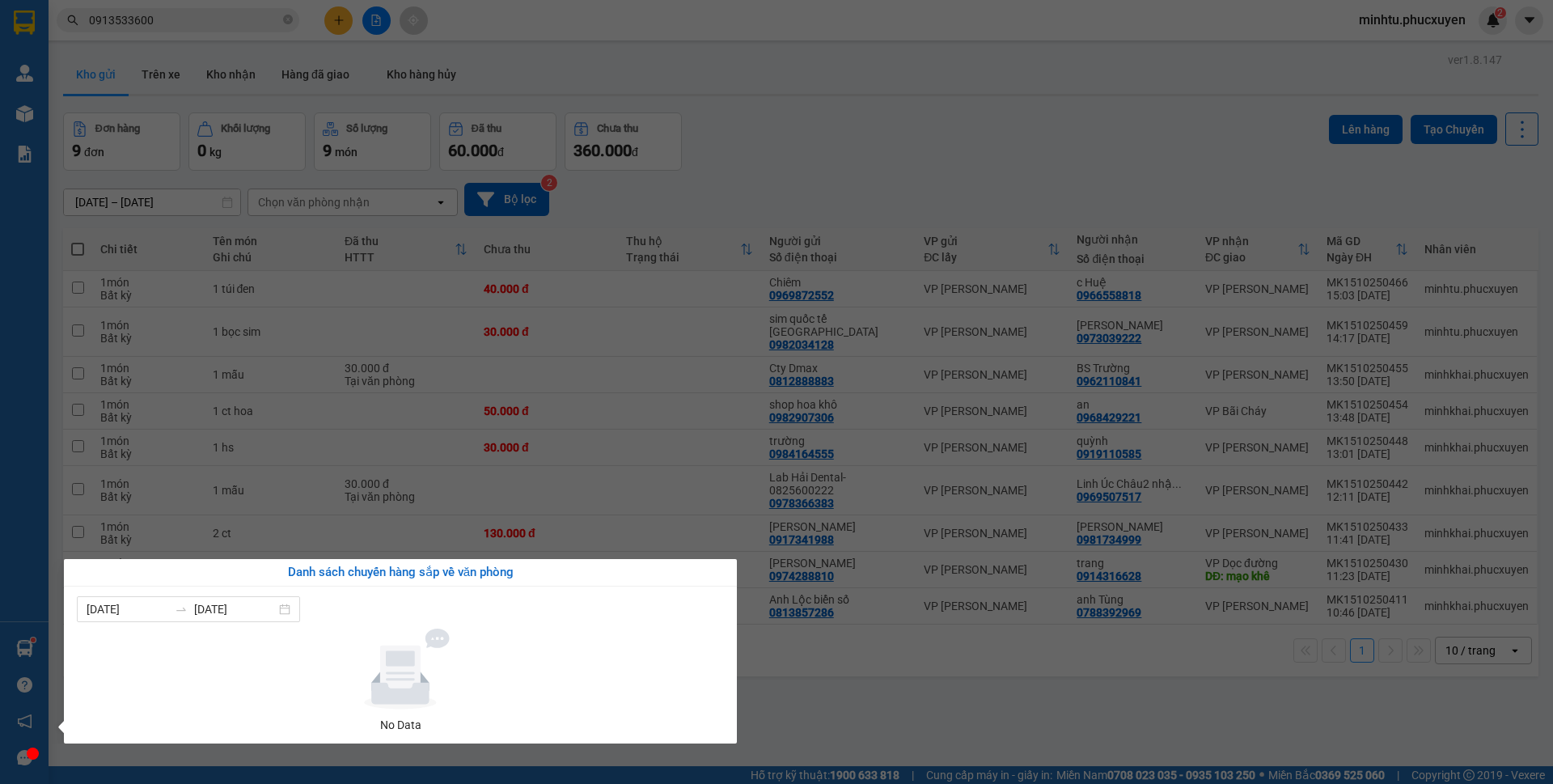
click at [831, 142] on section "Kết quả tìm kiếm ( 1 ) Bộ lọc Mã ĐH Trạng thái Món hàng Thu hộ Tổng cước Chưa c…" at bounding box center [776, 392] width 1553 height 784
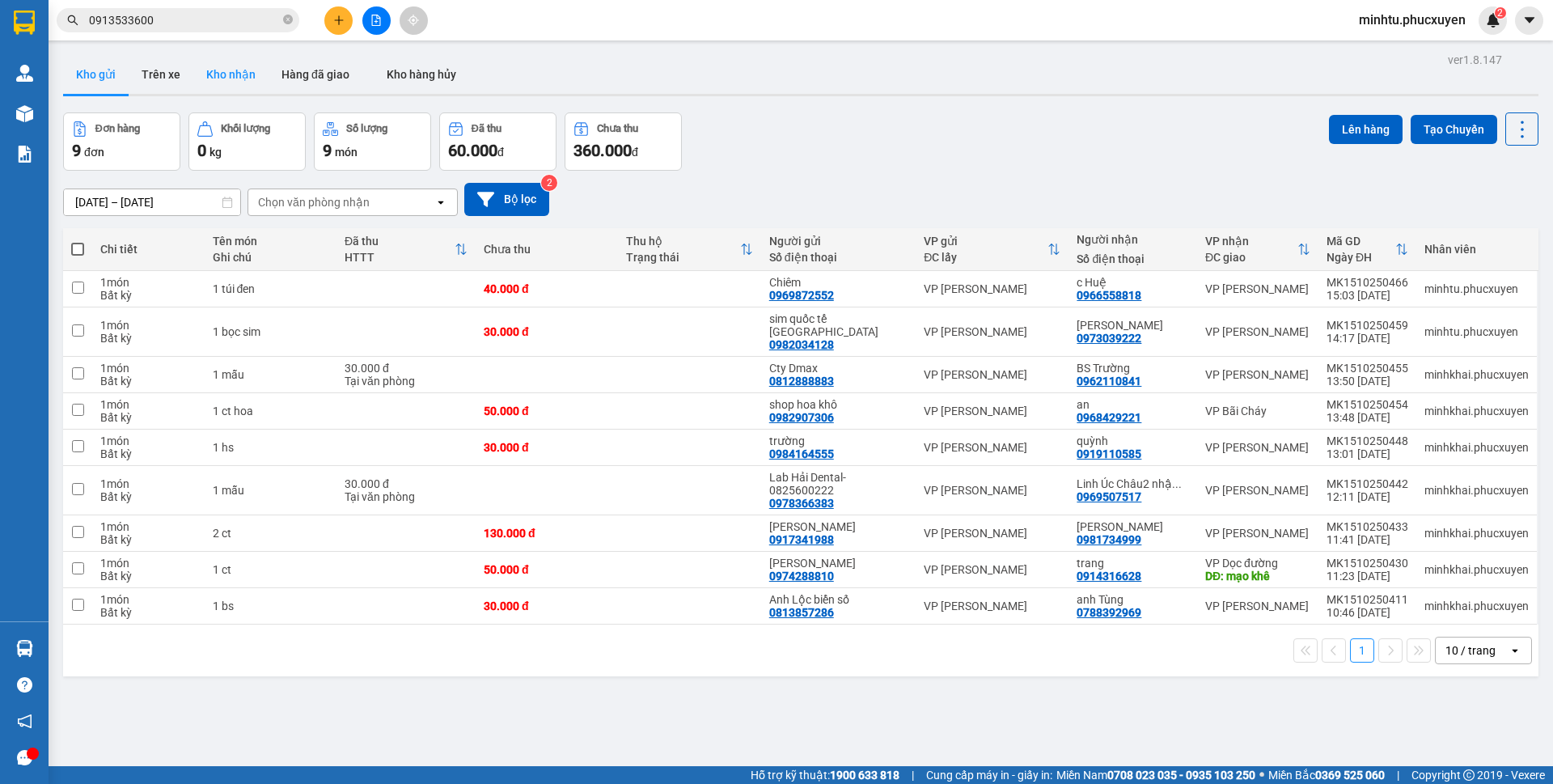
click at [247, 69] on button "Kho nhận" at bounding box center [230, 74] width 76 height 39
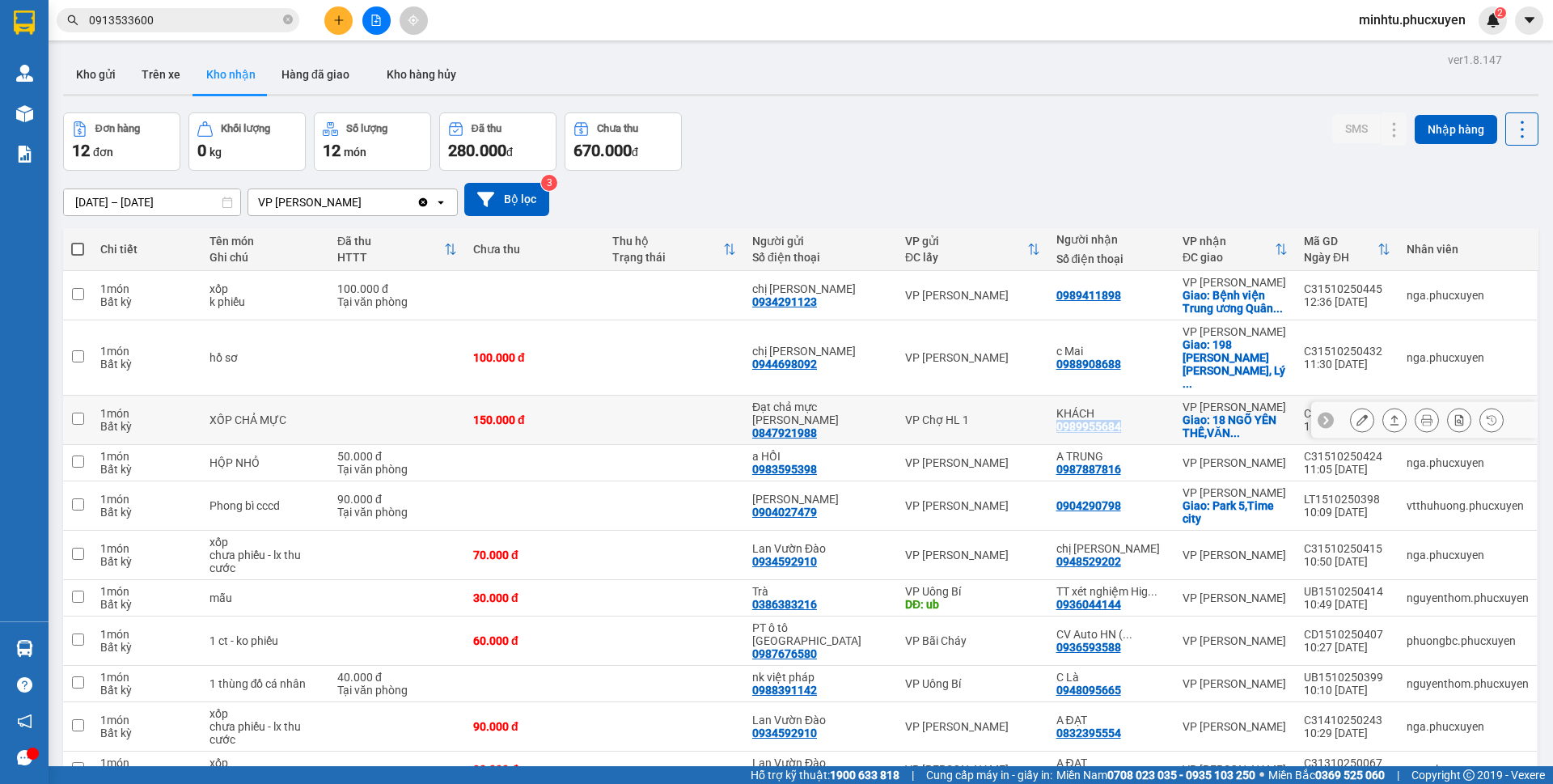
drag, startPoint x: 1049, startPoint y: 400, endPoint x: 1124, endPoint y: 400, distance: 75.0
click at [1124, 400] on td "KHÁCH 0989955684" at bounding box center [1111, 420] width 127 height 49
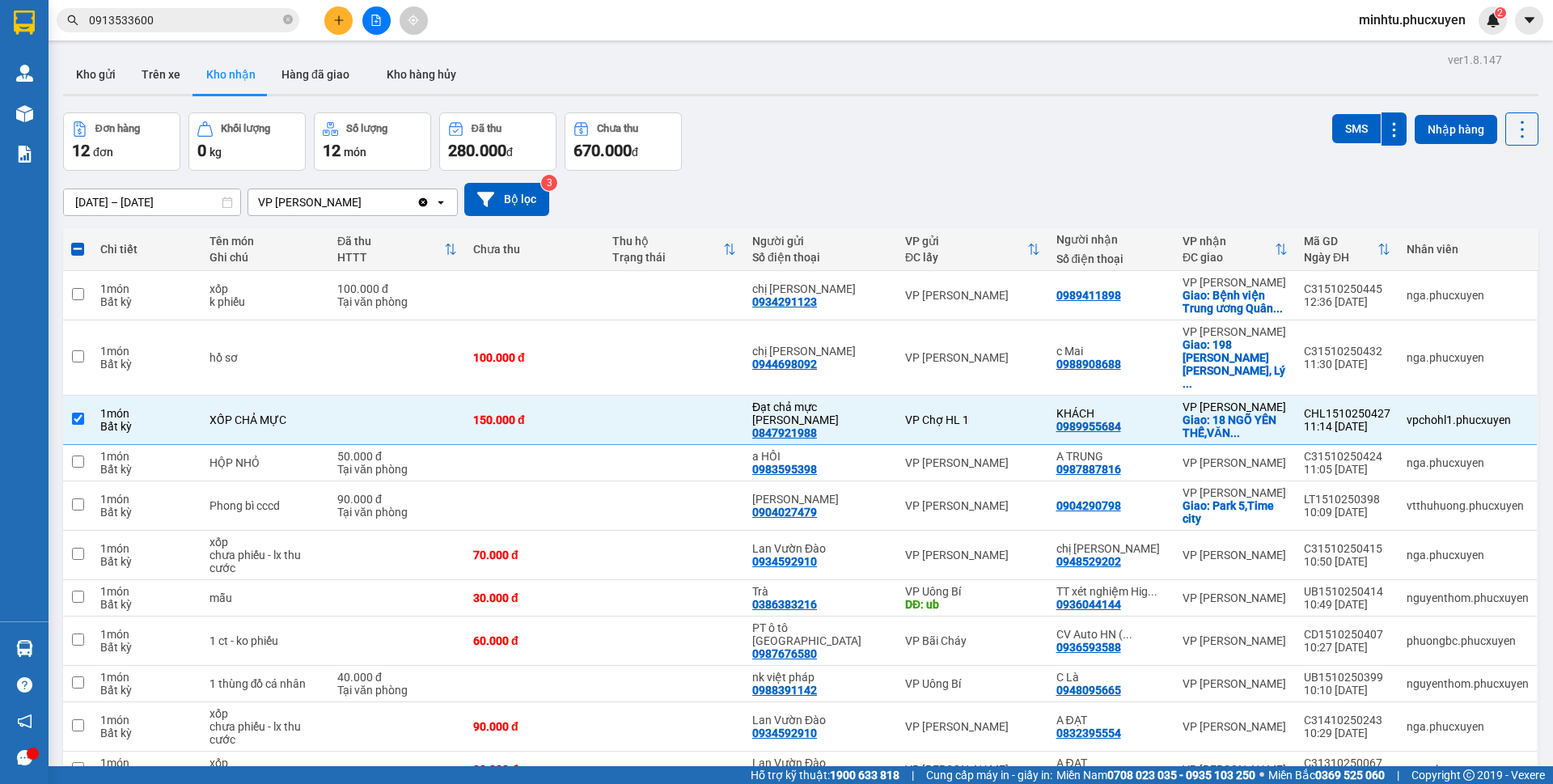
click at [1160, 181] on div "[DATE] – [DATE] Press the down arrow key to interact with the calendar and sele…" at bounding box center [801, 199] width 1476 height 57
click at [916, 413] on div "VP Chợ HL 1" at bounding box center [973, 420] width 135 height 13
checkbox input "false"
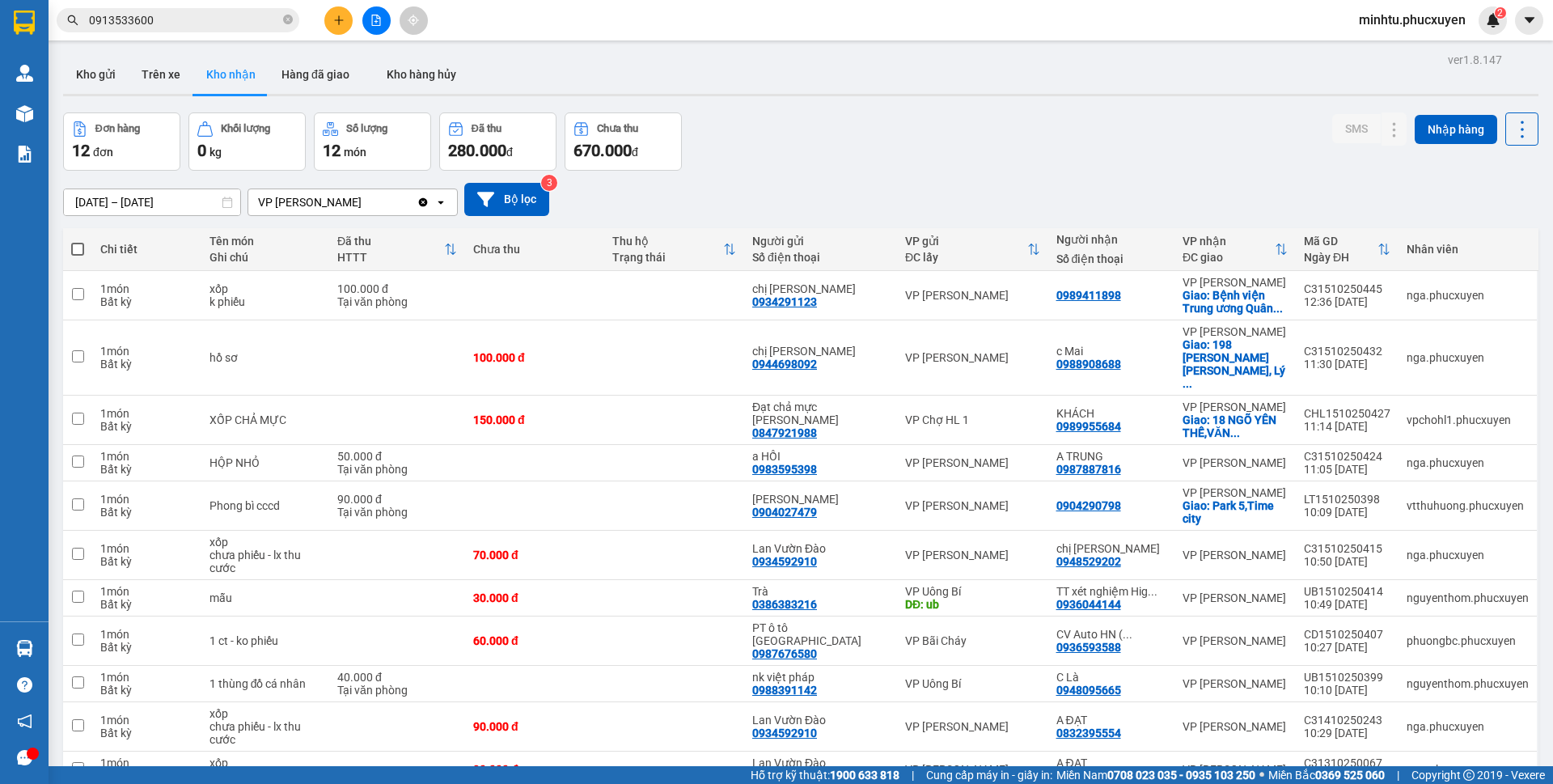
click at [332, 29] on button at bounding box center [338, 20] width 28 height 28
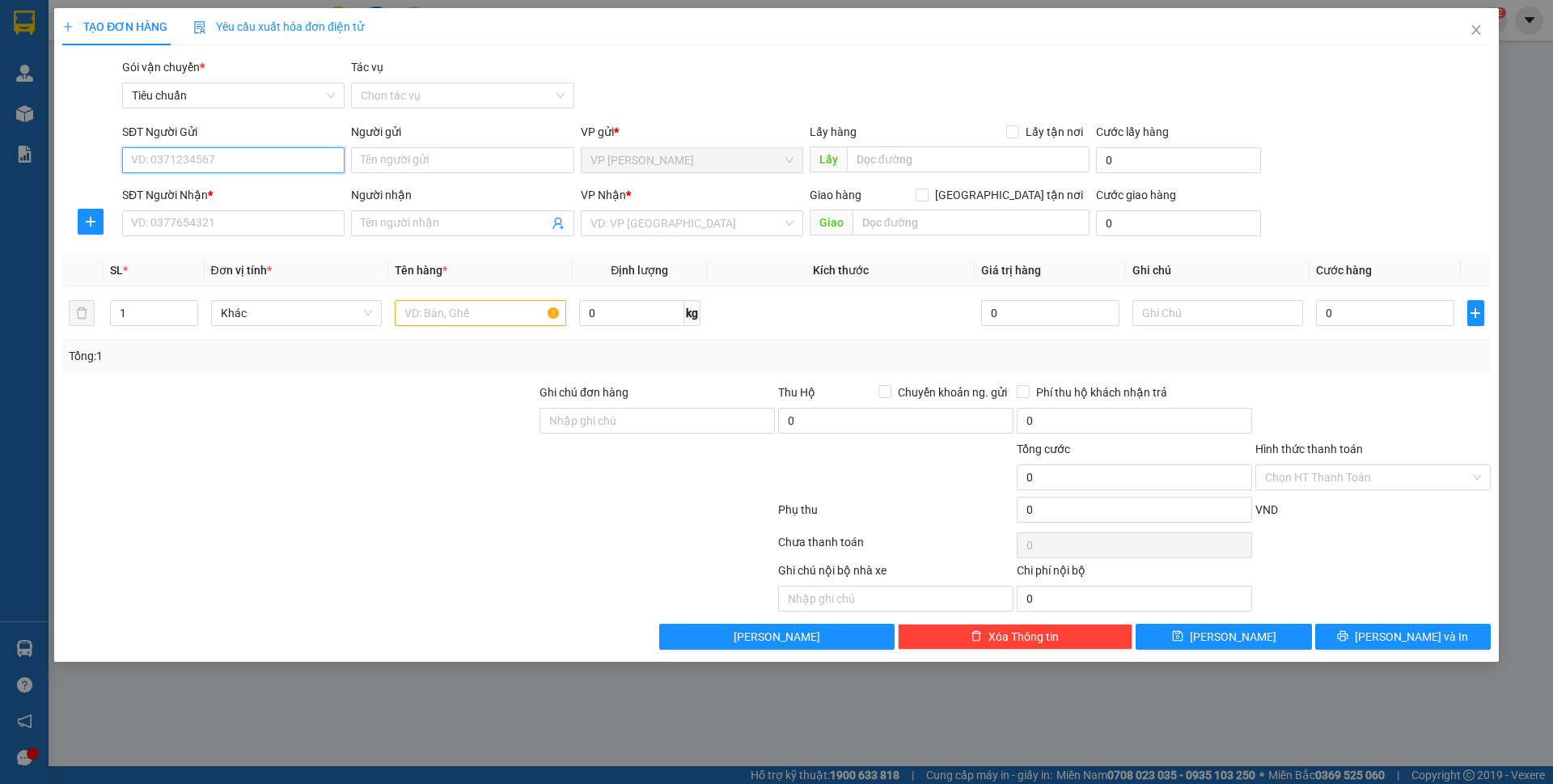
click at [187, 154] on input "SĐT Người Gửi" at bounding box center [233, 160] width 222 height 25
type input "0976230074"
click at [246, 158] on input "0976230074" at bounding box center [233, 160] width 222 height 25
click at [271, 199] on div "0976230074 - LAB MINH VIỆT" at bounding box center [233, 193] width 203 height 18
type input "LAB MINH VIỆT"
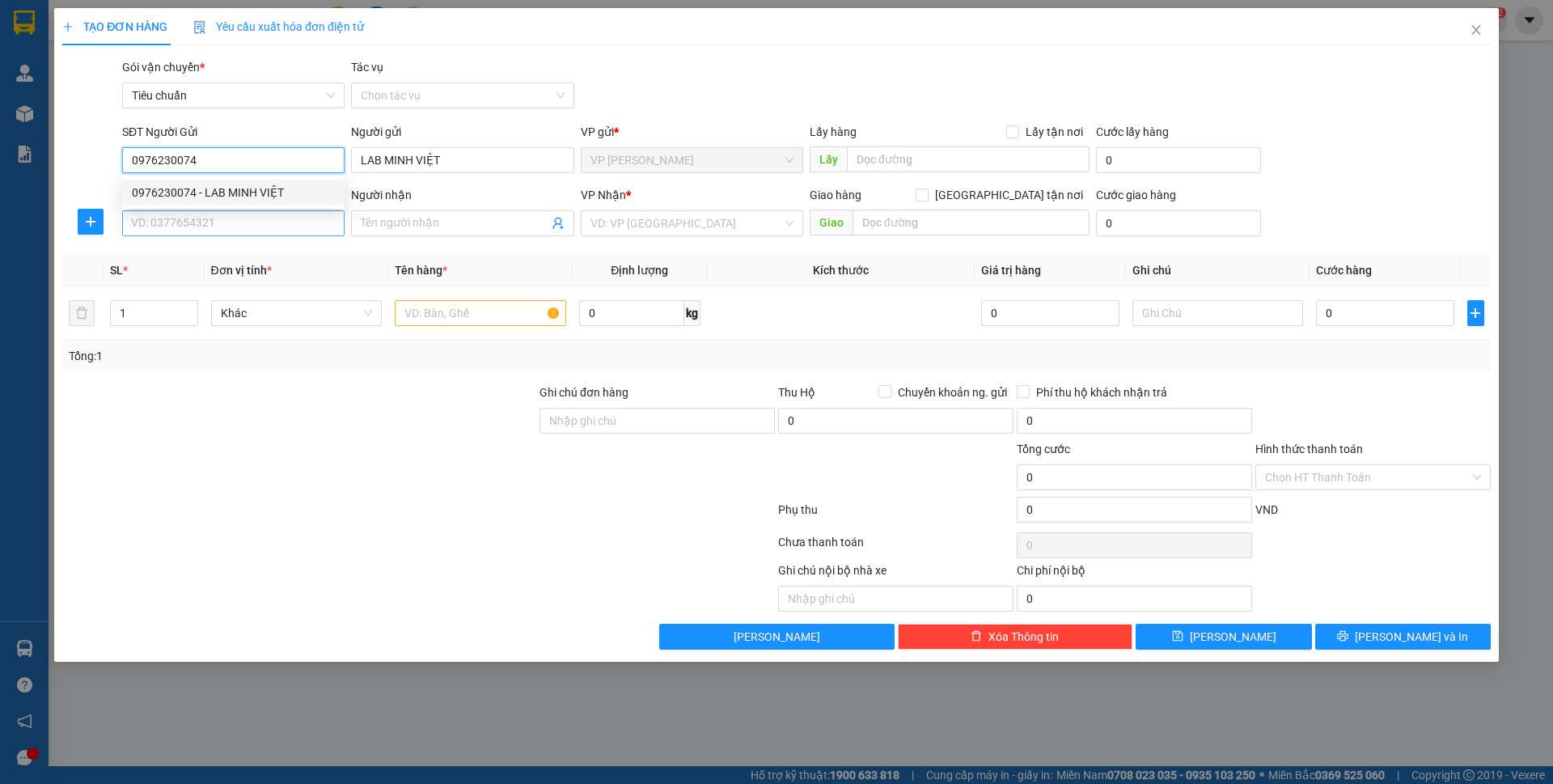
type input "0976230074"
click at [261, 234] on input "SĐT Người Nhận *" at bounding box center [233, 223] width 222 height 25
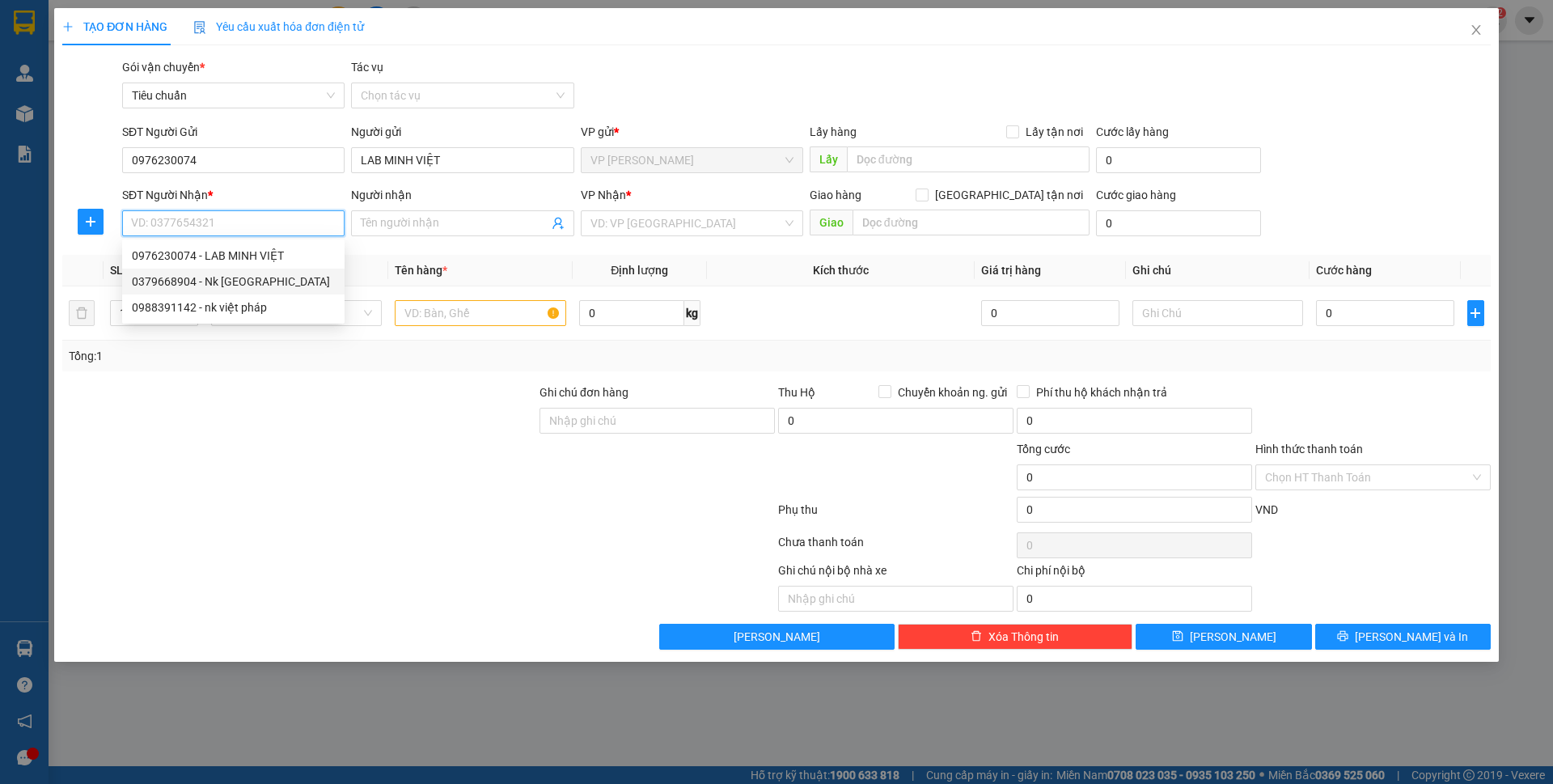
click at [292, 280] on div "0379668904 - Nk [GEOGRAPHIC_DATA]" at bounding box center [233, 281] width 203 height 18
type input "0379668904"
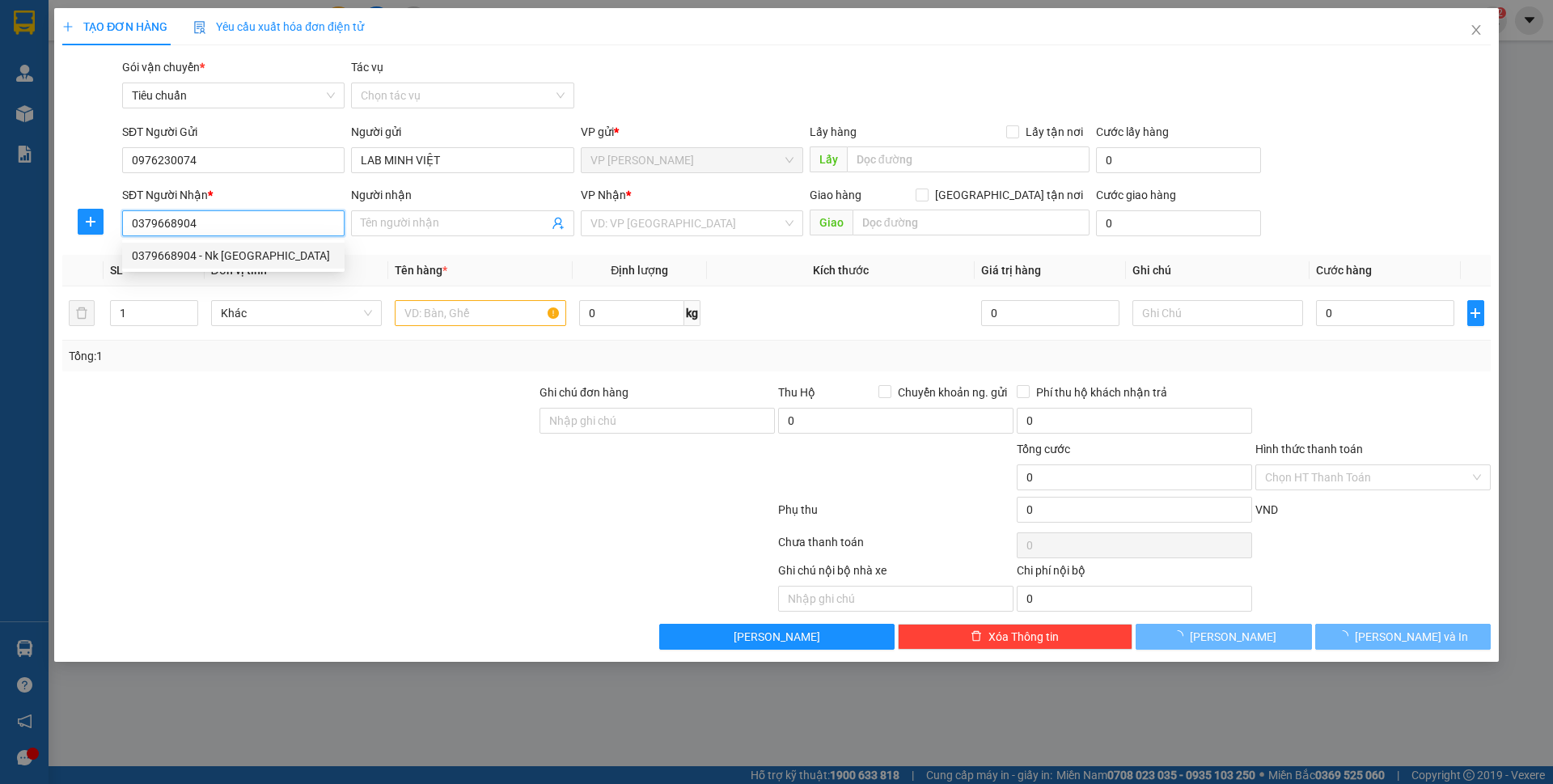
type input "Nk Hoàn Mỹ"
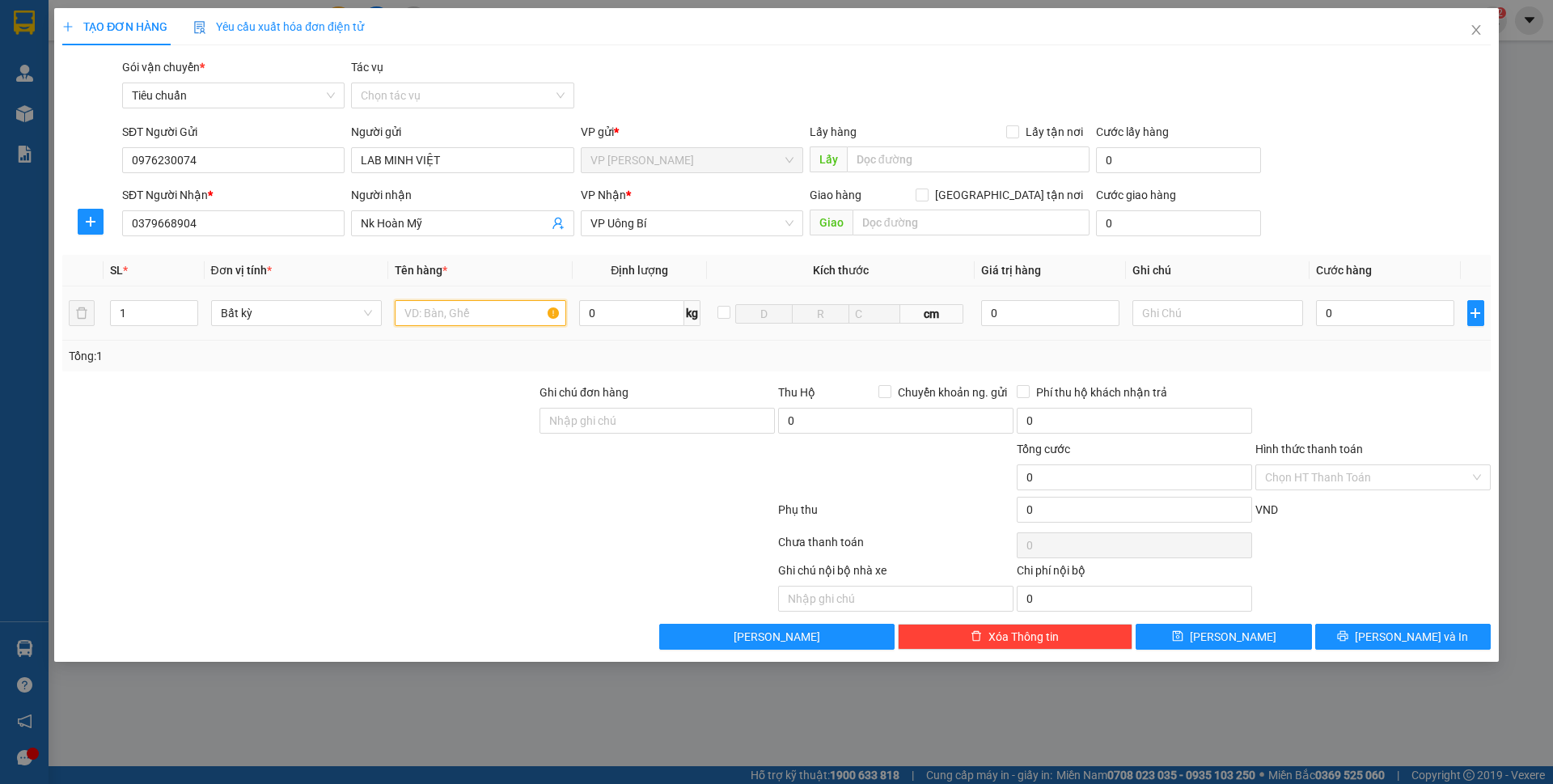
click at [463, 320] on input "text" at bounding box center [480, 313] width 171 height 25
type input "1 mẫu"
click at [1346, 303] on input "0" at bounding box center [1384, 313] width 138 height 25
type input "30"
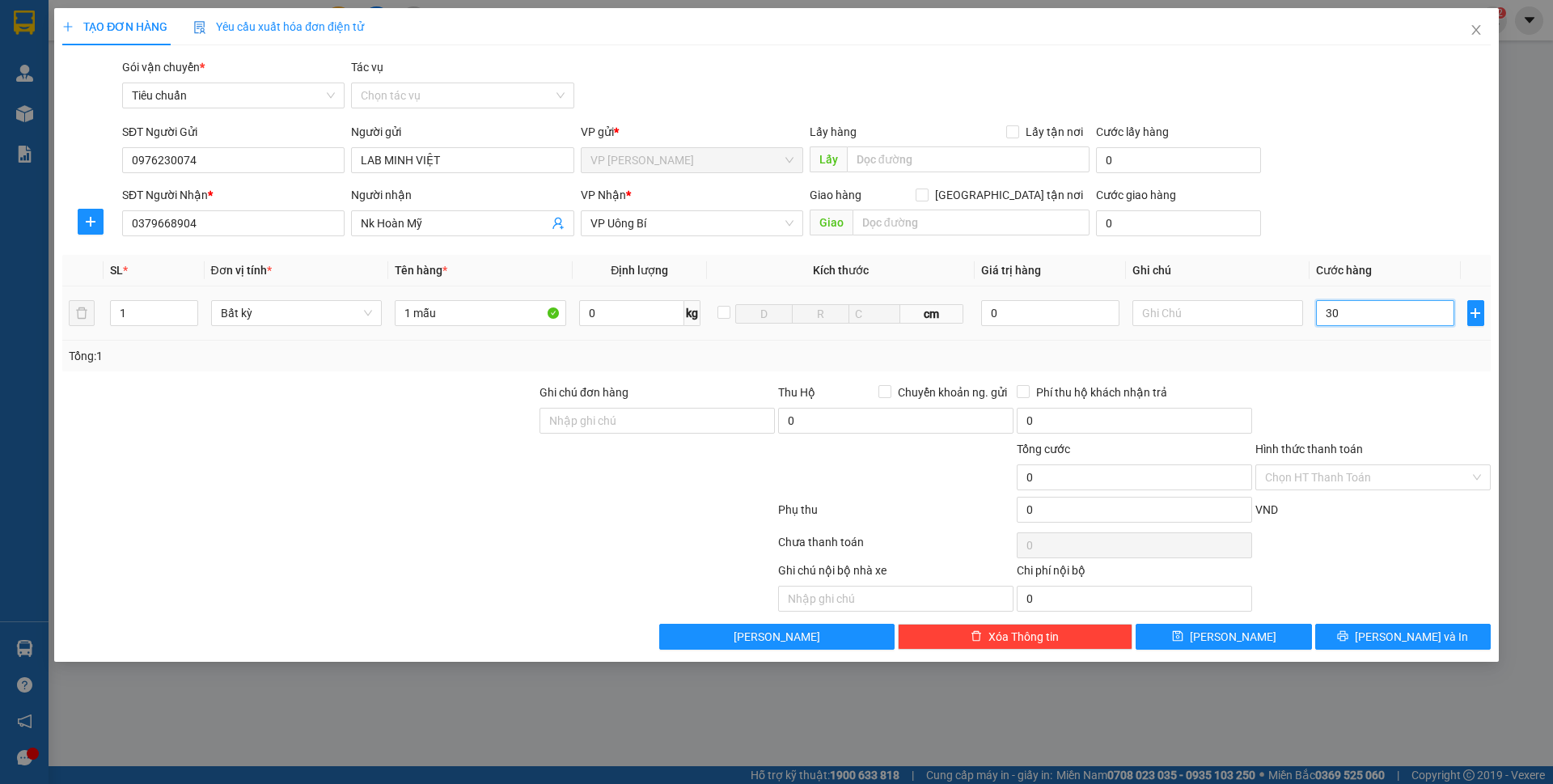
type input "30"
click at [1351, 200] on div "SĐT Người Nhận * 0379668904 Người nhận Nk Hoàn Mỹ VP Nhận * VP Uông Bí Giao hàn…" at bounding box center [807, 214] width 1375 height 56
type input "30.000"
click at [1368, 480] on input "Hình thức thanh toán" at bounding box center [1367, 477] width 205 height 25
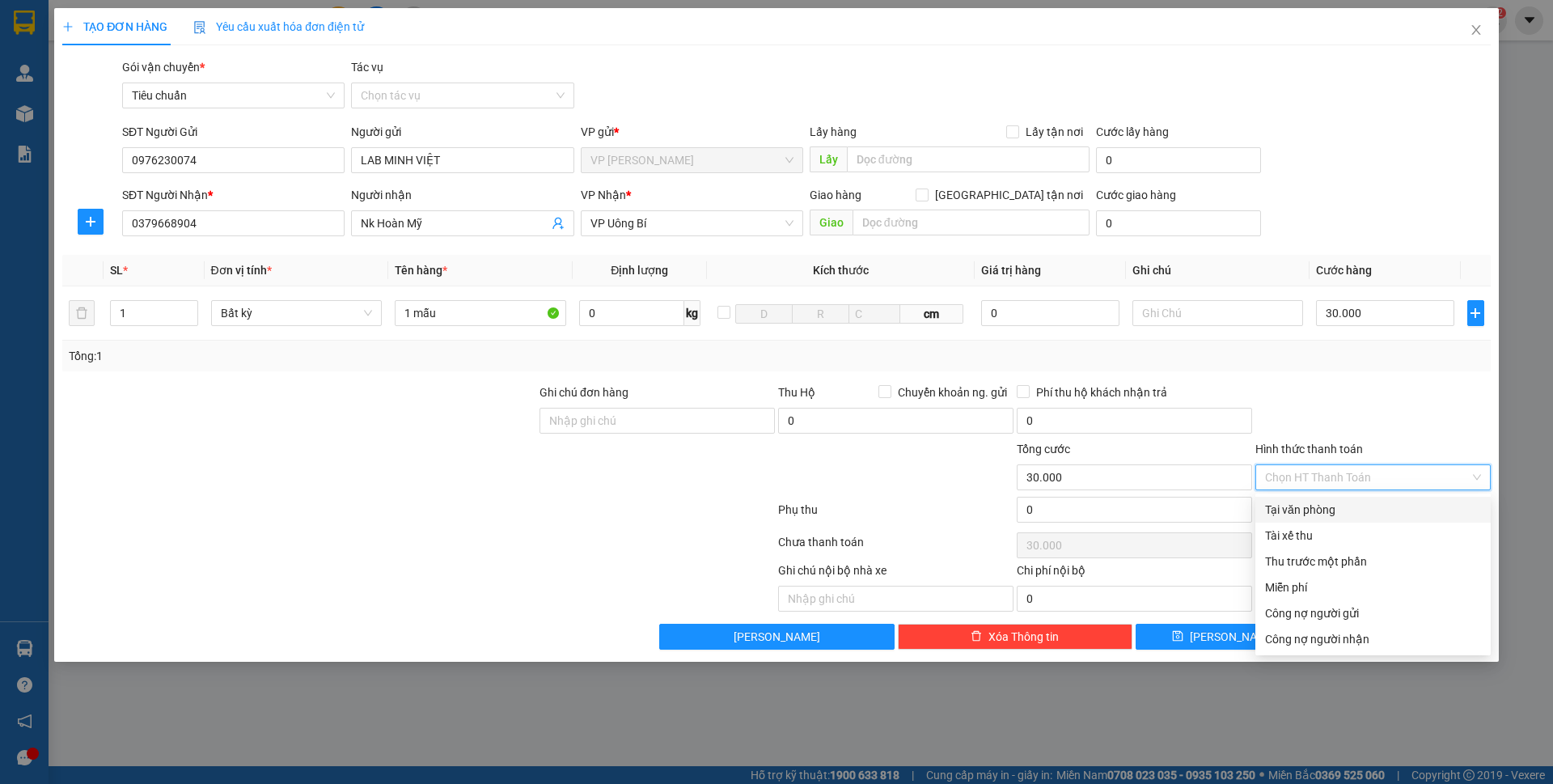
click at [1336, 504] on div "Tại văn phòng" at bounding box center [1373, 510] width 216 height 18
type input "0"
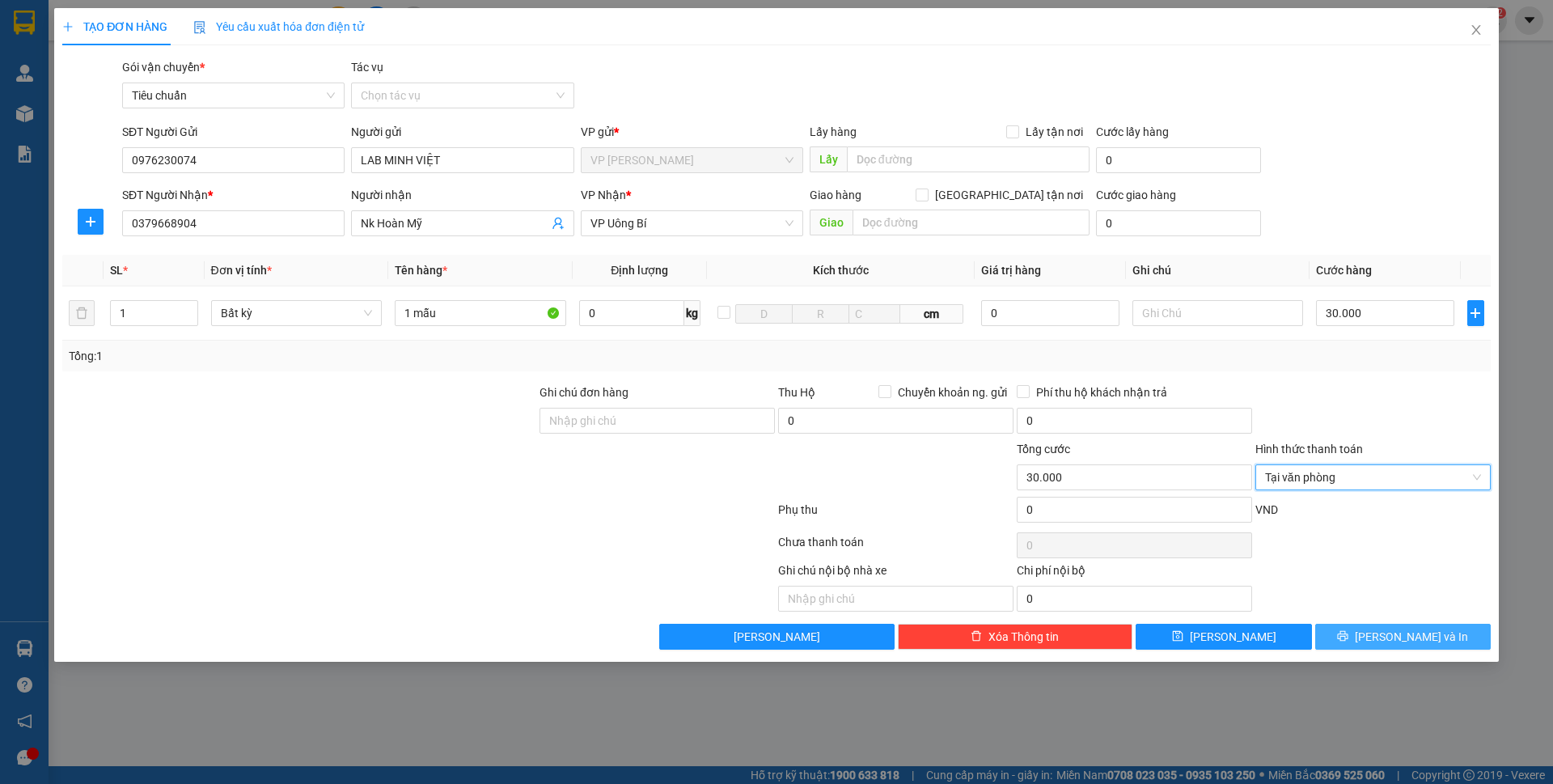
click at [1415, 634] on span "[PERSON_NAME] và In" at bounding box center [1412, 636] width 113 height 18
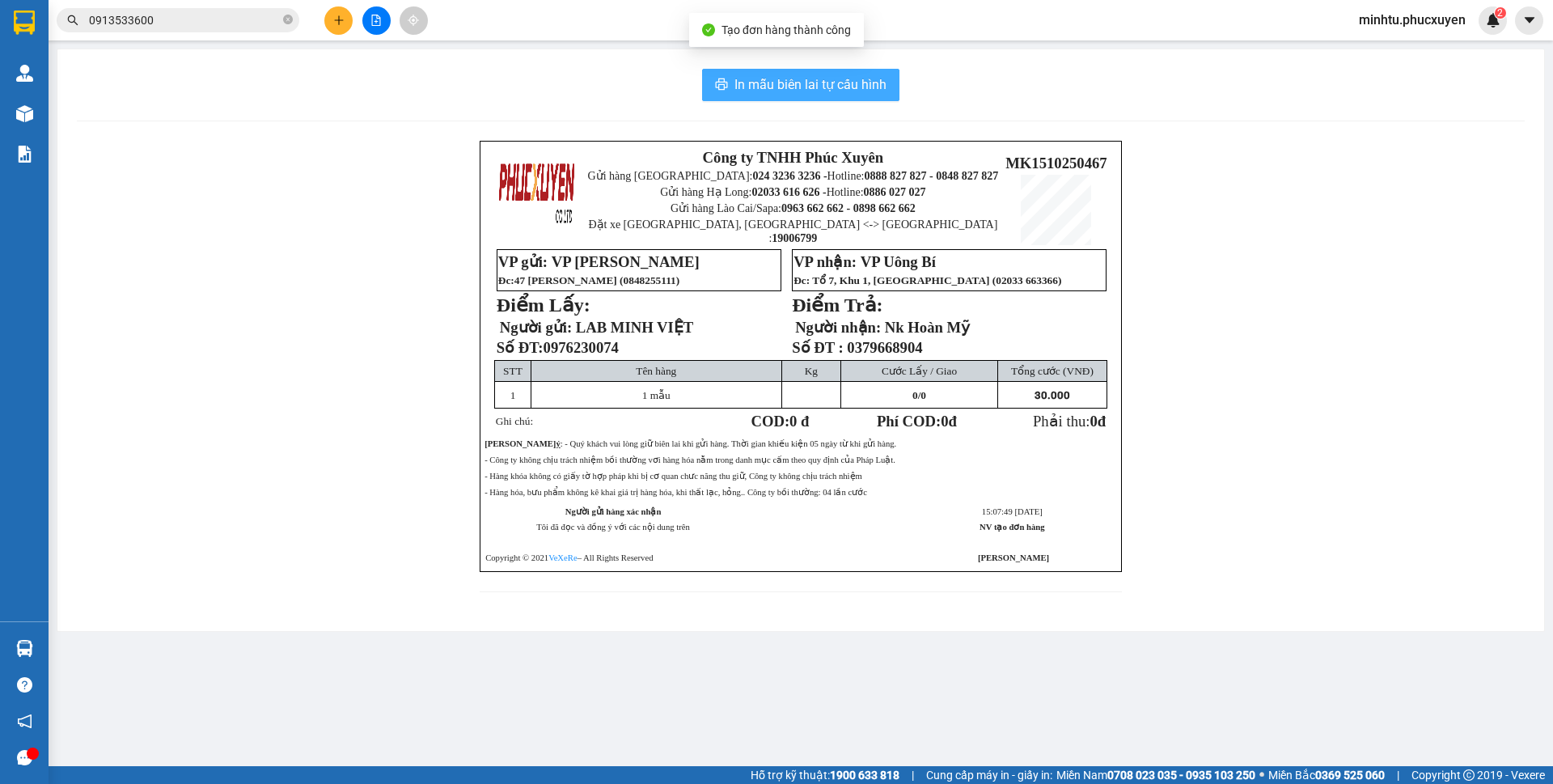
click at [886, 87] on button "In mẫu biên lai tự cấu hình" at bounding box center [801, 85] width 198 height 33
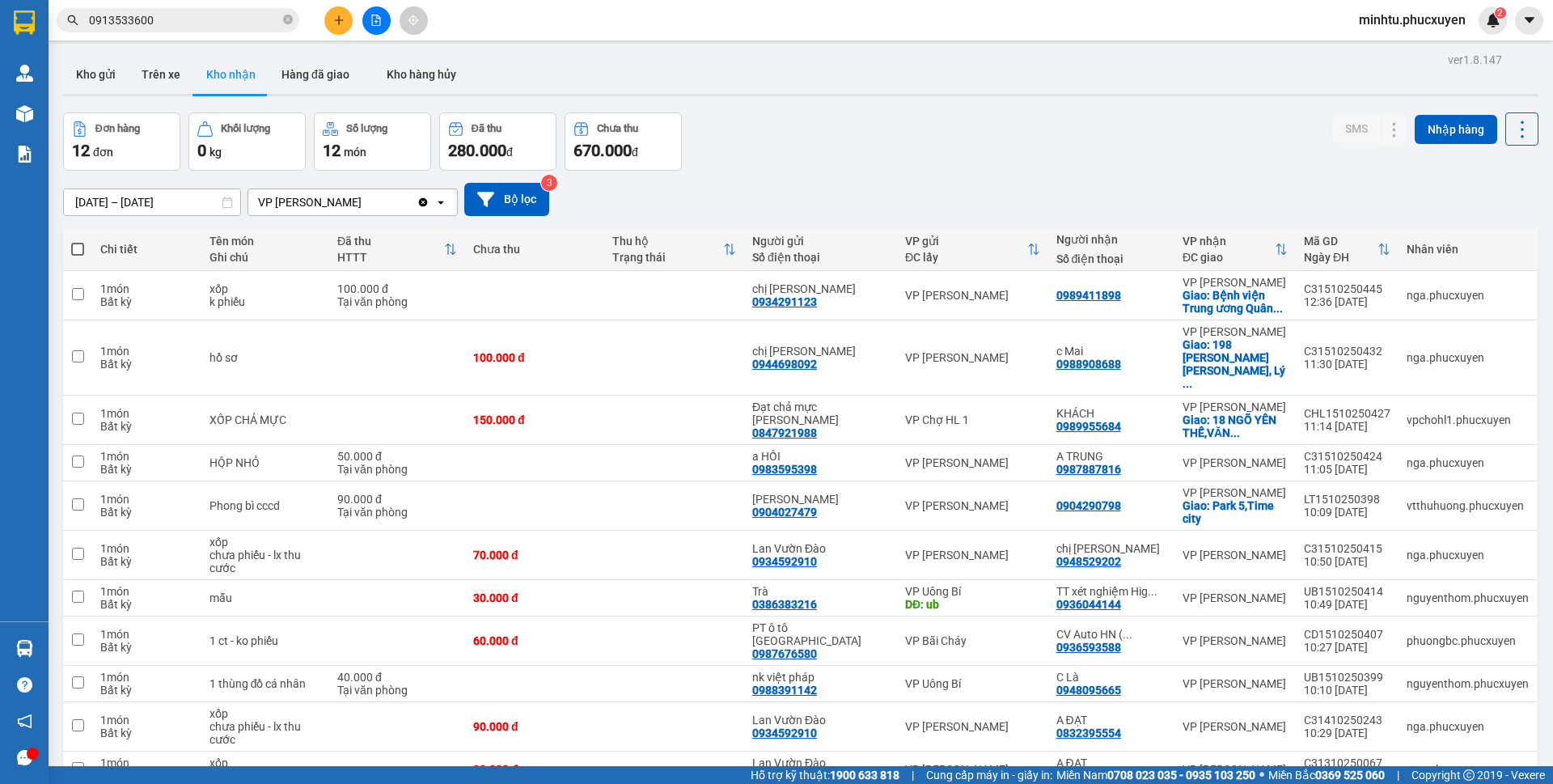
click at [916, 178] on div "[DATE] – [DATE] Press the down arrow key to interact with the calendar and sele…" at bounding box center [801, 199] width 1476 height 57
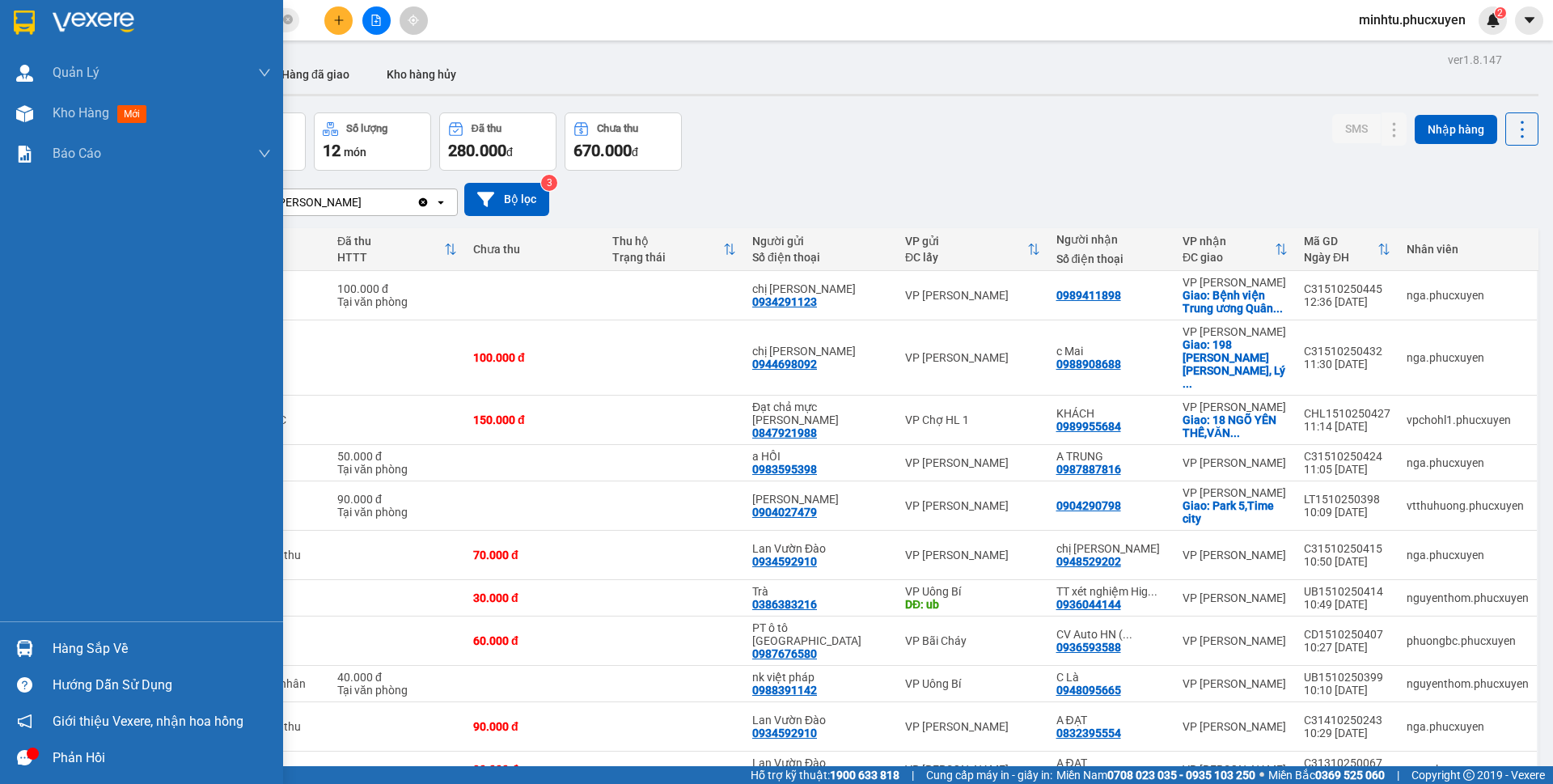
click at [23, 646] on img at bounding box center [25, 648] width 17 height 17
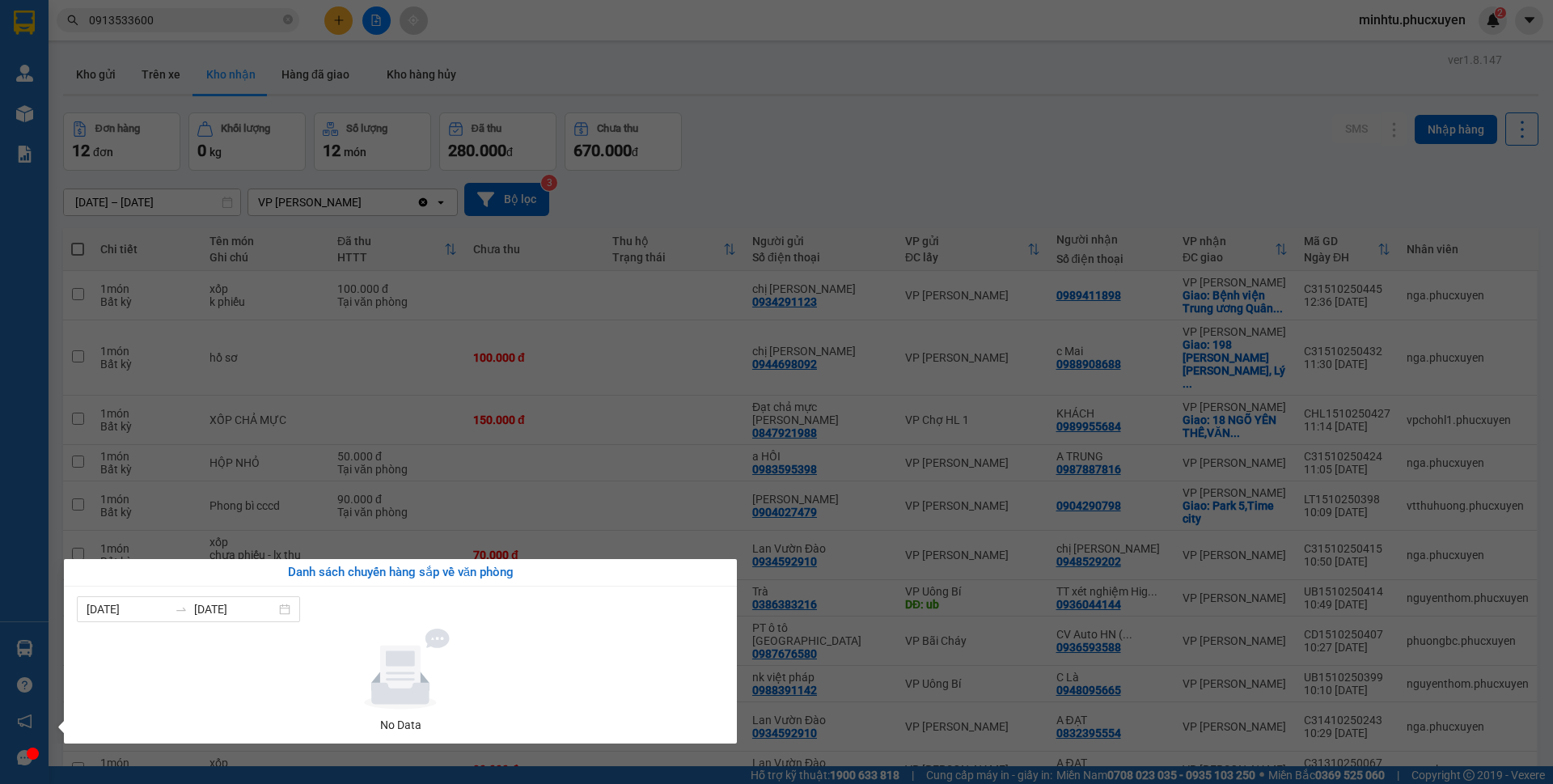
click at [858, 107] on section "Kết quả tìm kiếm ( 1 ) Bộ lọc Mã ĐH Trạng thái Món hàng Thu hộ Tổng cước Chưa c…" at bounding box center [776, 392] width 1553 height 784
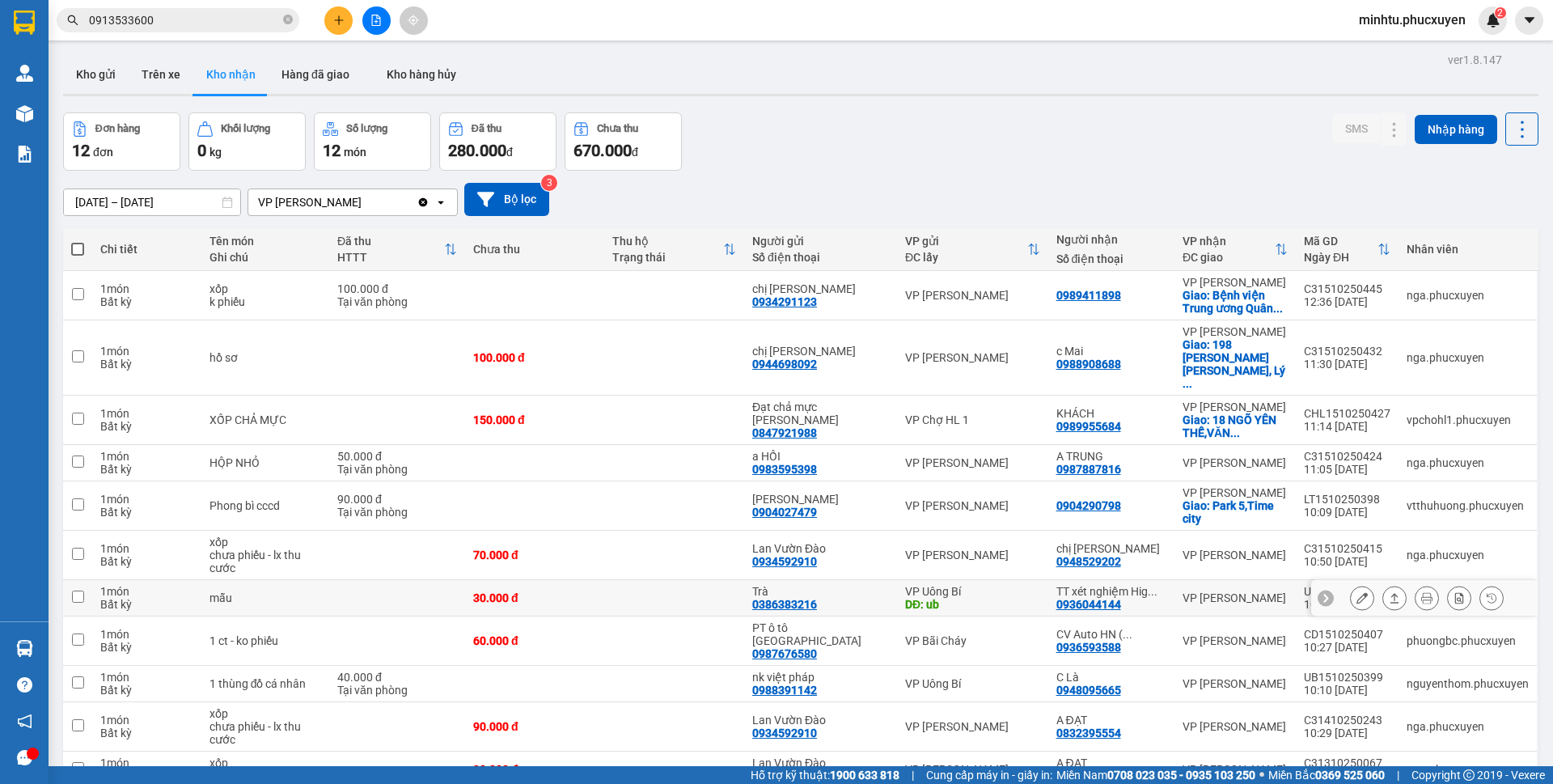
click at [1357, 592] on icon at bounding box center [1363, 597] width 11 height 11
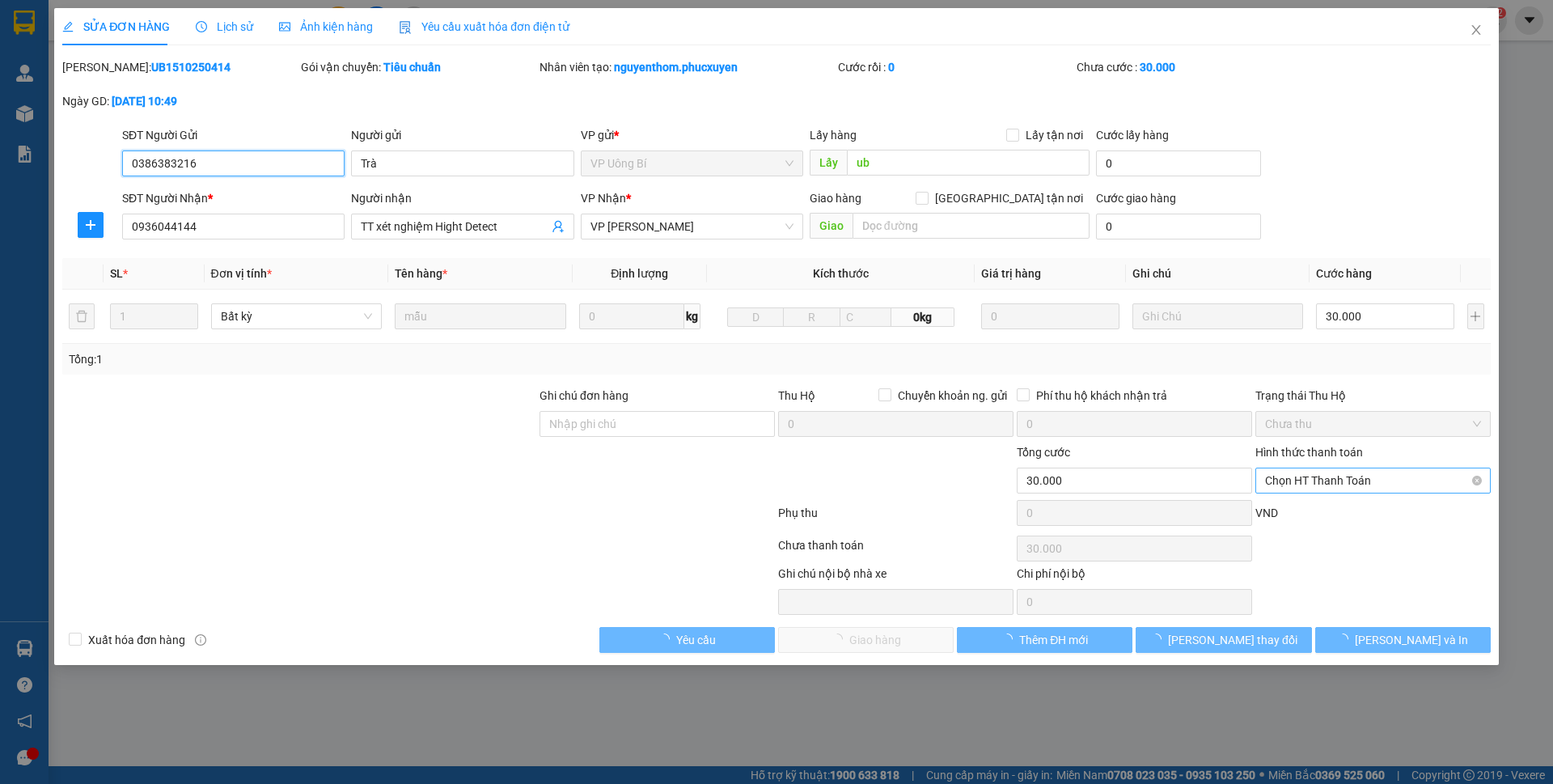
type input "0386383216"
type input "Trà"
type input "ub"
type input "0936044144"
type input "TT xét nghiệm Hight Detect"
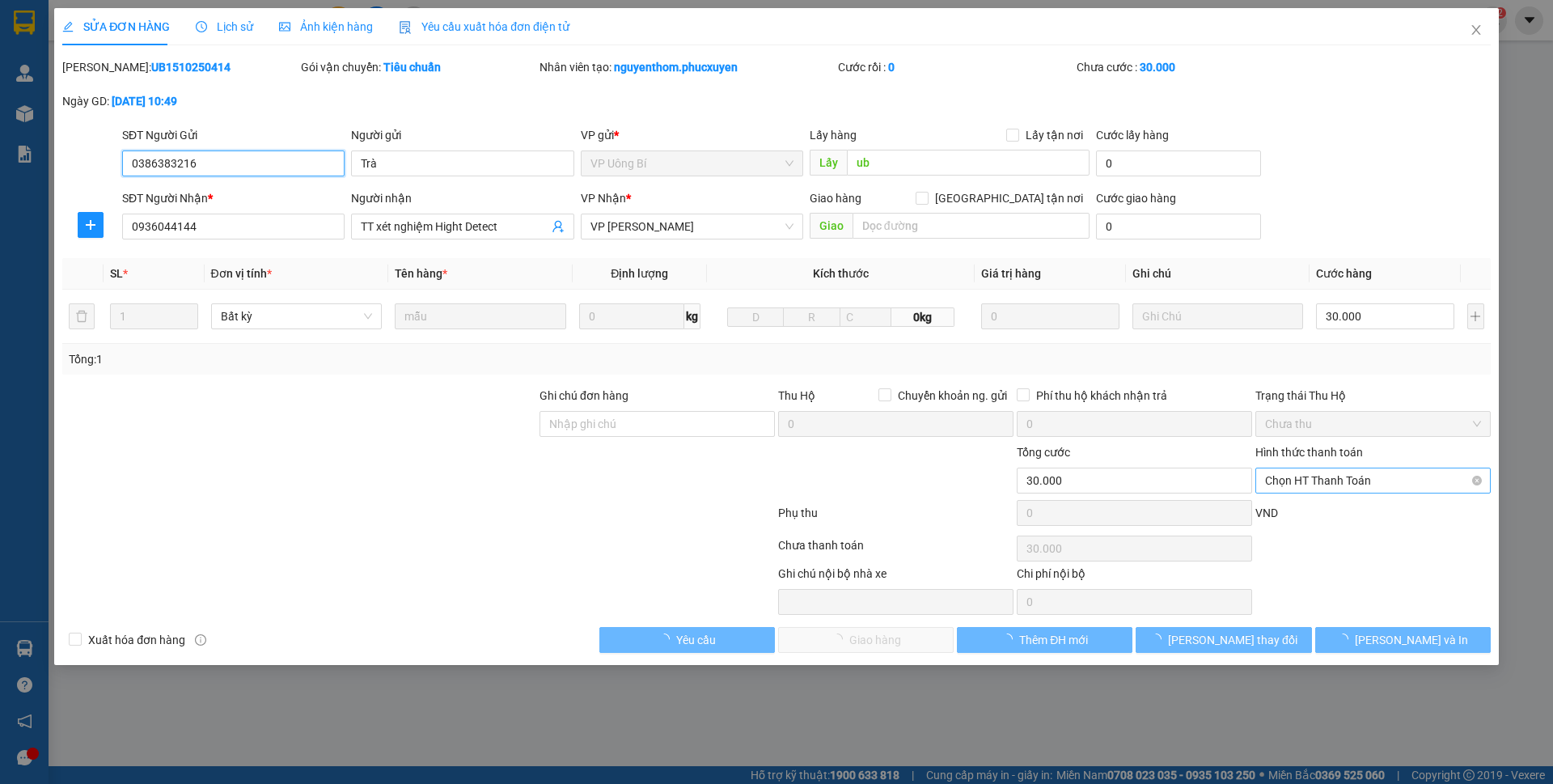
type input "0"
type input "30.000"
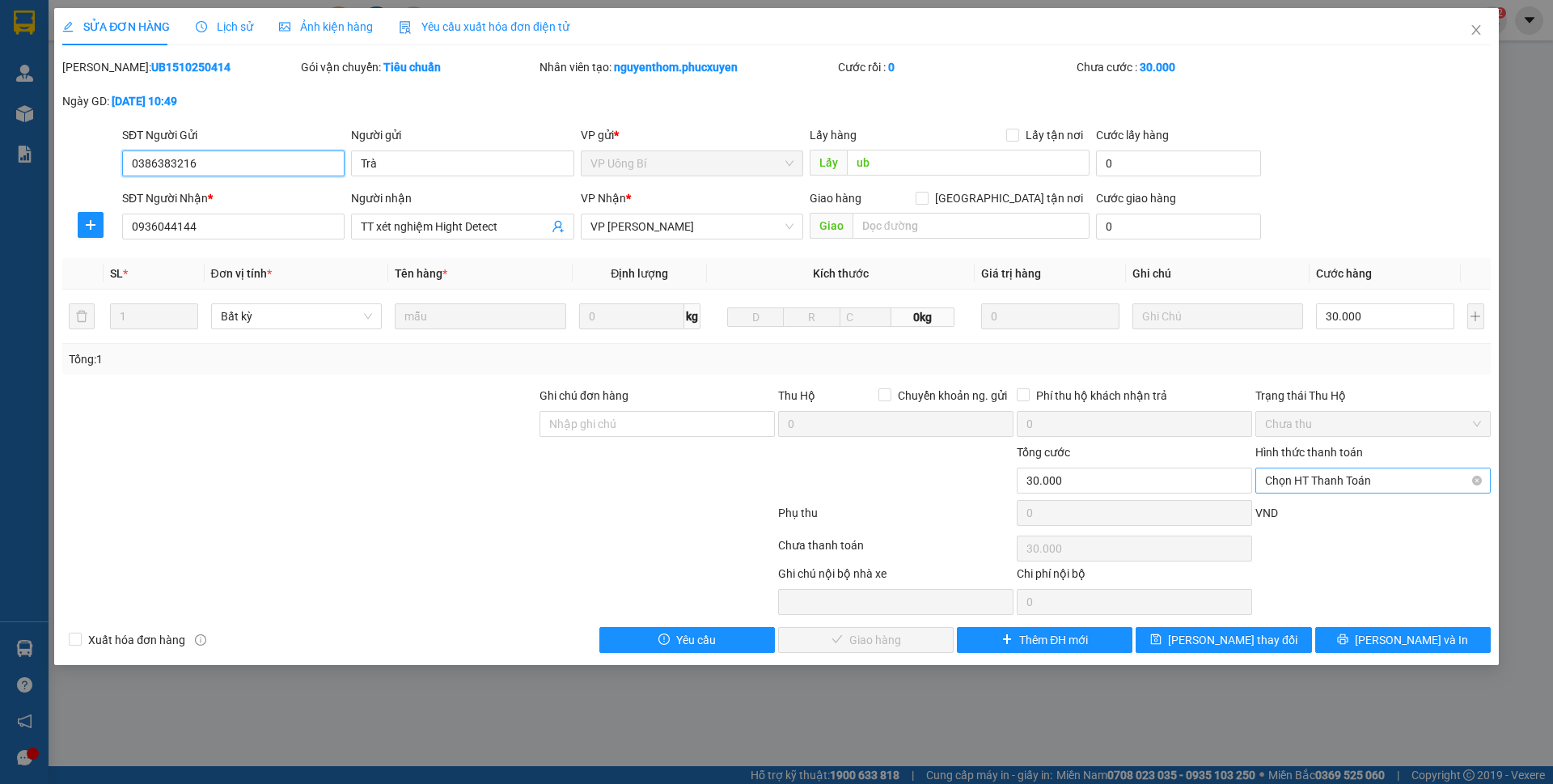
click at [1335, 486] on span "Chọn HT Thanh Toán" at bounding box center [1373, 480] width 216 height 25
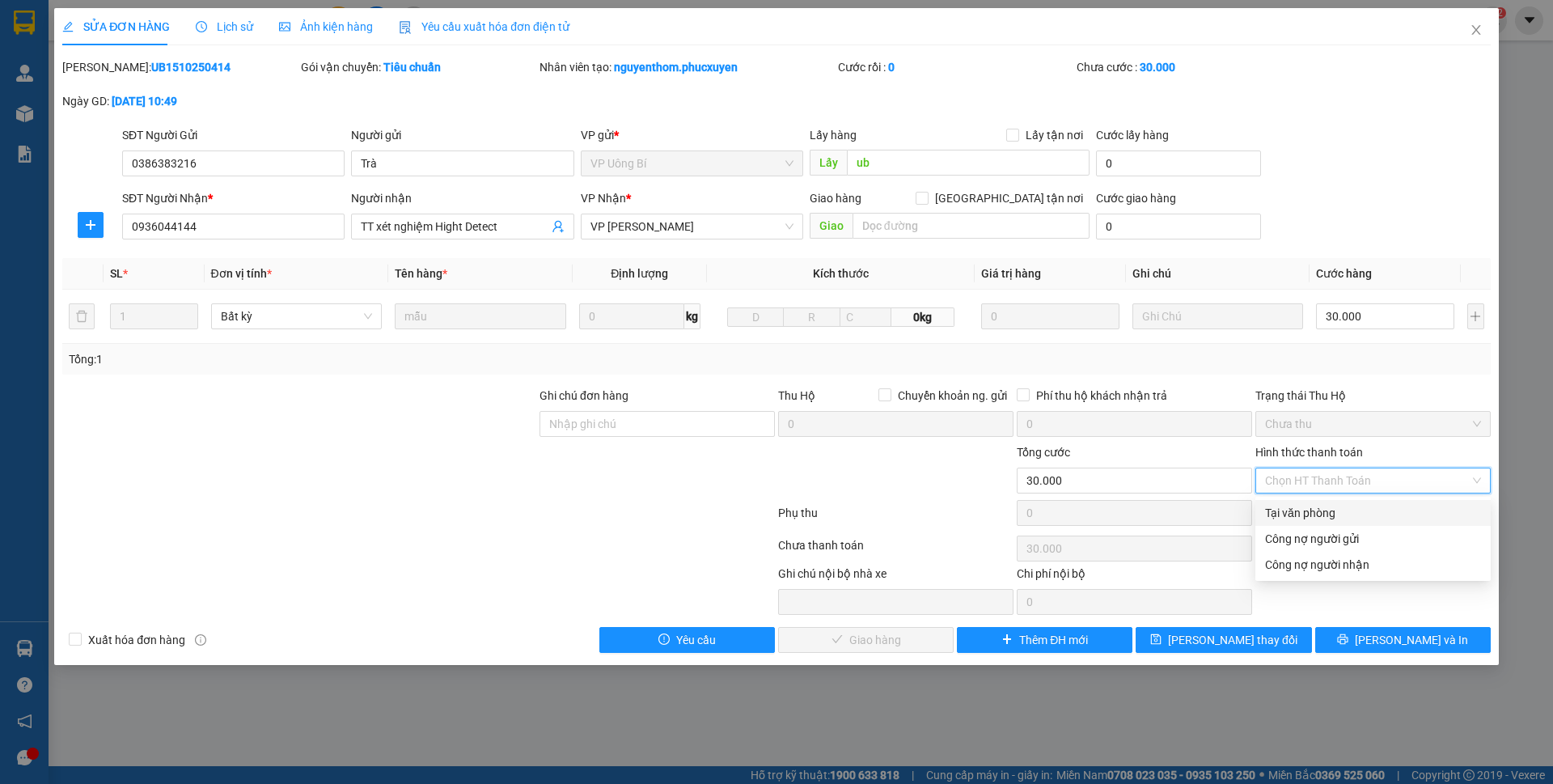
click at [1324, 512] on div "Tại văn phòng" at bounding box center [1373, 513] width 216 height 18
type input "0"
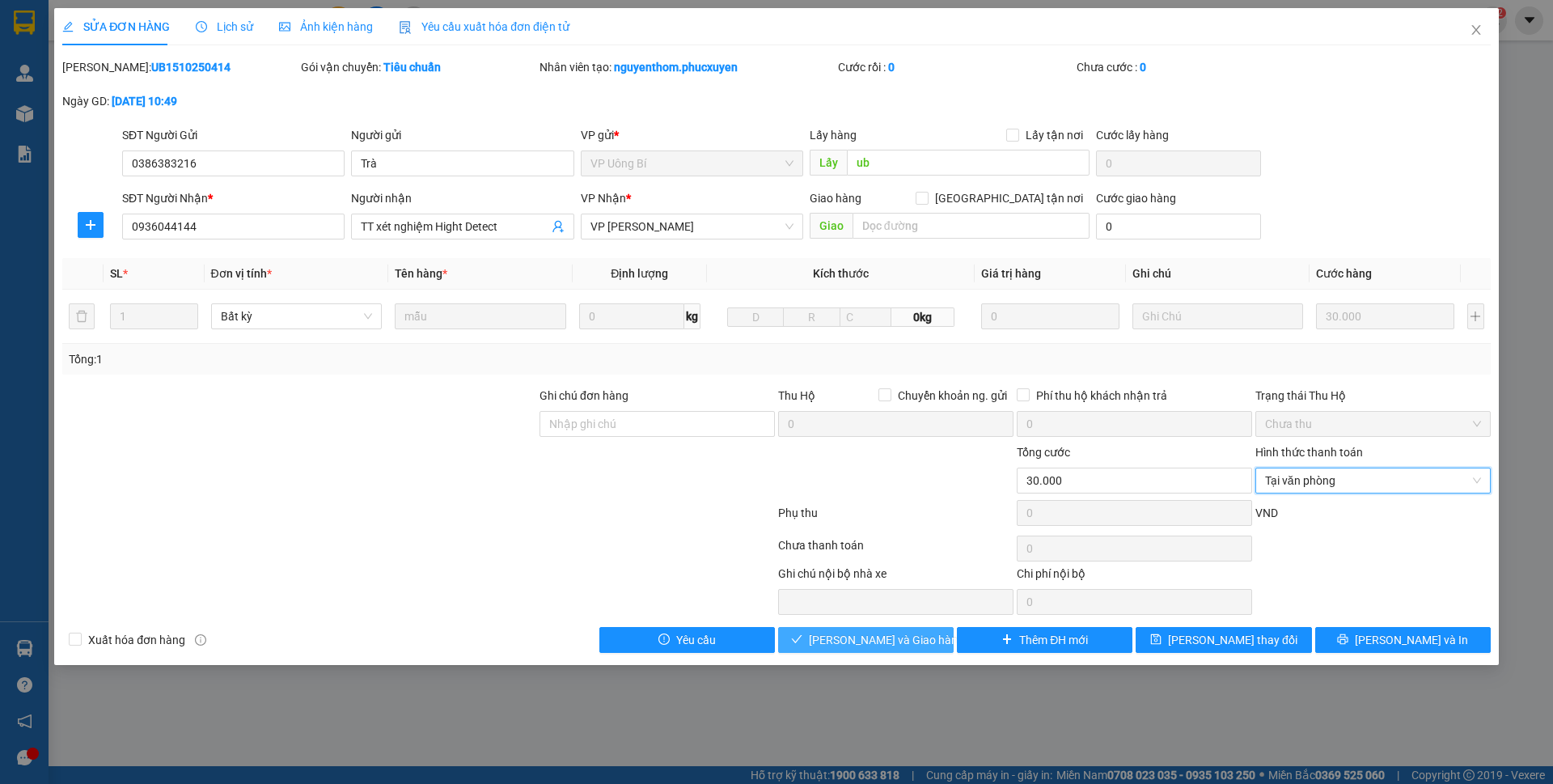
click at [900, 641] on span "[PERSON_NAME] và Giao hàng" at bounding box center [886, 640] width 156 height 18
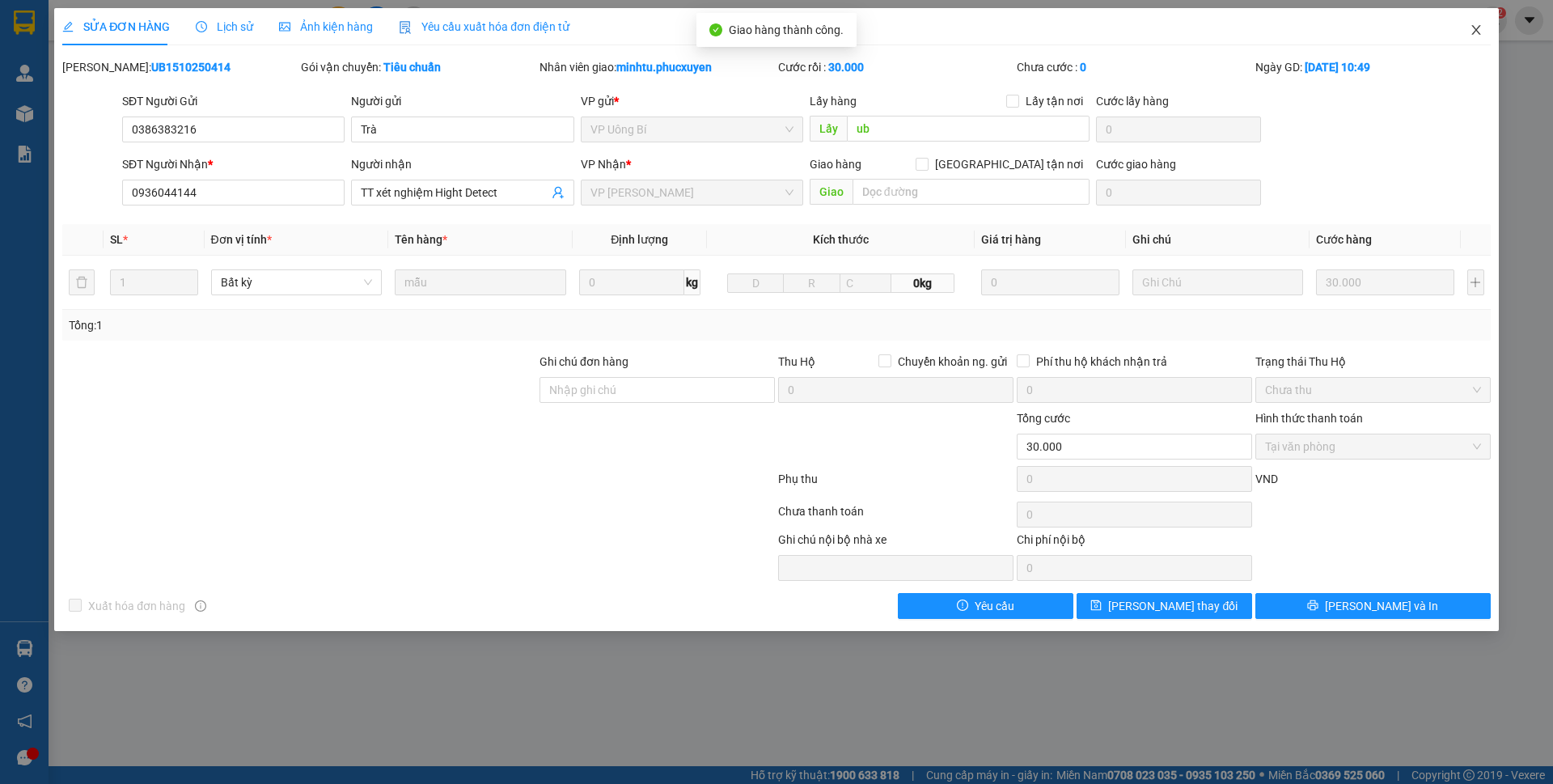
click at [1470, 33] on icon "close" at bounding box center [1476, 30] width 13 height 13
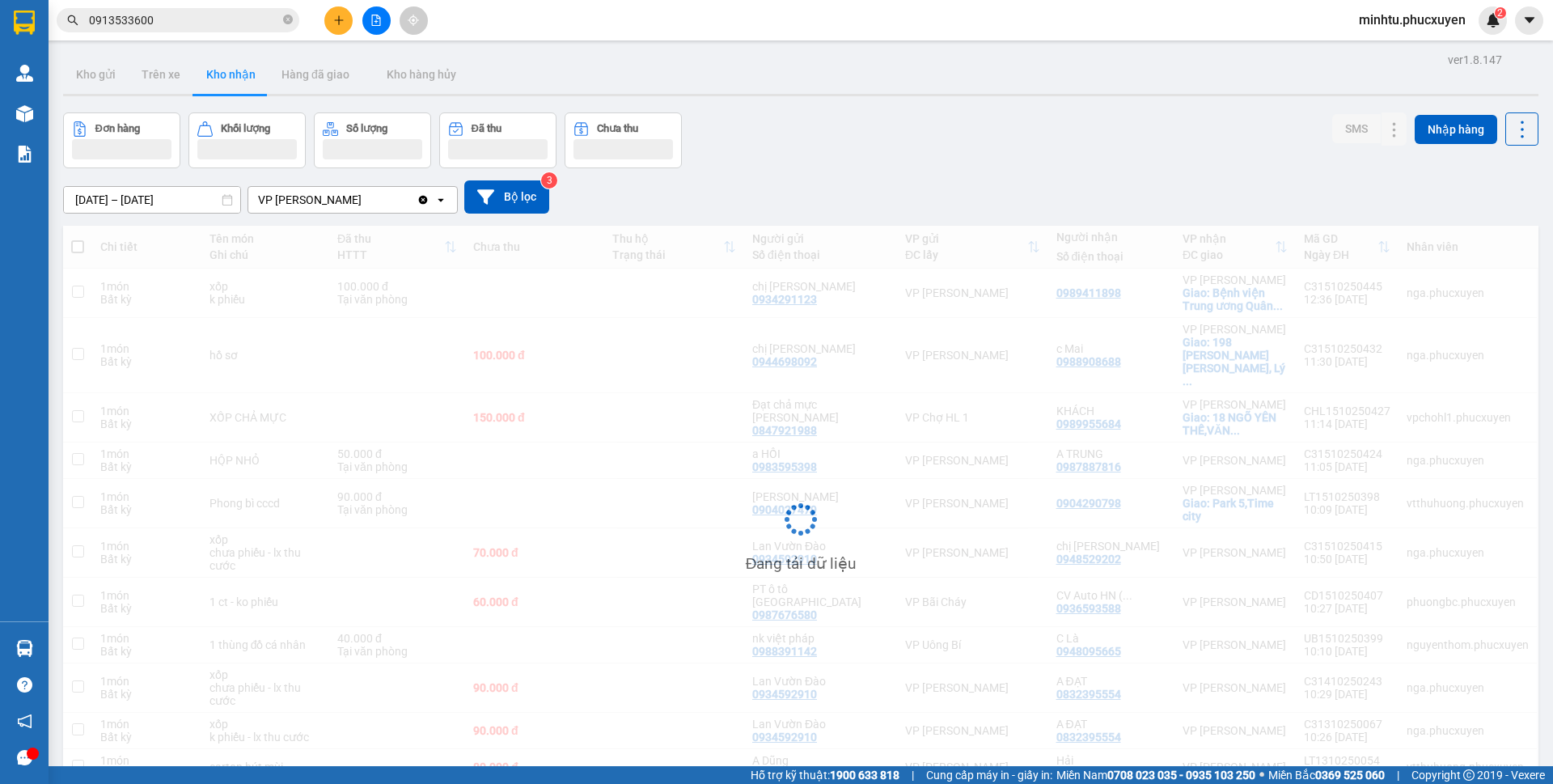
click at [336, 26] on button at bounding box center [338, 20] width 28 height 28
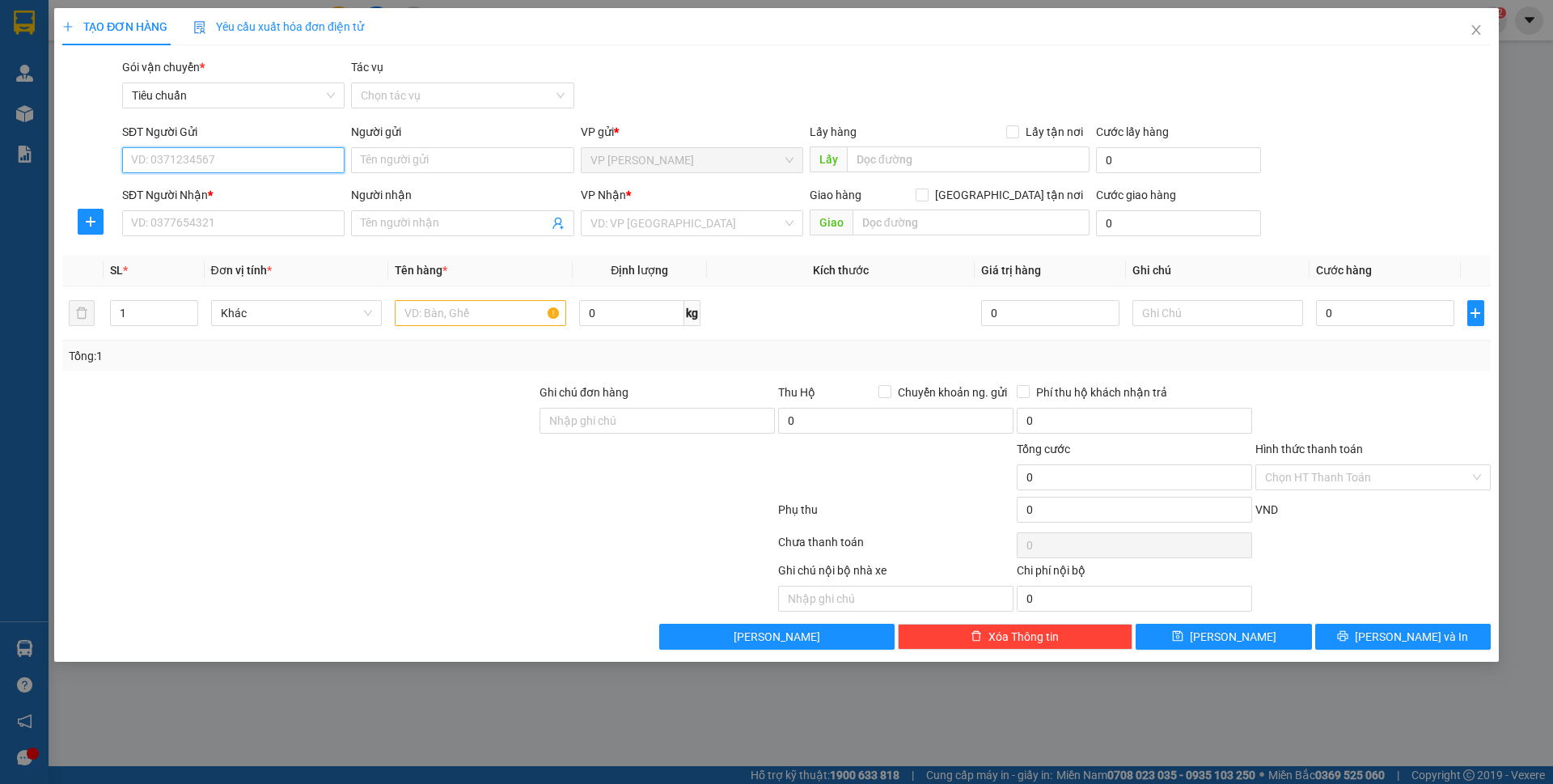
click at [270, 168] on input "SĐT Người Gửi" at bounding box center [233, 160] width 222 height 25
click at [278, 164] on input "SĐT Người Gửi" at bounding box center [233, 160] width 222 height 25
click at [278, 164] on input "0886766266" at bounding box center [233, 160] width 222 height 25
click at [276, 167] on input "0886766266" at bounding box center [233, 160] width 222 height 25
type input "0886766266"
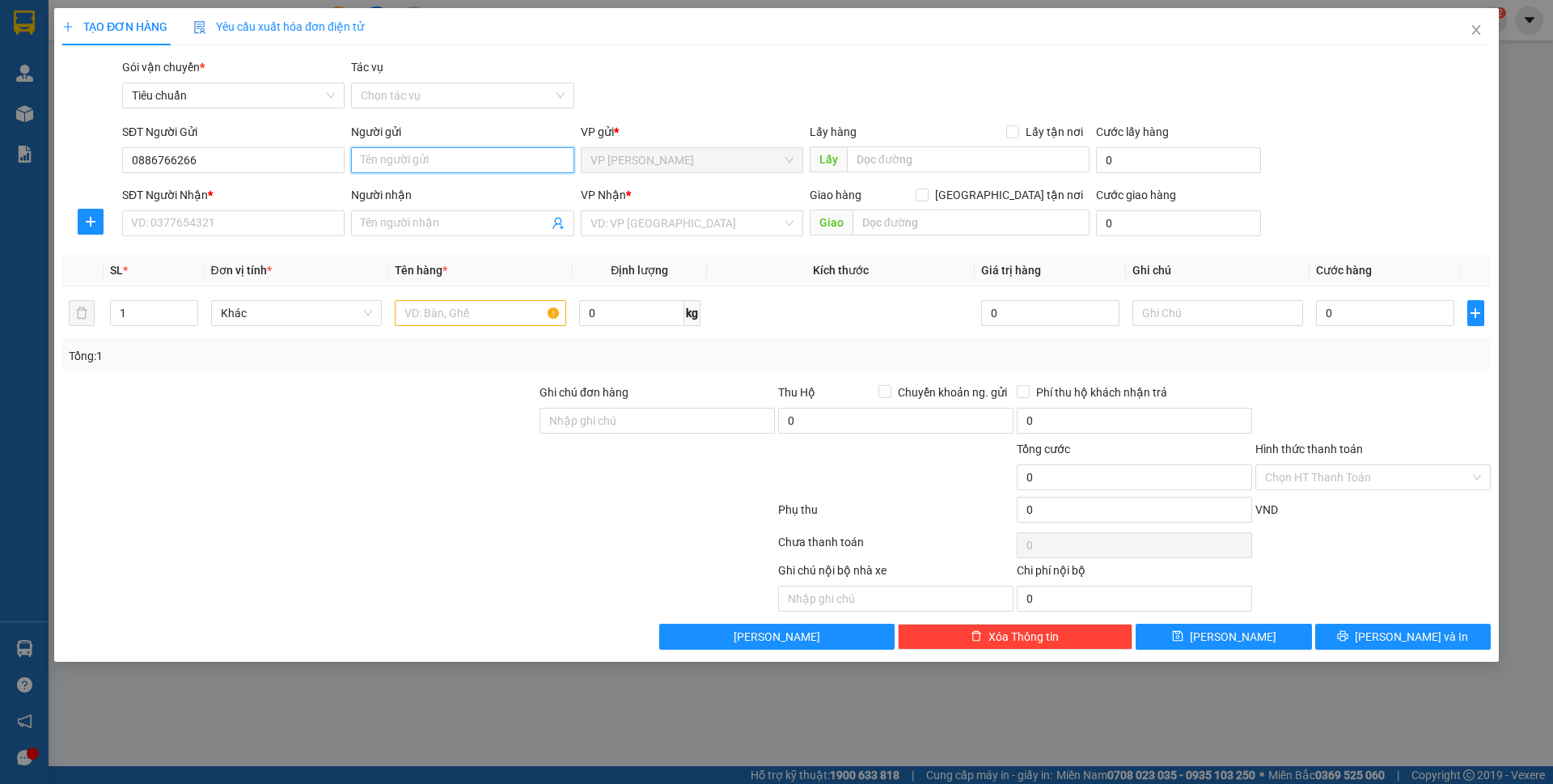
click at [395, 168] on input "Người gửi" at bounding box center [462, 160] width 222 height 25
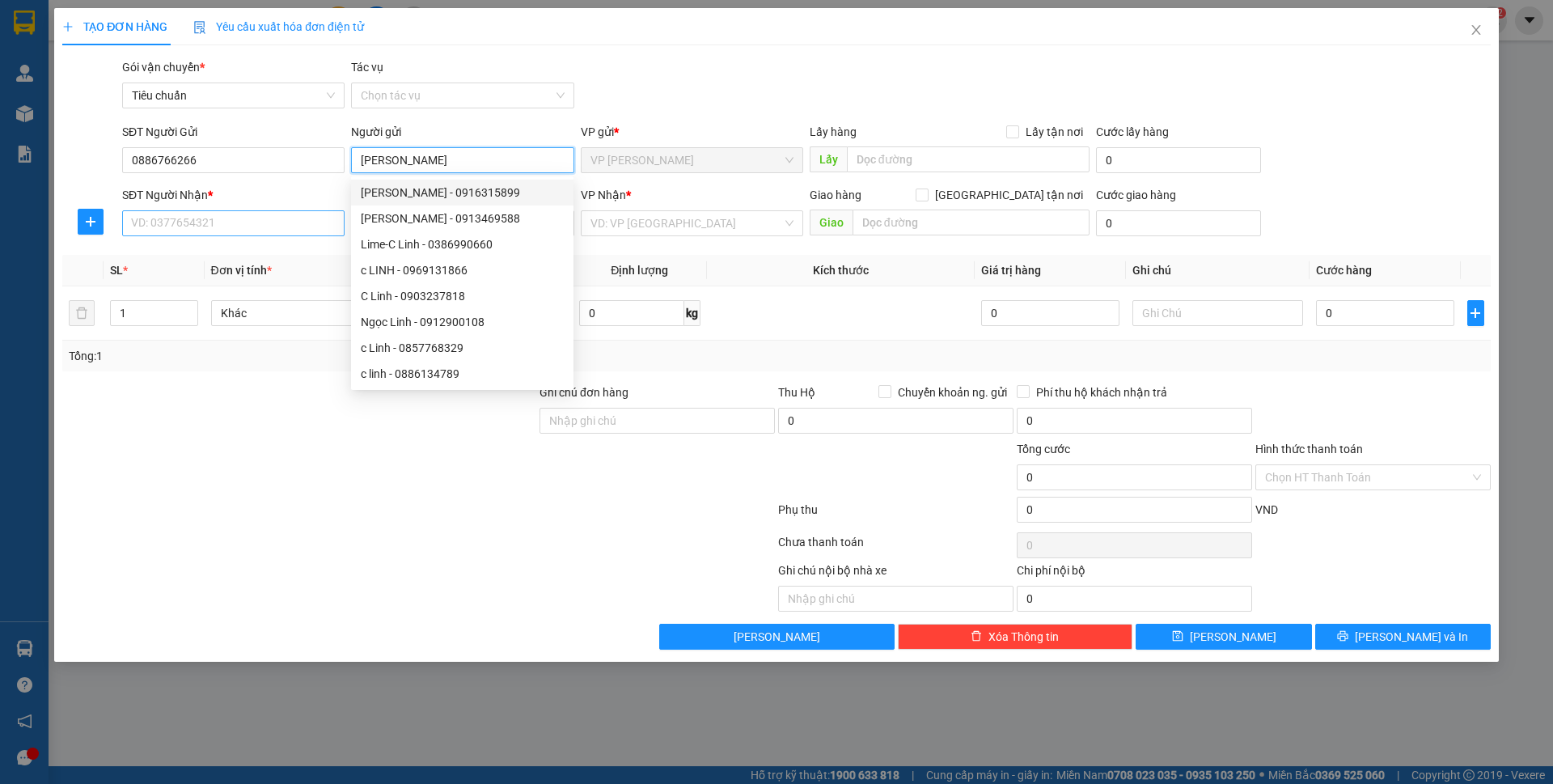
type input "[PERSON_NAME]"
click at [243, 231] on input "SĐT Người Nhận *" at bounding box center [233, 223] width 222 height 25
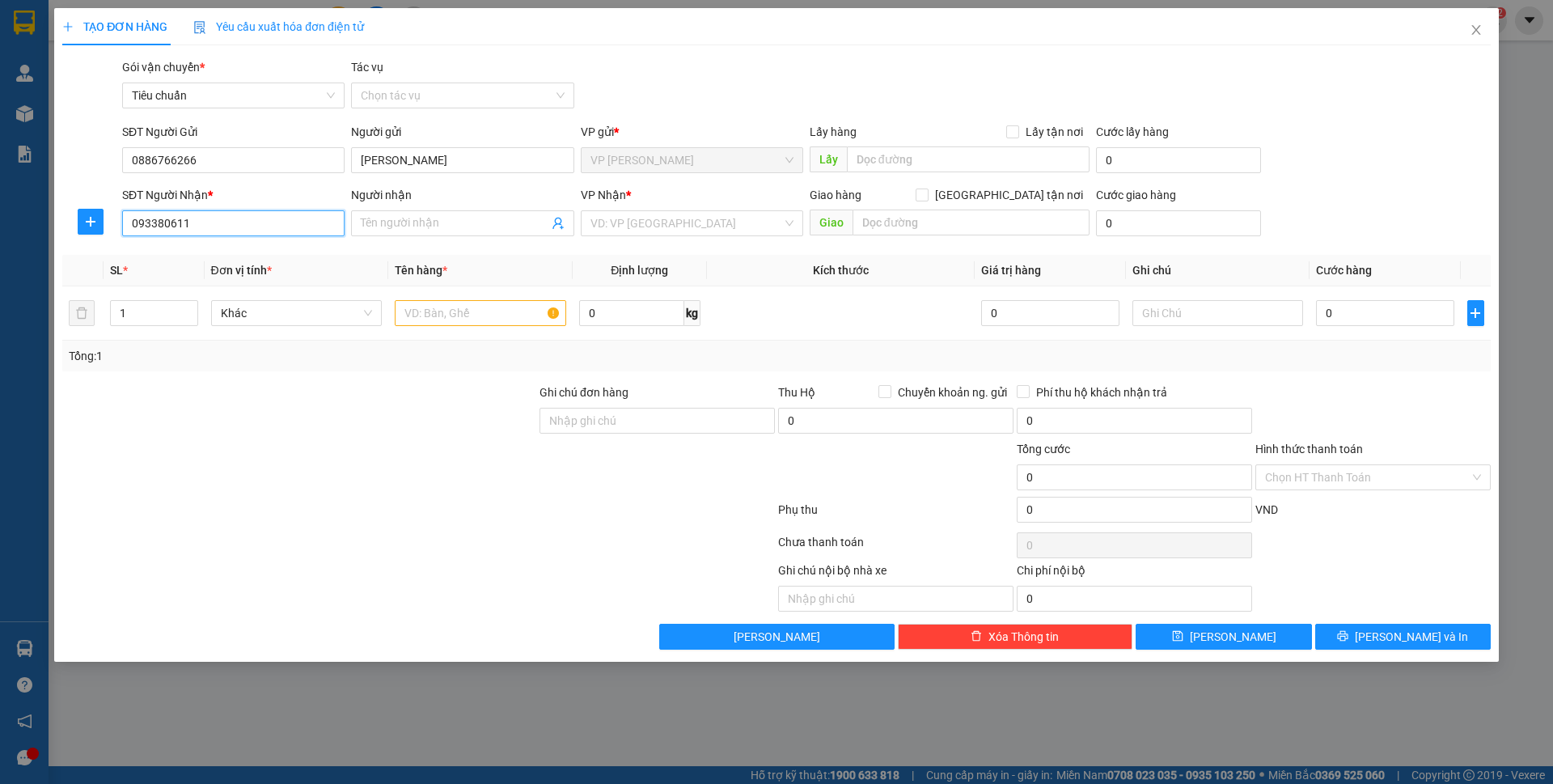
type input "0933806116"
click at [239, 252] on div "0933806116 - Tâm" at bounding box center [233, 256] width 203 height 18
type input "Tâm"
checkbox input "true"
type input "31 văn lang , [PERSON_NAME] , hl"
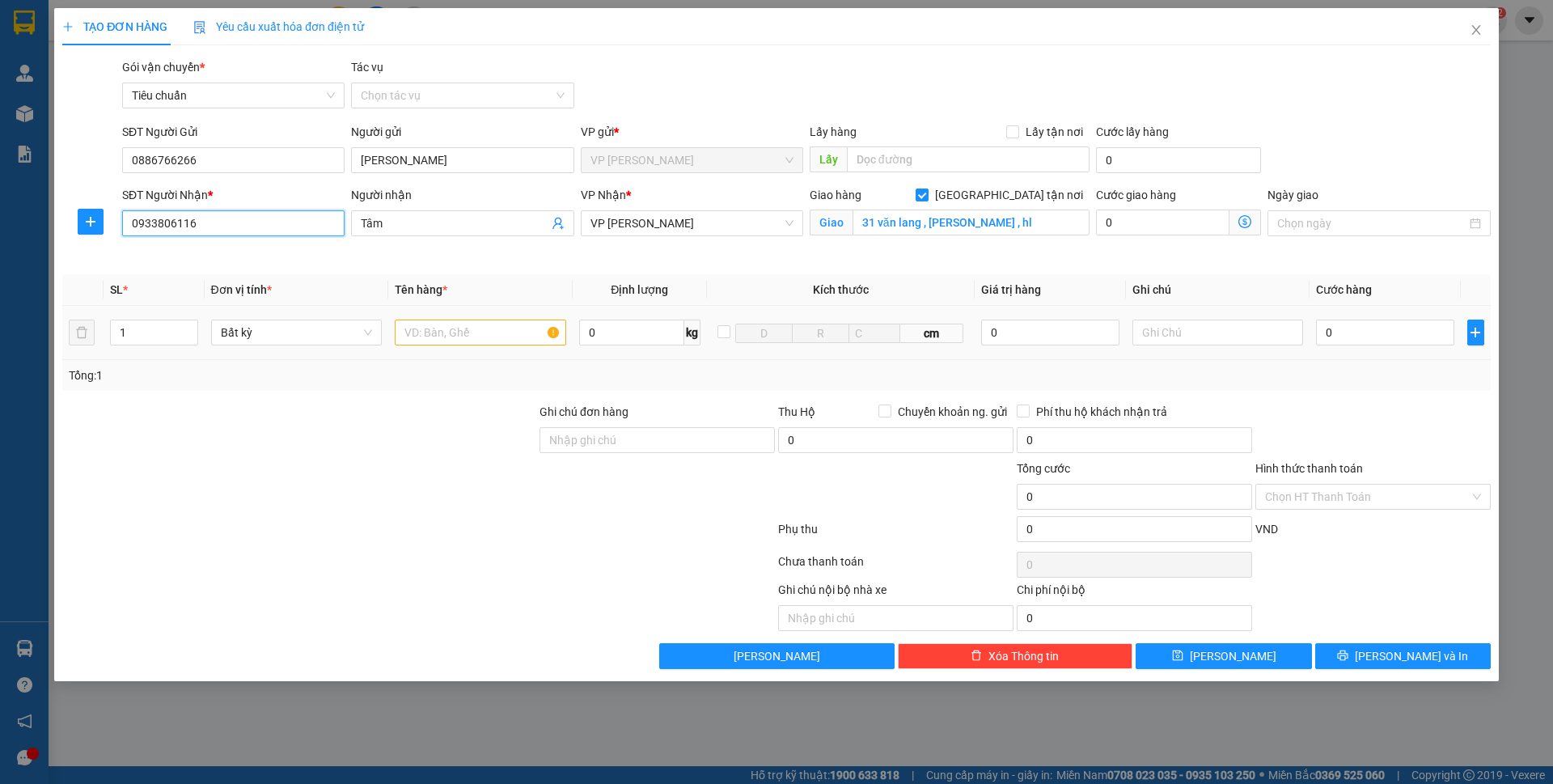
type input "0933806116"
click at [444, 327] on input "text" at bounding box center [480, 332] width 171 height 25
type input "1 bọc túi hồng"
click at [1170, 225] on input "0" at bounding box center [1163, 222] width 134 height 25
type input "30"
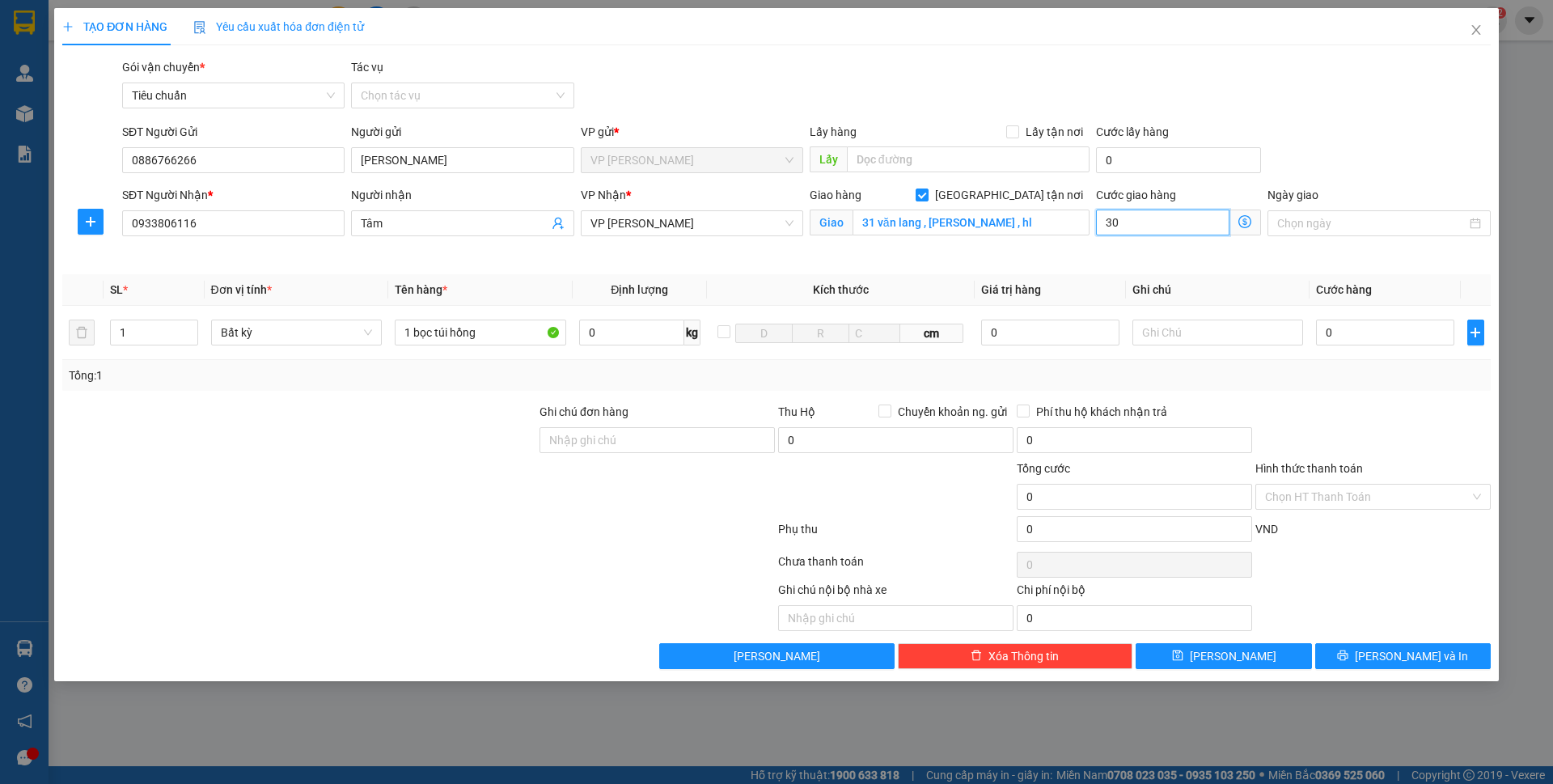
type input "30"
click at [1392, 340] on input "0" at bounding box center [1384, 332] width 138 height 25
type input "30.000"
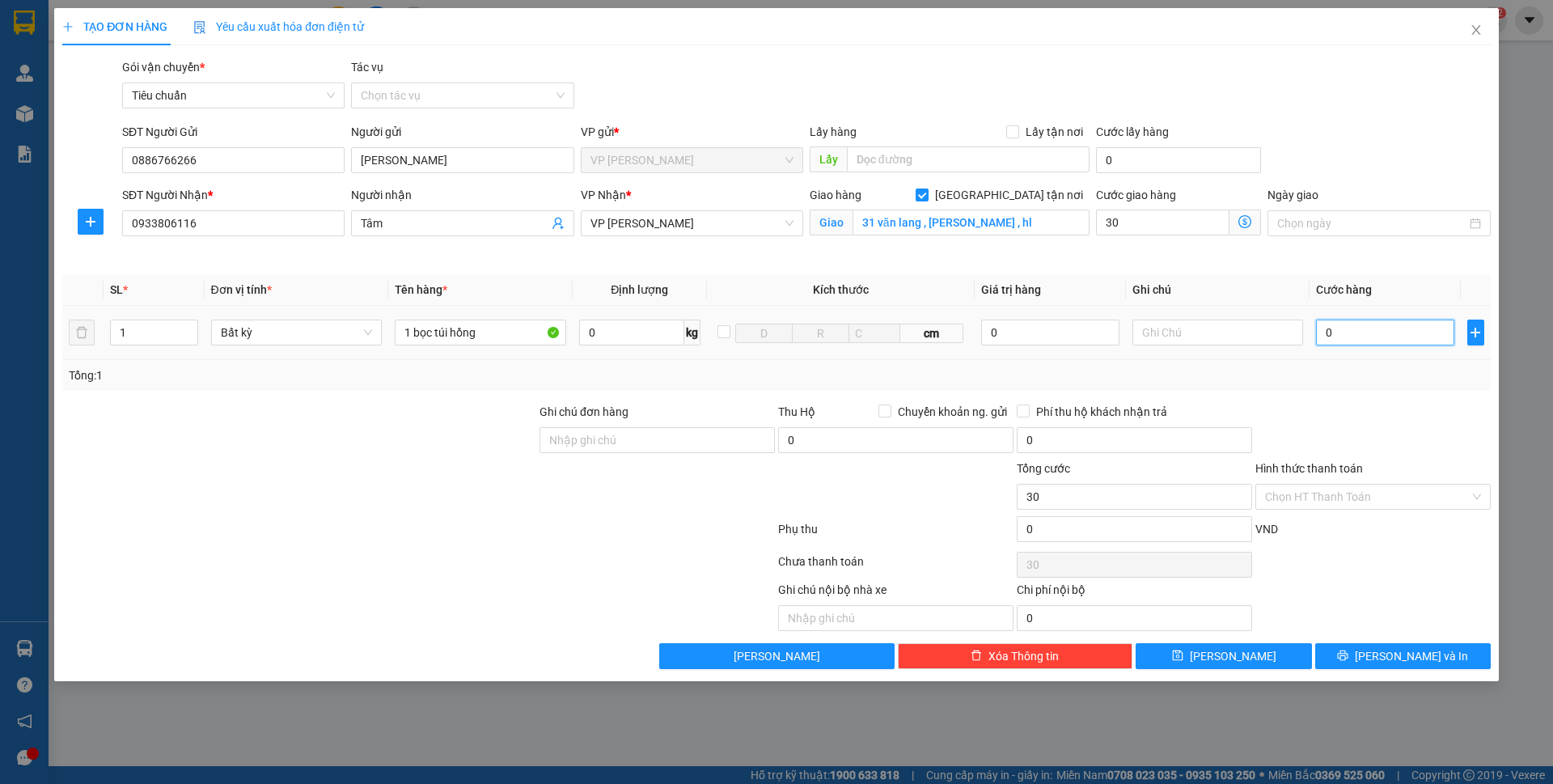
type input "30.000"
type input "30"
type input "30.030"
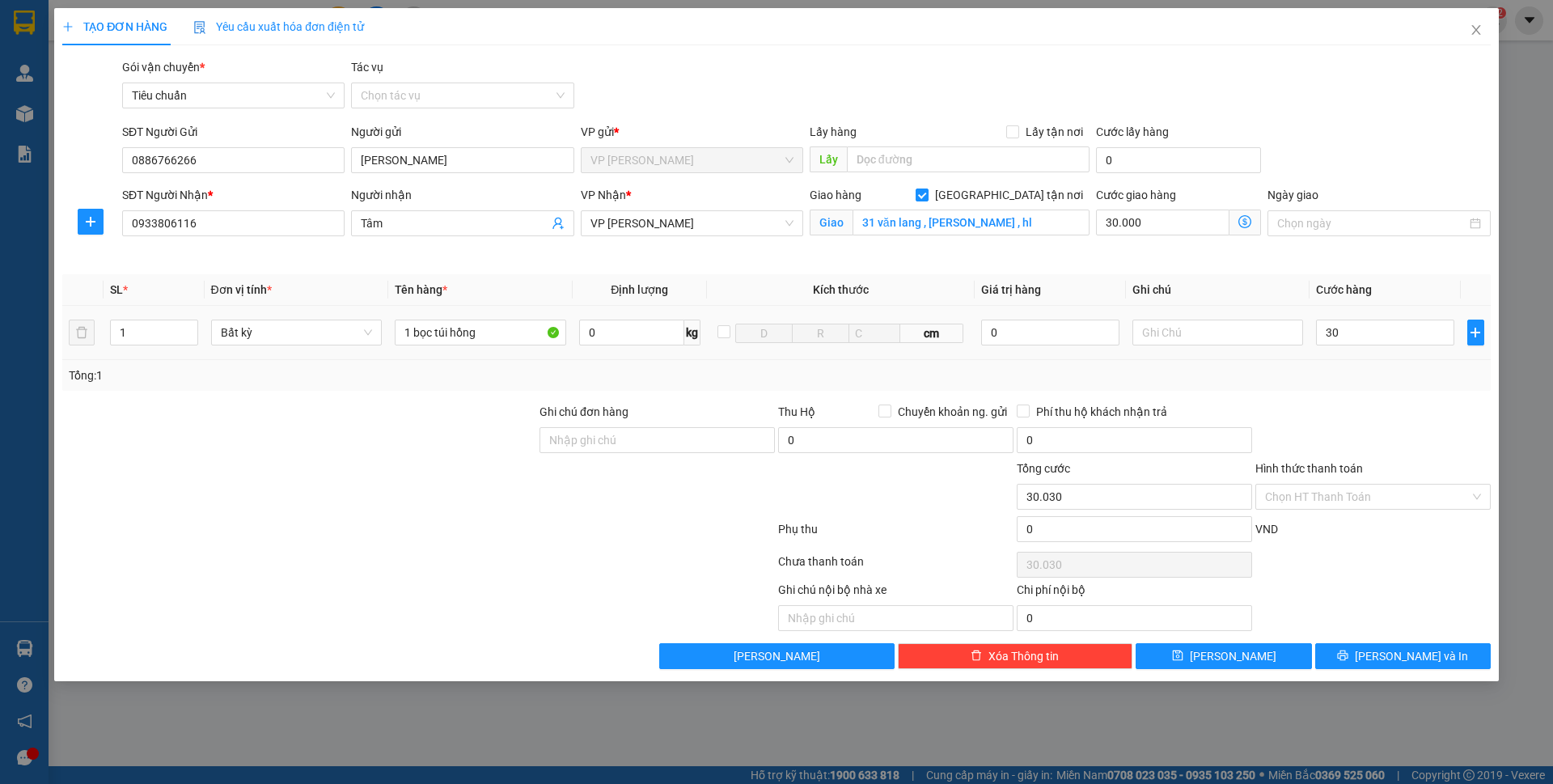
click at [1383, 286] on th "Cước hàng" at bounding box center [1384, 290] width 150 height 32
type input "30.000"
type input "60.000"
click at [1388, 653] on button "[PERSON_NAME] và In" at bounding box center [1403, 656] width 176 height 25
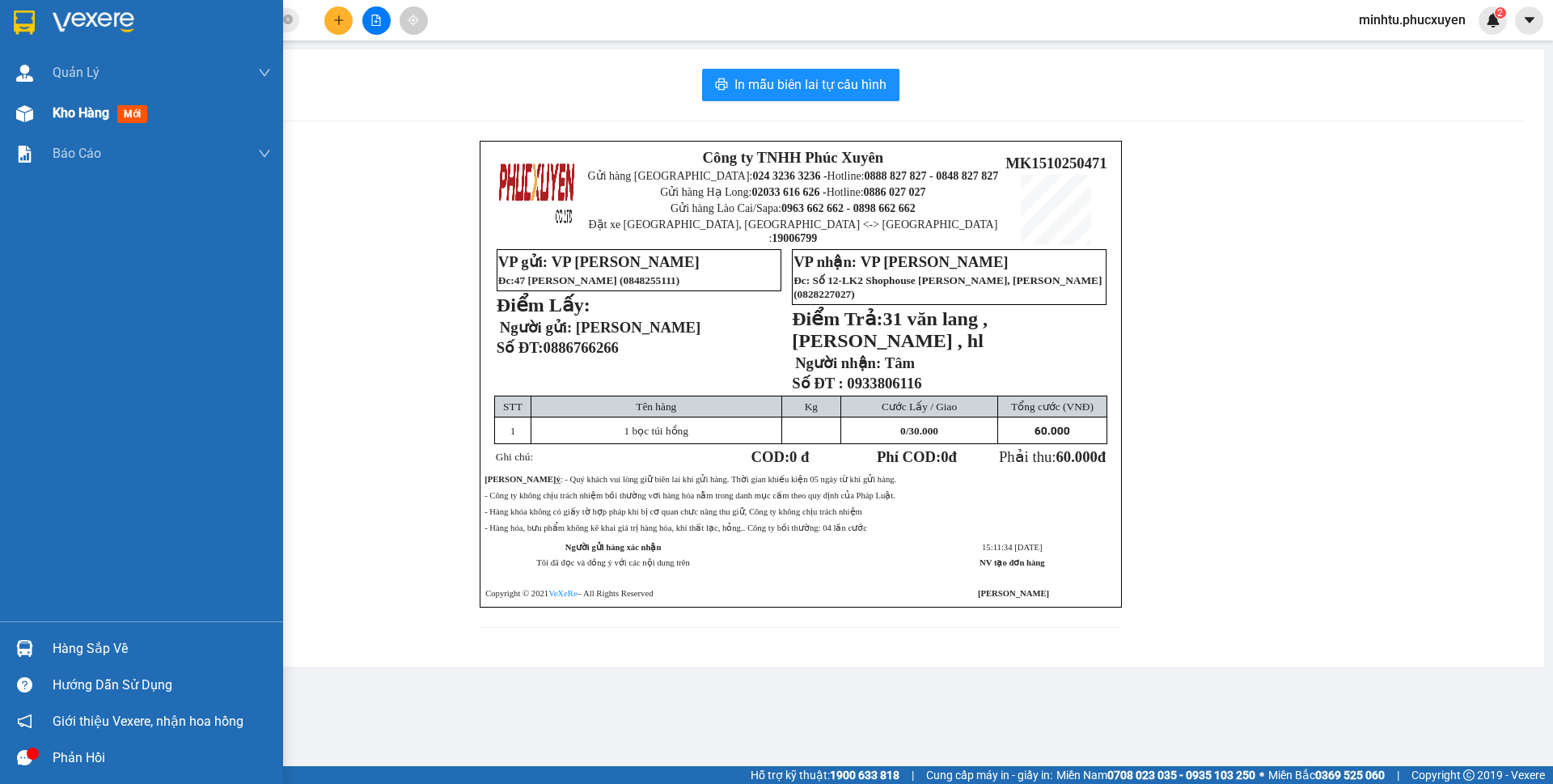
click at [103, 114] on span "Kho hàng" at bounding box center [81, 112] width 56 height 15
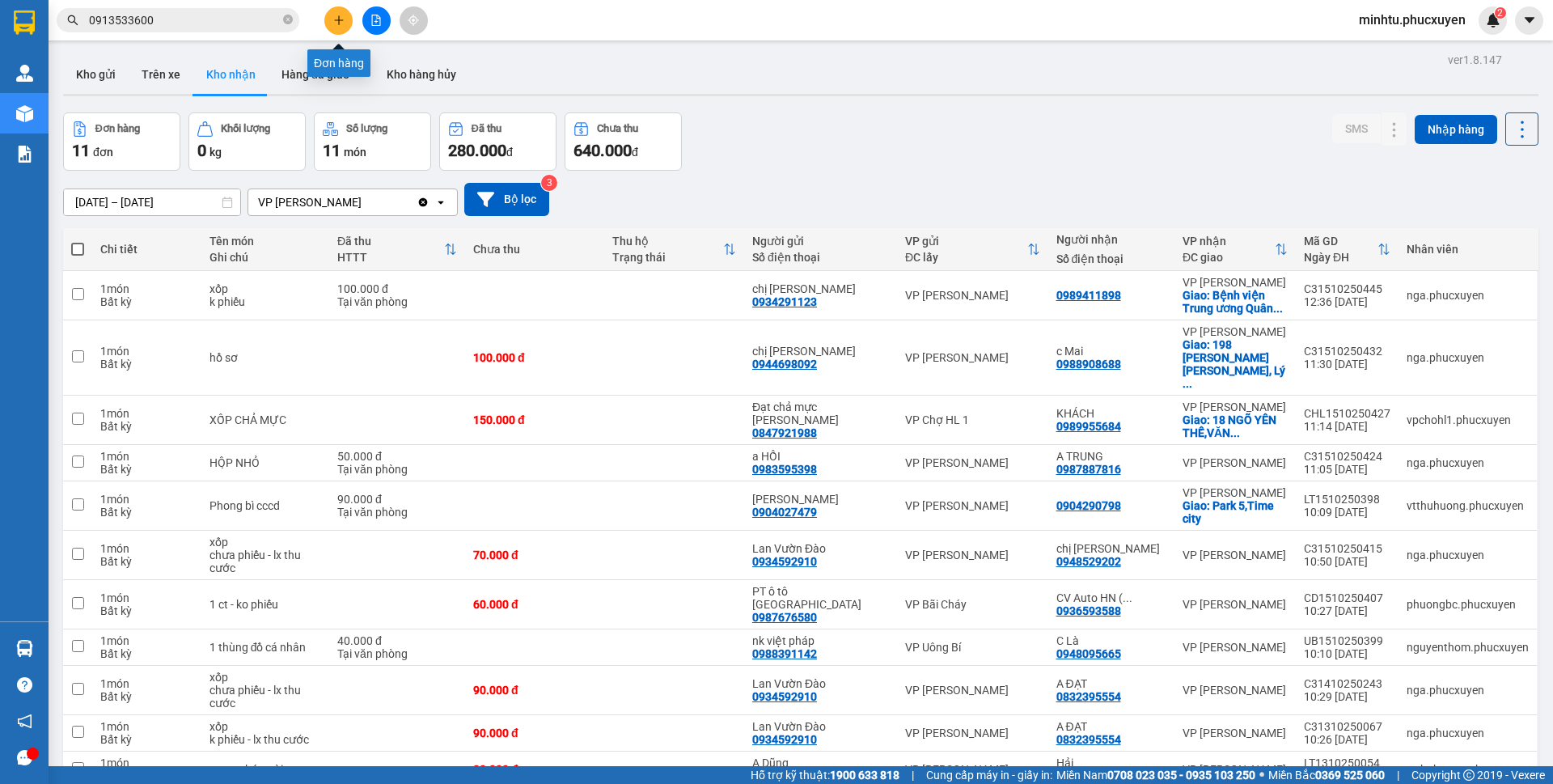
click at [332, 11] on button at bounding box center [338, 20] width 28 height 28
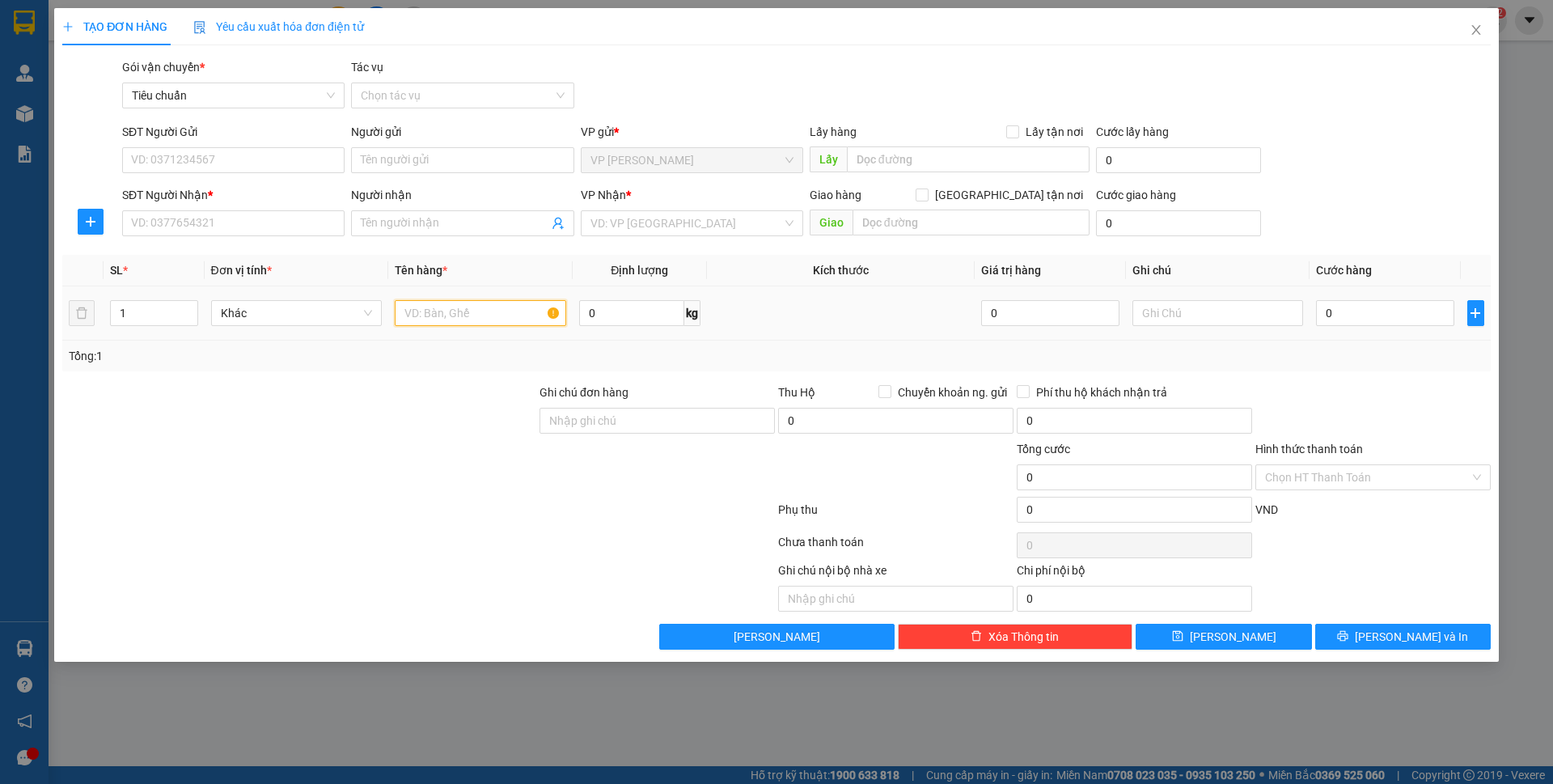
click at [445, 319] on input "text" at bounding box center [480, 313] width 171 height 25
click at [295, 148] on input "SĐT Người Gửi" at bounding box center [233, 160] width 222 height 25
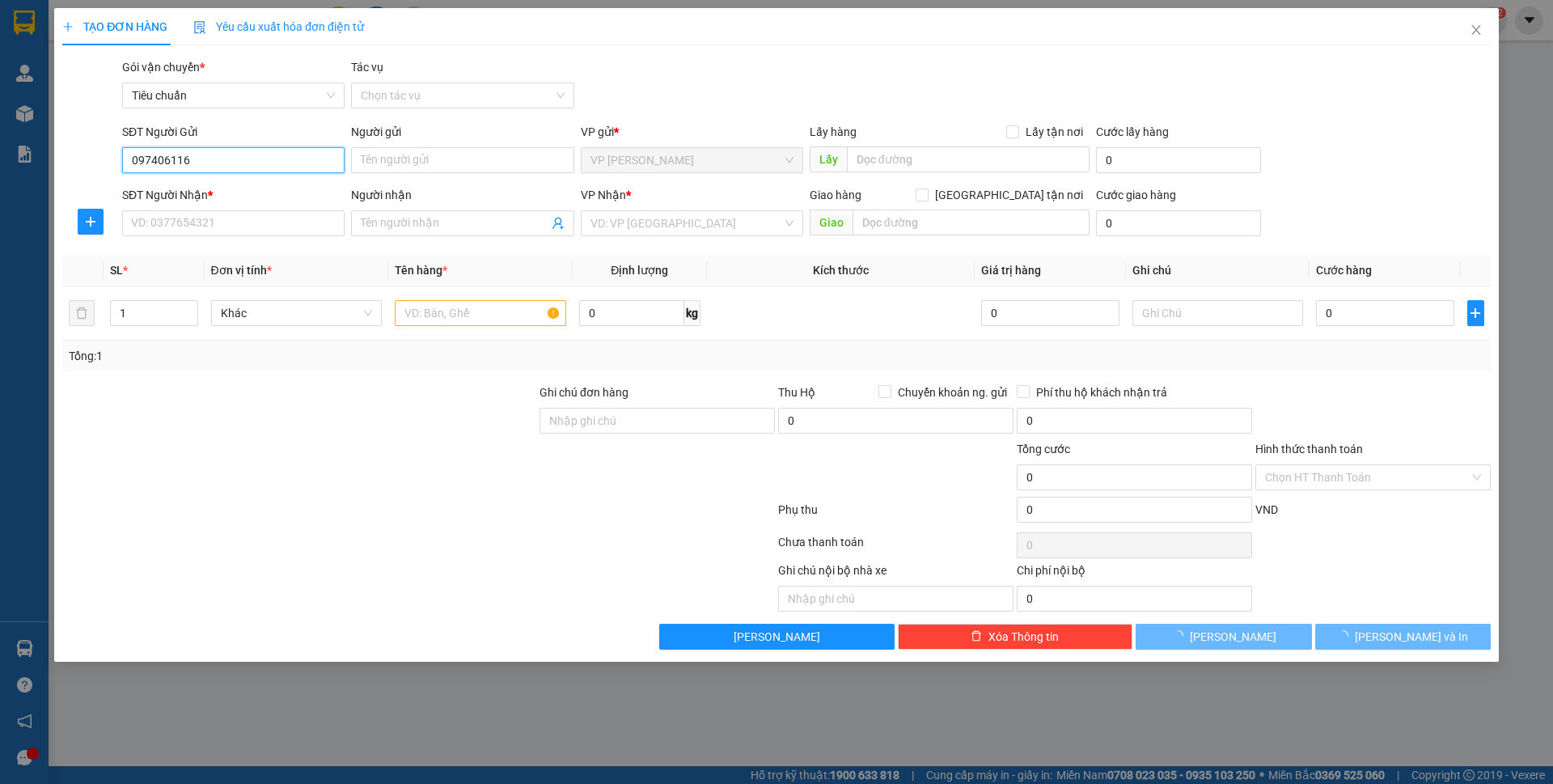
type input "0974061168"
click at [281, 163] on input "0974061168" at bounding box center [233, 160] width 222 height 25
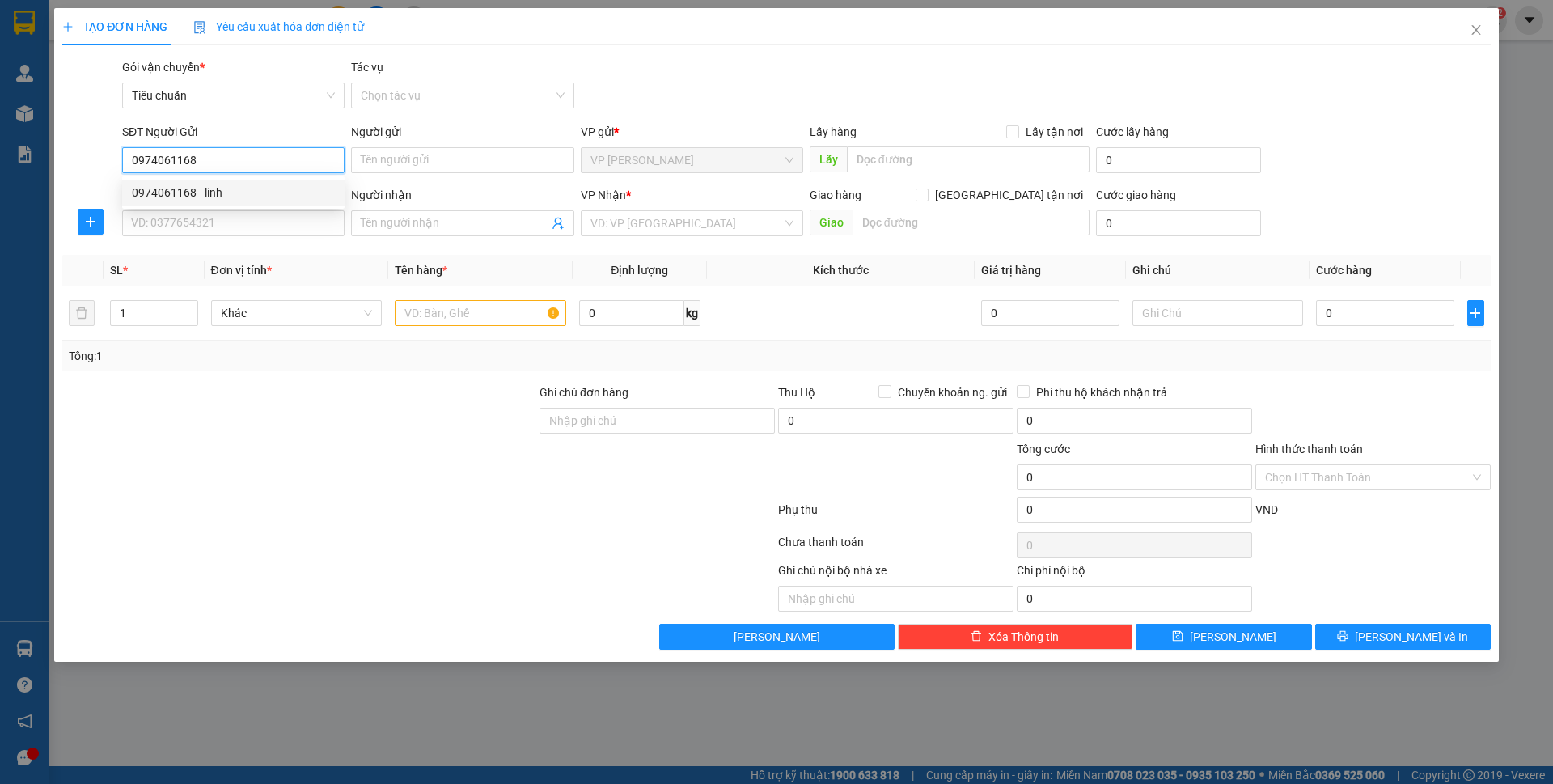
click at [261, 185] on div "0974061168 - linh" at bounding box center [233, 193] width 203 height 18
type input "linh"
type input "0974061168"
click at [245, 226] on input "SĐT Người Nhận *" at bounding box center [233, 223] width 222 height 25
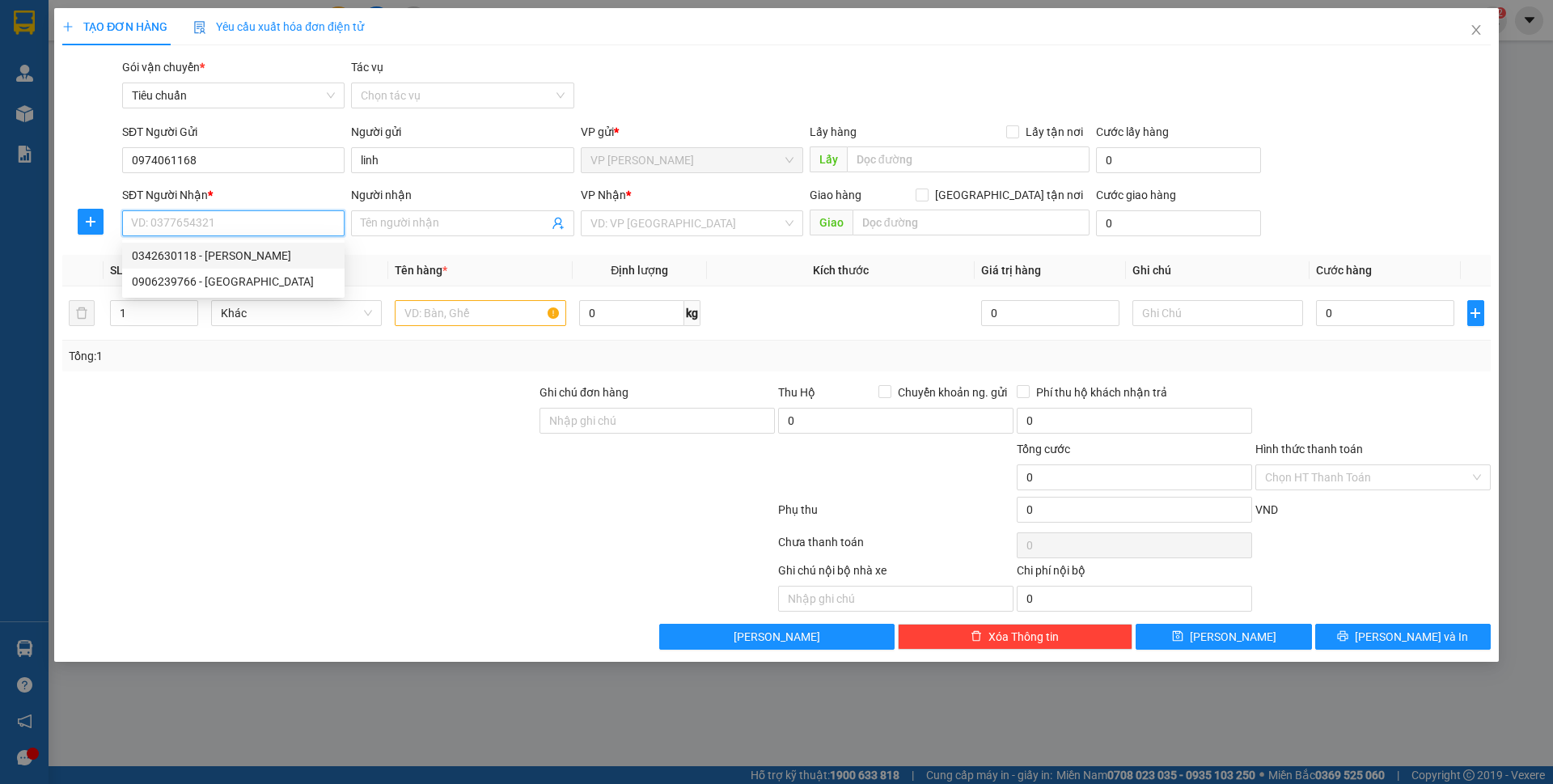
click at [235, 249] on div "0342630118 - [PERSON_NAME]" at bounding box center [233, 256] width 203 height 18
type input "0342630118"
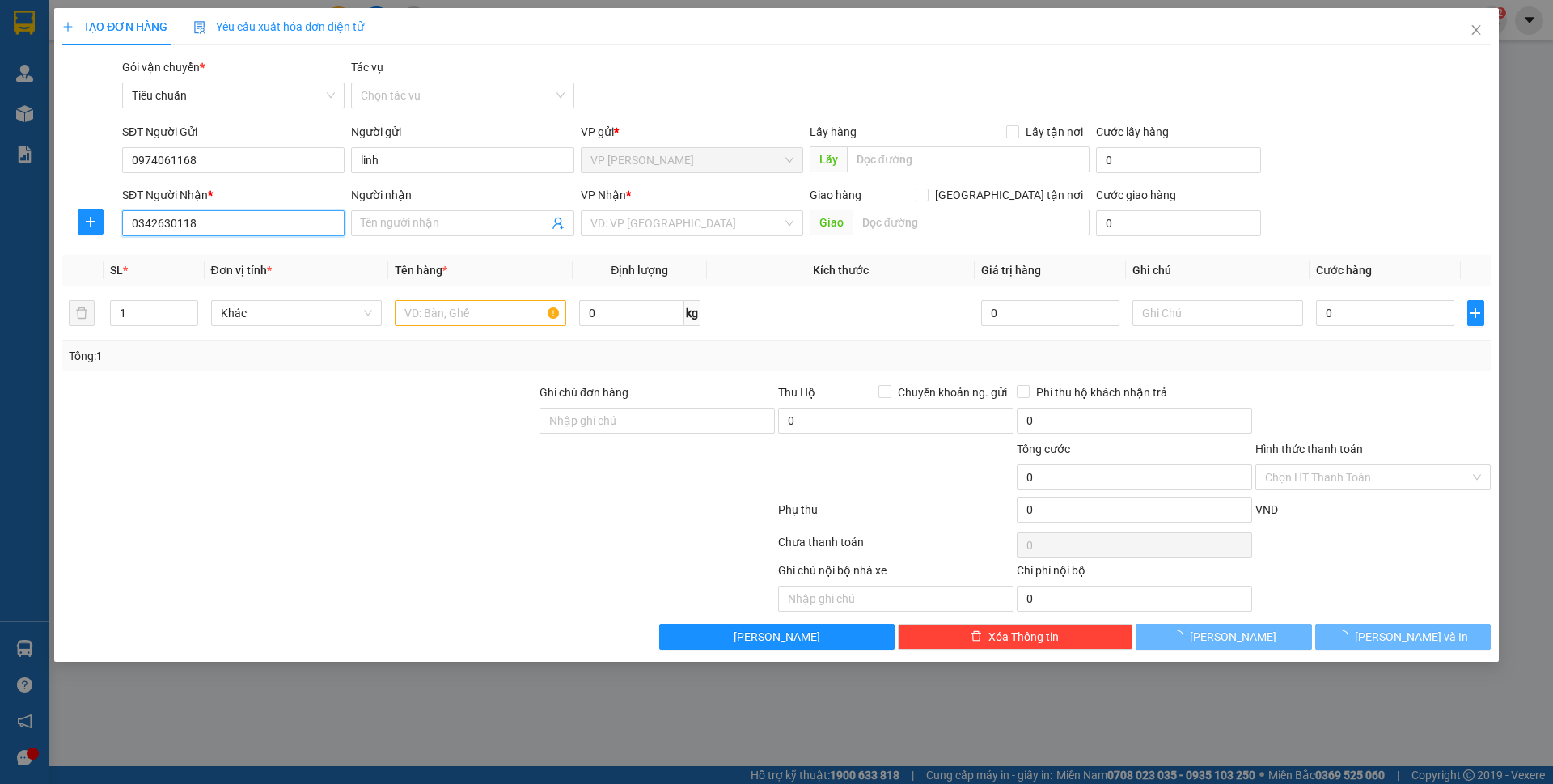
type input "[PERSON_NAME]"
type input "[GEOGRAPHIC_DATA]"
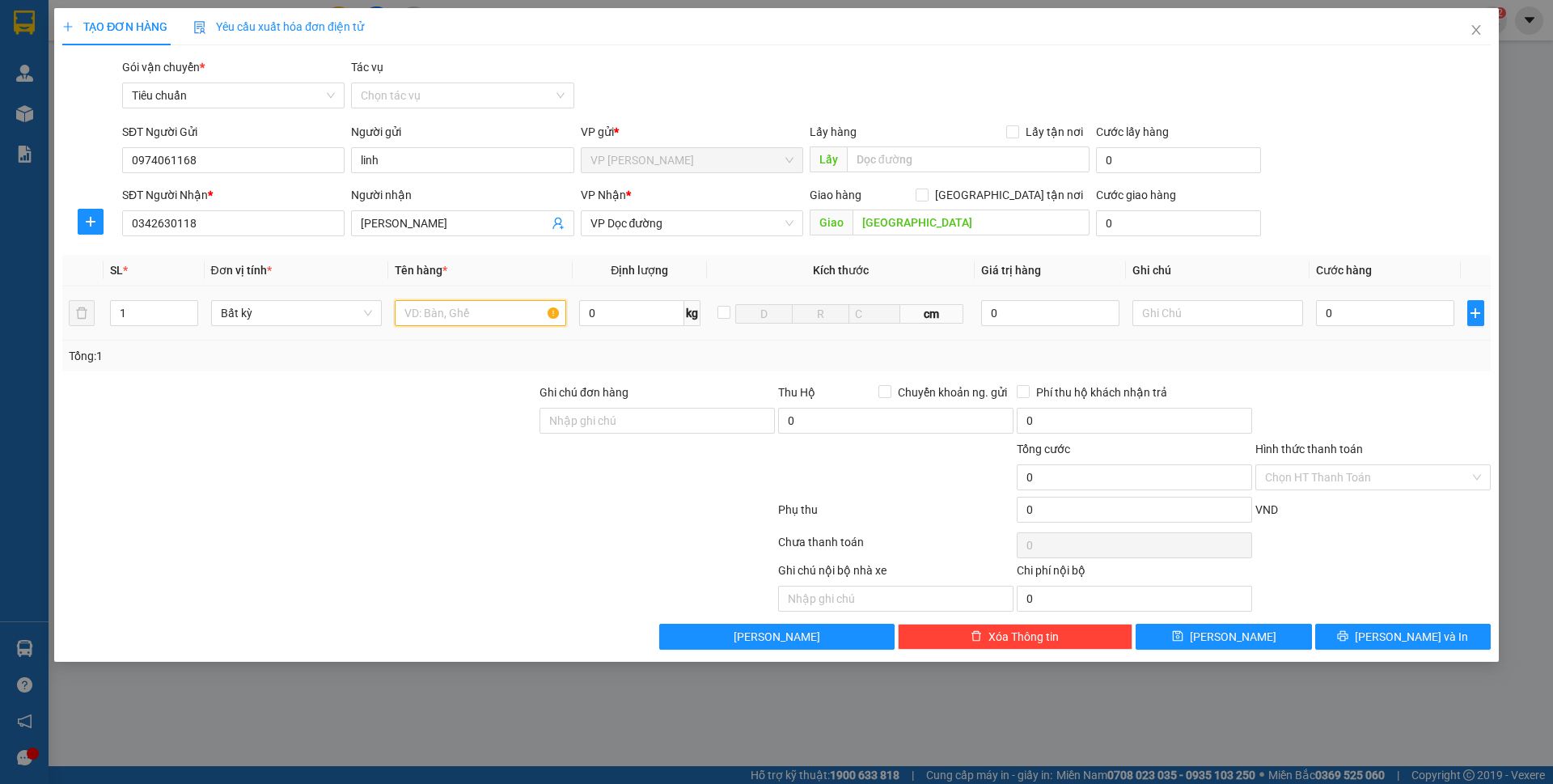
click at [492, 315] on input "text" at bounding box center [480, 313] width 171 height 25
type input "2 ct dài dính liền"
click at [1378, 328] on div "0" at bounding box center [1384, 313] width 138 height 33
click at [1378, 323] on input "0" at bounding box center [1384, 313] width 138 height 25
type input "50"
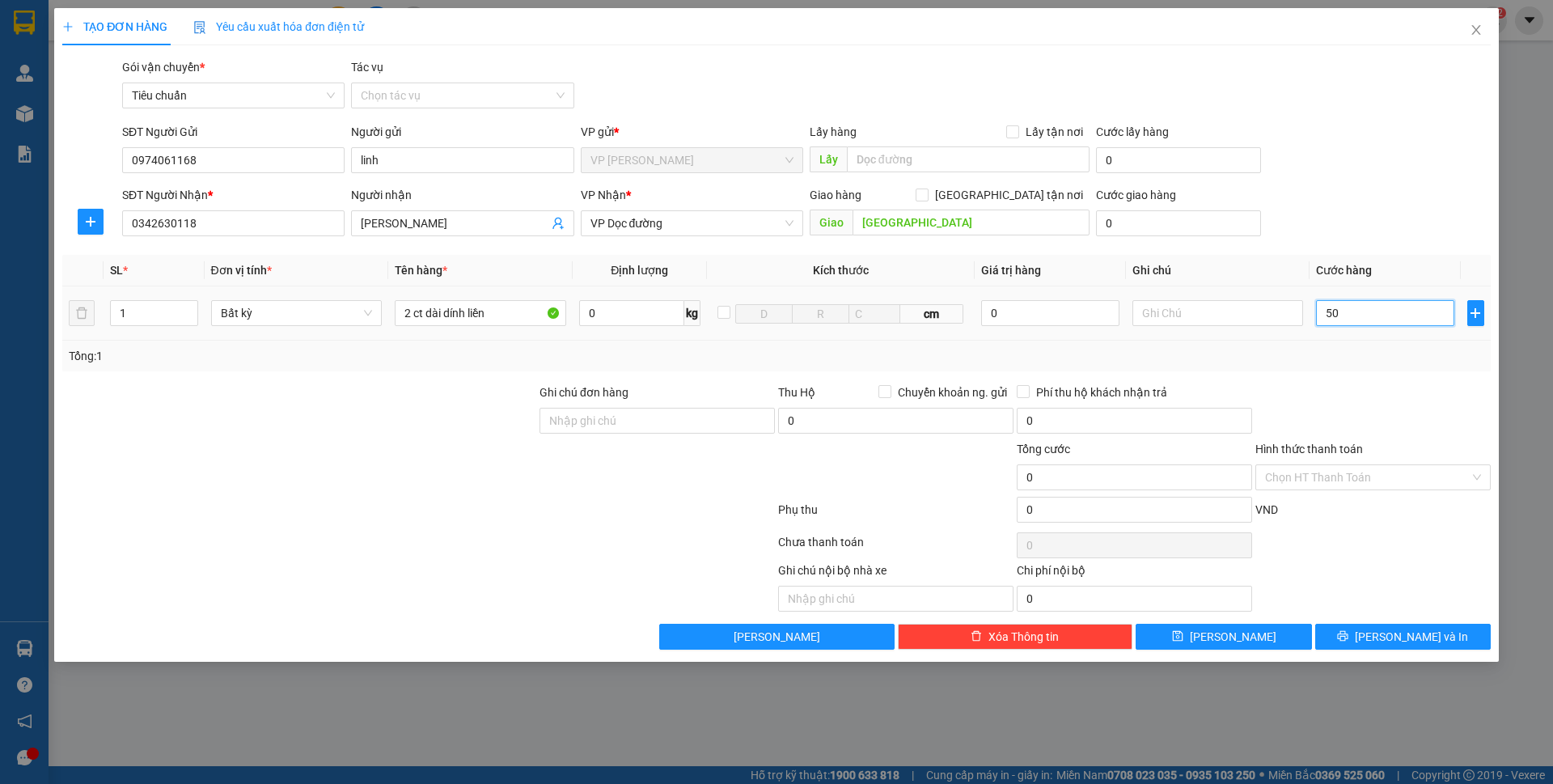
type input "50"
click at [1359, 219] on div "SĐT Người Nhận * 0342630118 Người nhận Xuân Quyền VP Nhận * VP Dọc đường Giao h…" at bounding box center [807, 214] width 1375 height 56
type input "50.000"
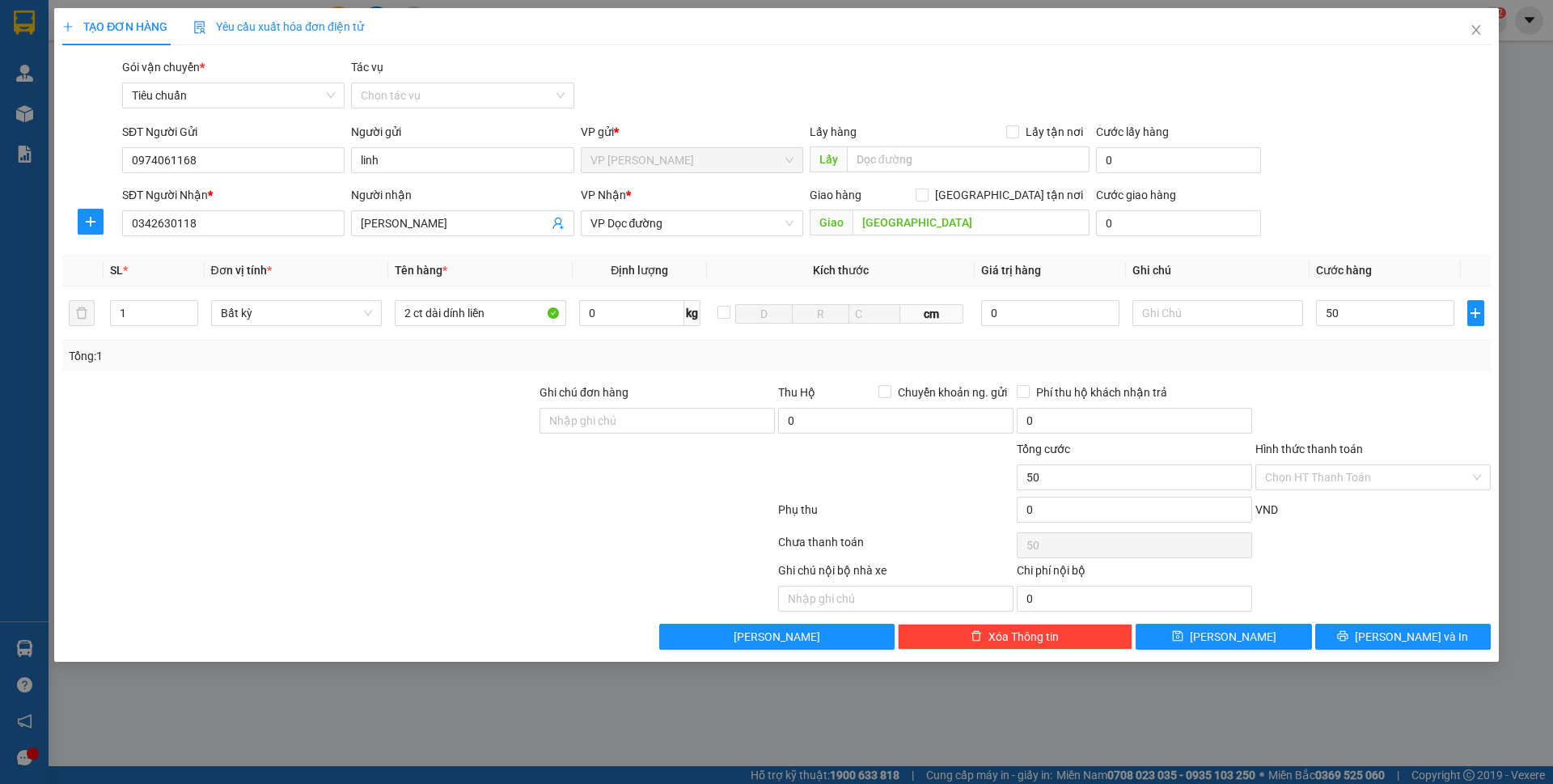
type input "50.000"
click at [1411, 637] on span "[PERSON_NAME] và In" at bounding box center [1412, 636] width 113 height 18
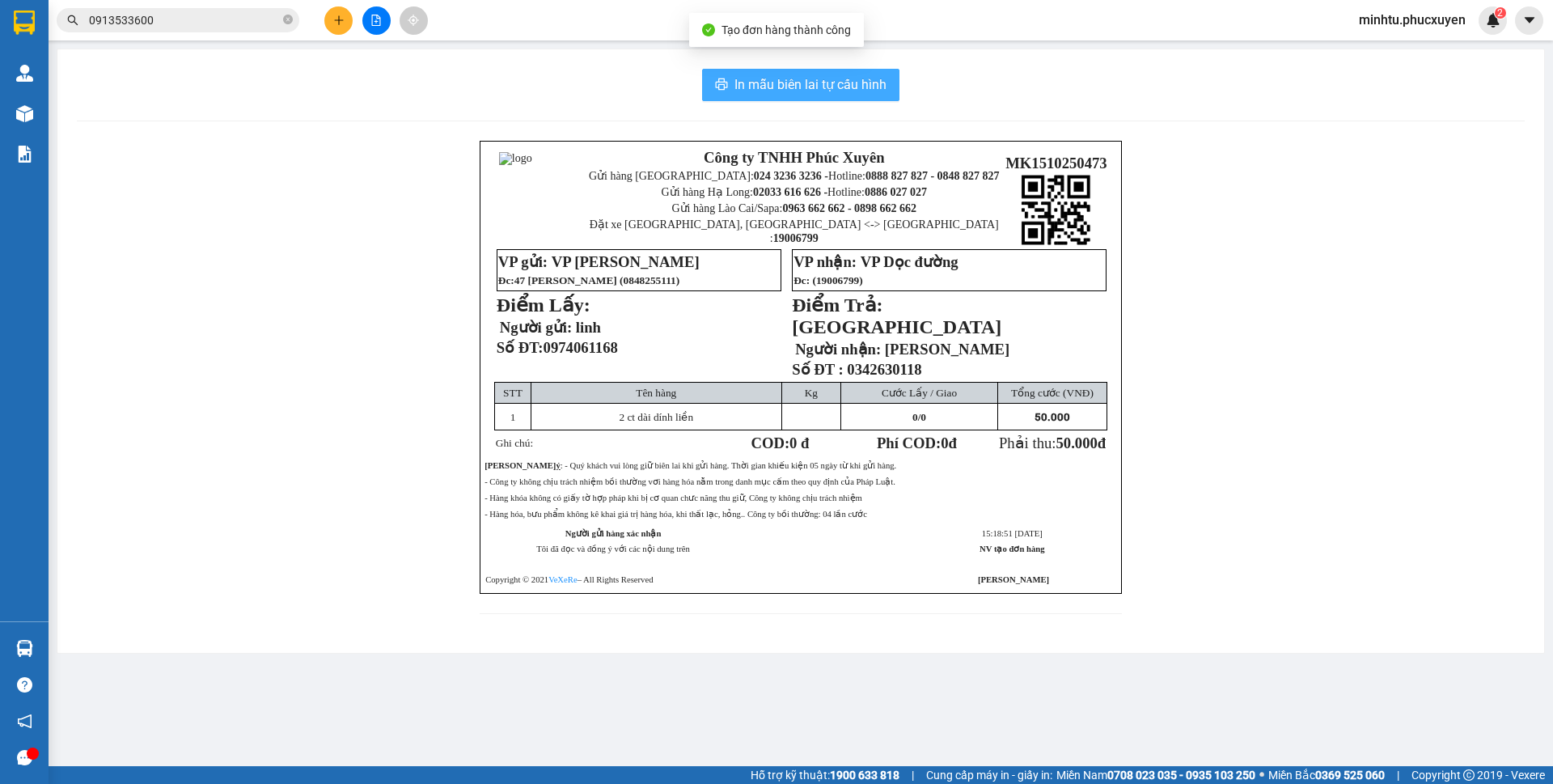
click at [849, 75] on span "In mẫu biên lai tự cấu hình" at bounding box center [811, 85] width 152 height 20
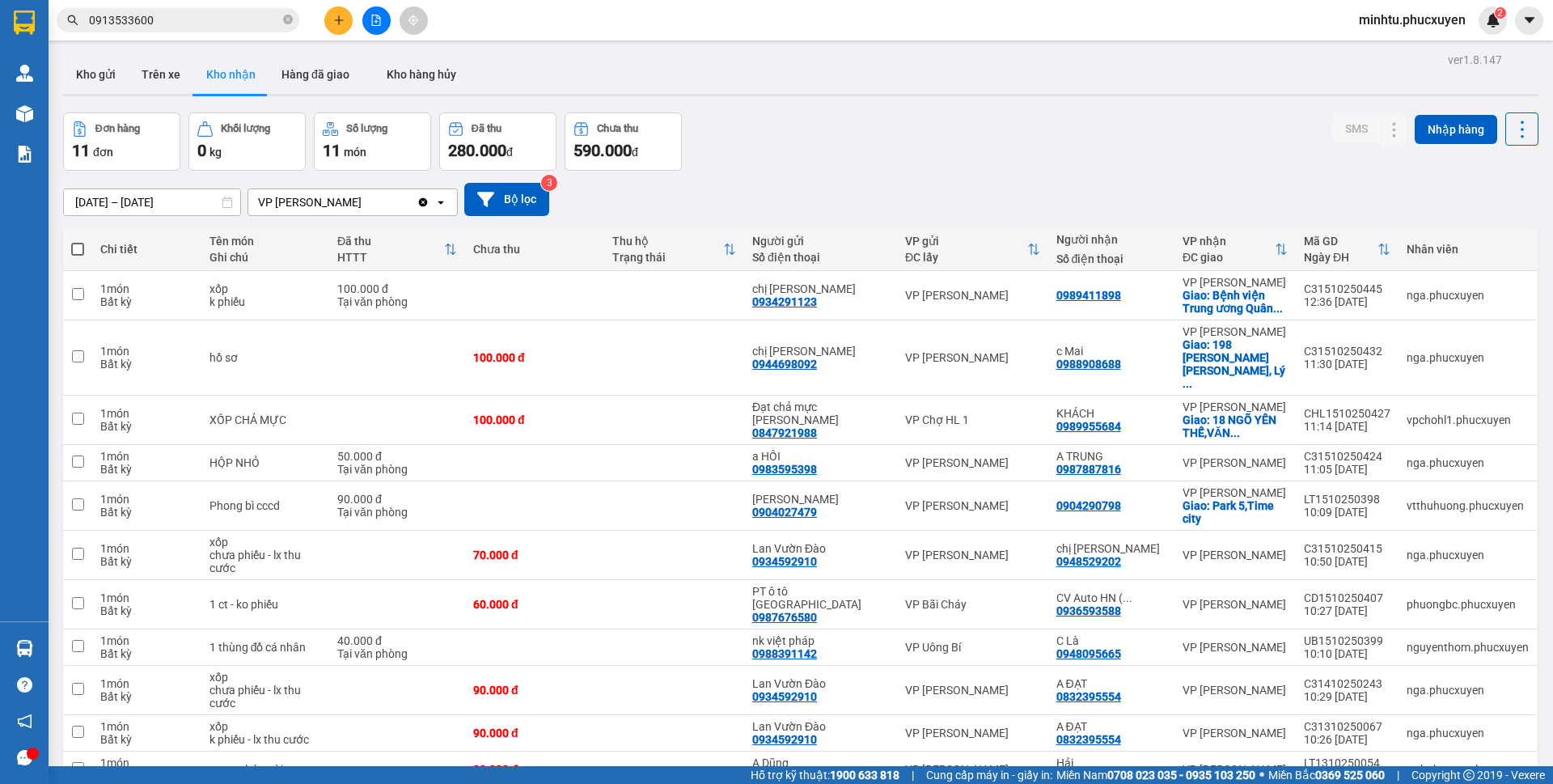
click at [1009, 127] on div "Đơn hàng 11 đơn Khối lượng 0 kg Số lượng 11 món Đã thu 280.000 đ Chưa thu 590.0…" at bounding box center [801, 141] width 1476 height 58
click at [1162, 580] on td "CV Auto HN ( ... 0936593588" at bounding box center [1111, 605] width 127 height 49
checkbox input "true"
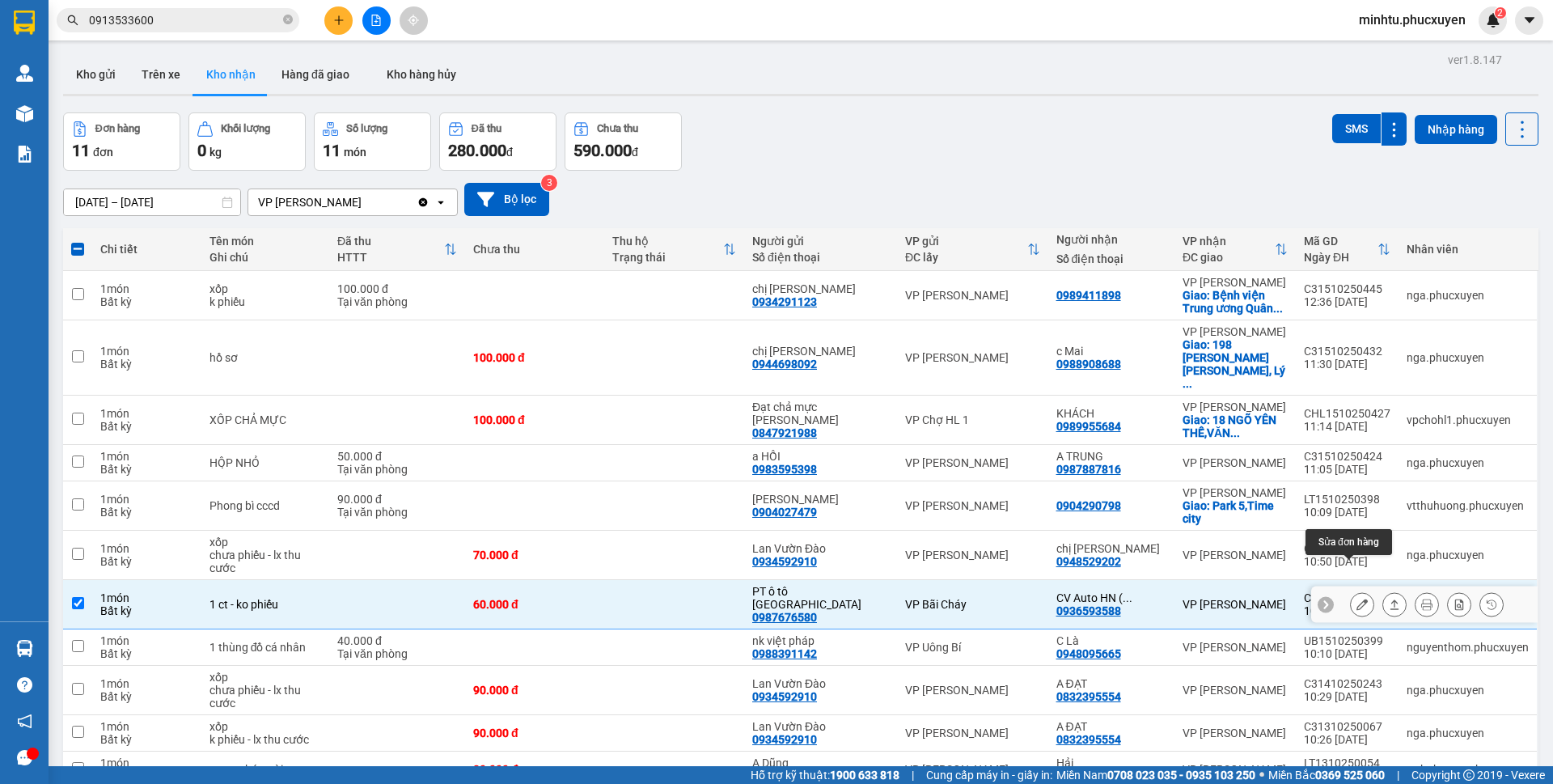
click at [1357, 598] on icon at bounding box center [1363, 604] width 11 height 11
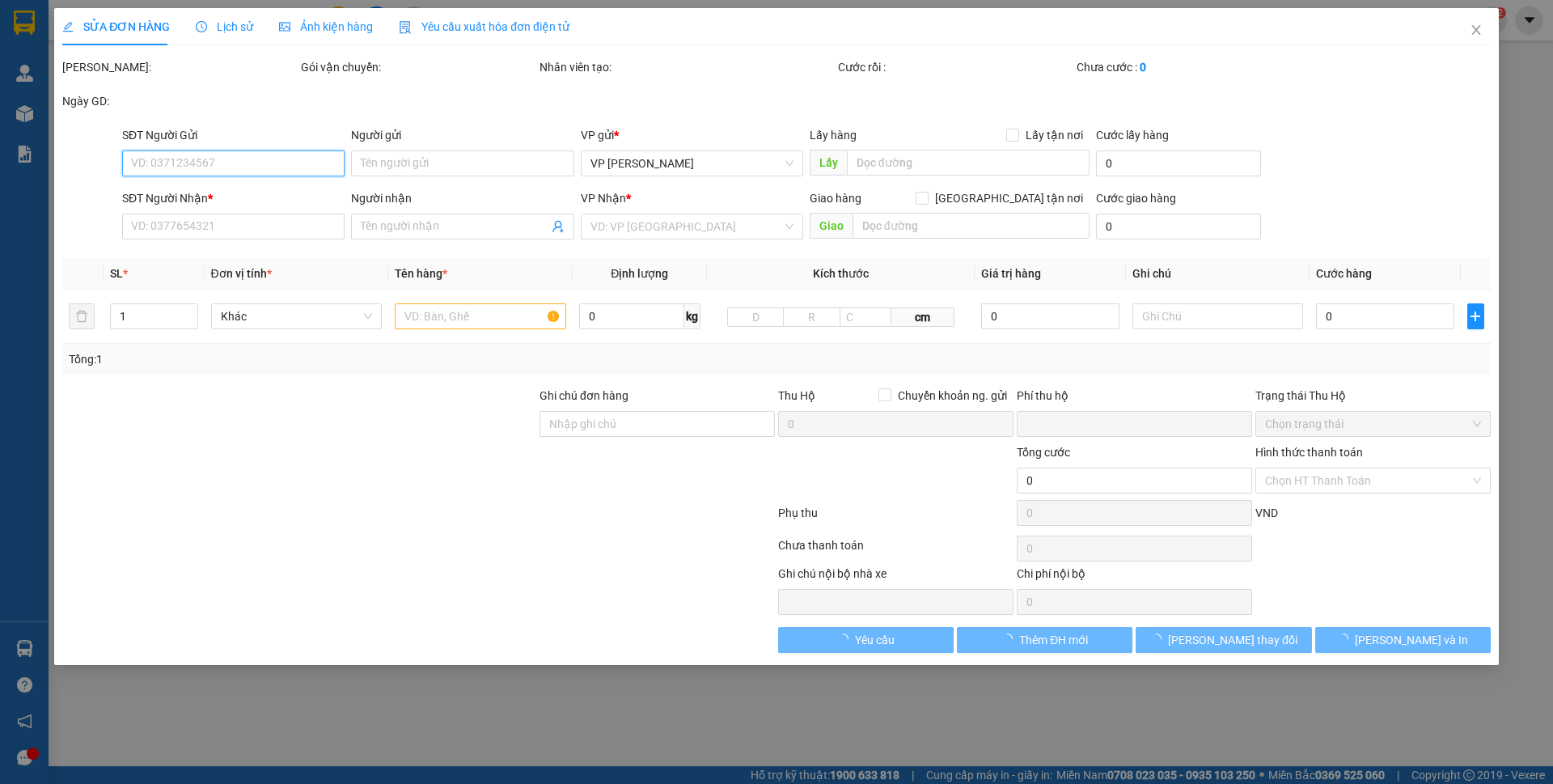
type input "0987676580"
type input "PT ô tô [GEOGRAPHIC_DATA]"
type input "0936593588"
type input "CV Auto HN ( 0988285146 )"
type input "0"
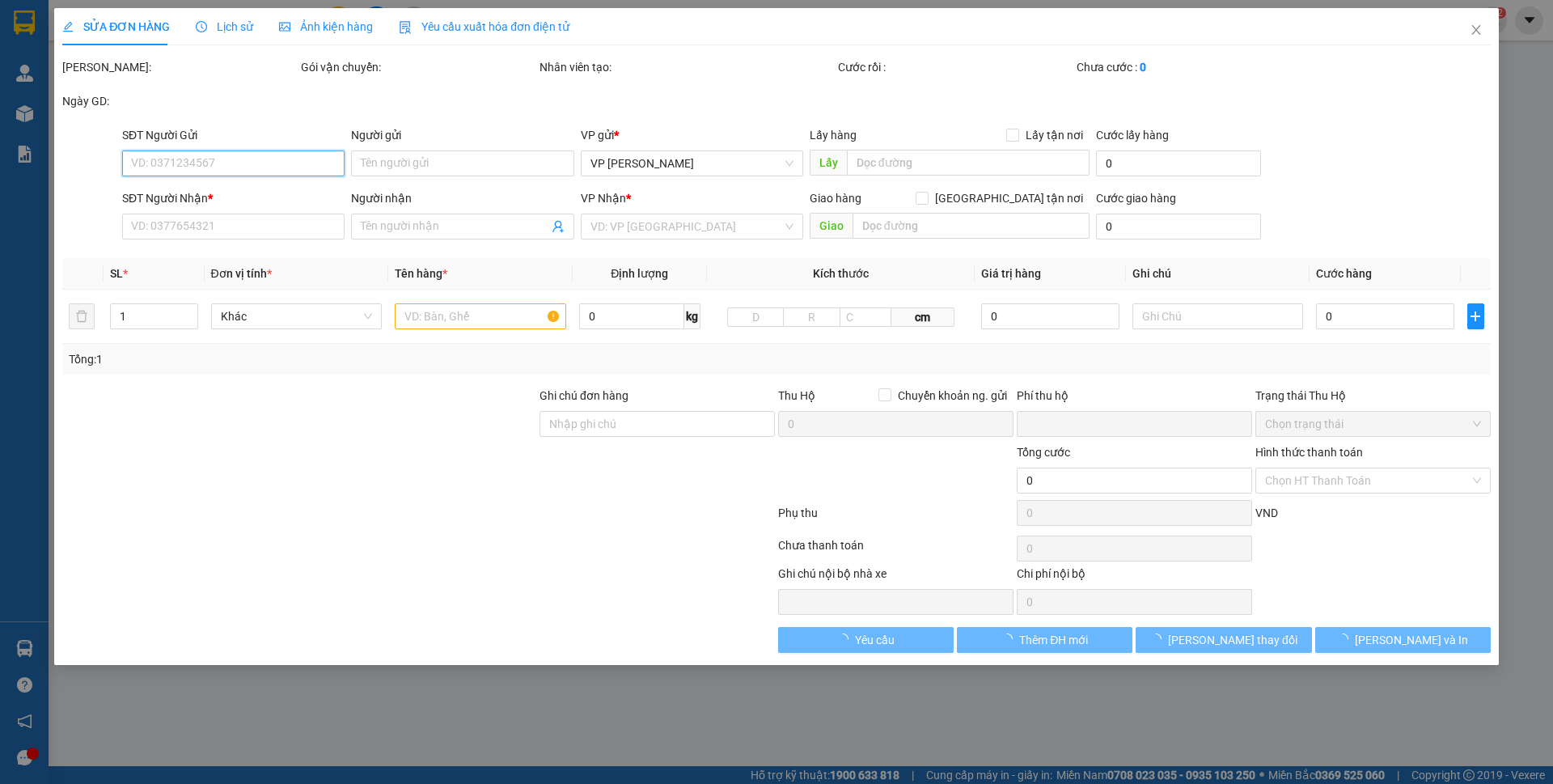
type input "60.000"
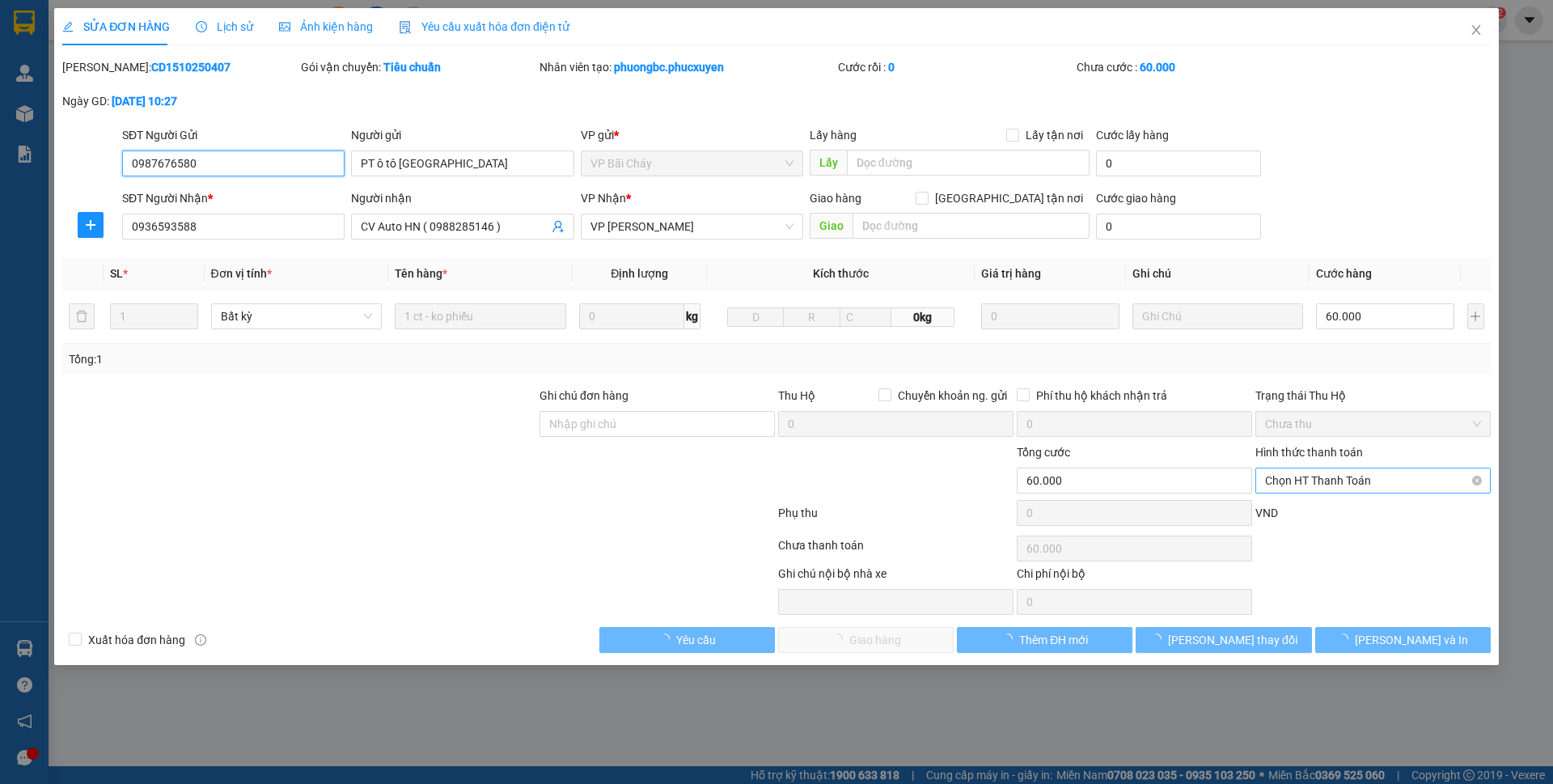
click at [1334, 481] on span "Chọn HT Thanh Toán" at bounding box center [1373, 480] width 216 height 25
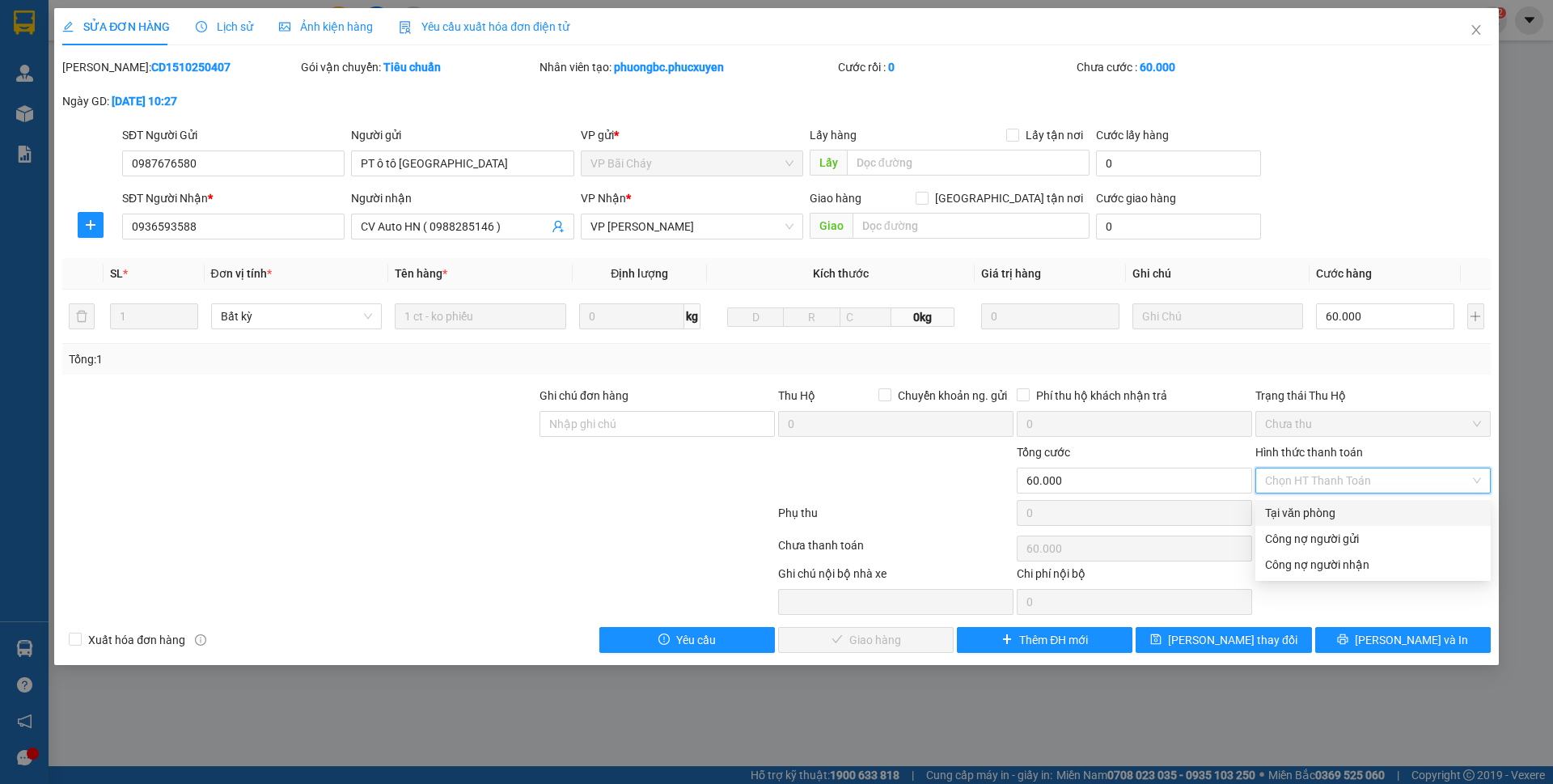
click at [1329, 514] on div "Tại văn phòng" at bounding box center [1373, 513] width 216 height 18
type input "0"
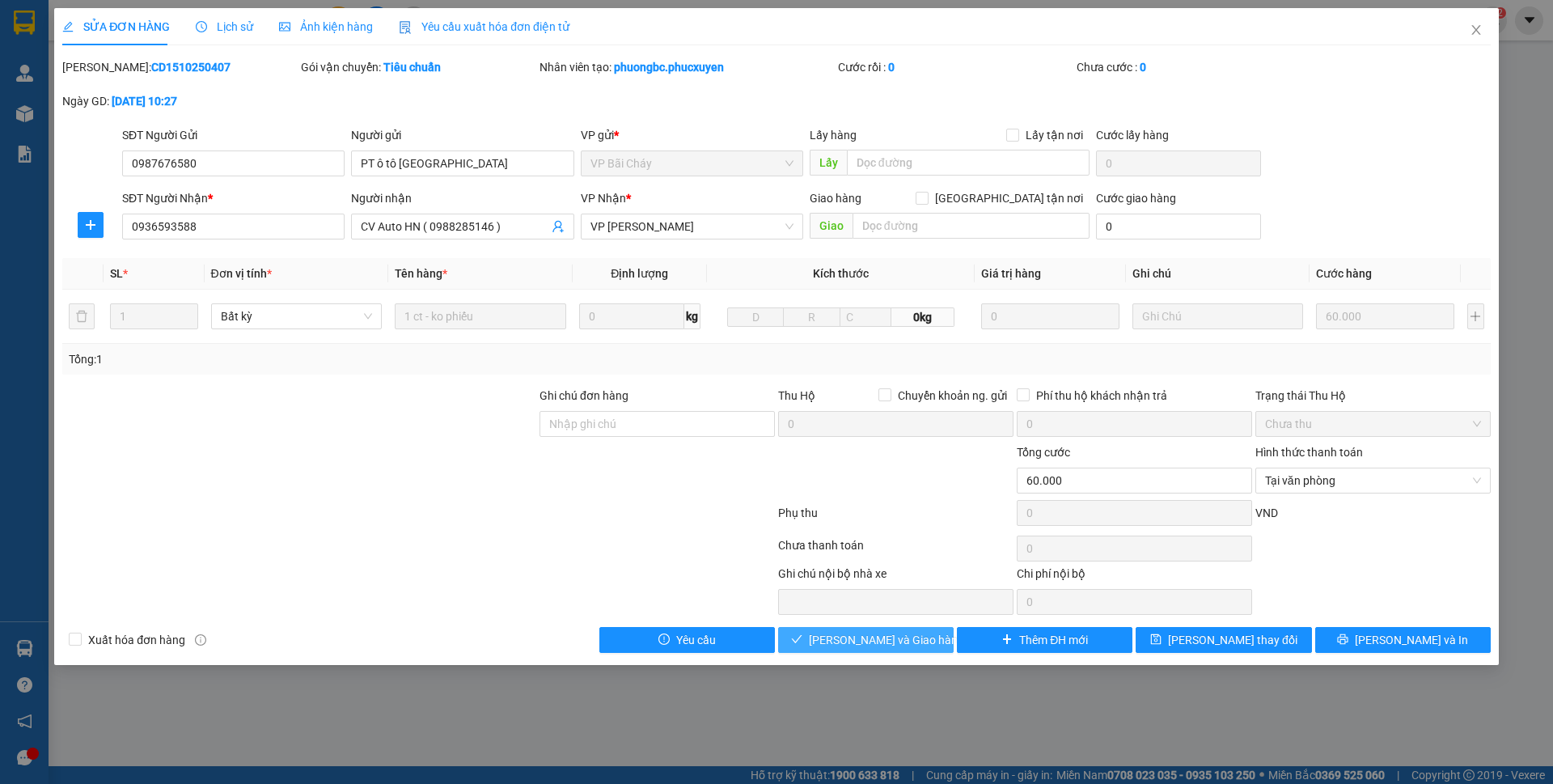
click at [903, 640] on span "[PERSON_NAME] và Giao hàng" at bounding box center [886, 640] width 156 height 18
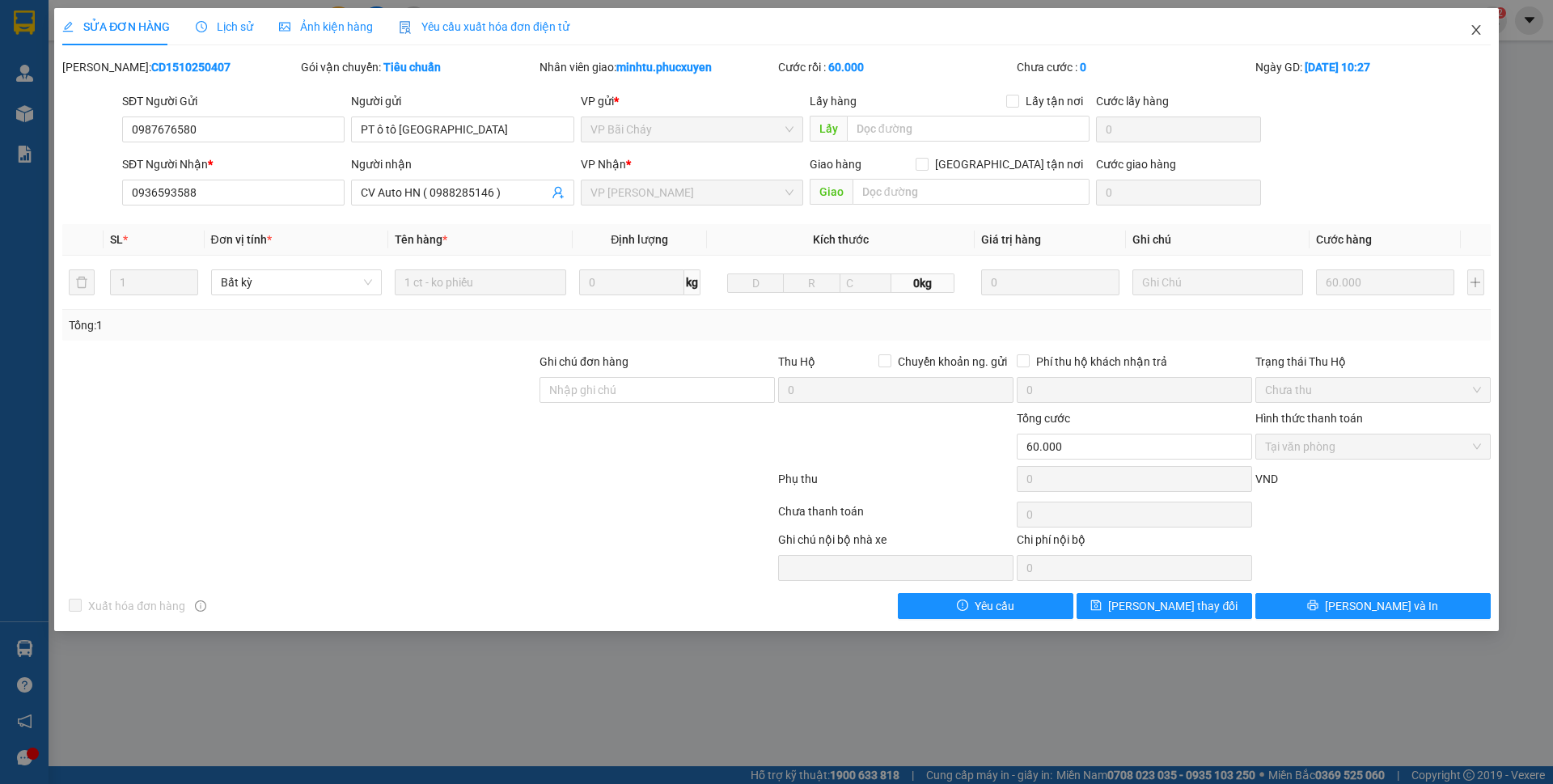
click at [1473, 31] on icon "close" at bounding box center [1476, 30] width 13 height 13
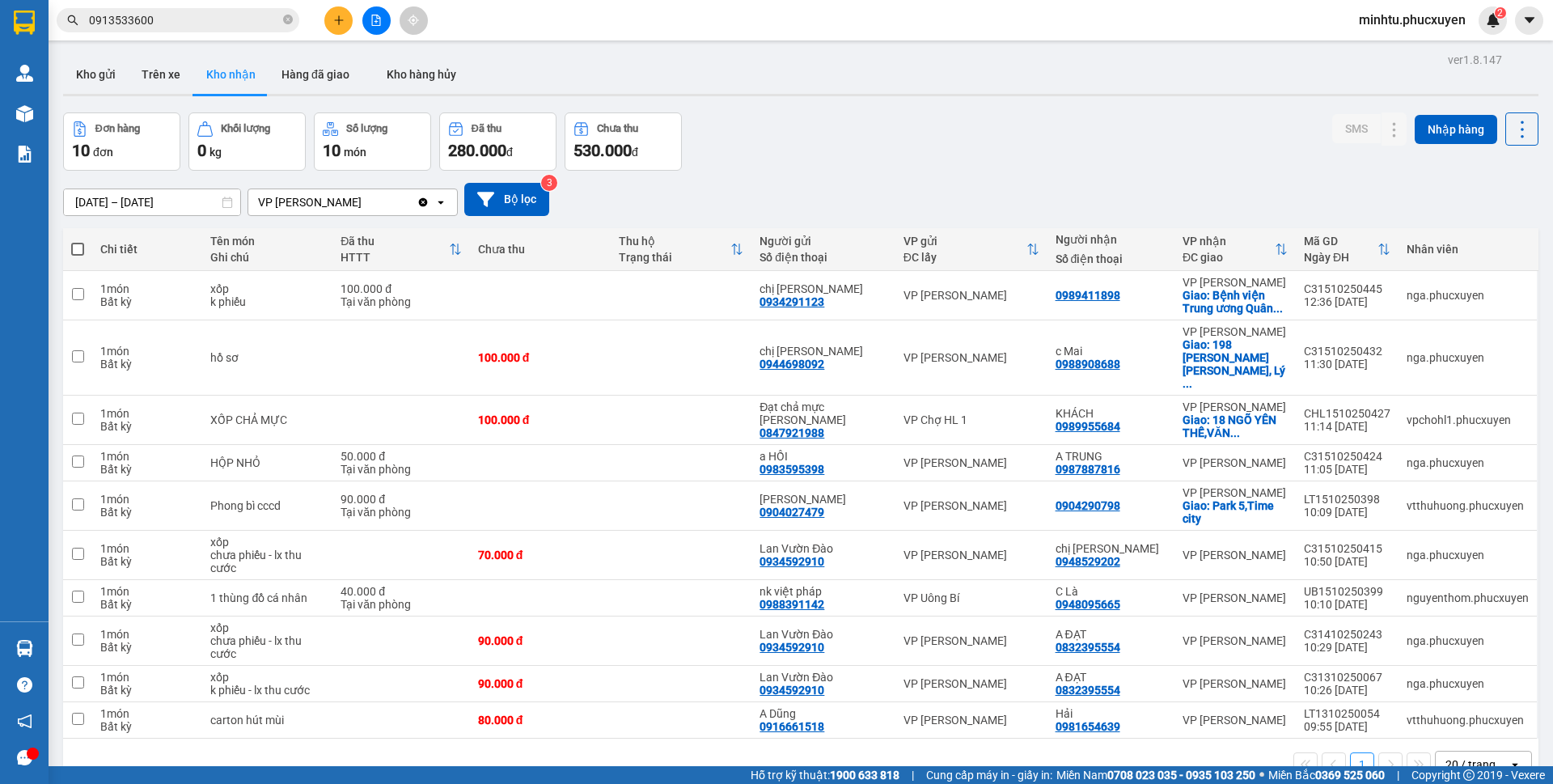
click at [1067, 183] on div "[DATE] – [DATE] Press the down arrow key to interact with the calendar and sele…" at bounding box center [801, 199] width 1476 height 33
click at [76, 76] on button "Kho gửi" at bounding box center [96, 74] width 66 height 39
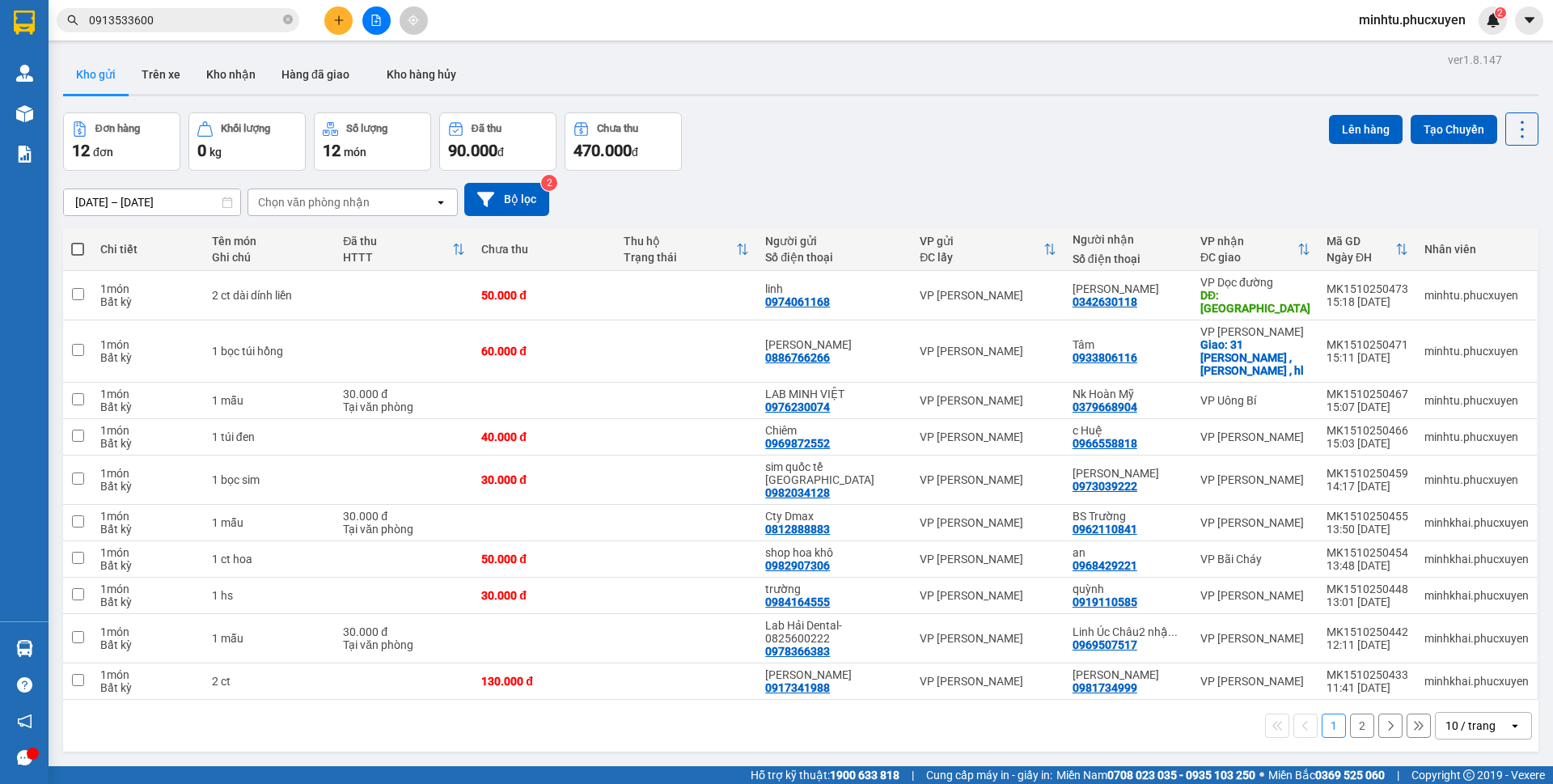
click at [1452, 713] on div "10 / trang" at bounding box center [1473, 726] width 73 height 25
click at [235, 83] on button "Kho nhận" at bounding box center [230, 74] width 76 height 39
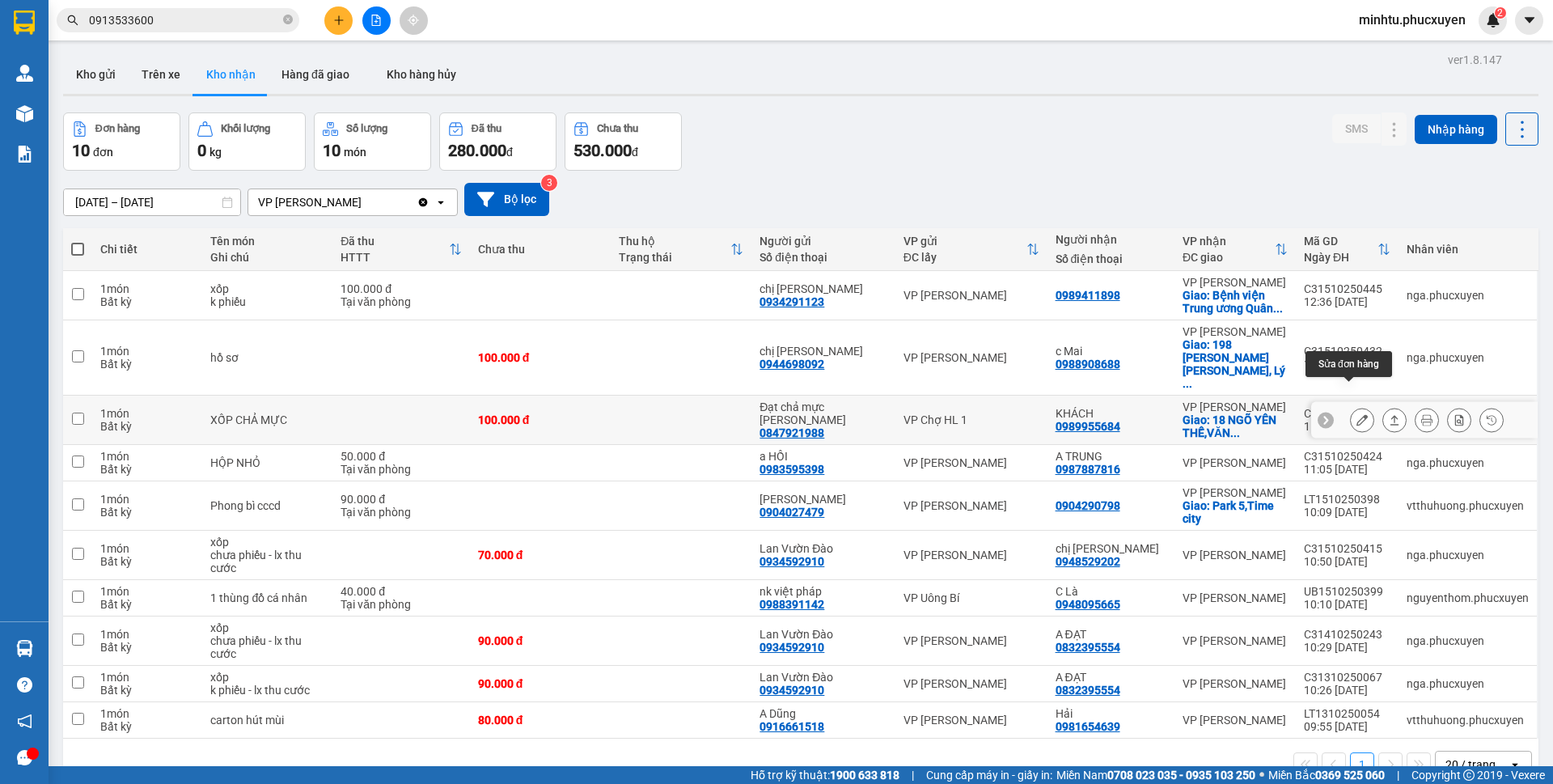
click at [1357, 414] on icon at bounding box center [1363, 420] width 11 height 11
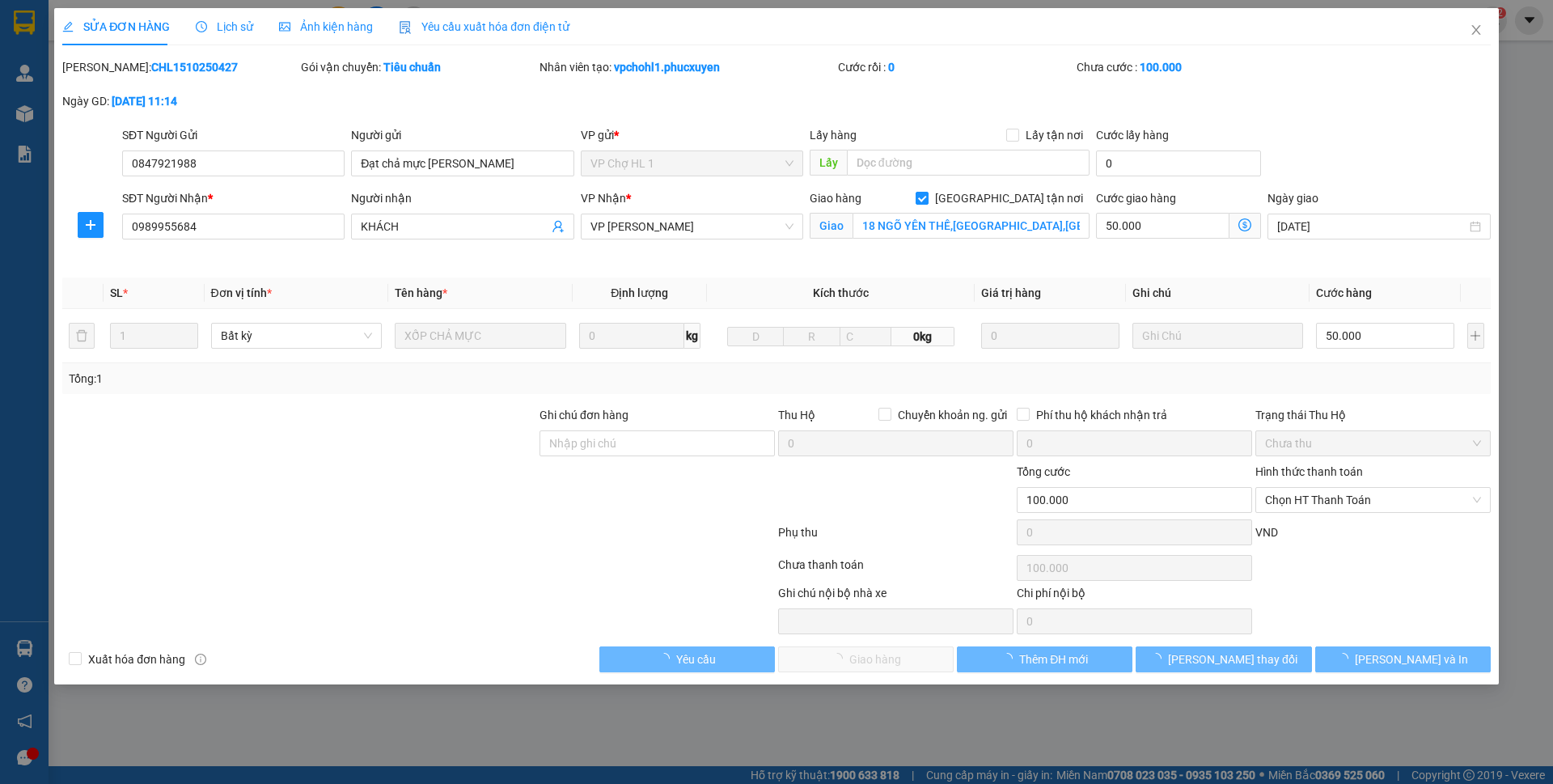
click at [238, 35] on div "Lịch sử" at bounding box center [224, 27] width 57 height 18
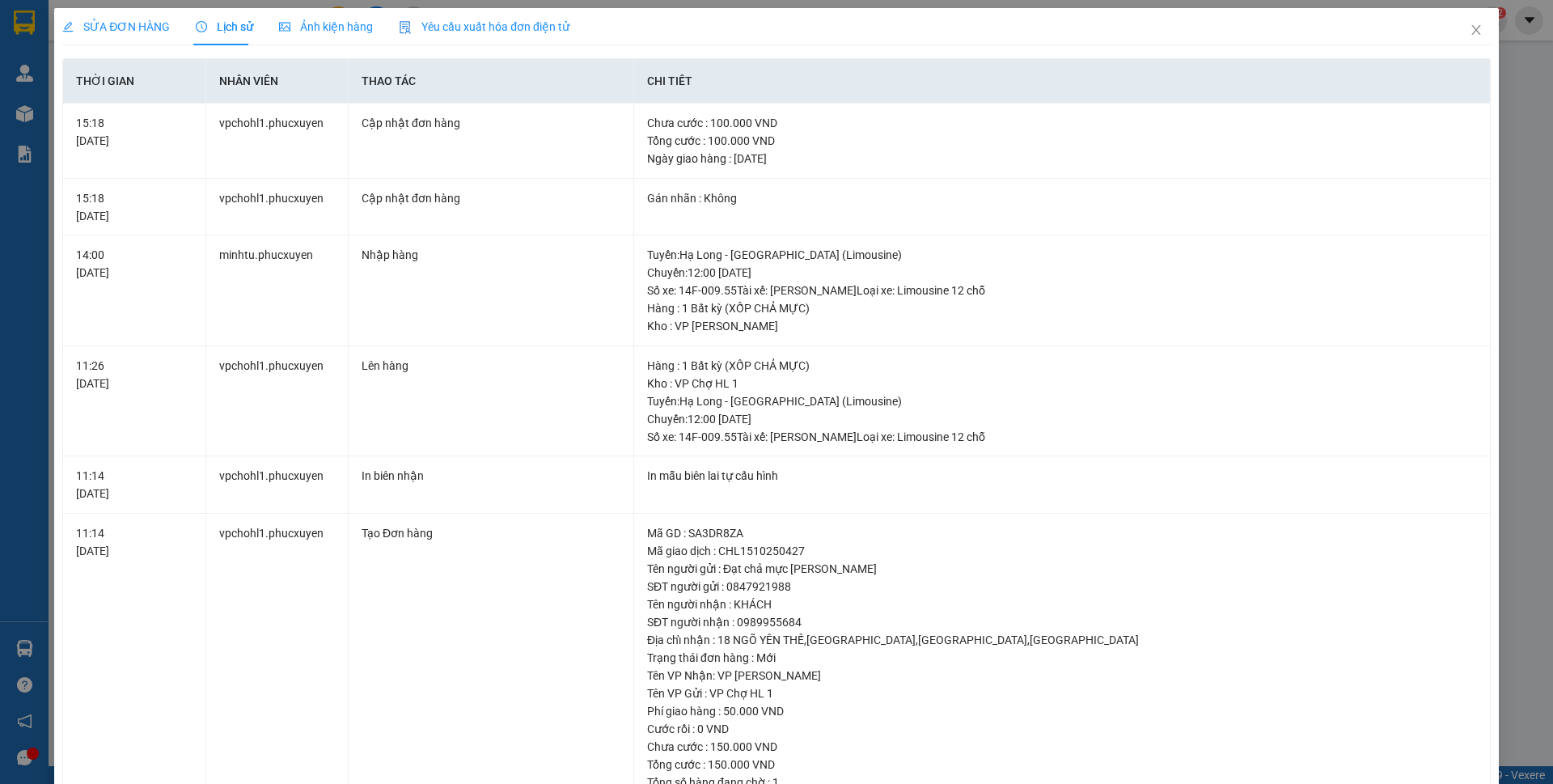
click at [153, 35] on div "SỬA ĐƠN HÀNG" at bounding box center [116, 27] width 107 height 18
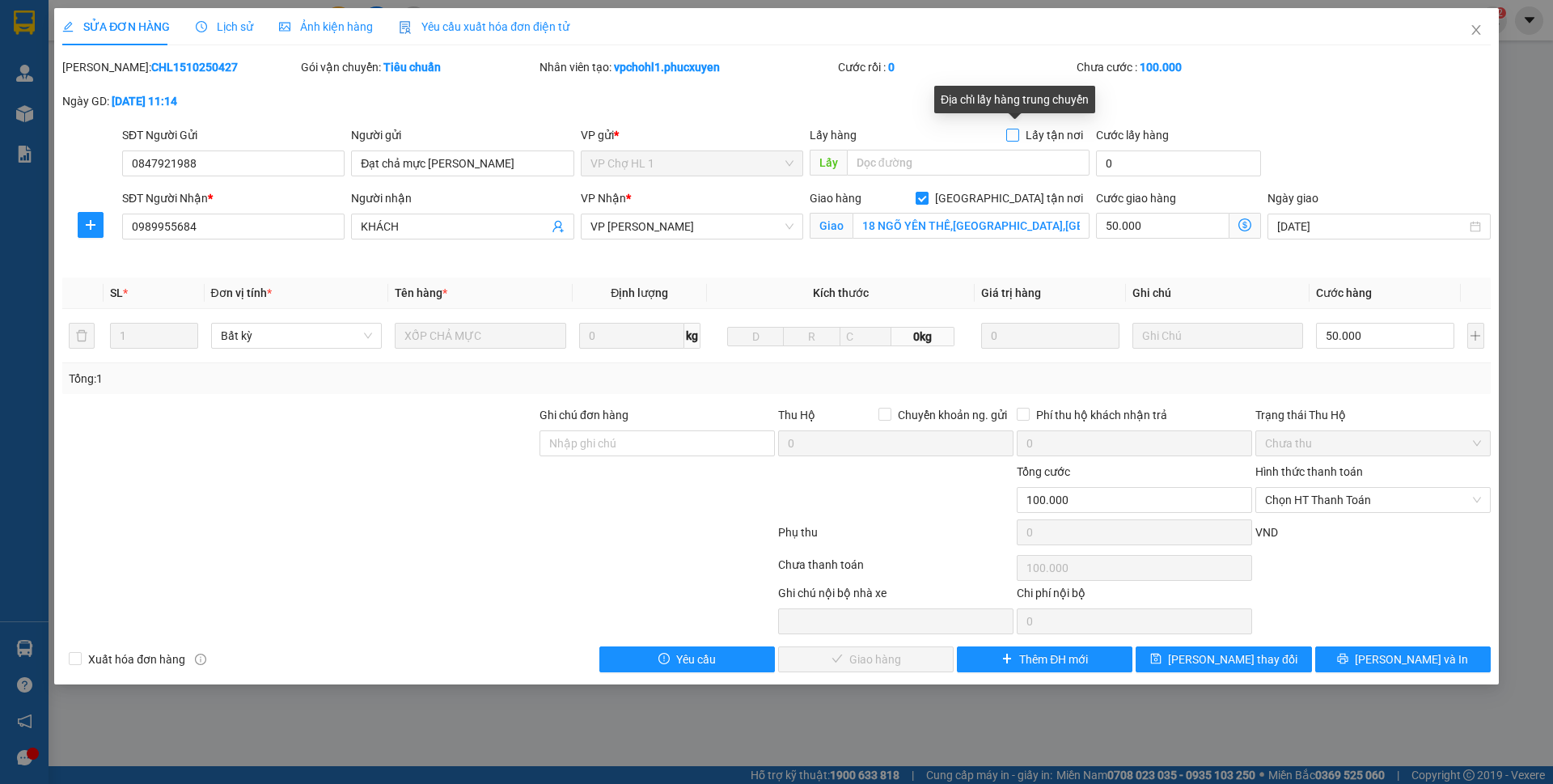
click at [1045, 134] on span "Lấy tận nơi" at bounding box center [1054, 136] width 70 height 18
click at [1017, 134] on input "Lấy tận nơi" at bounding box center [1012, 134] width 11 height 11
checkbox input "true"
click at [972, 156] on input "text" at bounding box center [968, 162] width 242 height 25
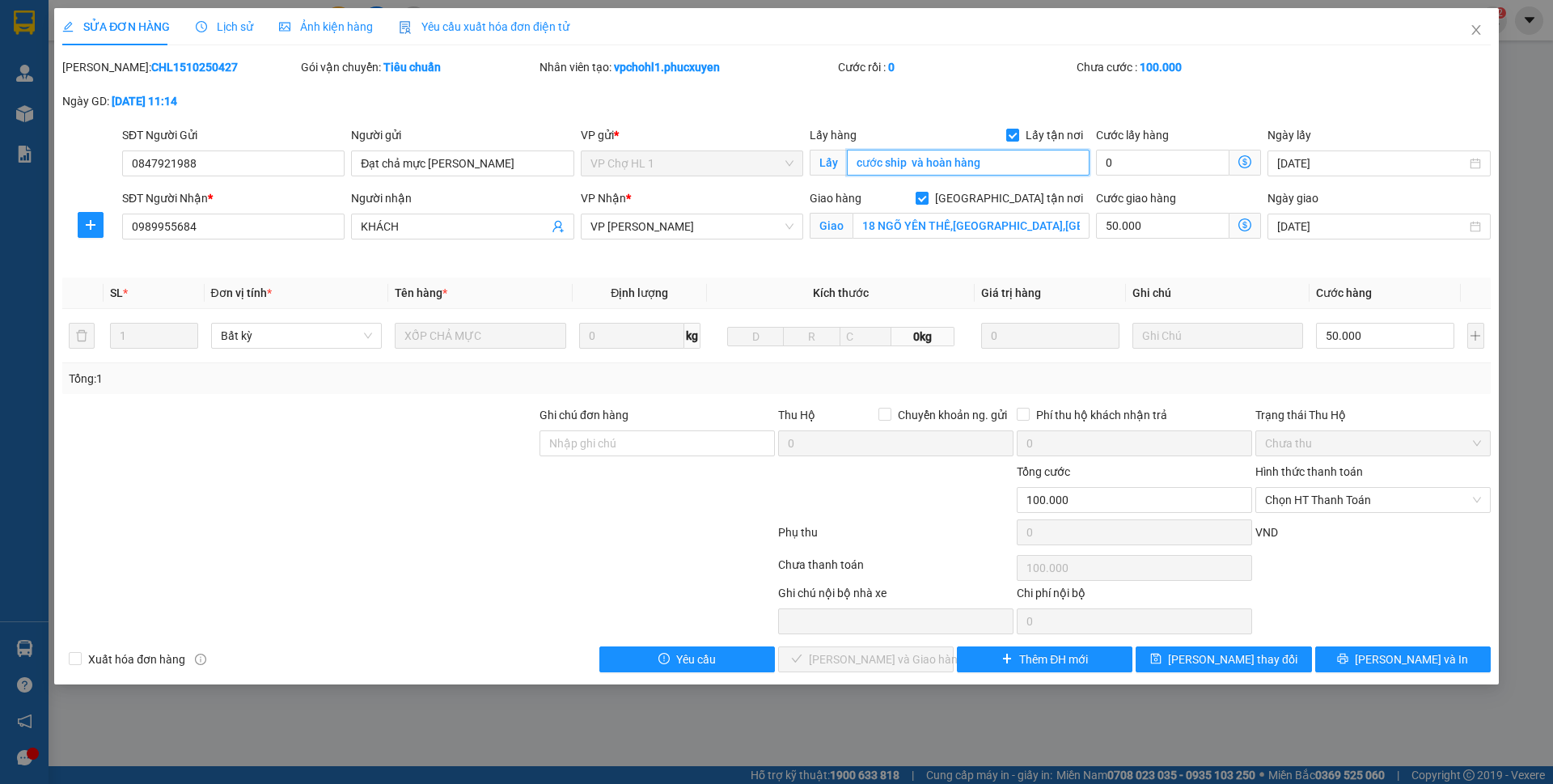
click at [909, 161] on input "cước ship và hoàn hàng" at bounding box center [968, 162] width 242 height 25
type input "cước ship và hoàn hàng"
click at [1137, 158] on input "0" at bounding box center [1163, 162] width 134 height 25
type input "4"
type input "100.004"
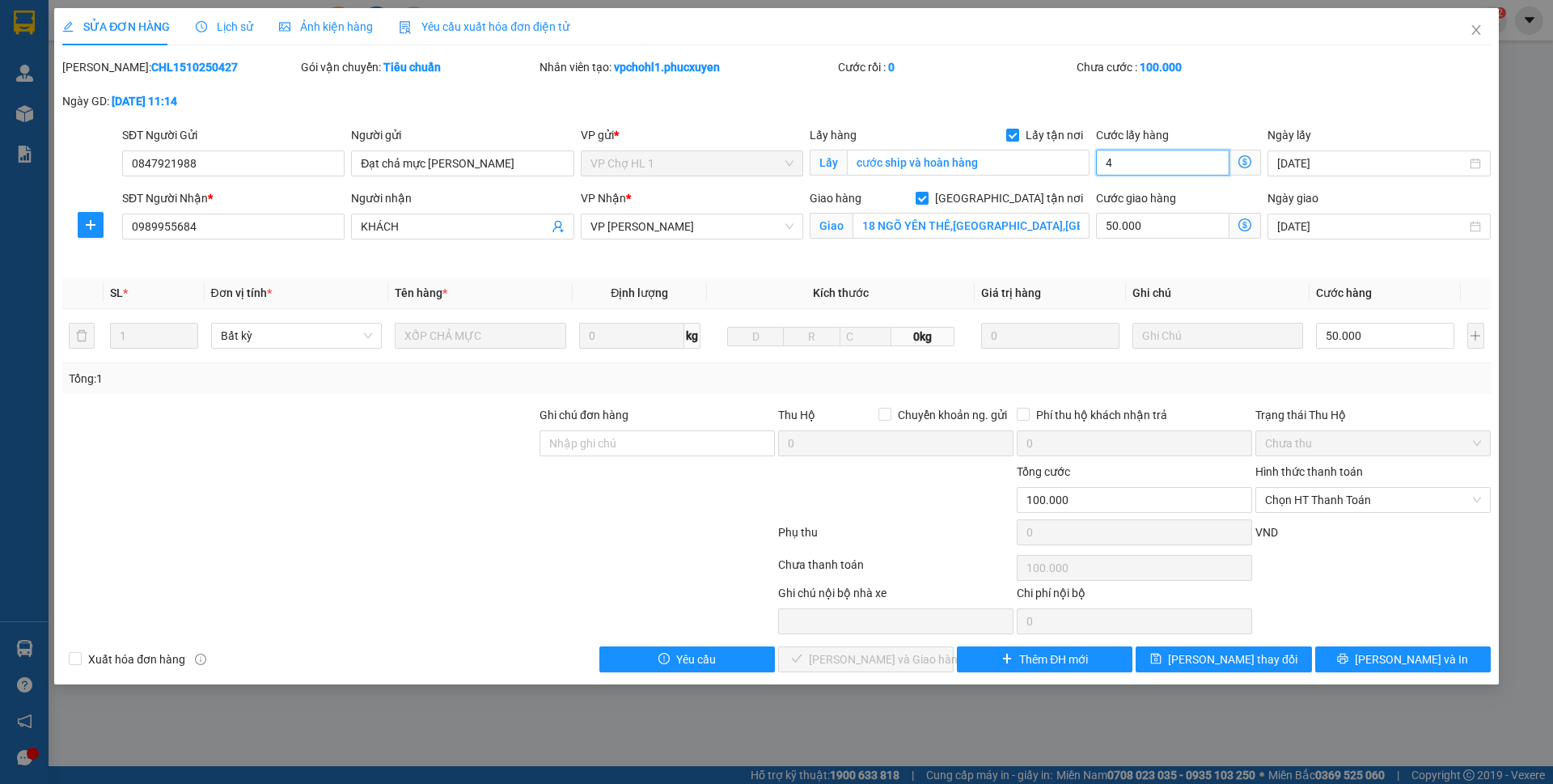
type input "100.004"
drag, startPoint x: 1121, startPoint y: 158, endPoint x: 1092, endPoint y: 169, distance: 31.0
click at [1093, 169] on div "Cước lấy hàng 4" at bounding box center [1179, 155] width 171 height 56
type input "10"
type input "100.010"
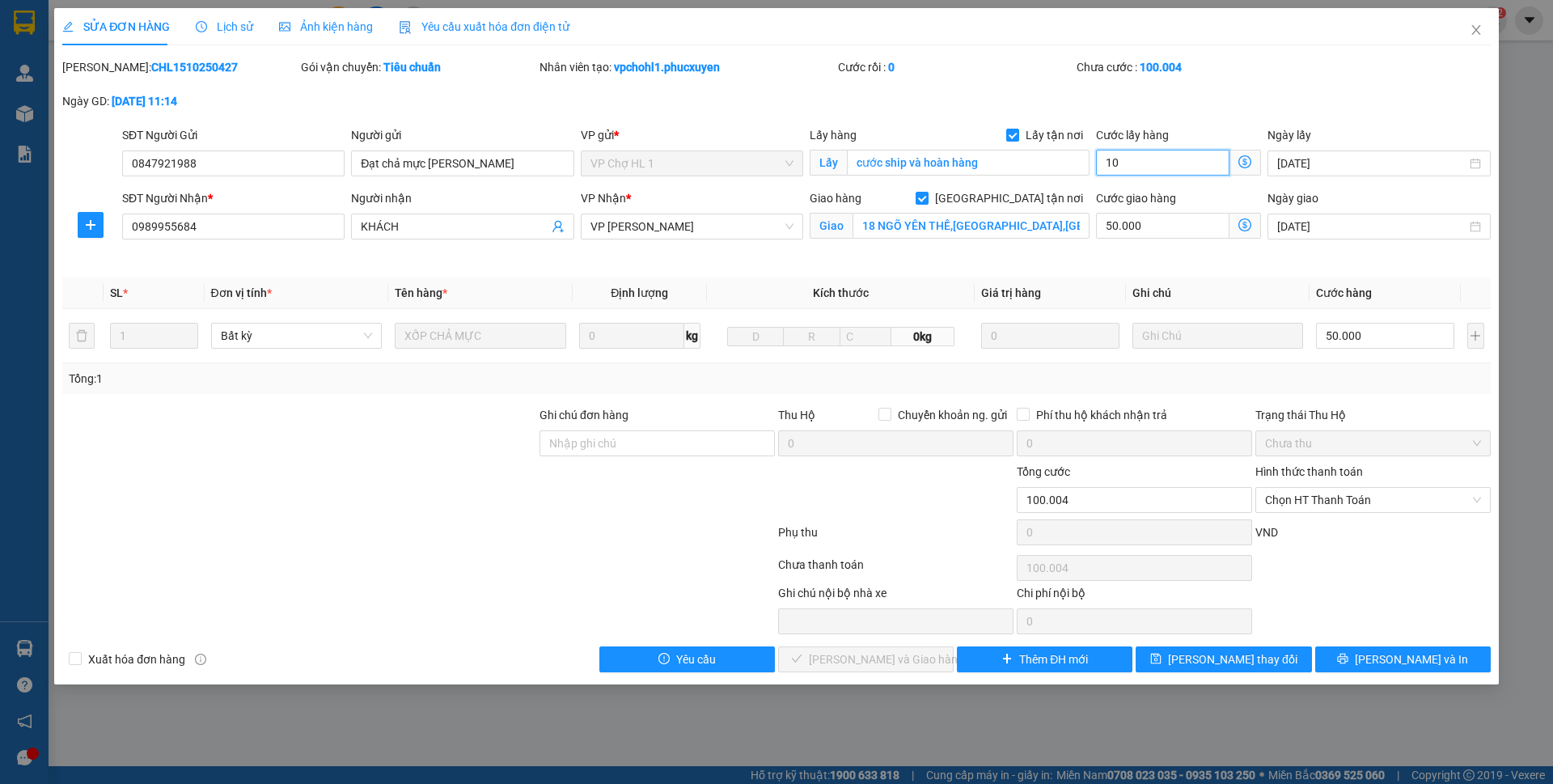
type input "100.010"
type input "100"
type input "100.100"
type input "100"
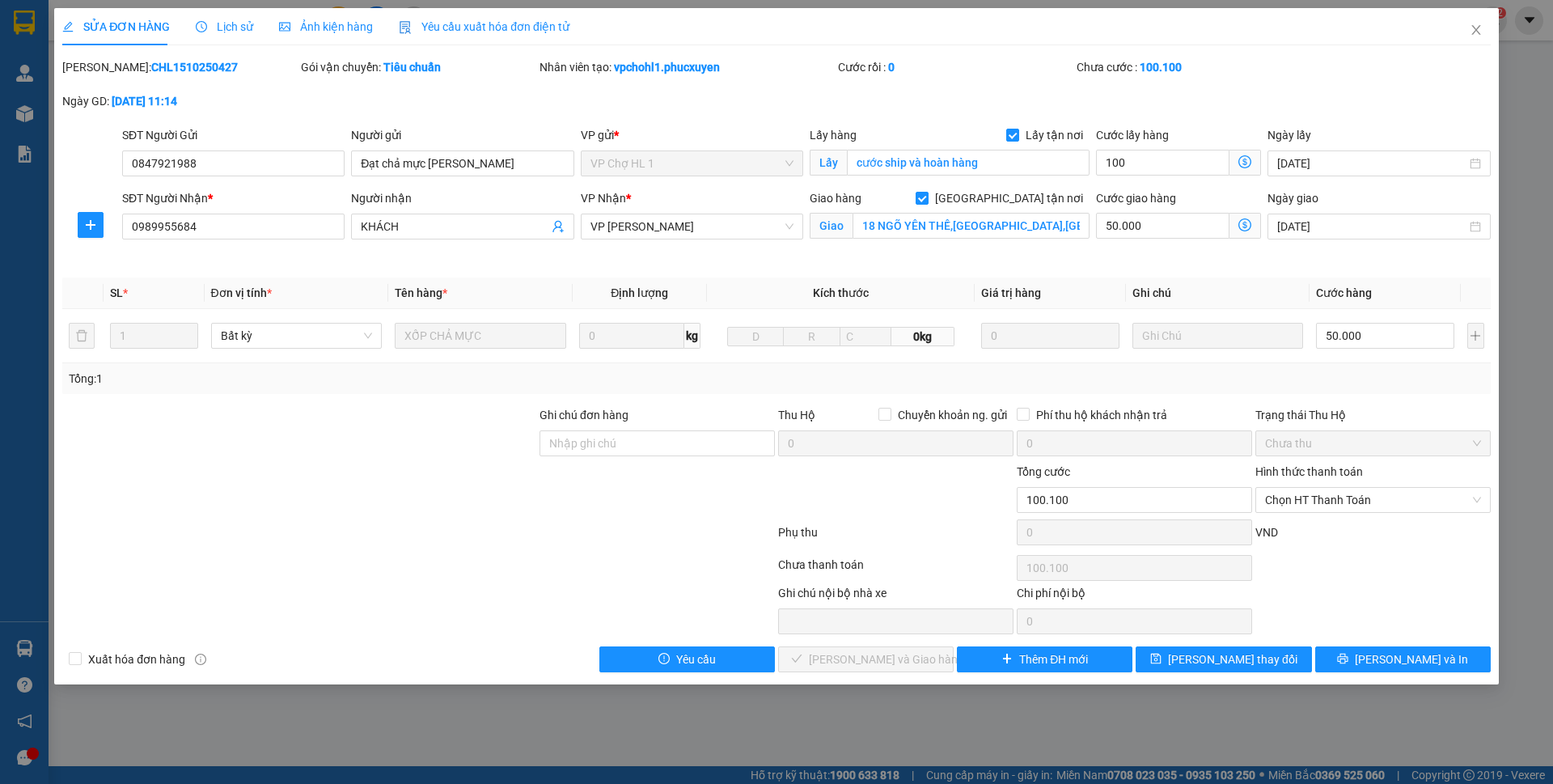
click at [1240, 125] on div "[PERSON_NAME]: CHL1510250427 Gói vận chuyển: Tiêu chuẩn Nhân viên tạo: vpchohl1…" at bounding box center [777, 92] width 1432 height 68
type input "200.000"
type input "100.000"
click at [1244, 657] on span "[PERSON_NAME] thay đổi" at bounding box center [1233, 659] width 129 height 18
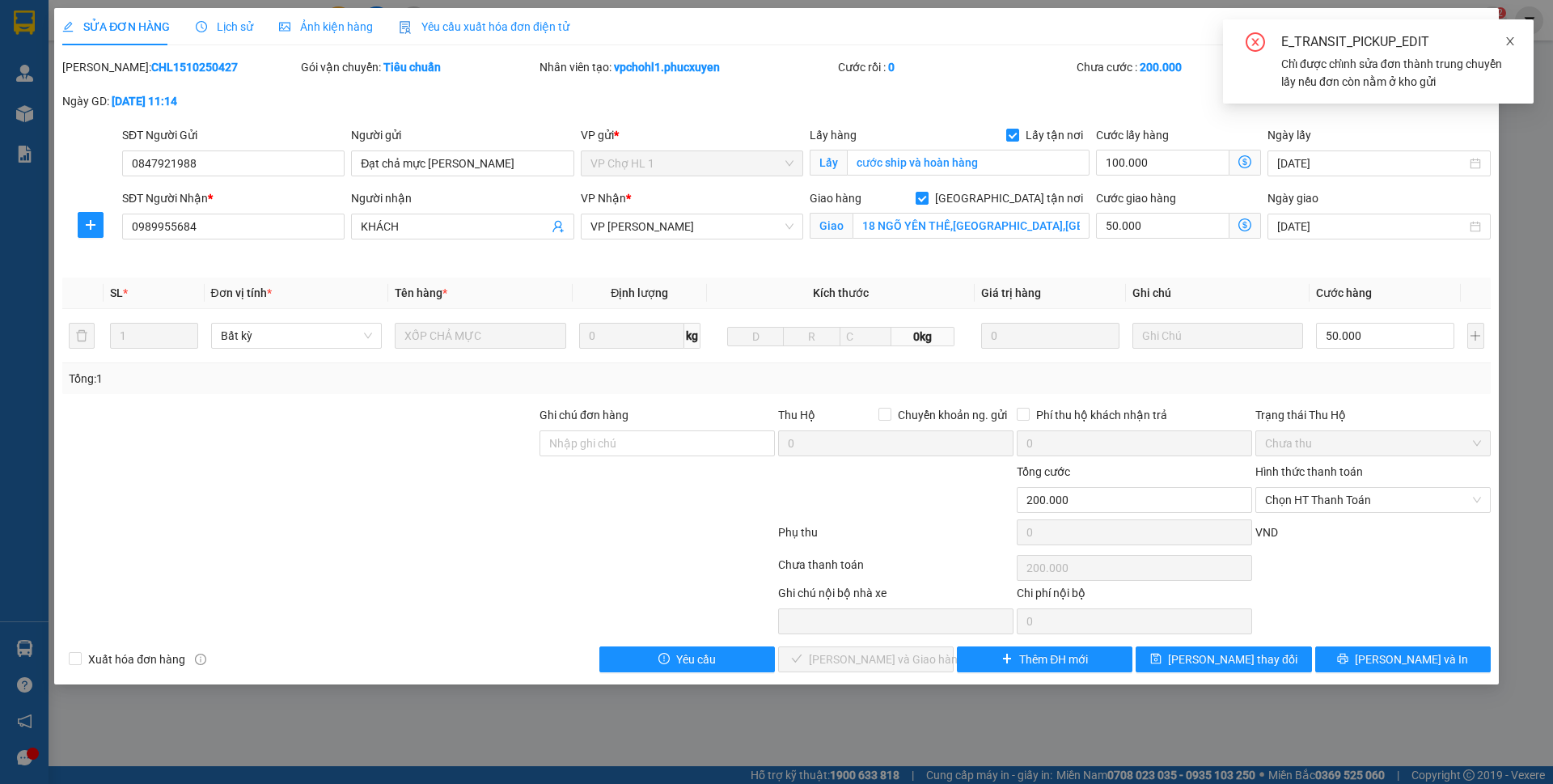
click at [1514, 46] on icon "close" at bounding box center [1510, 41] width 11 height 11
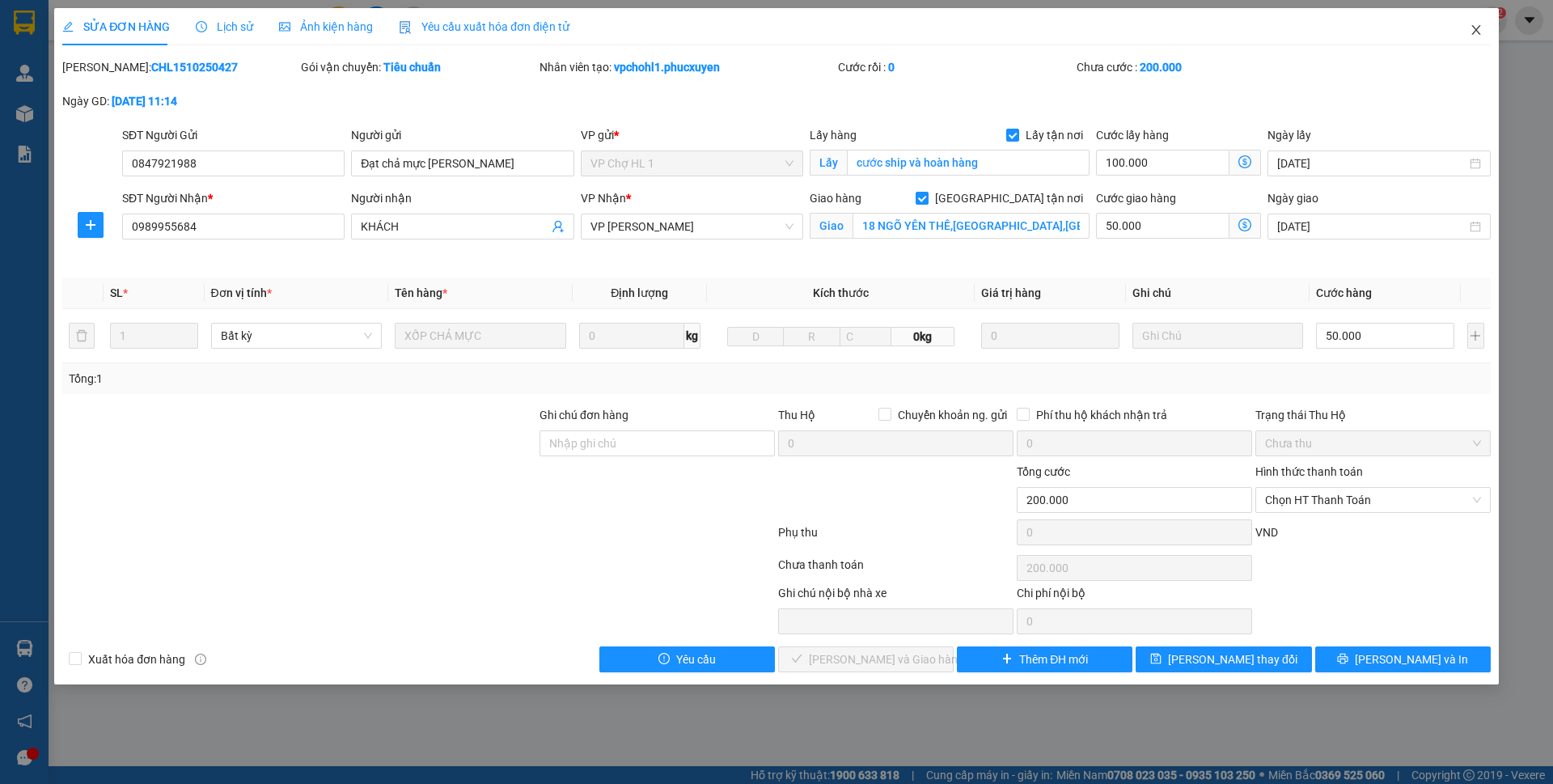
click at [1480, 33] on icon "close" at bounding box center [1476, 30] width 13 height 13
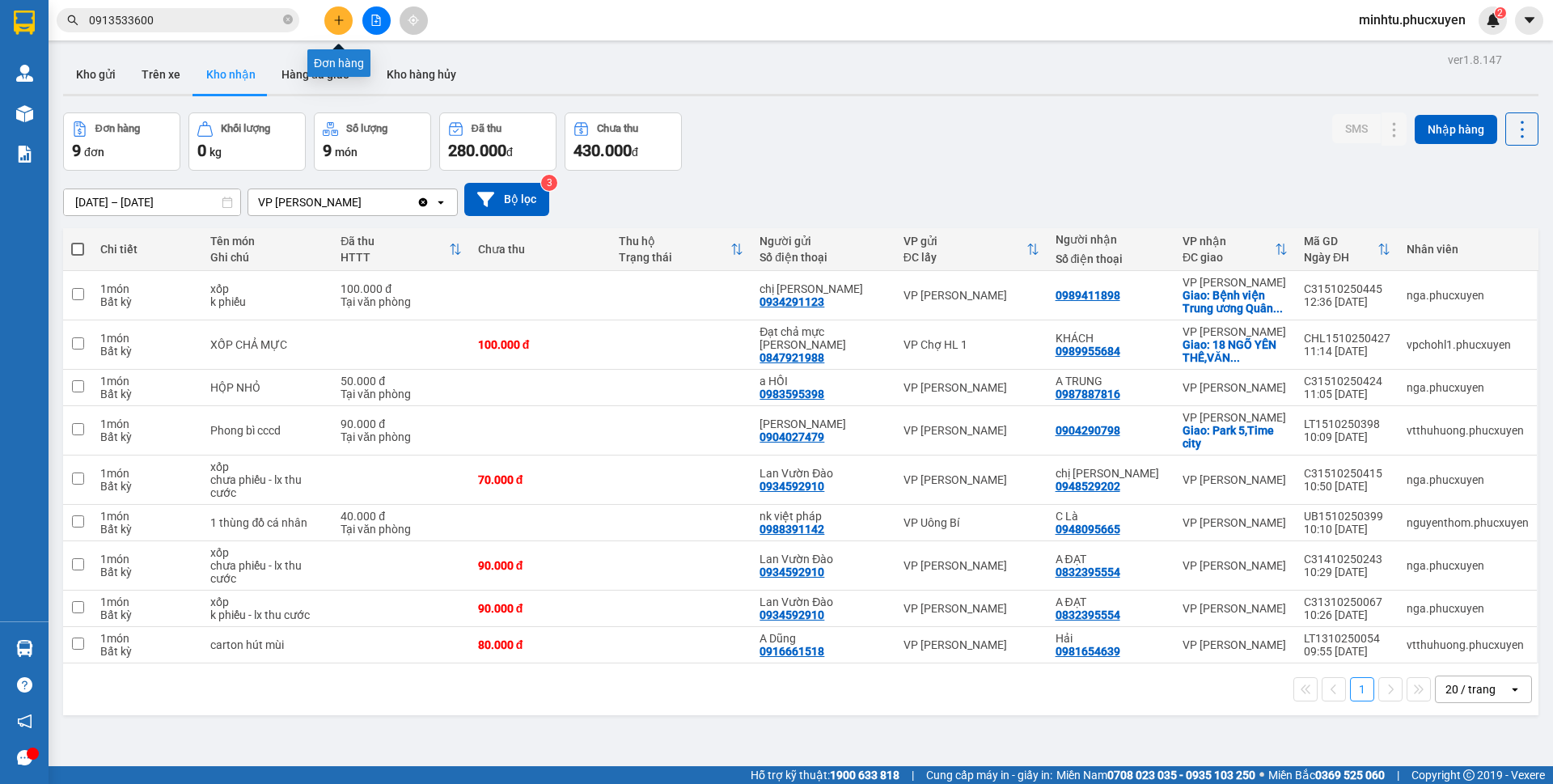
click at [338, 32] on button at bounding box center [338, 20] width 28 height 28
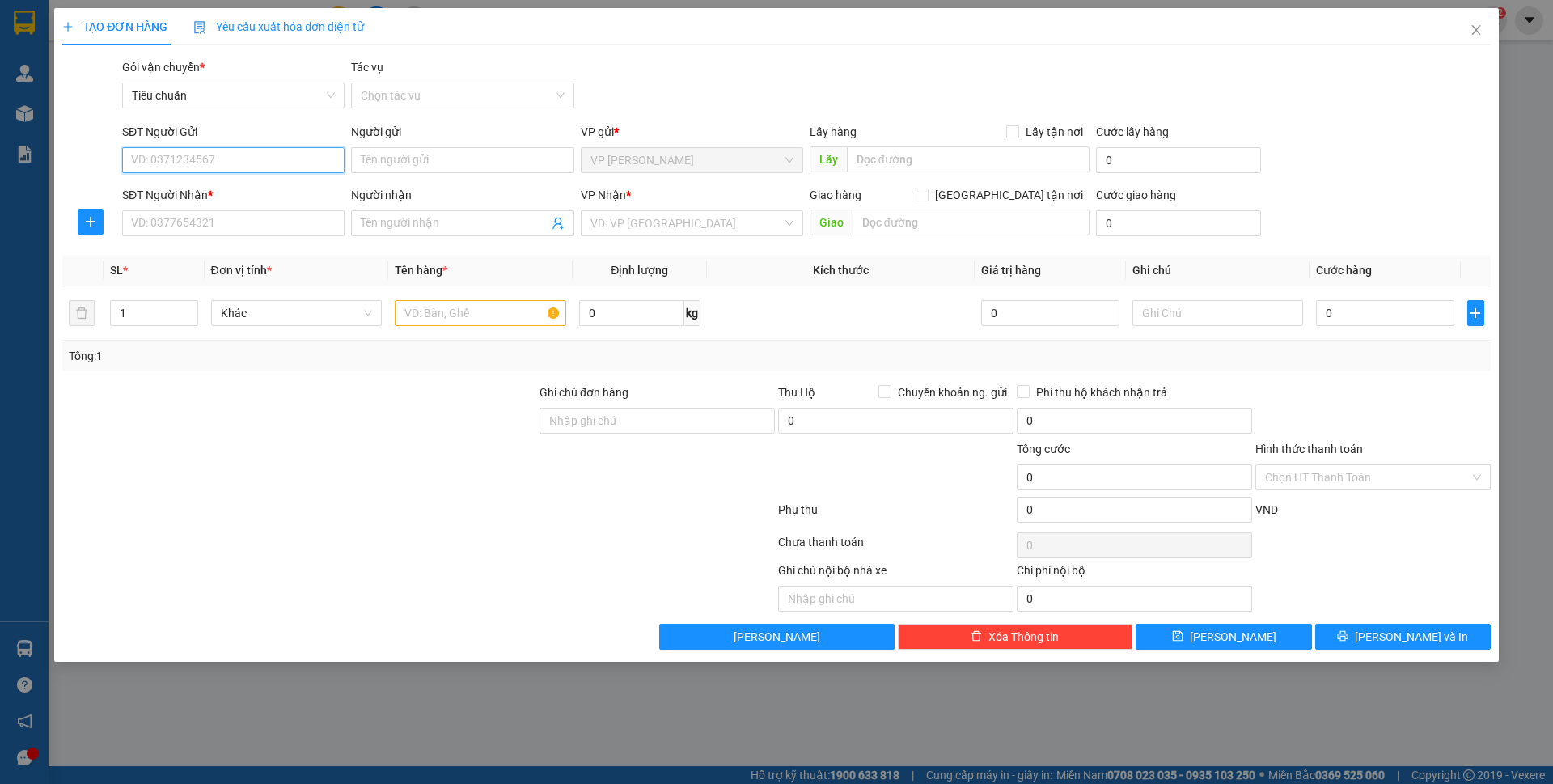
click at [179, 163] on input "SĐT Người Gửi" at bounding box center [233, 160] width 222 height 25
type input "0985320131"
click at [240, 168] on input "0985320131" at bounding box center [233, 160] width 222 height 25
click at [260, 190] on div "0985320131 - [GEOGRAPHIC_DATA]" at bounding box center [233, 193] width 203 height 18
type input "[GEOGRAPHIC_DATA]"
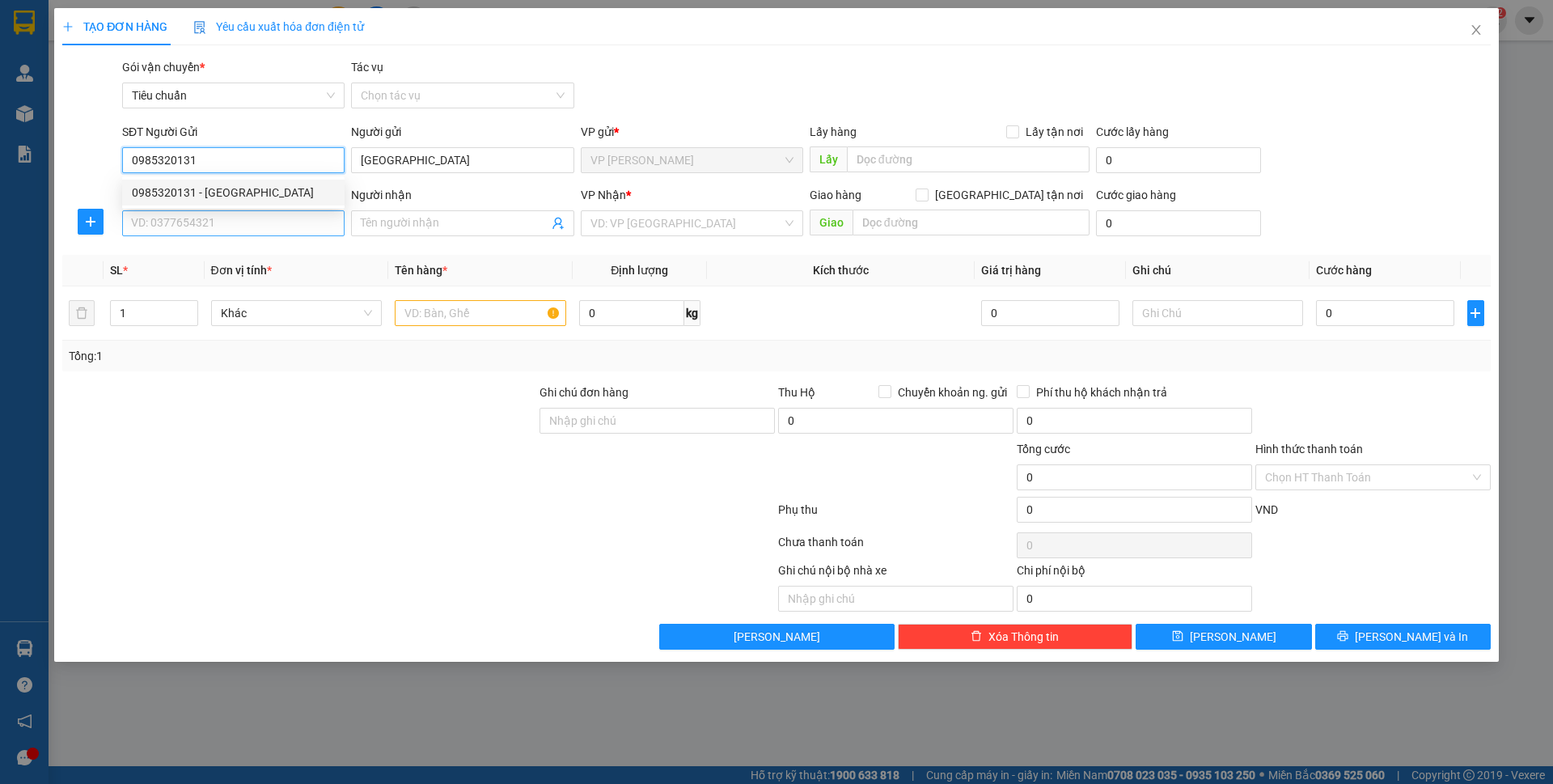
type input "0985320131"
click at [240, 230] on input "SĐT Người Nhận *" at bounding box center [233, 223] width 222 height 25
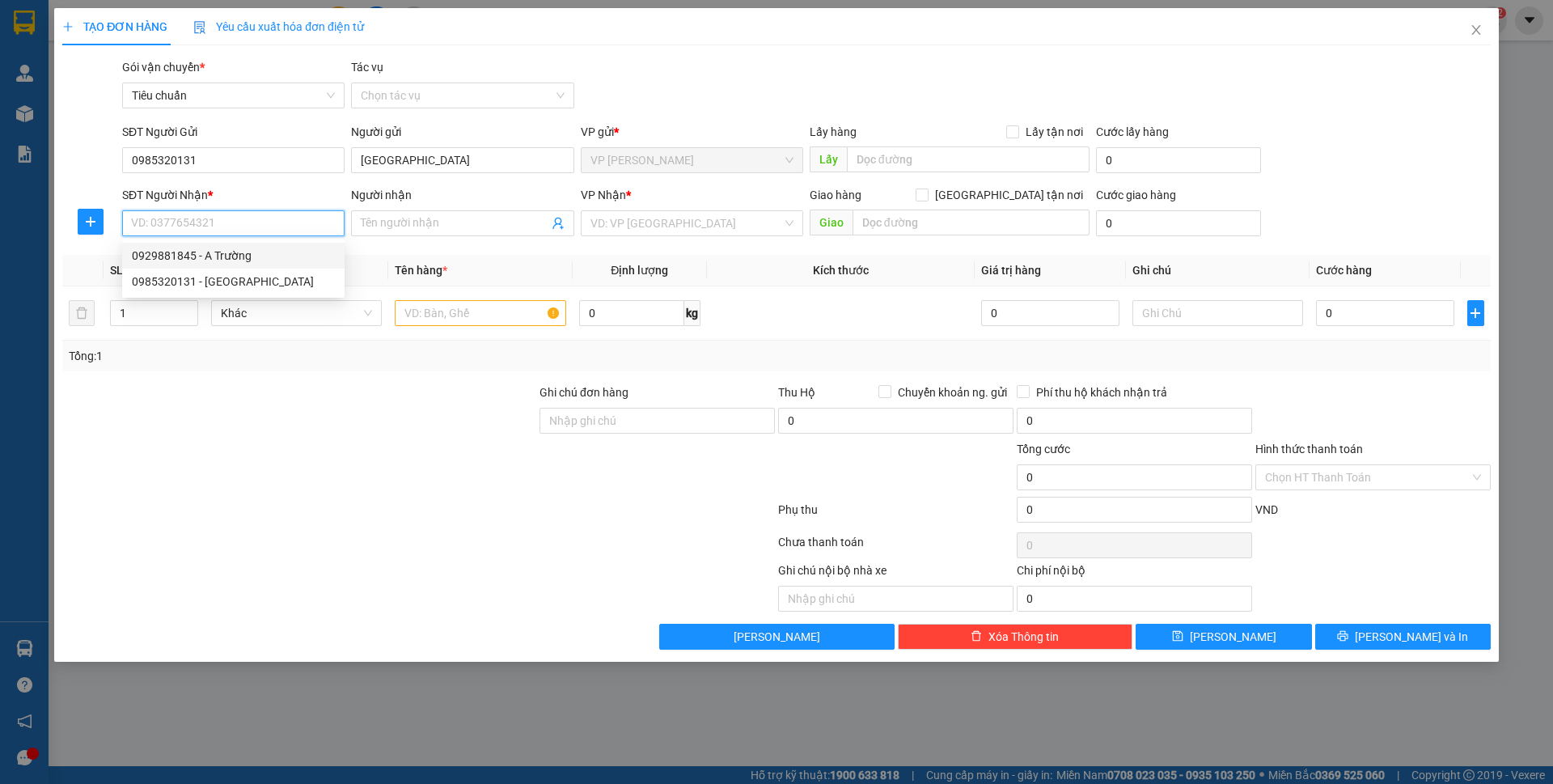
click at [259, 260] on div "0929881845 - A Trường" at bounding box center [233, 256] width 203 height 18
type input "0929881845"
type input "A Trường"
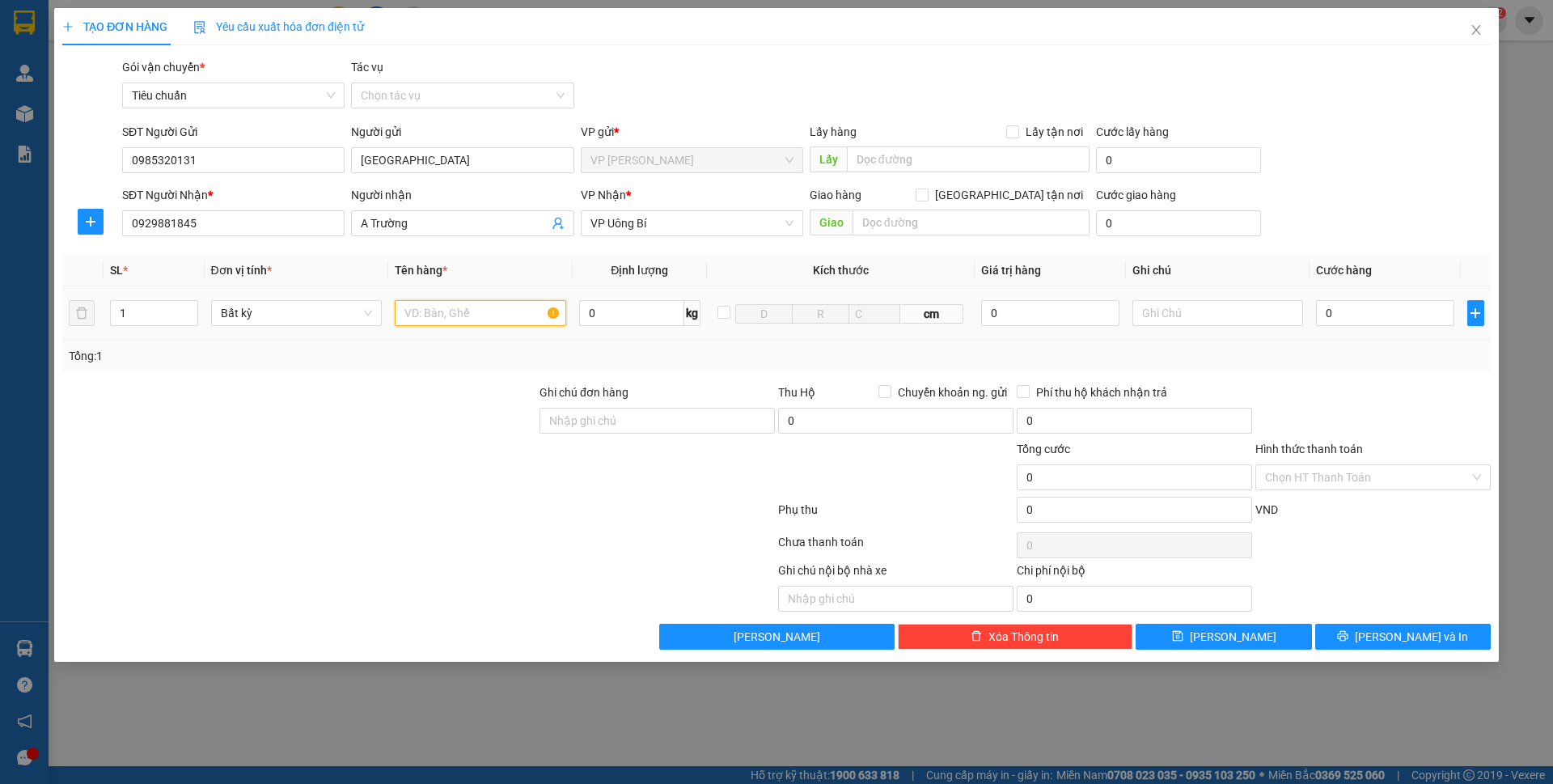
click at [428, 319] on input "text" at bounding box center [480, 313] width 171 height 25
type input "1 ct phụ [PERSON_NAME]"
click at [1359, 319] on input "0" at bounding box center [1384, 313] width 138 height 25
type input "30"
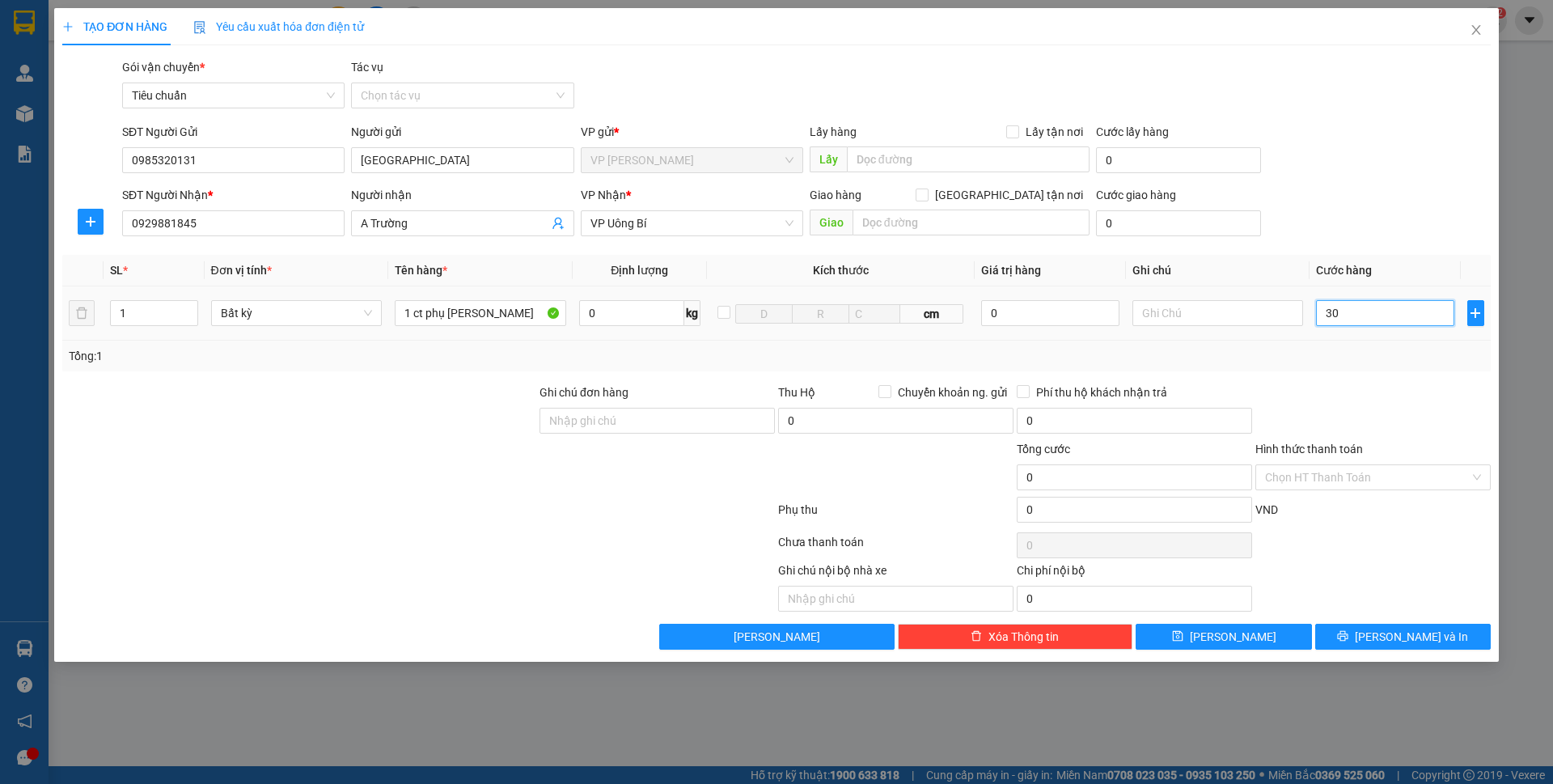
type input "30"
click at [1364, 267] on span "Cước hàng" at bounding box center [1344, 270] width 56 height 13
type input "30.000"
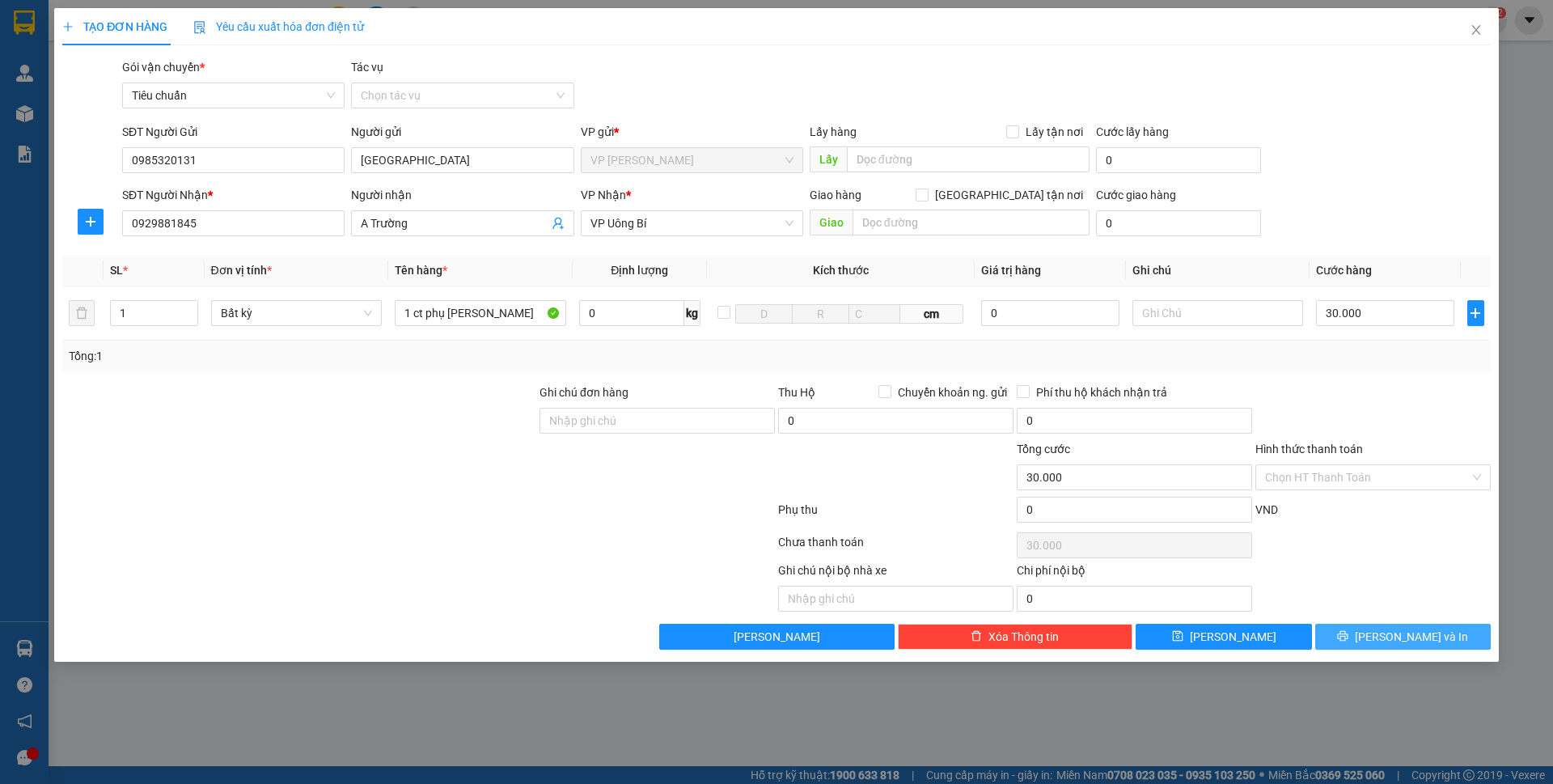
click at [1405, 635] on span "[PERSON_NAME] và In" at bounding box center [1412, 636] width 113 height 18
